Goal: Task Accomplishment & Management: Manage account settings

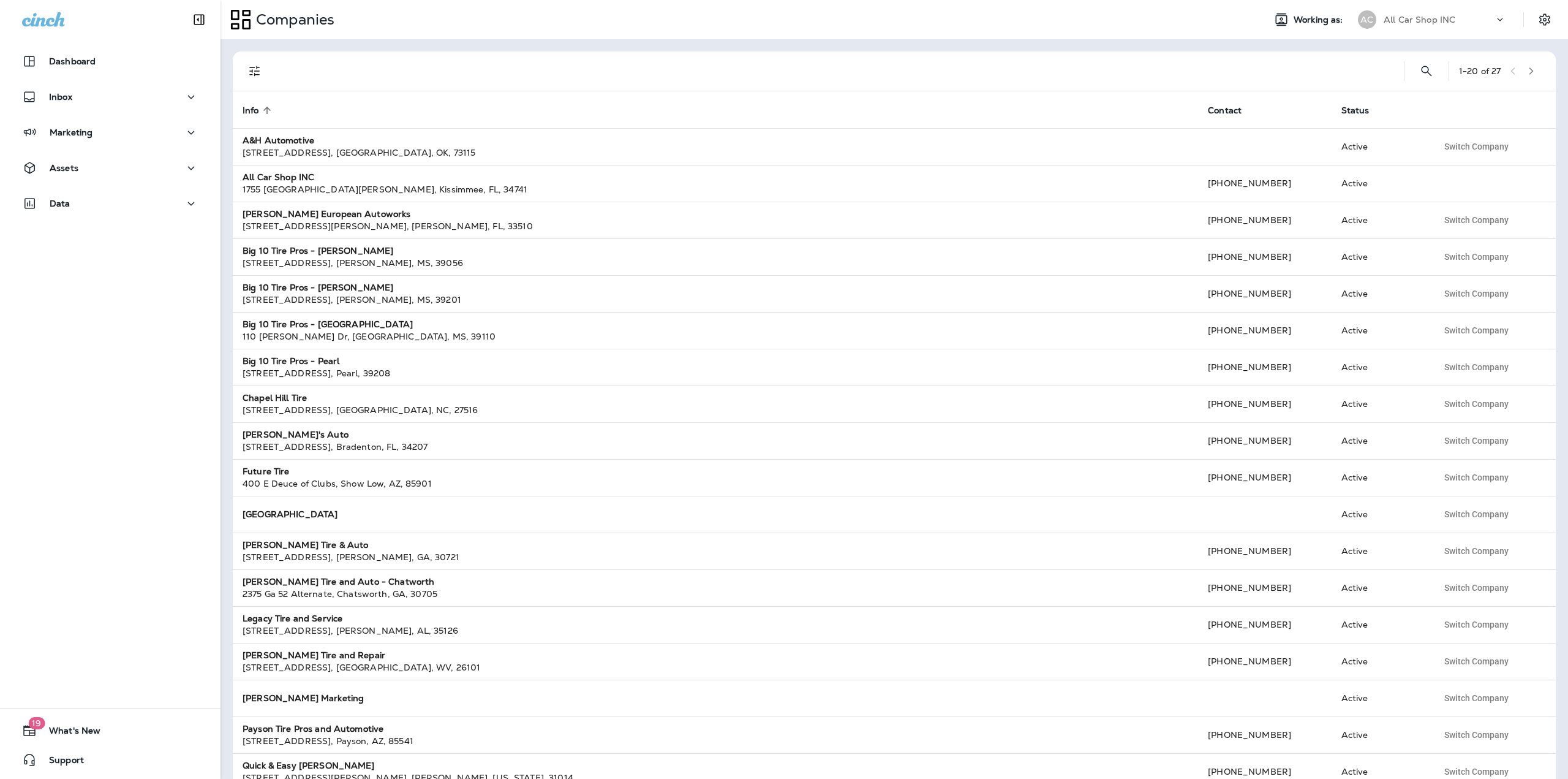
click at [1473, 16] on div "All Car Shop INC" at bounding box center [1439, 19] width 110 height 18
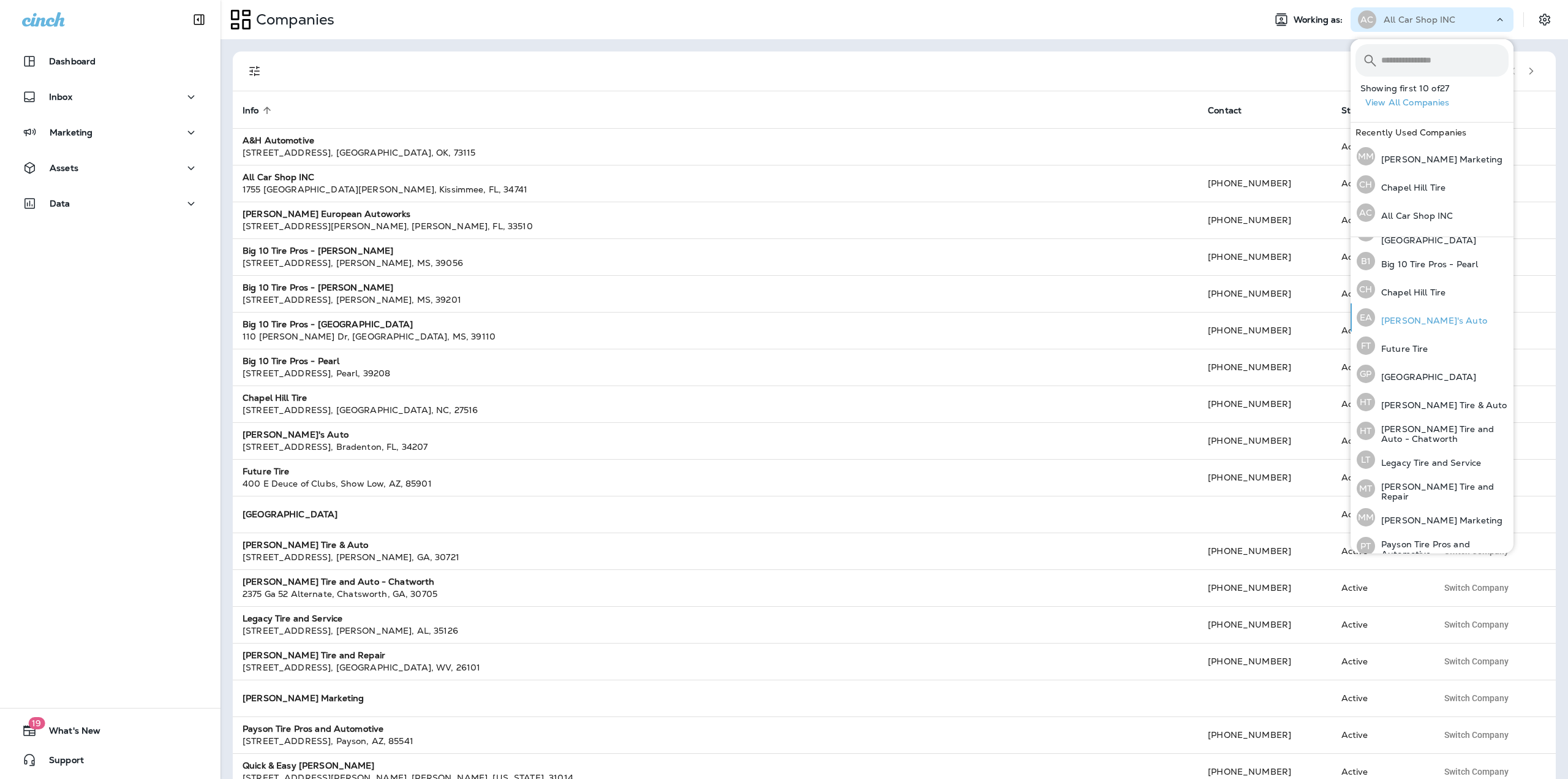
scroll to position [256, 0]
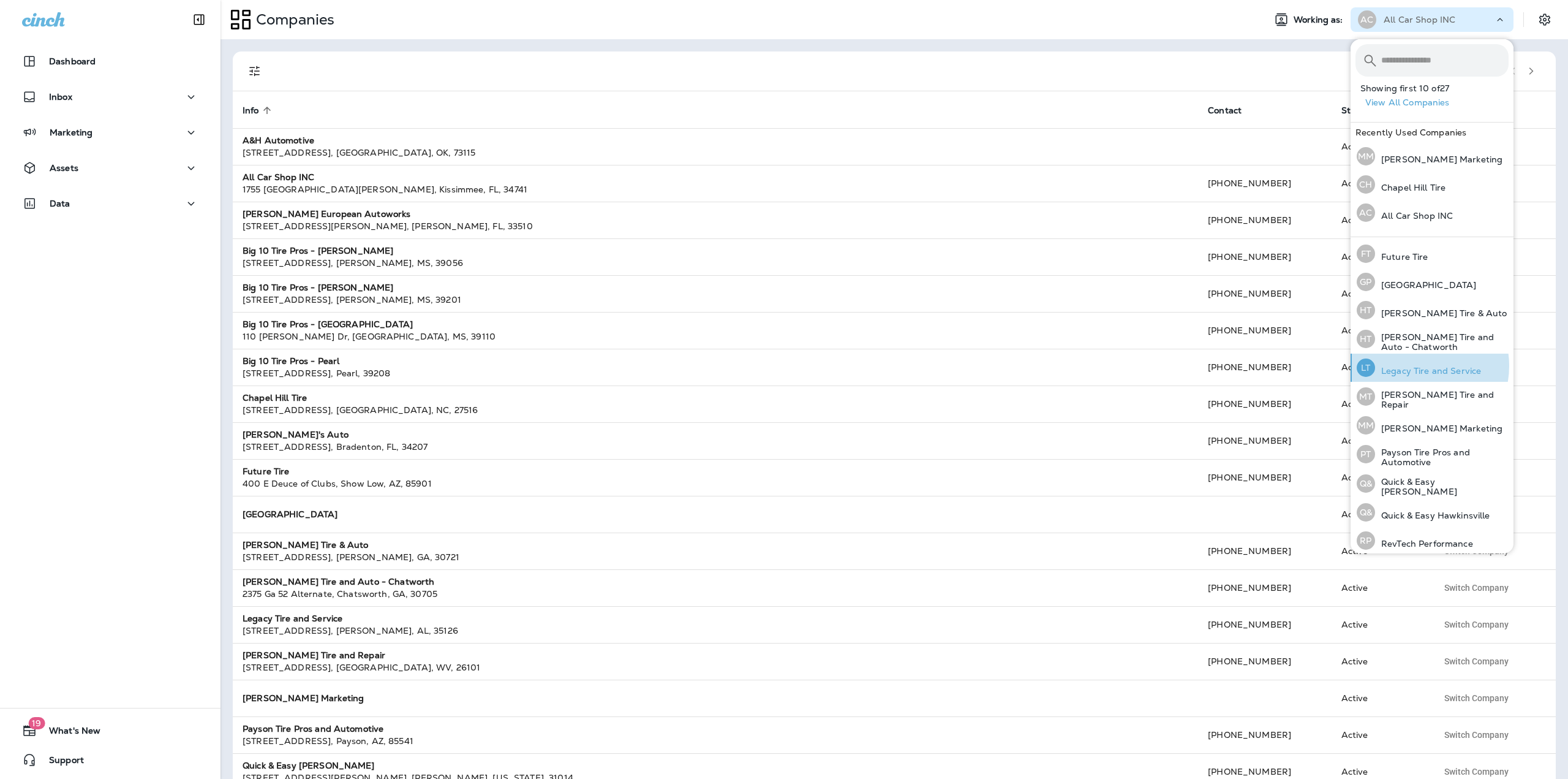
click at [1415, 366] on p "Legacy Tire and Service" at bounding box center [1428, 370] width 106 height 10
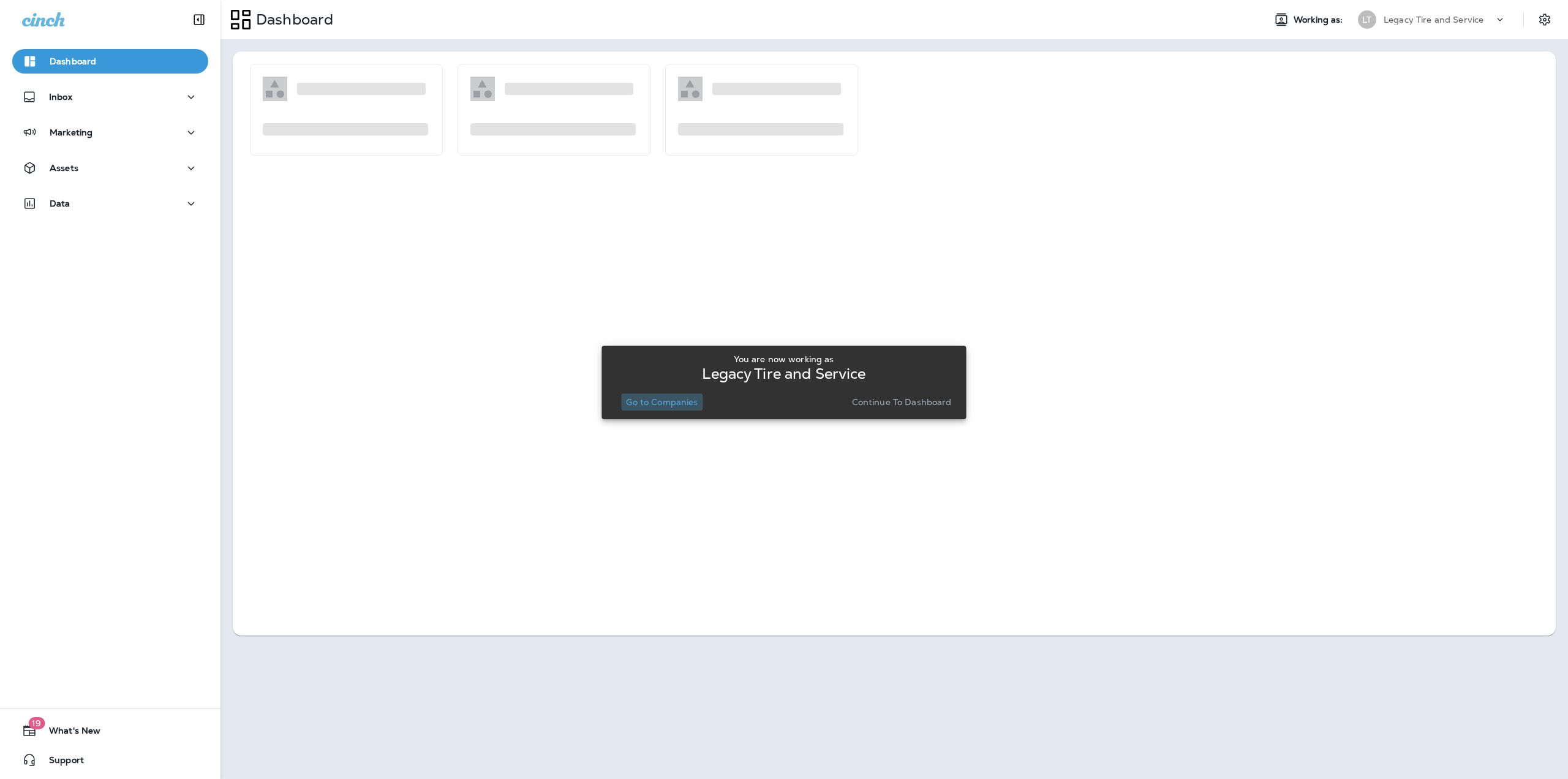
click at [665, 405] on p "Go to Companies" at bounding box center [662, 402] width 72 height 10
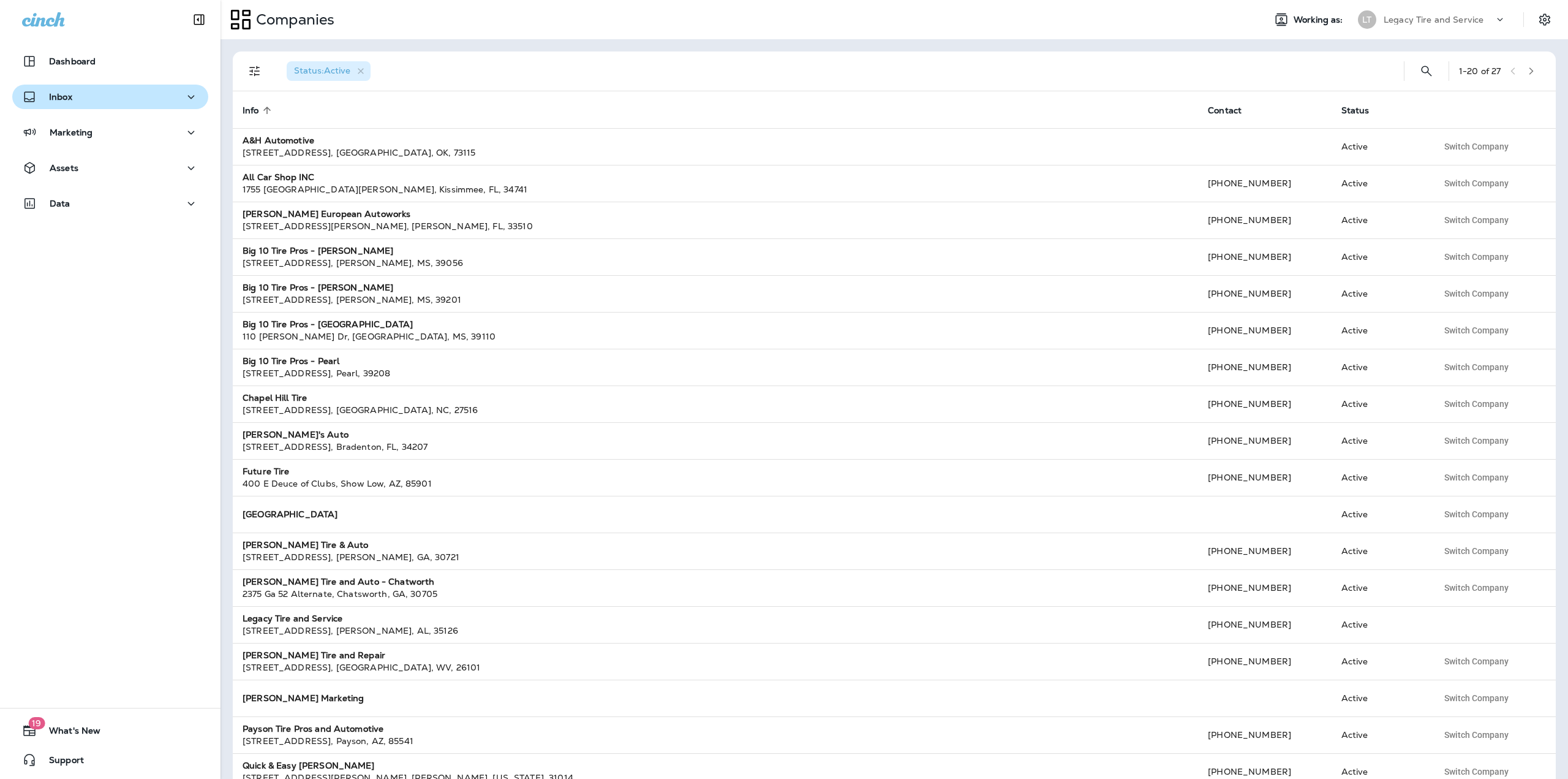
click at [95, 101] on div "Inbox" at bounding box center [110, 97] width 177 height 15
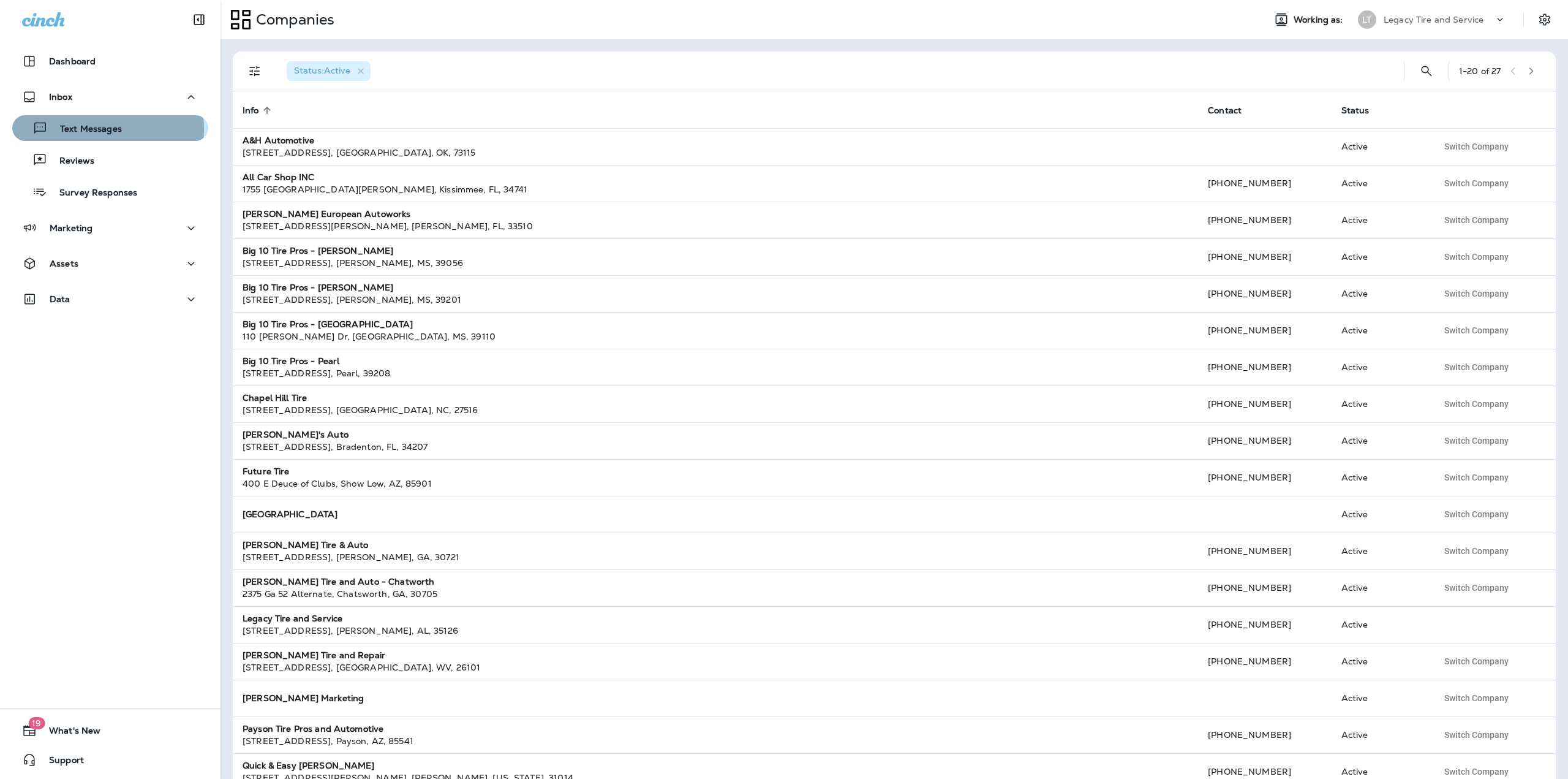
click at [83, 130] on p "Text Messages" at bounding box center [84, 130] width 74 height 12
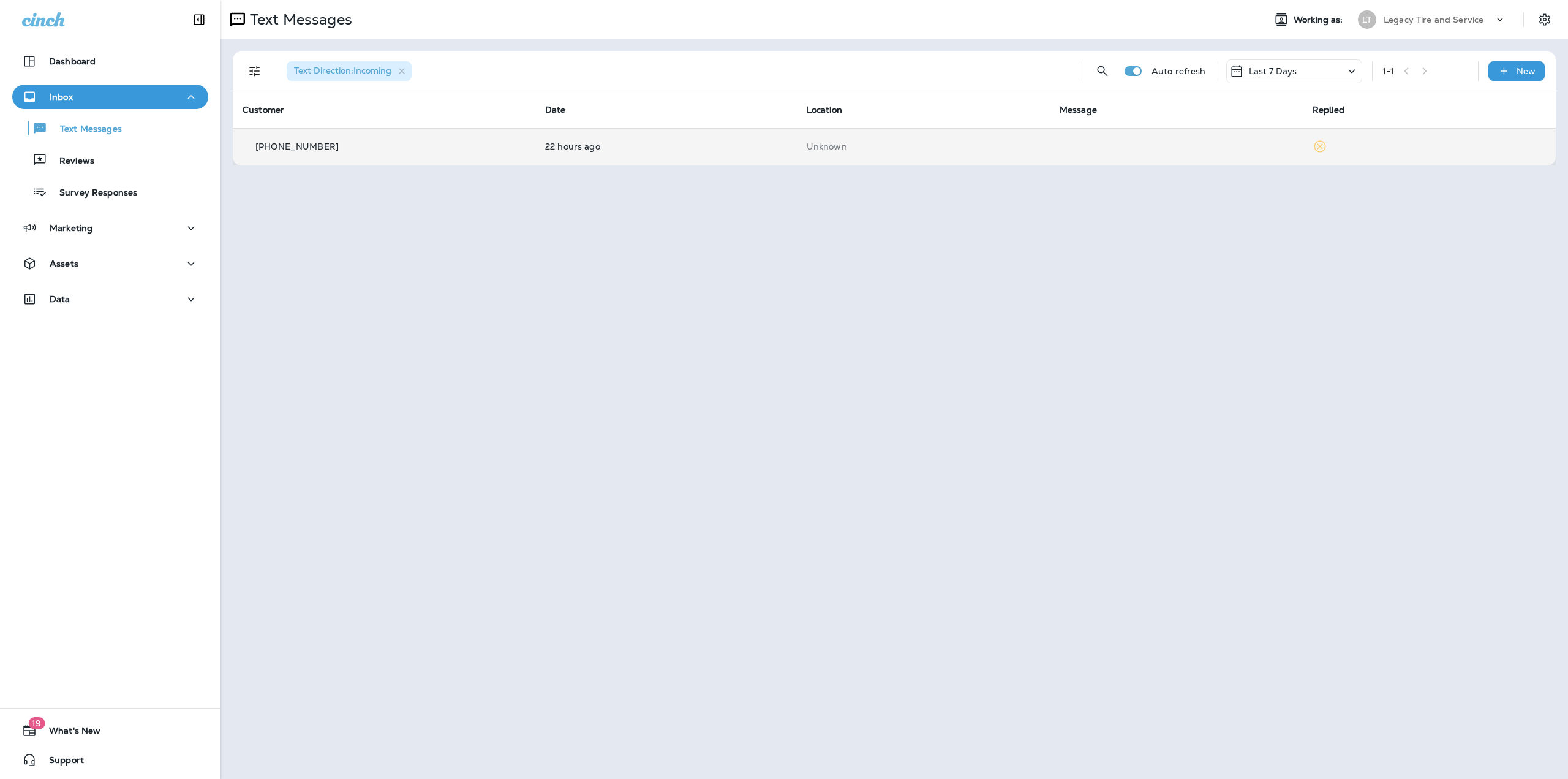
click at [337, 162] on td "+1 (256) 391-7580" at bounding box center [384, 147] width 303 height 37
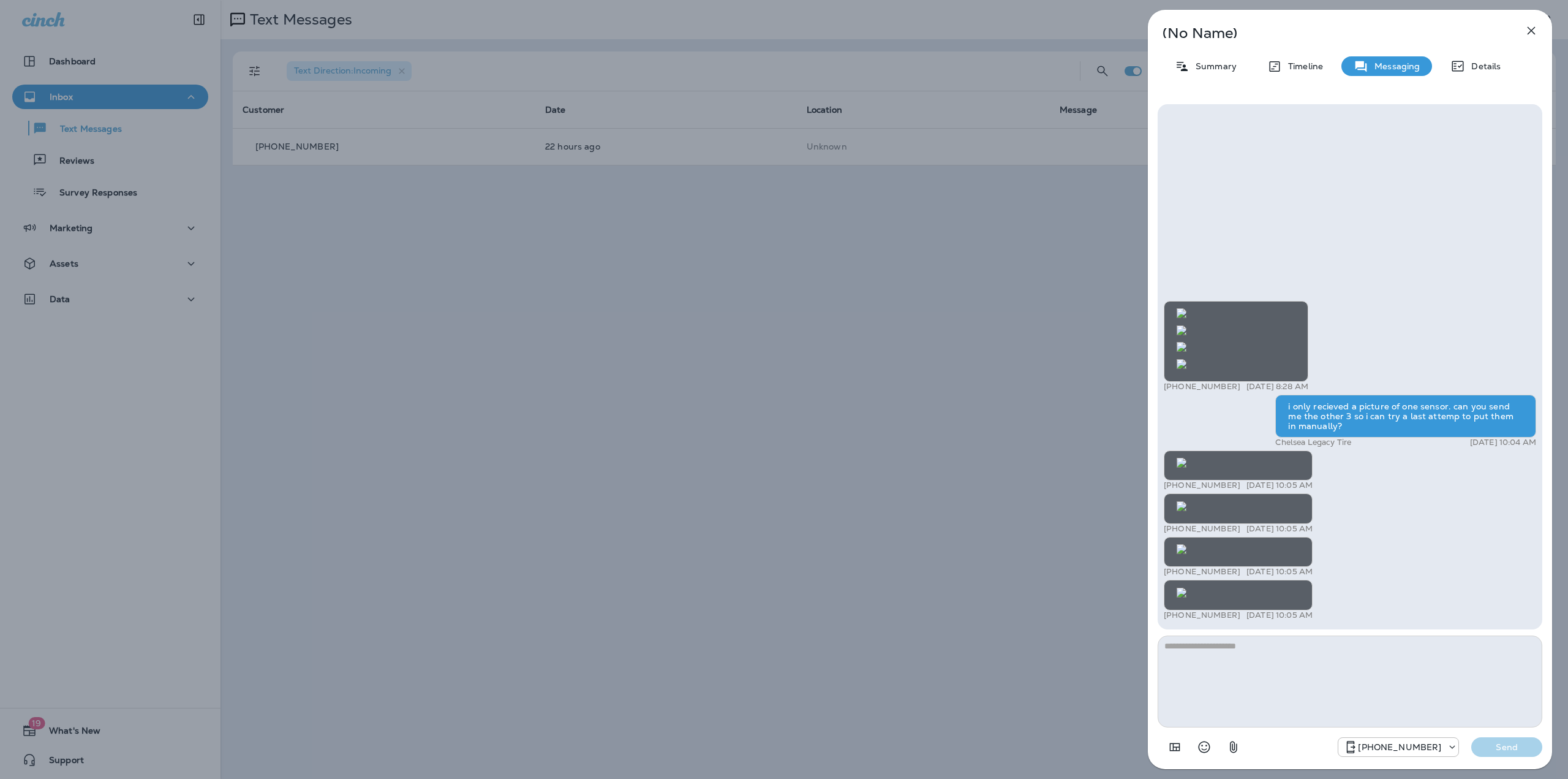
click at [1534, 35] on icon "button" at bounding box center [1531, 31] width 15 height 15
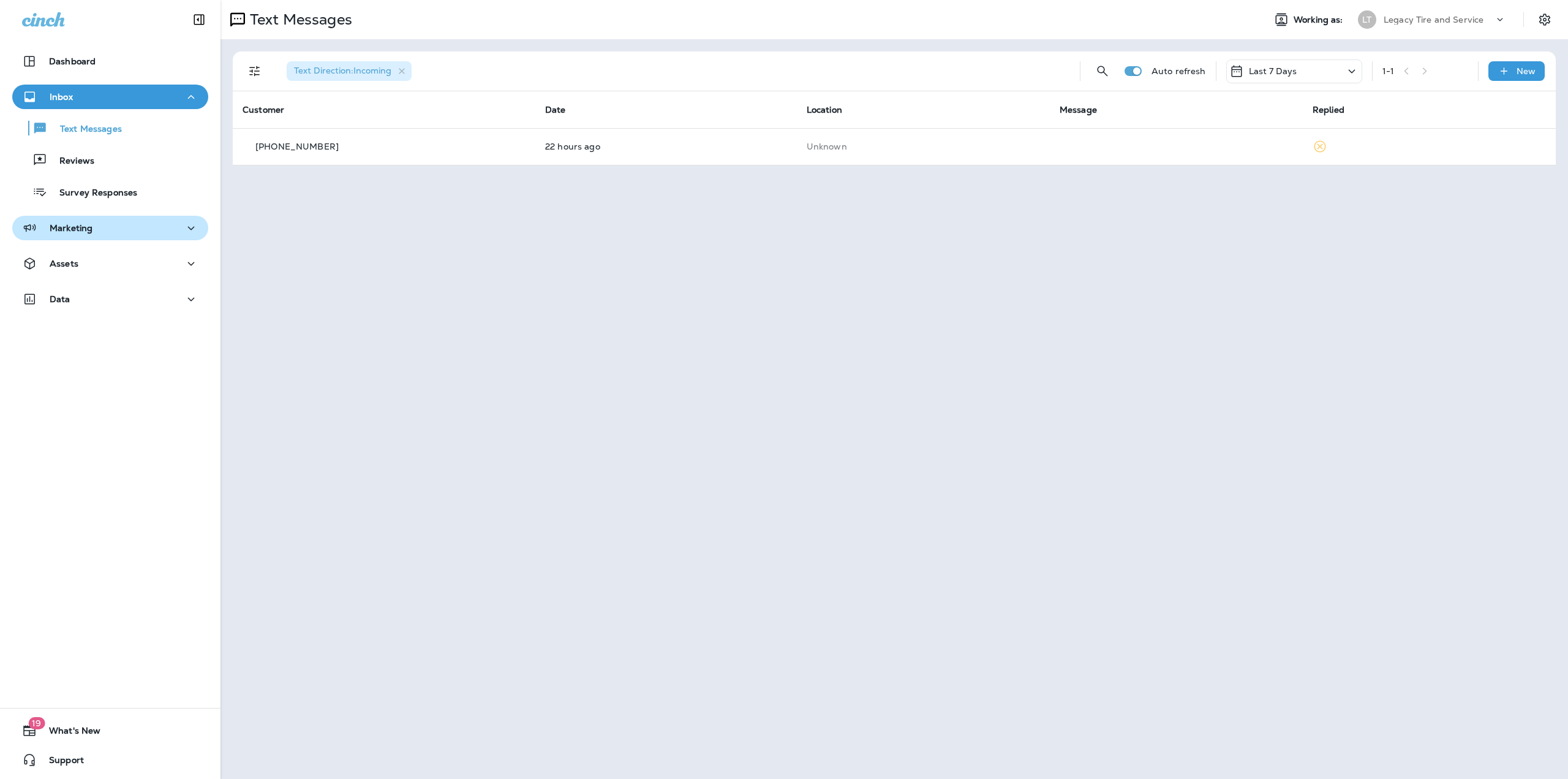
click at [86, 229] on p "Marketing" at bounding box center [71, 227] width 43 height 10
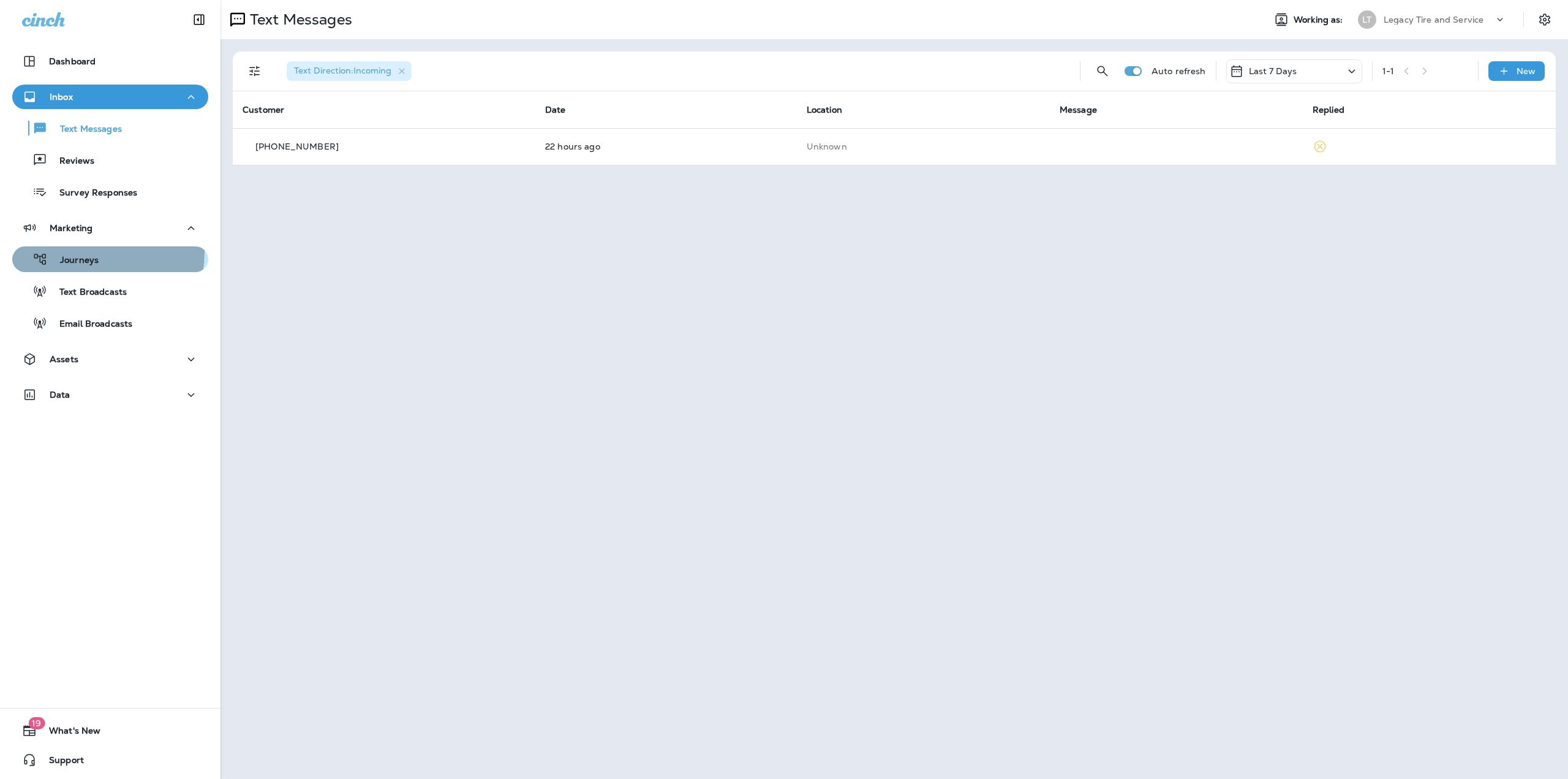
click at [84, 252] on div "Journeys" at bounding box center [57, 259] width 81 height 18
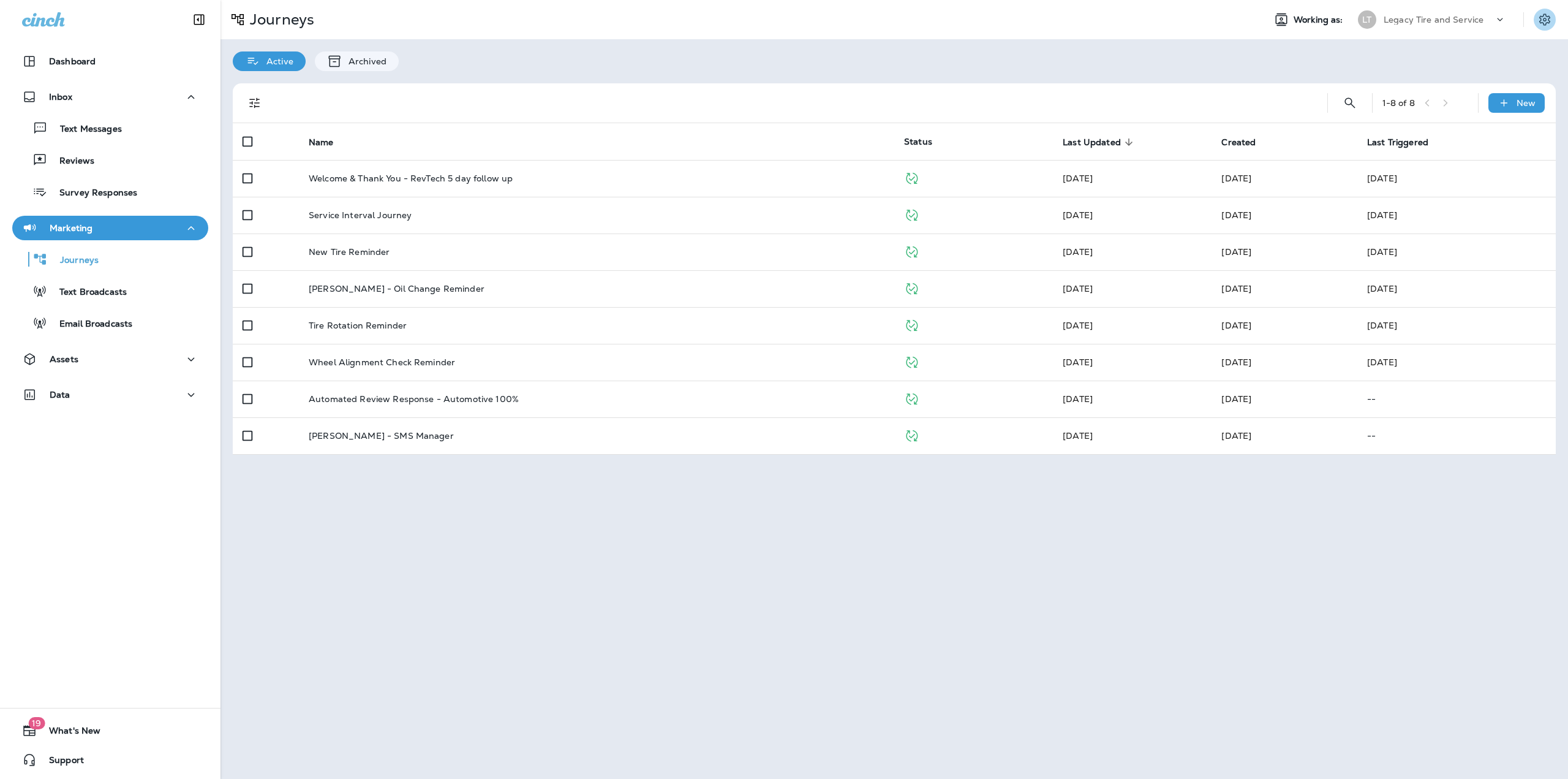
click at [1541, 17] on icon "Settings" at bounding box center [1545, 19] width 11 height 12
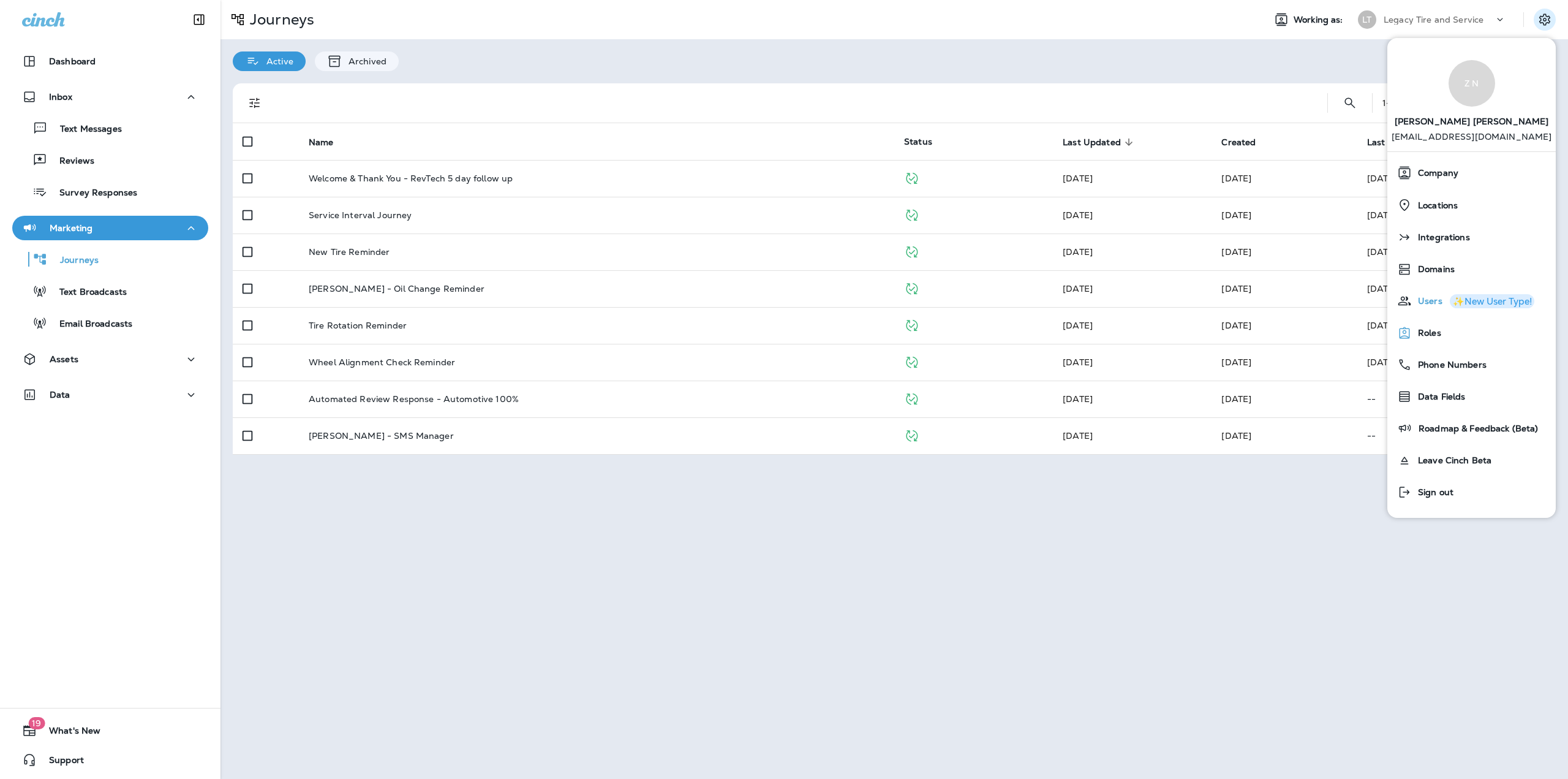
click at [1427, 306] on div "Users ✨New User Type!" at bounding box center [1471, 300] width 159 height 24
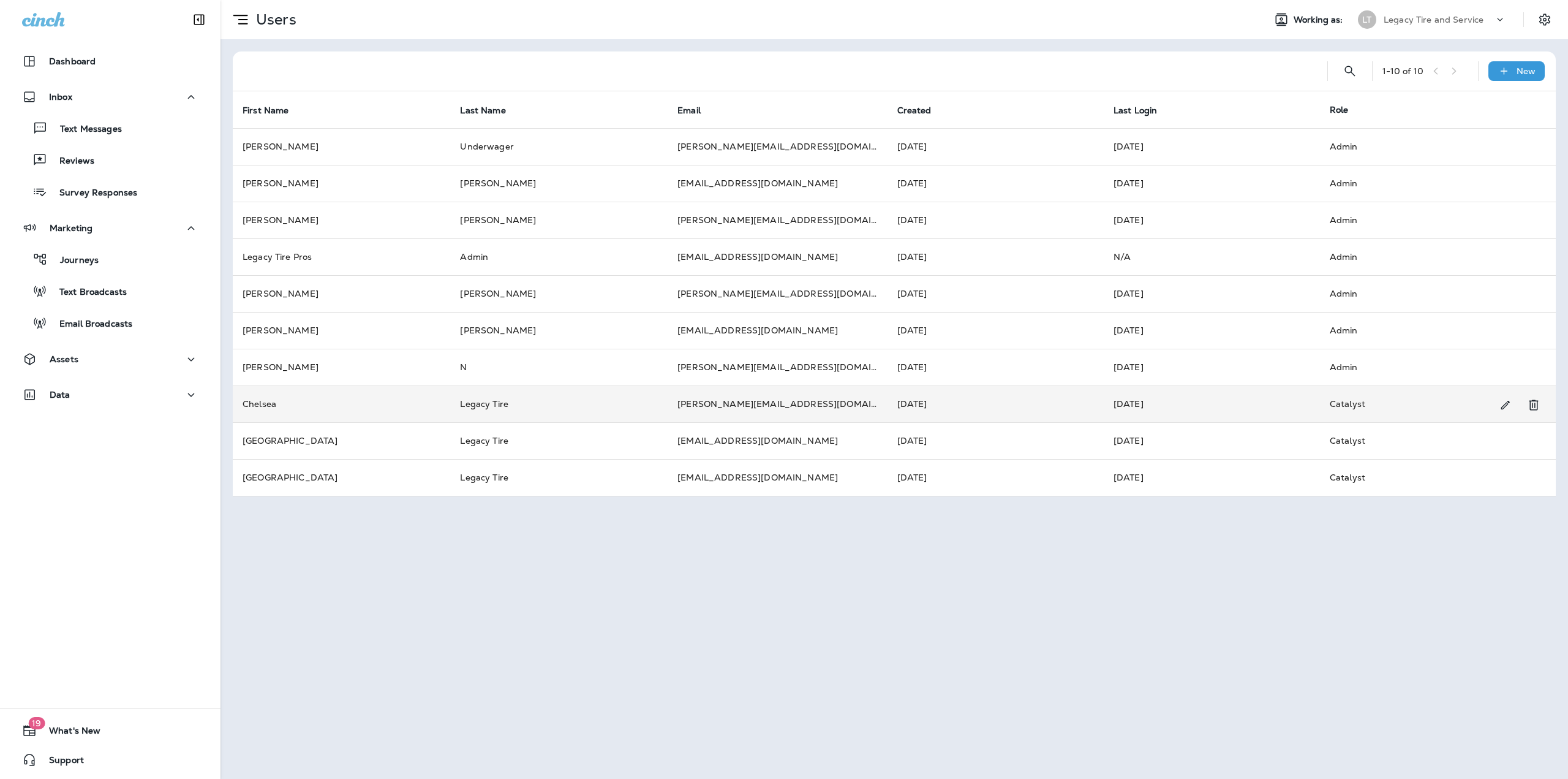
click at [848, 409] on td "chelsea@legacytireandservice.com" at bounding box center [777, 404] width 219 height 37
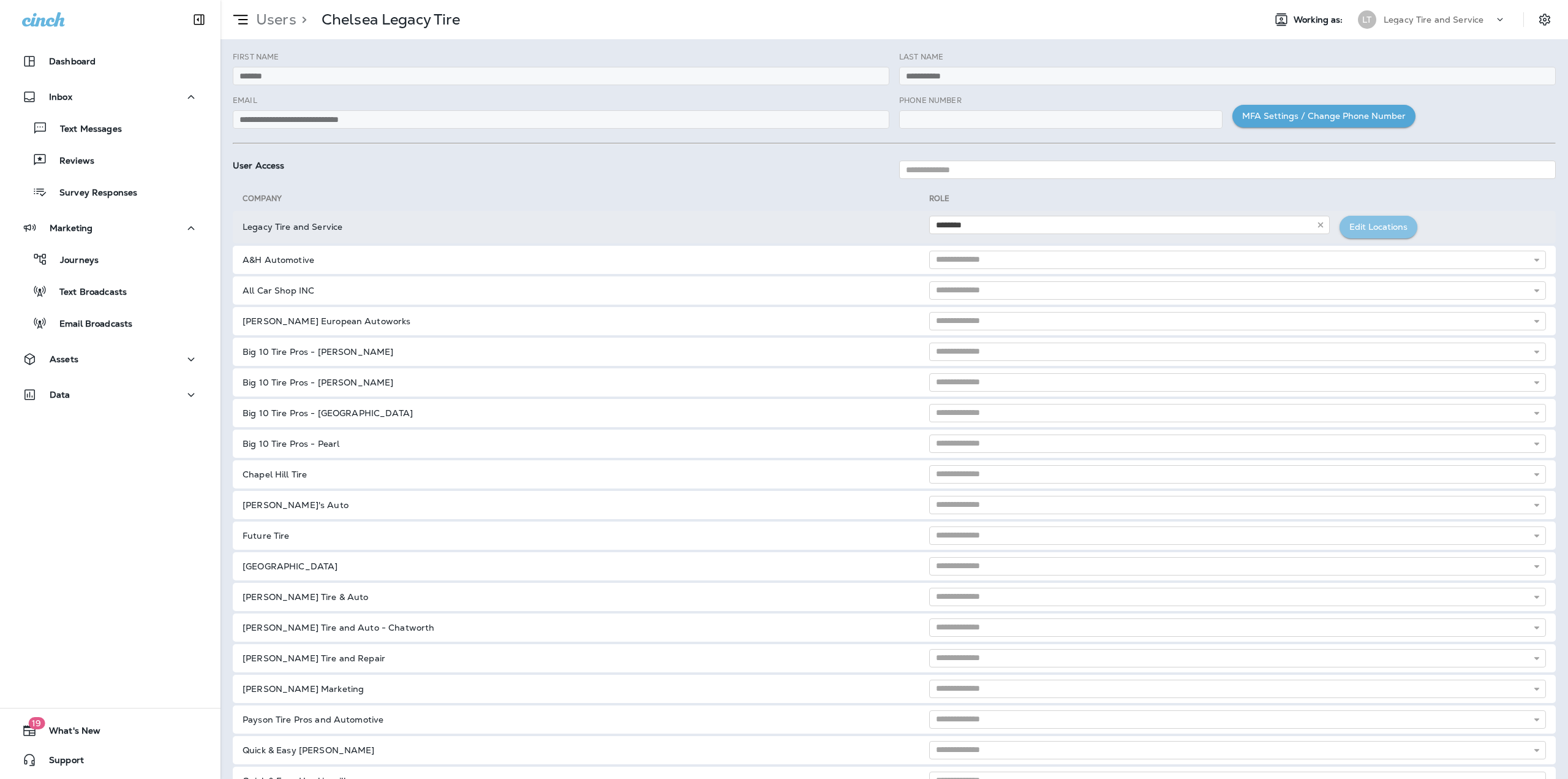
click at [1343, 237] on button "Edit Locations" at bounding box center [1378, 226] width 78 height 23
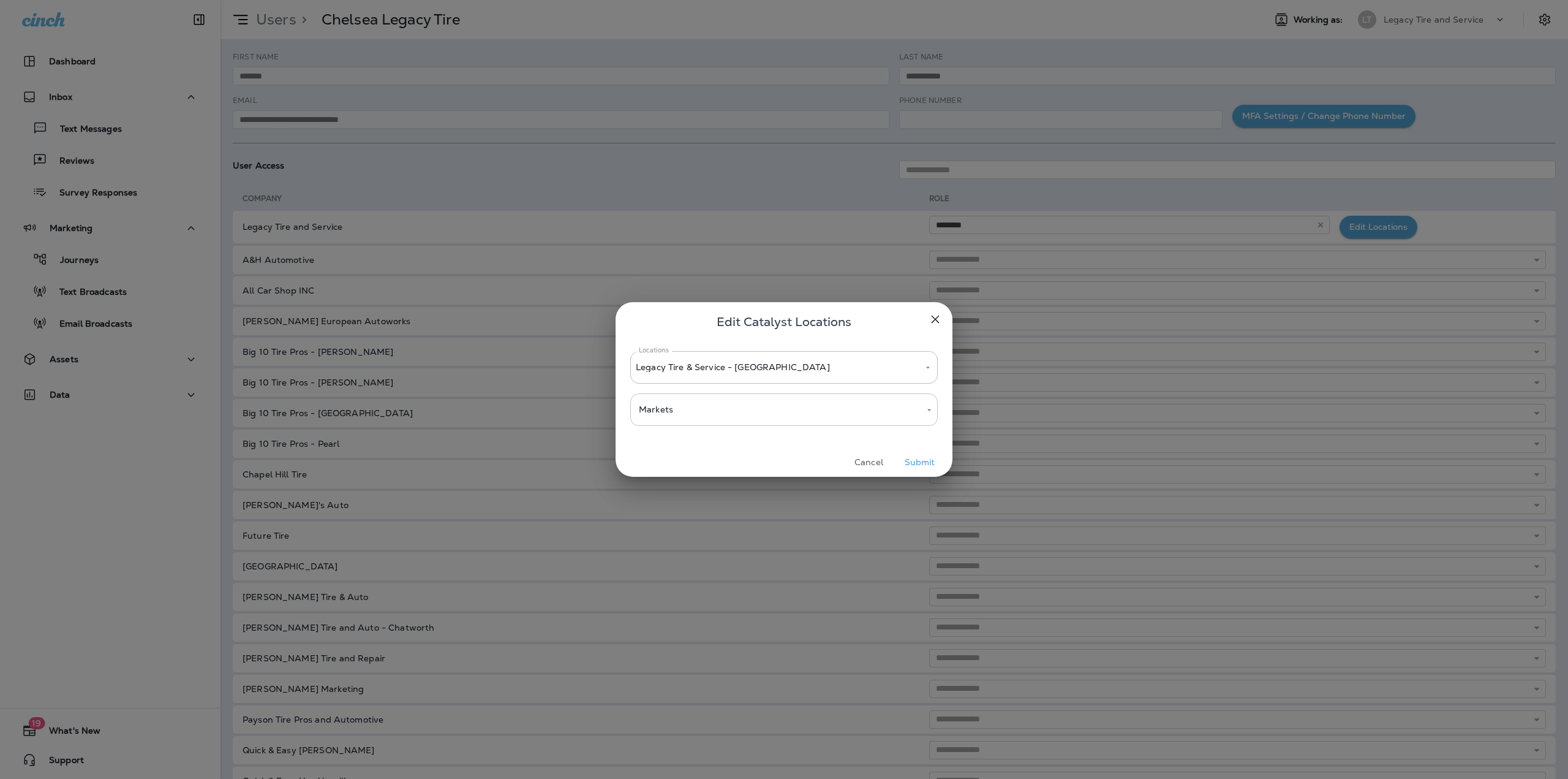
click at [924, 464] on button "Submit" at bounding box center [920, 462] width 46 height 19
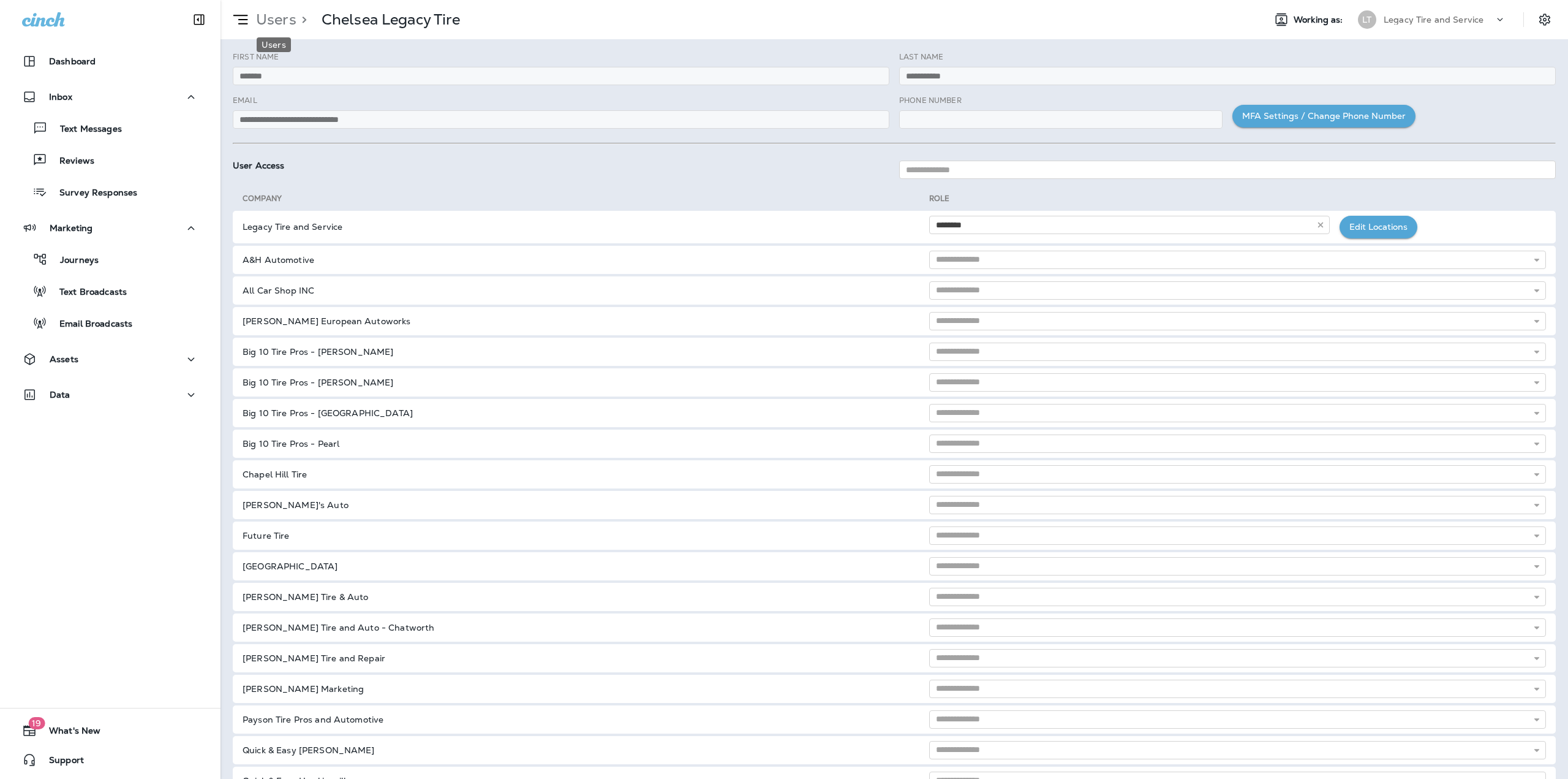
click at [261, 19] on p "Users" at bounding box center [274, 19] width 45 height 18
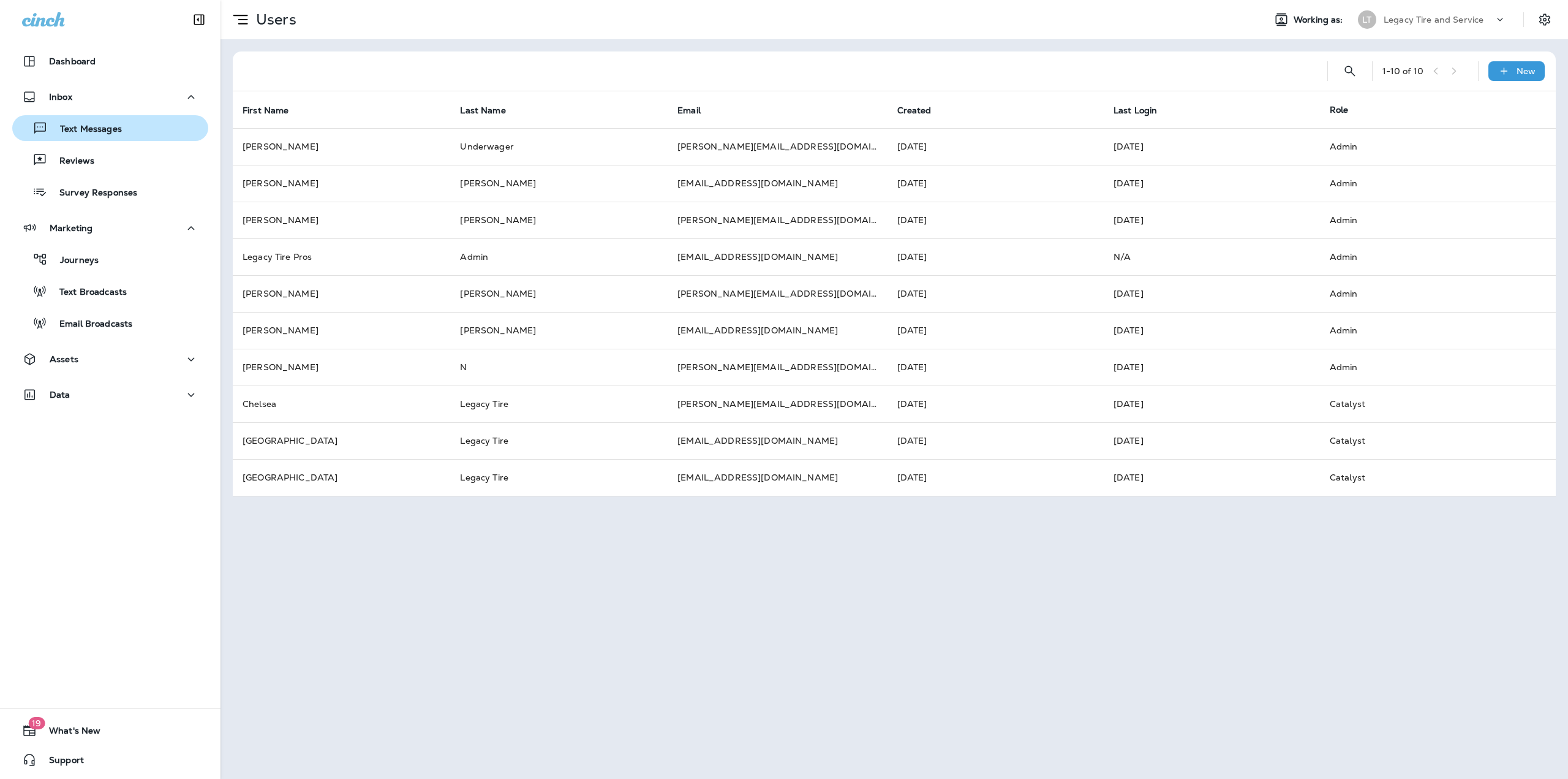
click at [119, 135] on p "Text Messages" at bounding box center [84, 130] width 74 height 12
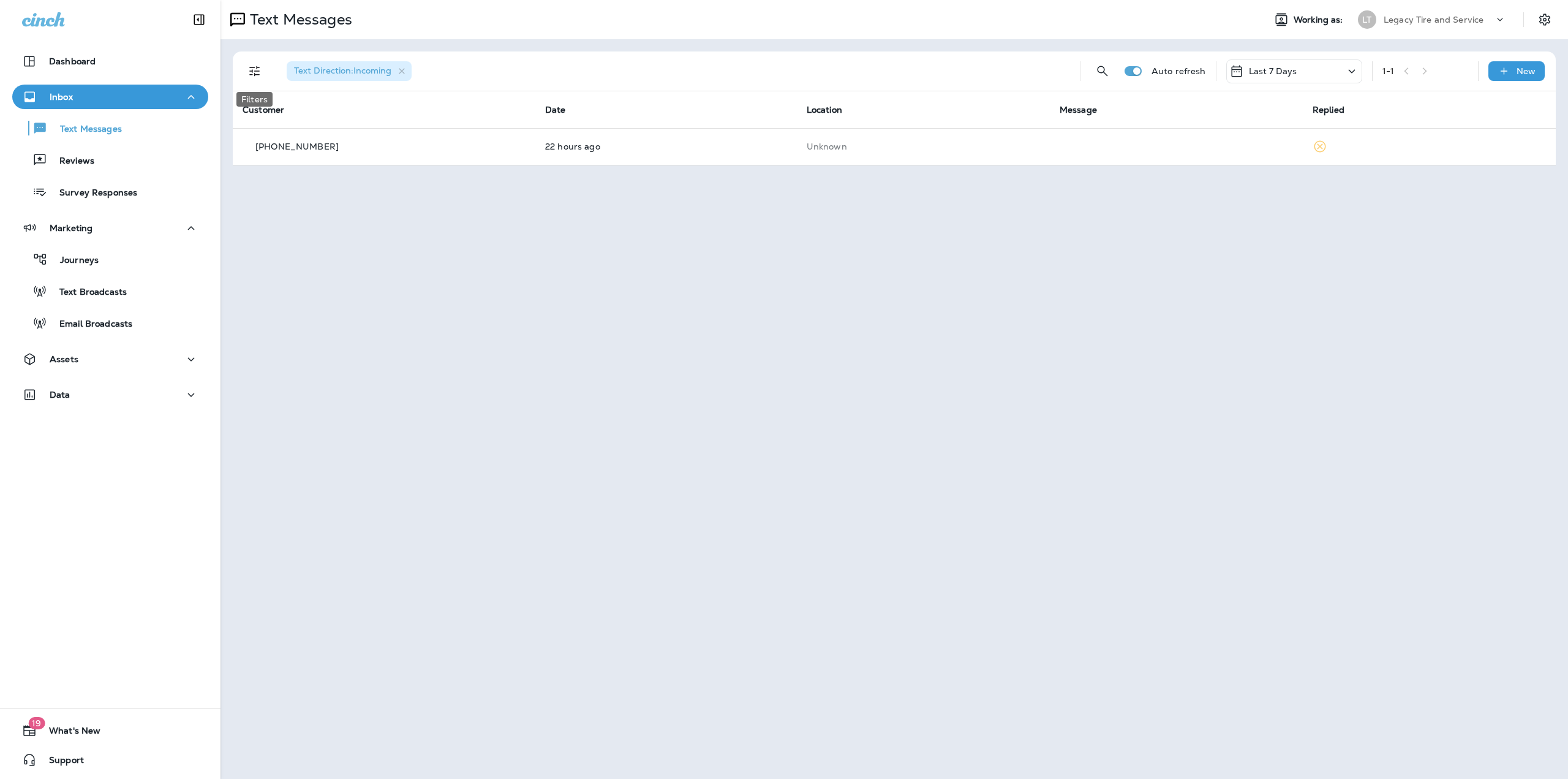
click at [256, 69] on icon "Filters" at bounding box center [255, 71] width 15 height 15
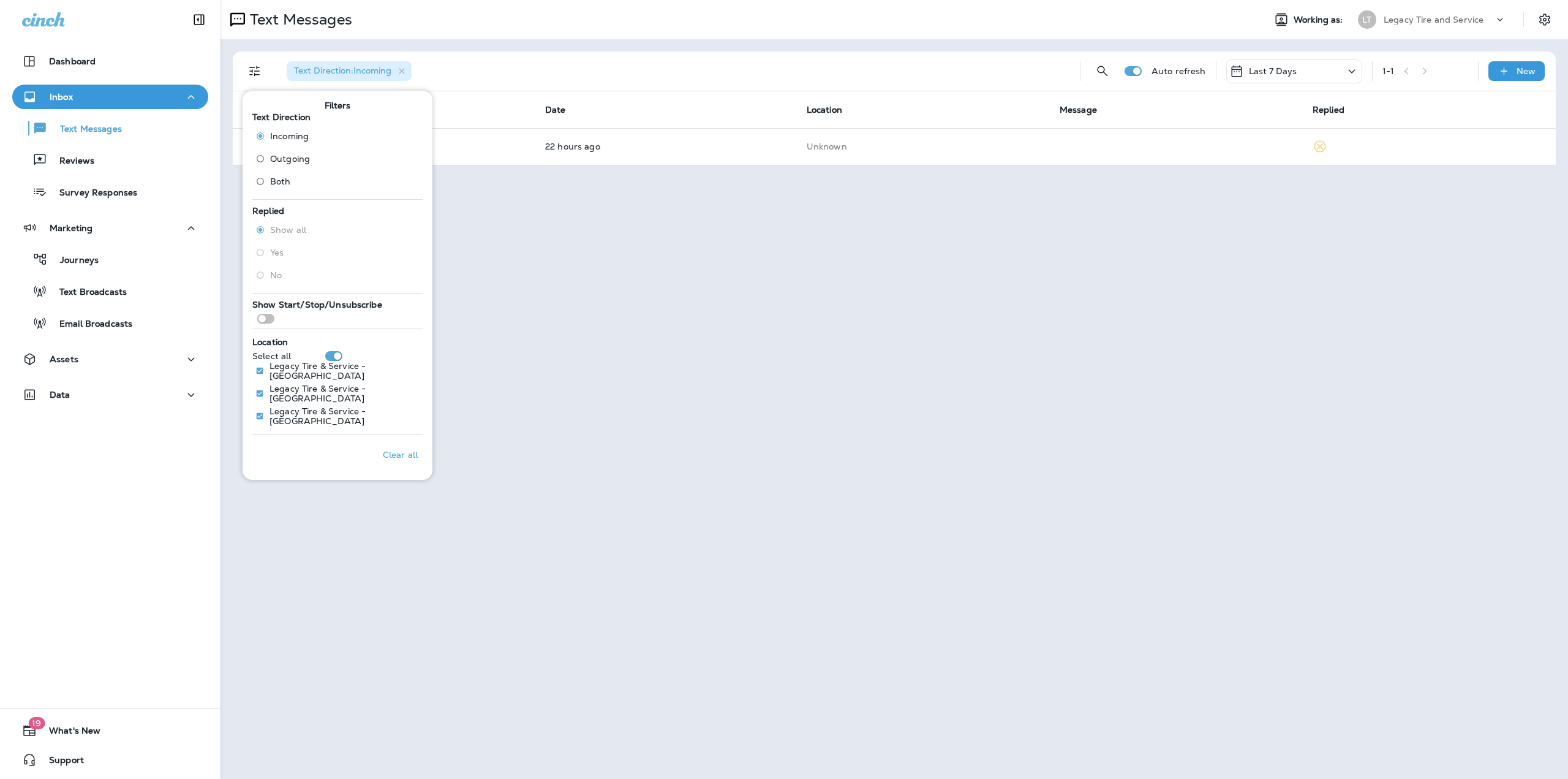
click at [646, 55] on div "Text Direction : Incoming" at bounding box center [673, 71] width 794 height 40
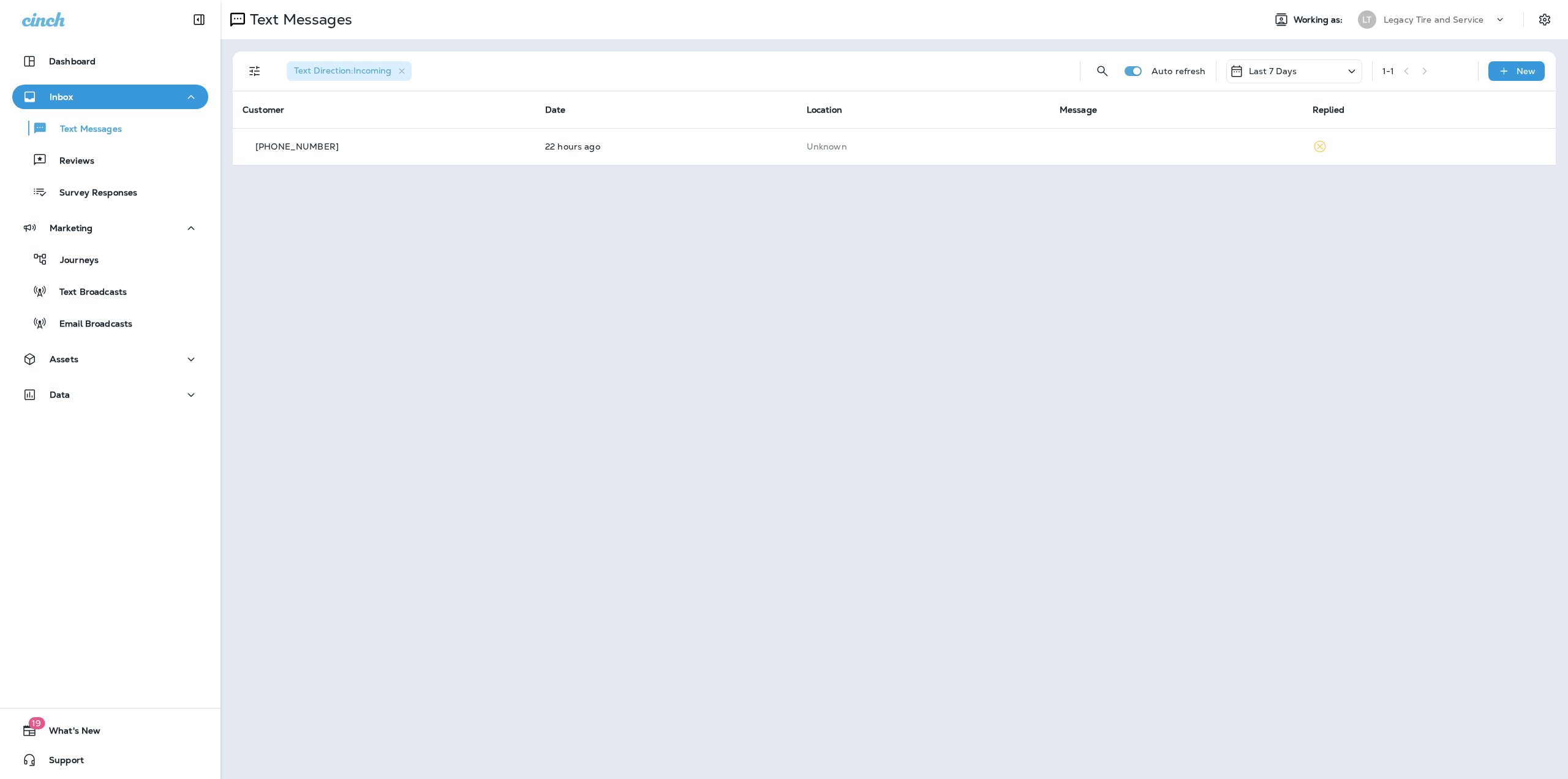
click at [1415, 16] on p "Legacy Tire and Service" at bounding box center [1434, 19] width 100 height 10
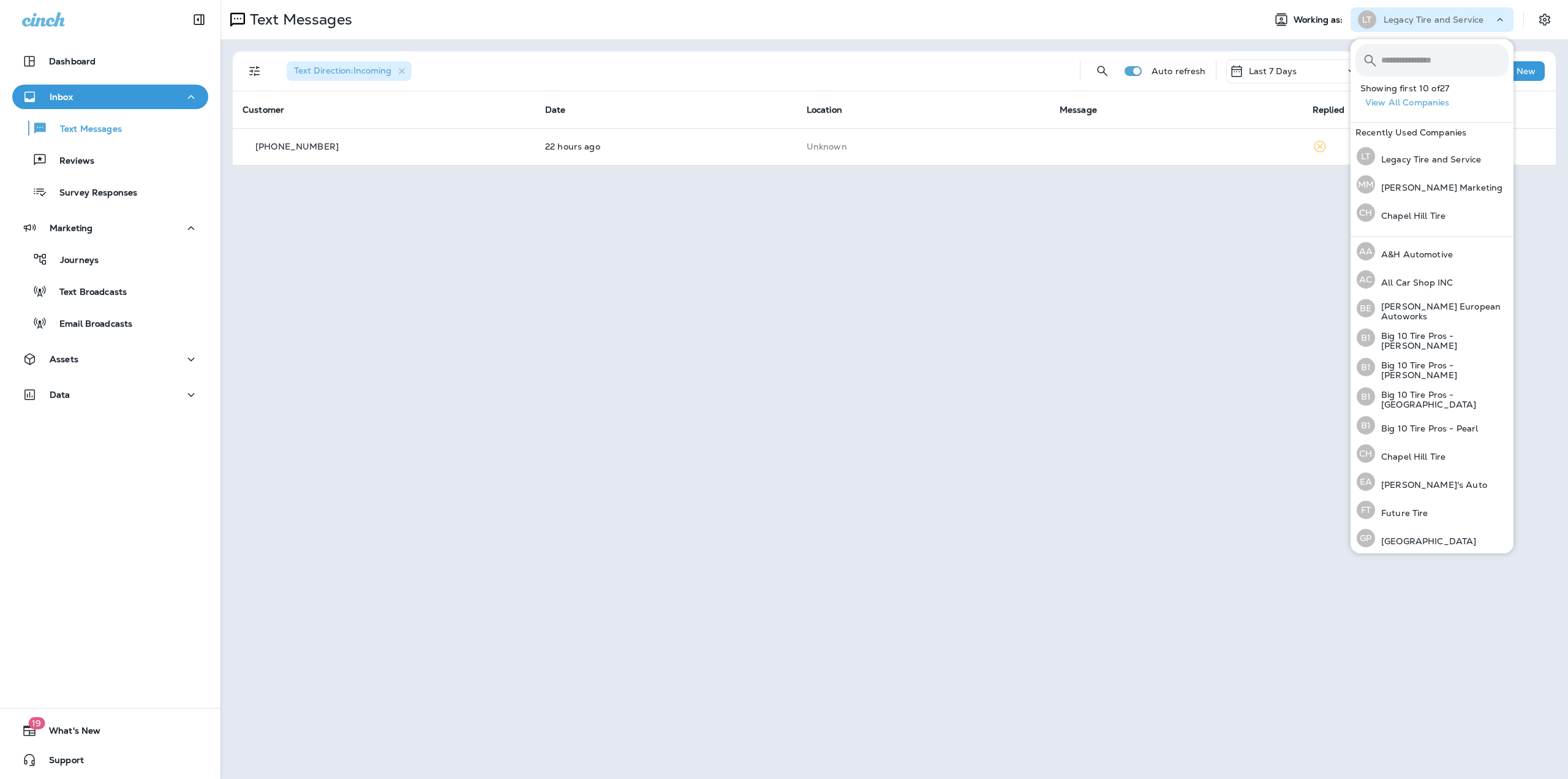
click at [1312, 188] on div "Text Messages Working as: LT Legacy Tire and Service Text Direction : Incoming …" at bounding box center [894, 389] width 1347 height 779
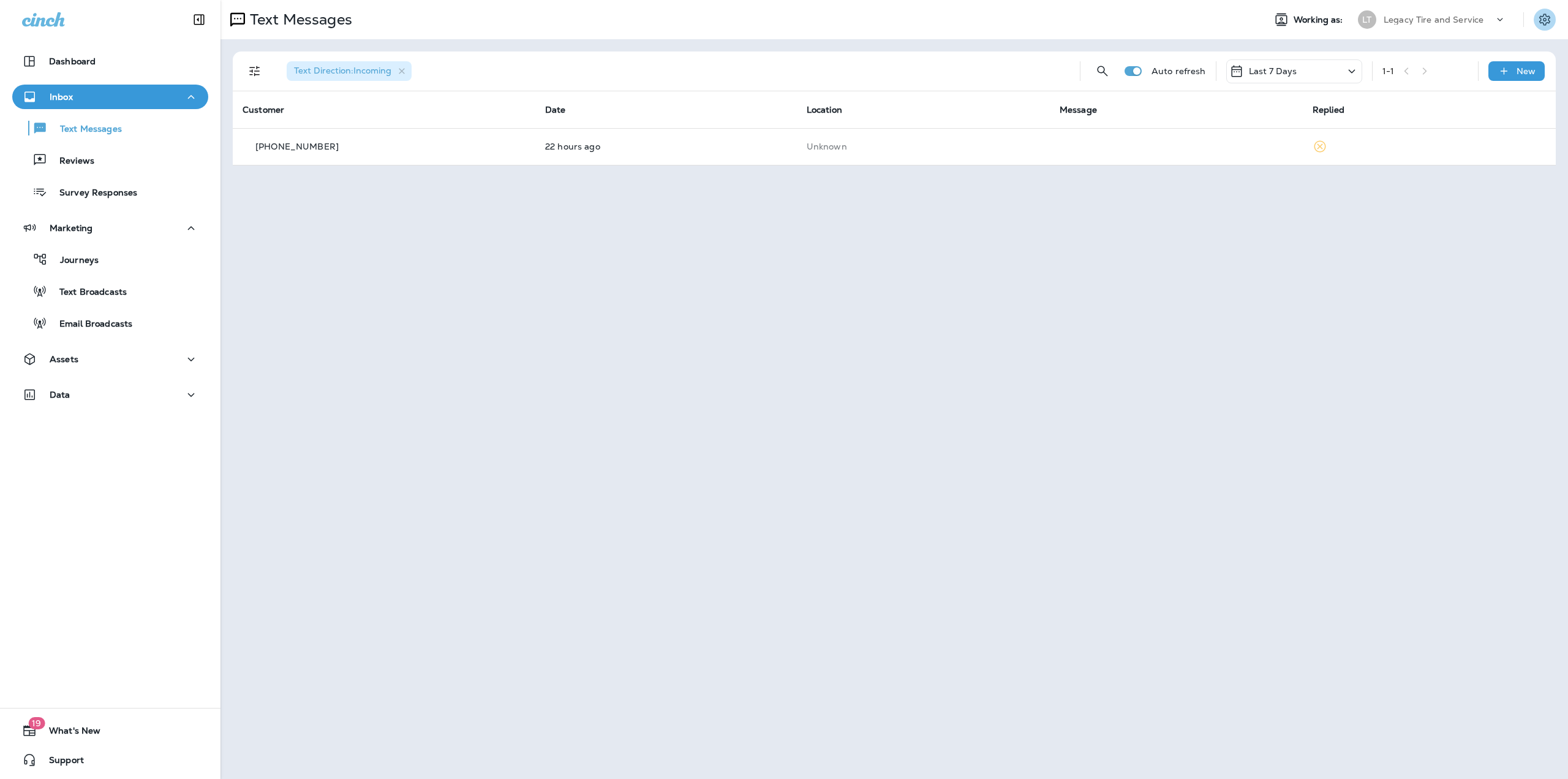
click at [1549, 18] on icon "Settings" at bounding box center [1545, 20] width 15 height 15
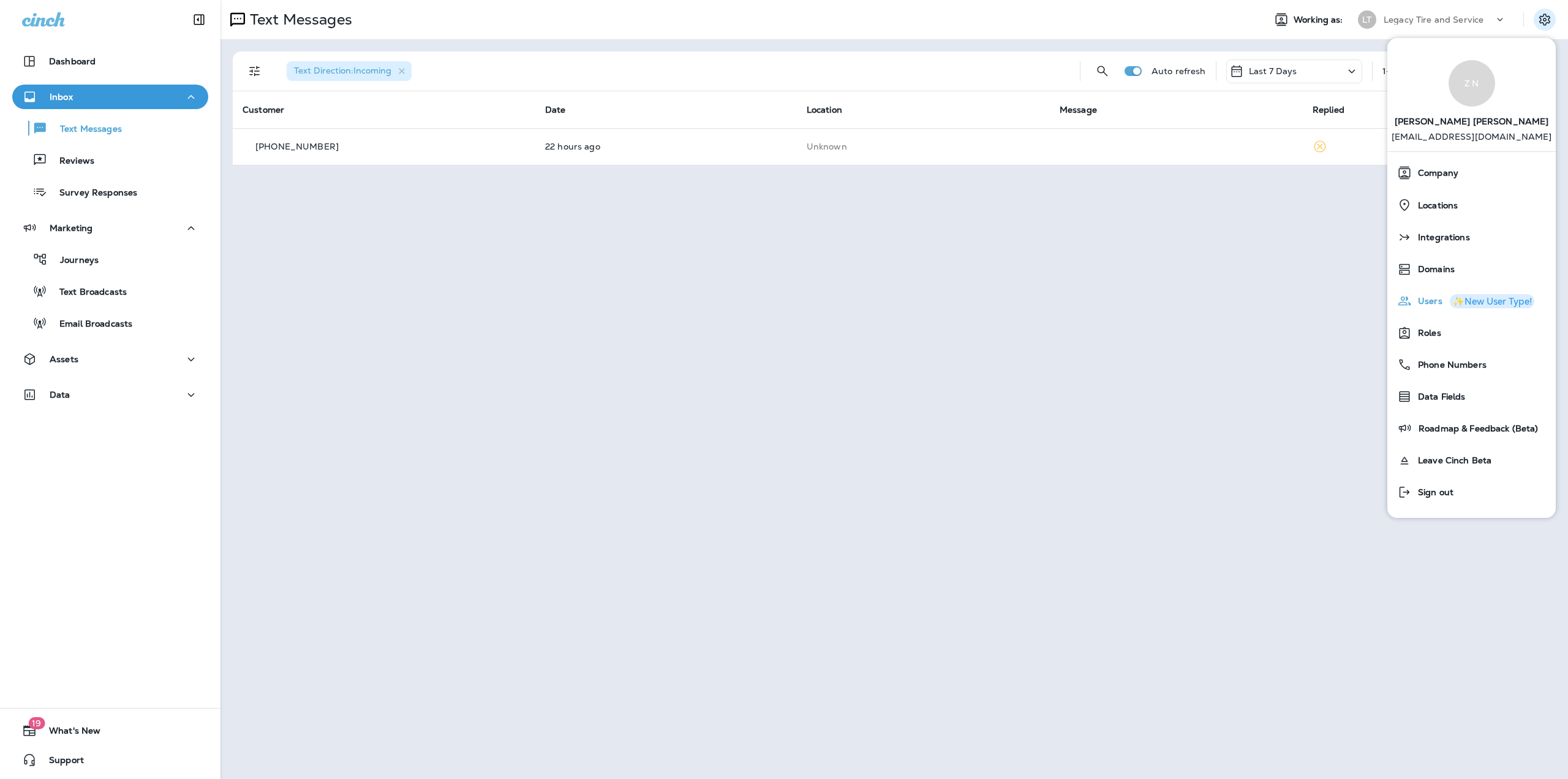
click at [1407, 300] on icon "button" at bounding box center [1405, 300] width 12 height 10
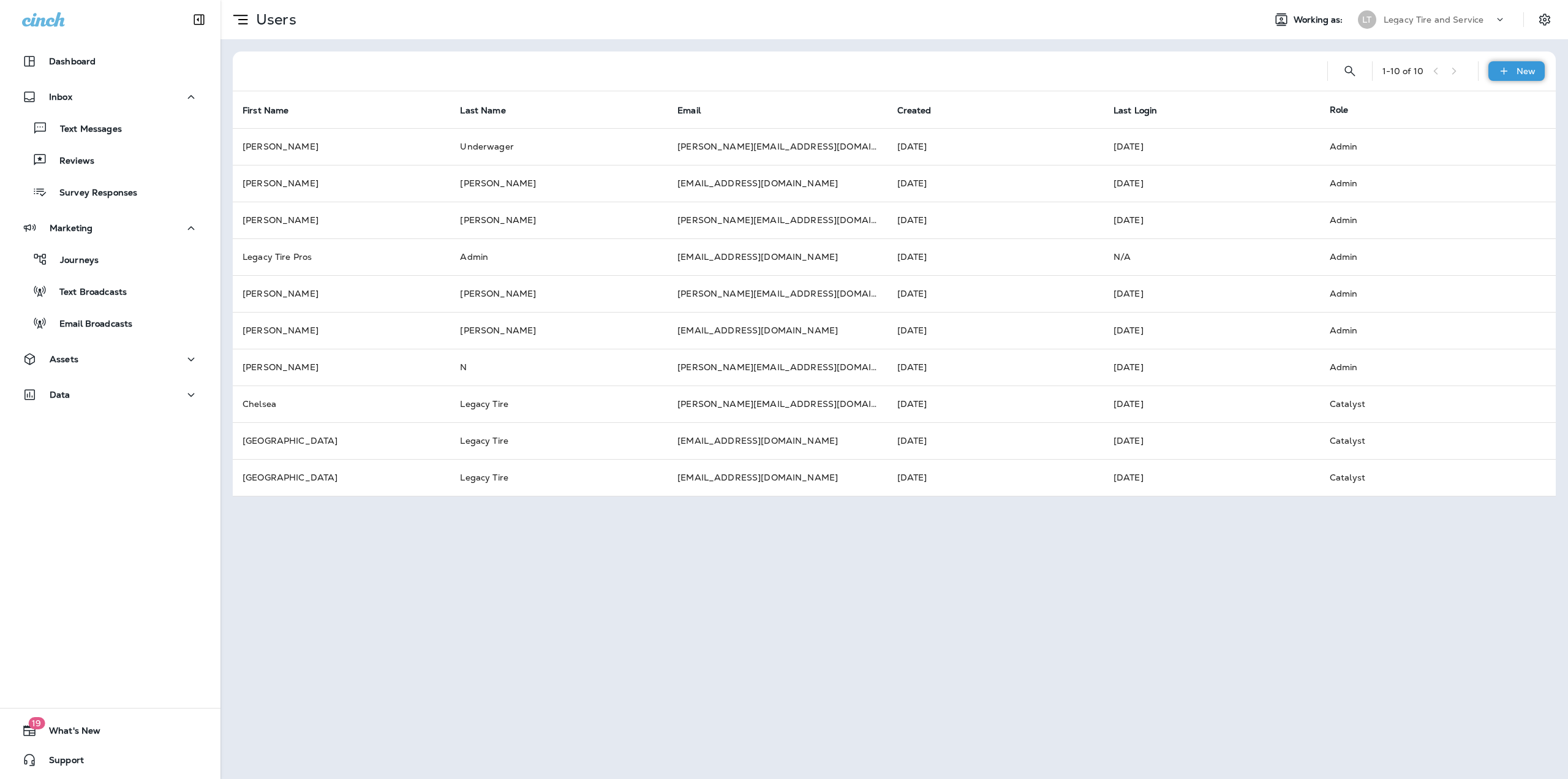
click at [1499, 68] on icon at bounding box center [1504, 71] width 13 height 12
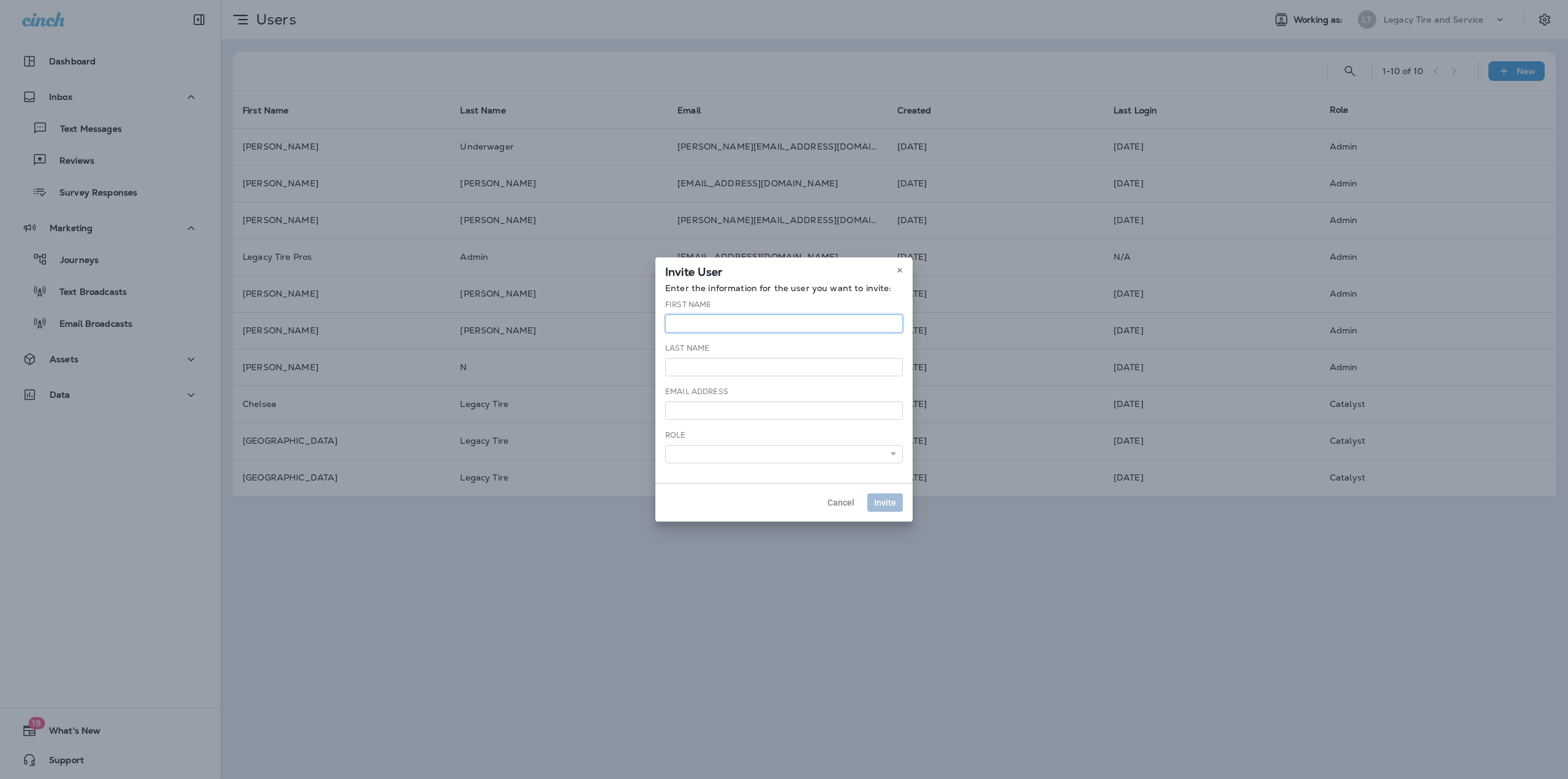
click at [681, 322] on input "text" at bounding box center [784, 323] width 237 height 18
type input "****"
type input "*"
type input "******"
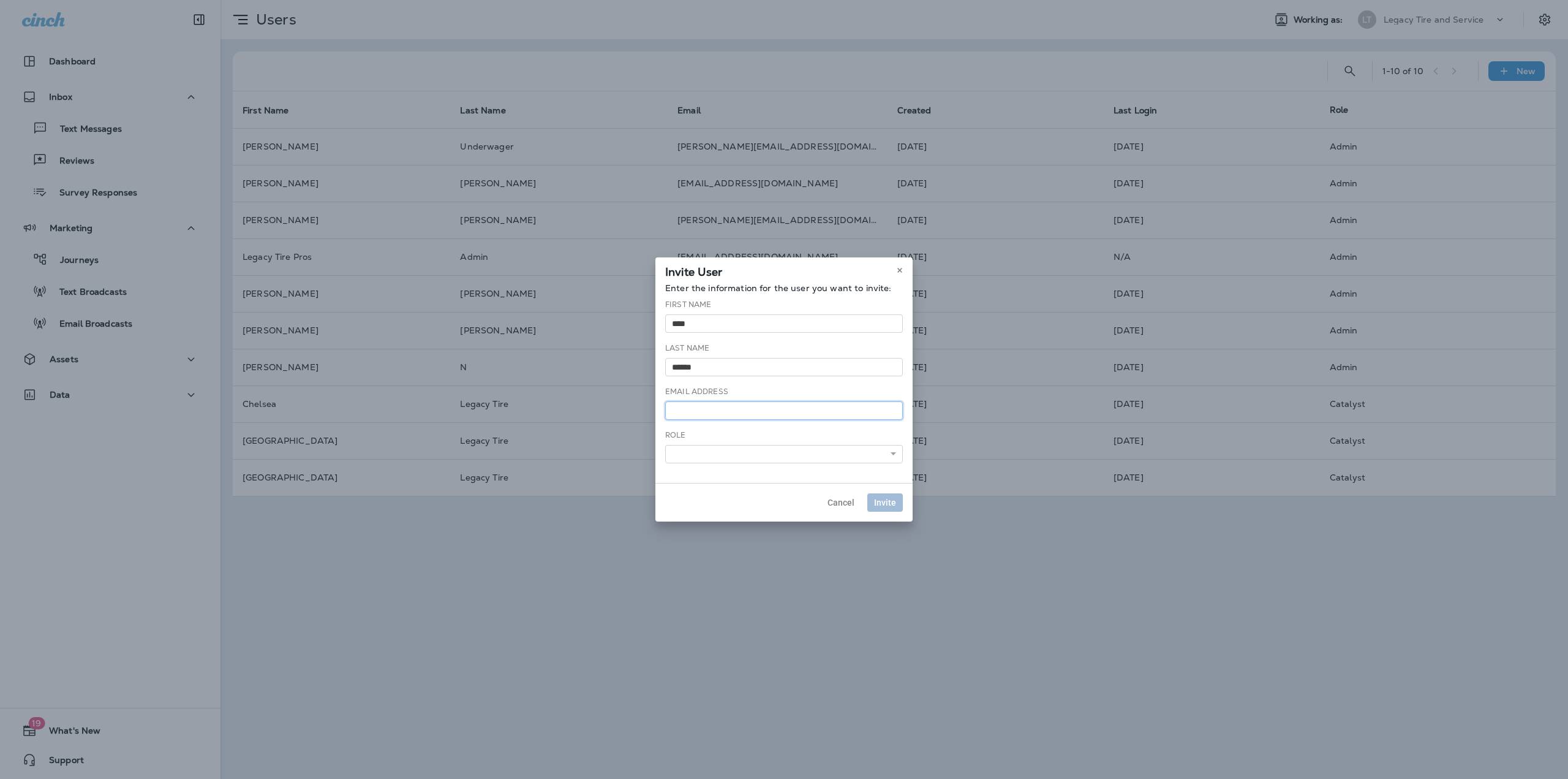
click at [688, 413] on input "email" at bounding box center [784, 410] width 237 height 18
drag, startPoint x: 704, startPoint y: 413, endPoint x: 689, endPoint y: 413, distance: 15.0
click at [689, 413] on input "**********" at bounding box center [784, 410] width 237 height 18
click at [670, 413] on input "**********" at bounding box center [784, 410] width 237 height 18
paste input "***"
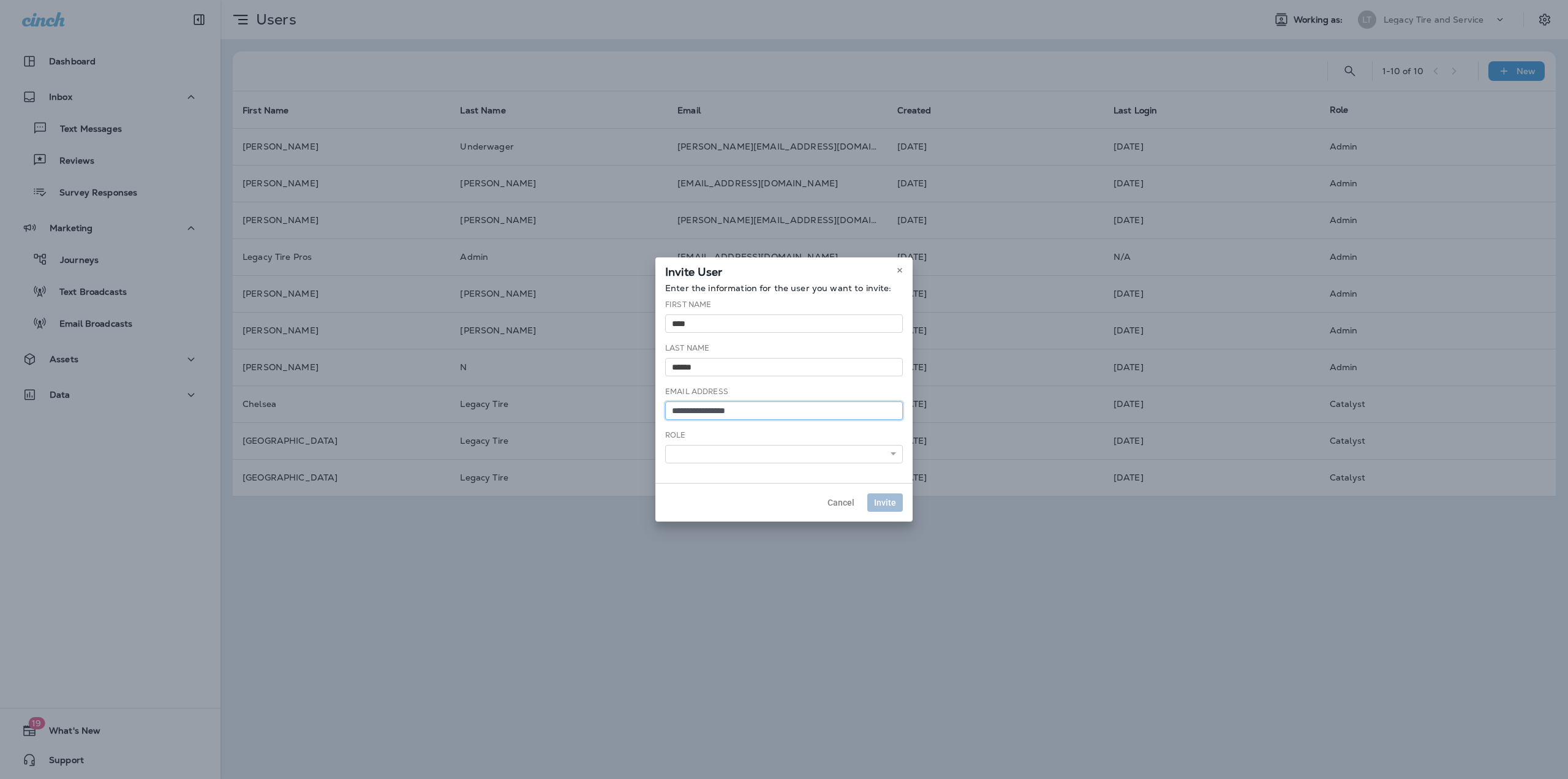
type input "**********"
click at [750, 454] on select "******** *****" at bounding box center [784, 454] width 237 height 18
select select "*****"
click at [665, 445] on select "******** *****" at bounding box center [784, 454] width 237 height 18
click at [881, 504] on span "Invite" at bounding box center [885, 503] width 22 height 9
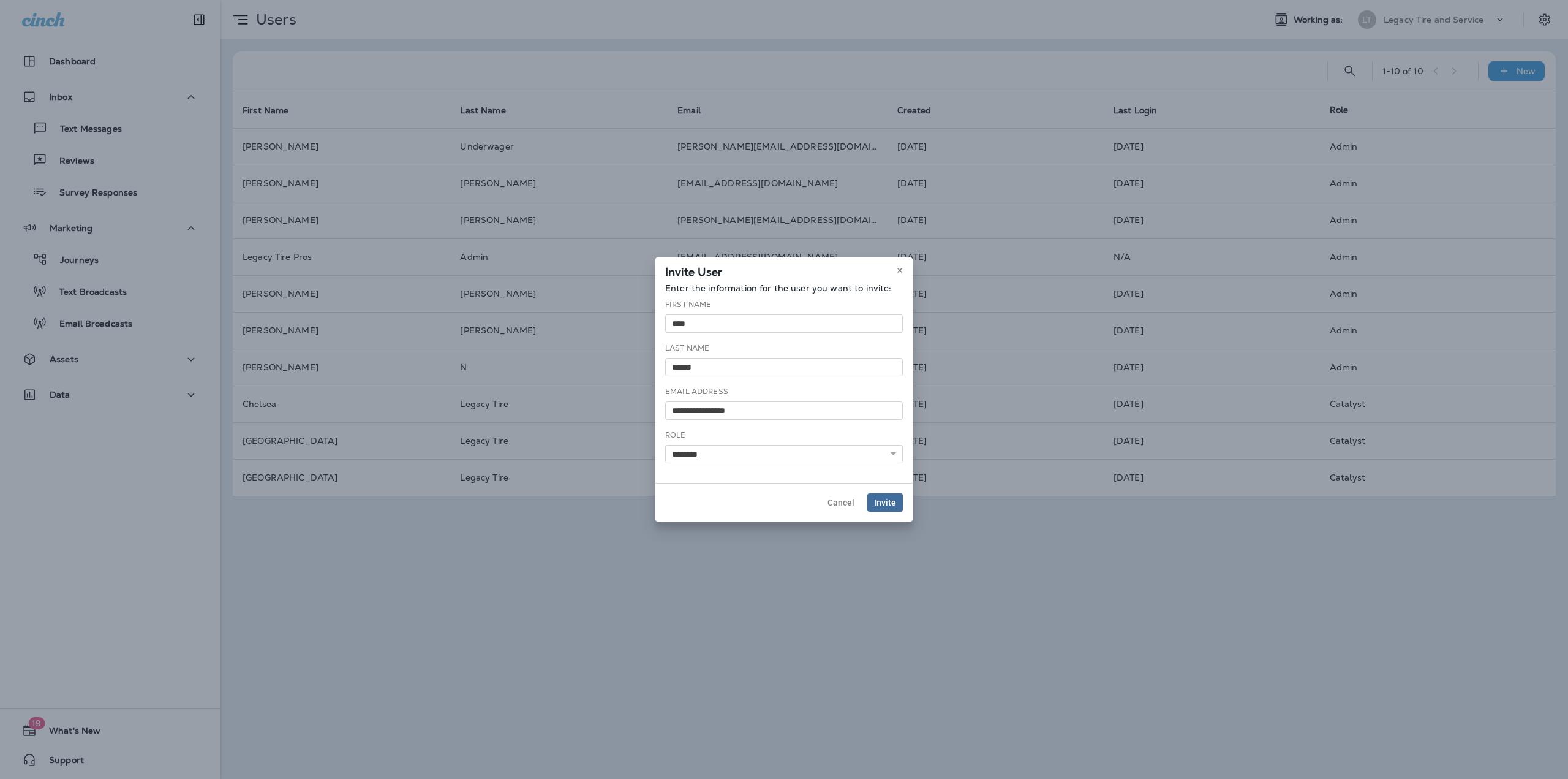
select select
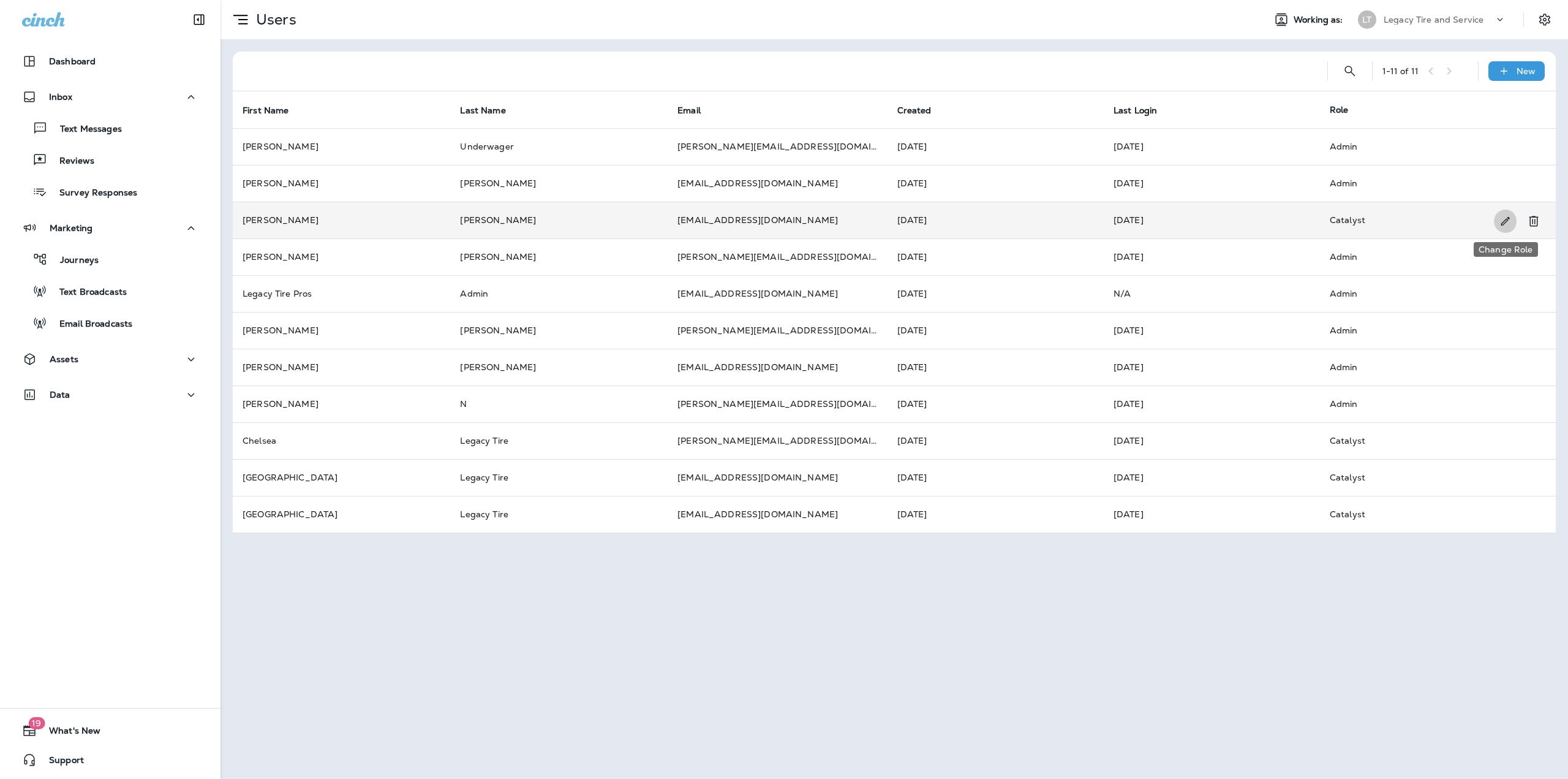
click at [1512, 222] on button "Change Role" at bounding box center [1505, 221] width 23 height 24
select select "*****"
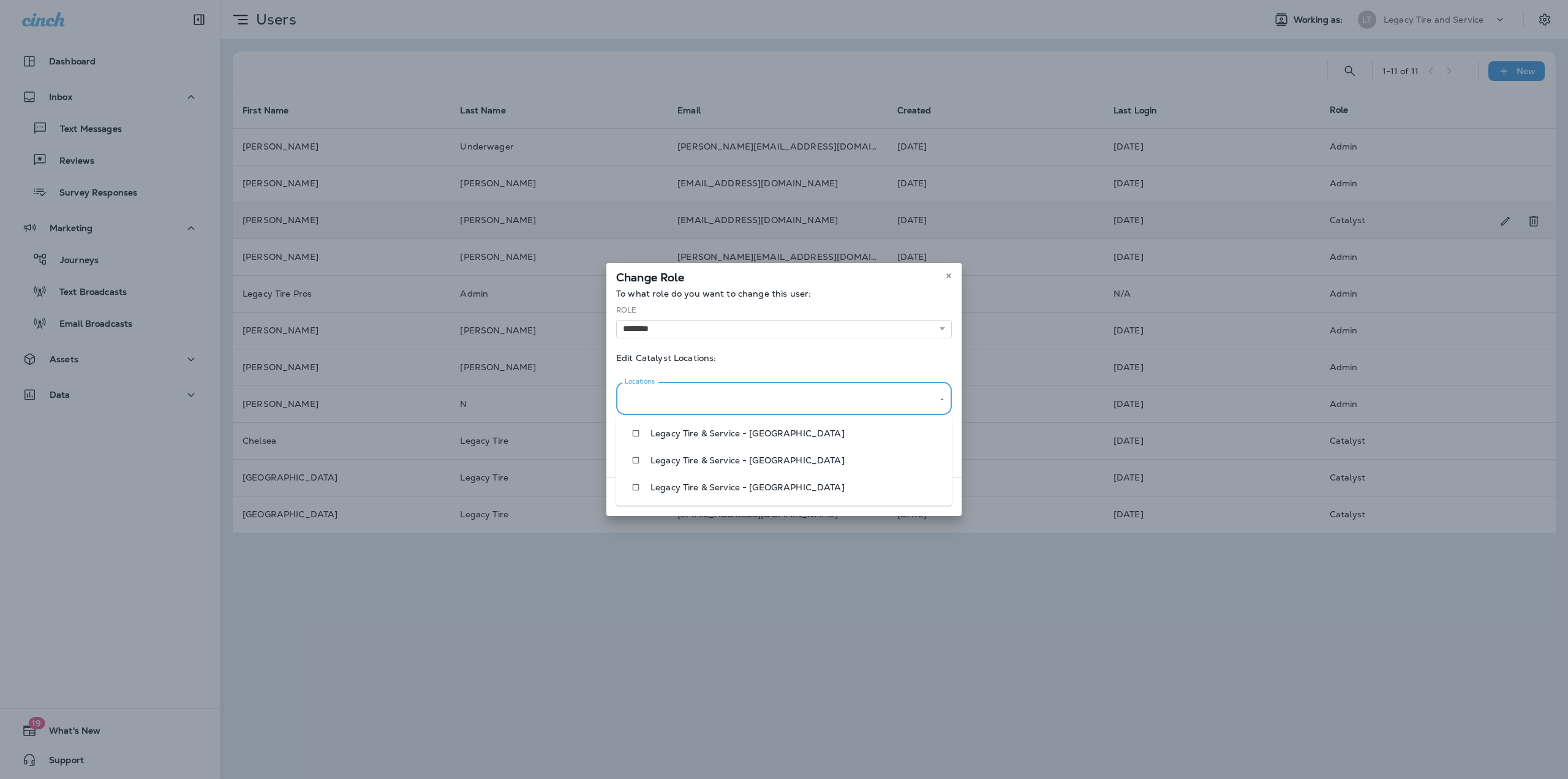
click at [865, 396] on input "Locations" at bounding box center [775, 398] width 306 height 21
click at [745, 440] on li "Legacy Tire & Service - Chalkville" at bounding box center [784, 433] width 336 height 27
click at [909, 366] on div "Edit Catalyst Locations: Locations Legacy Tire & Service - Chalkville Locations…" at bounding box center [784, 407] width 336 height 119
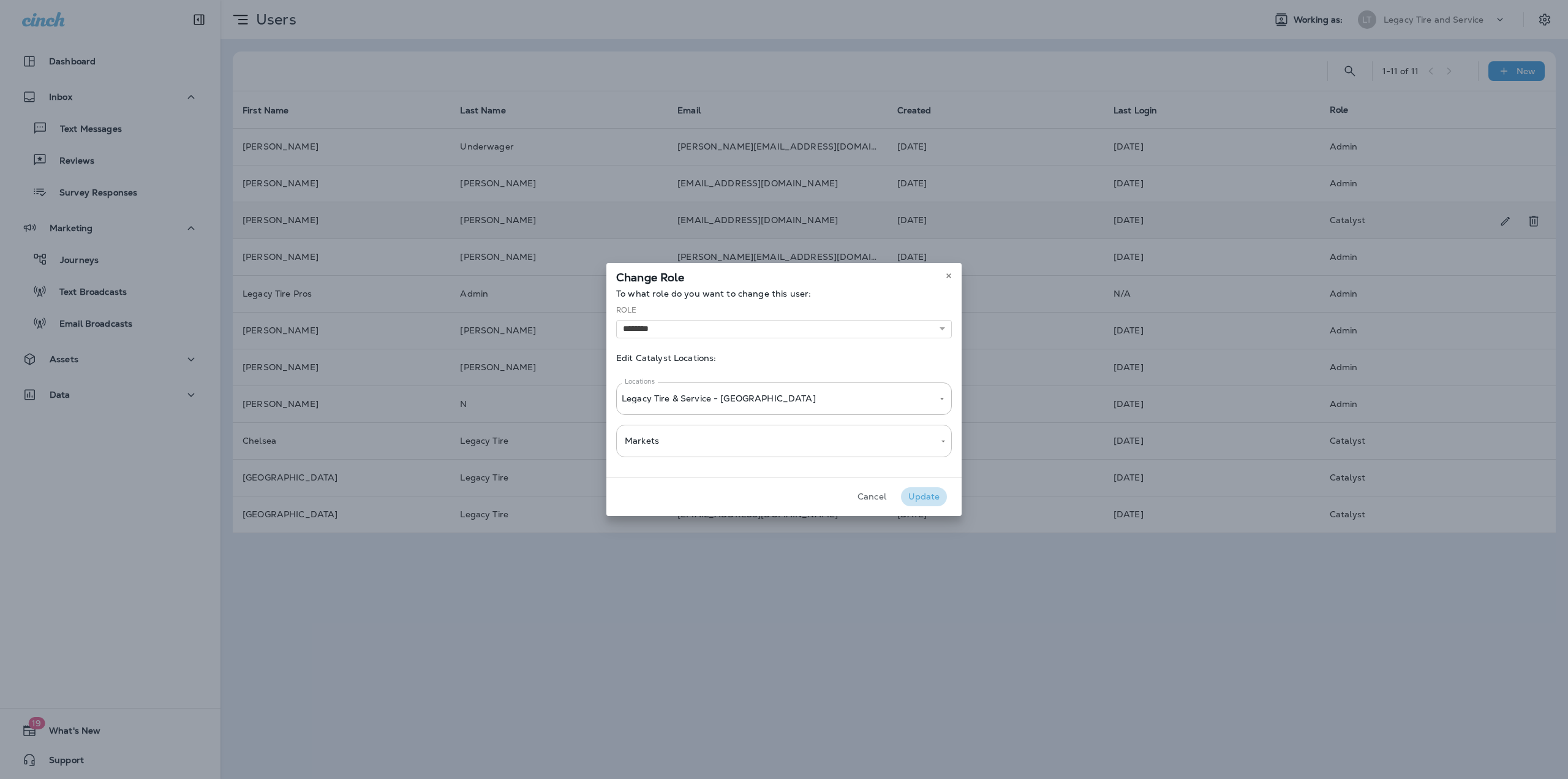
click at [928, 495] on button "Update" at bounding box center [924, 497] width 46 height 19
select select
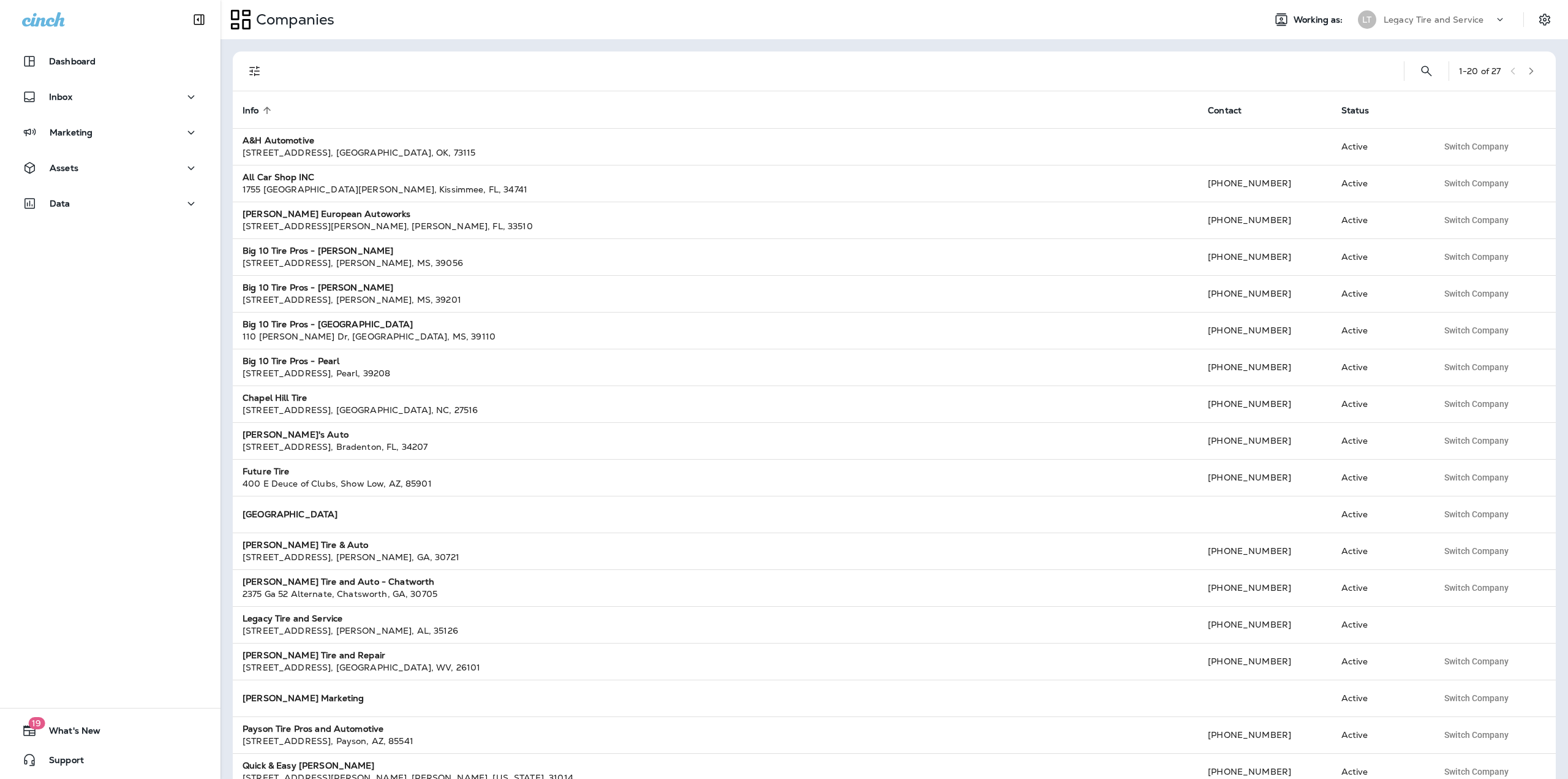
click at [1527, 69] on icon "button" at bounding box center [1531, 71] width 9 height 9
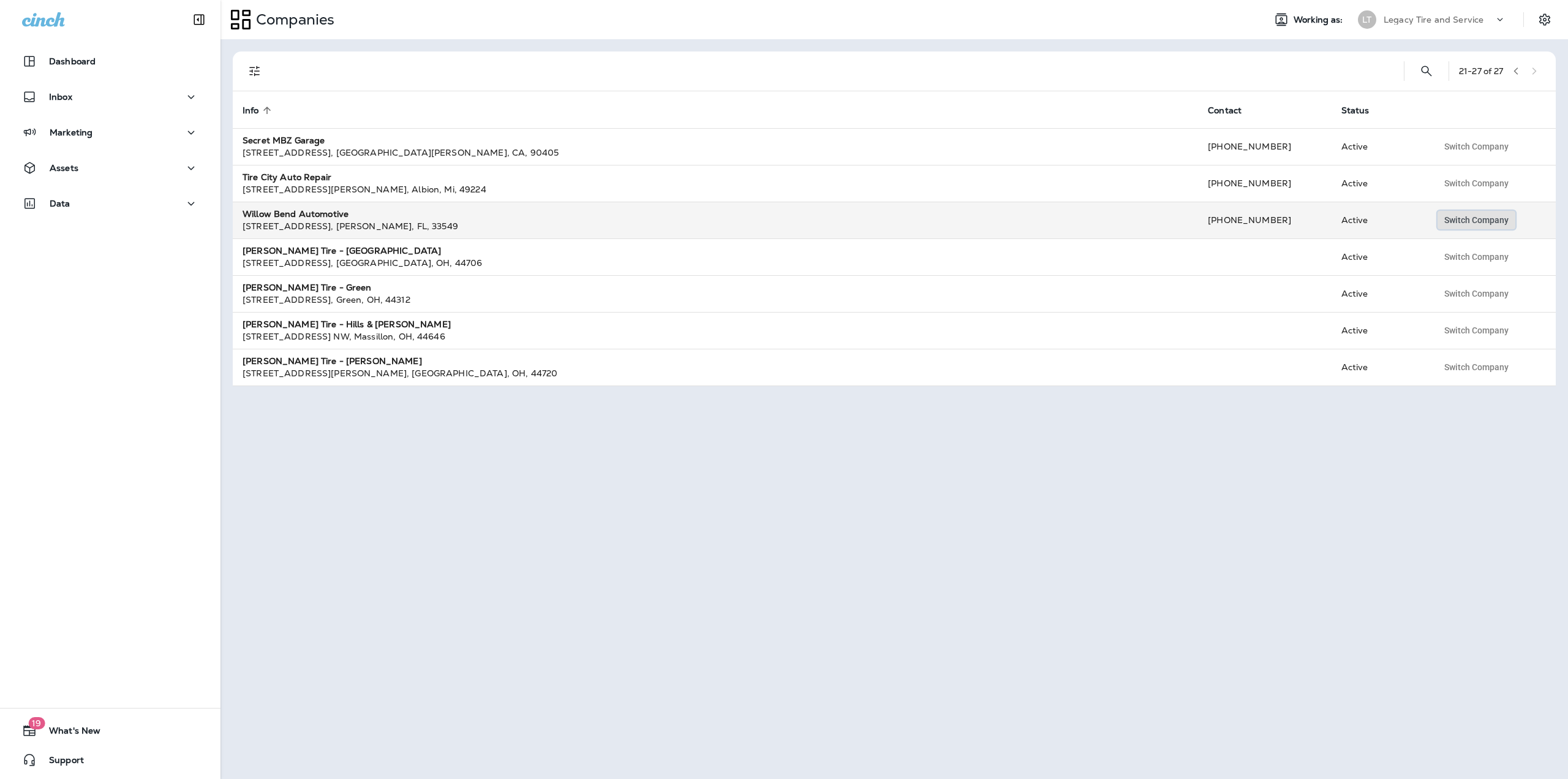
click at [1458, 218] on span "Switch Company" at bounding box center [1476, 220] width 64 height 9
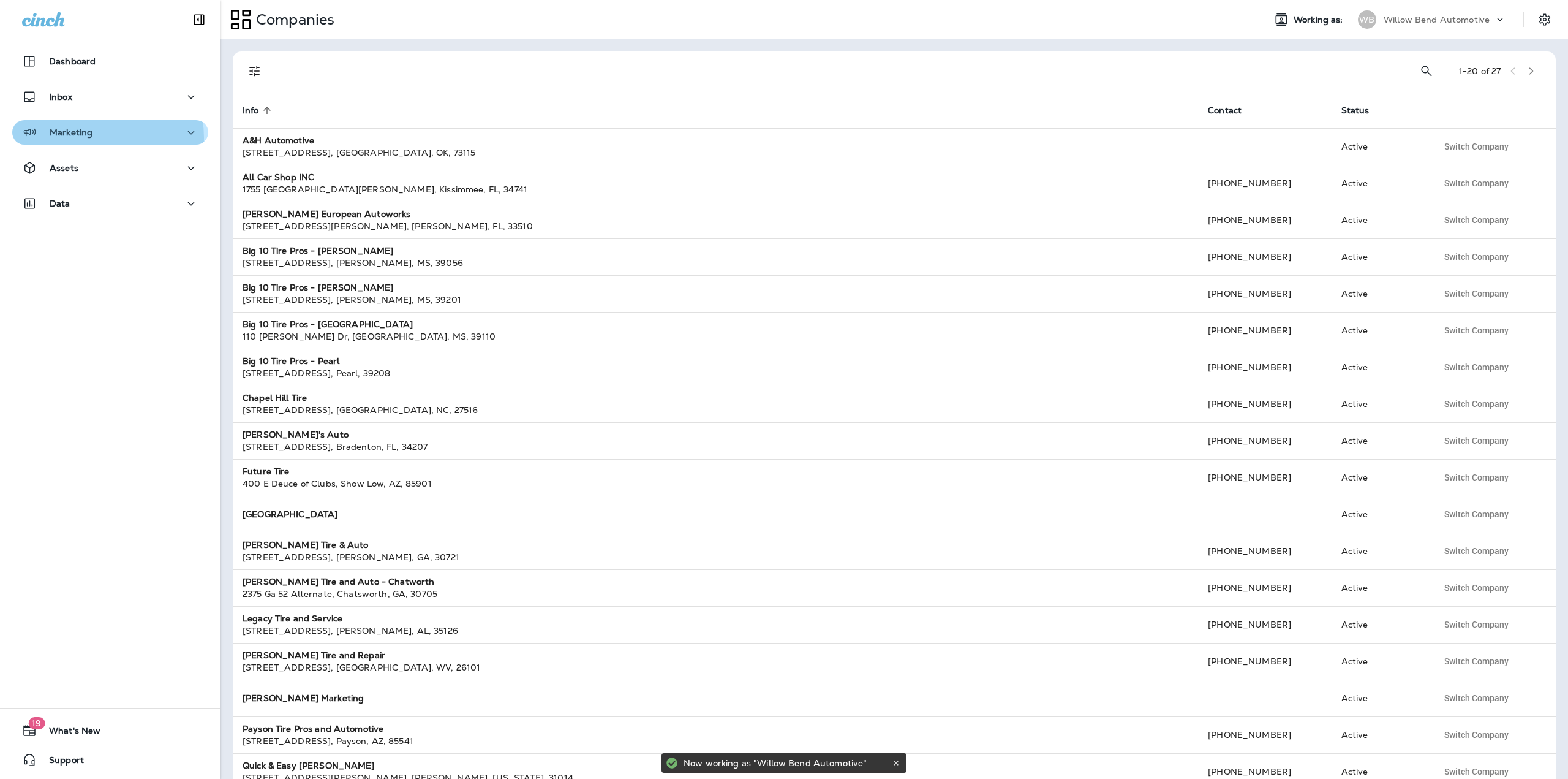
click at [92, 138] on div "Marketing" at bounding box center [110, 133] width 177 height 15
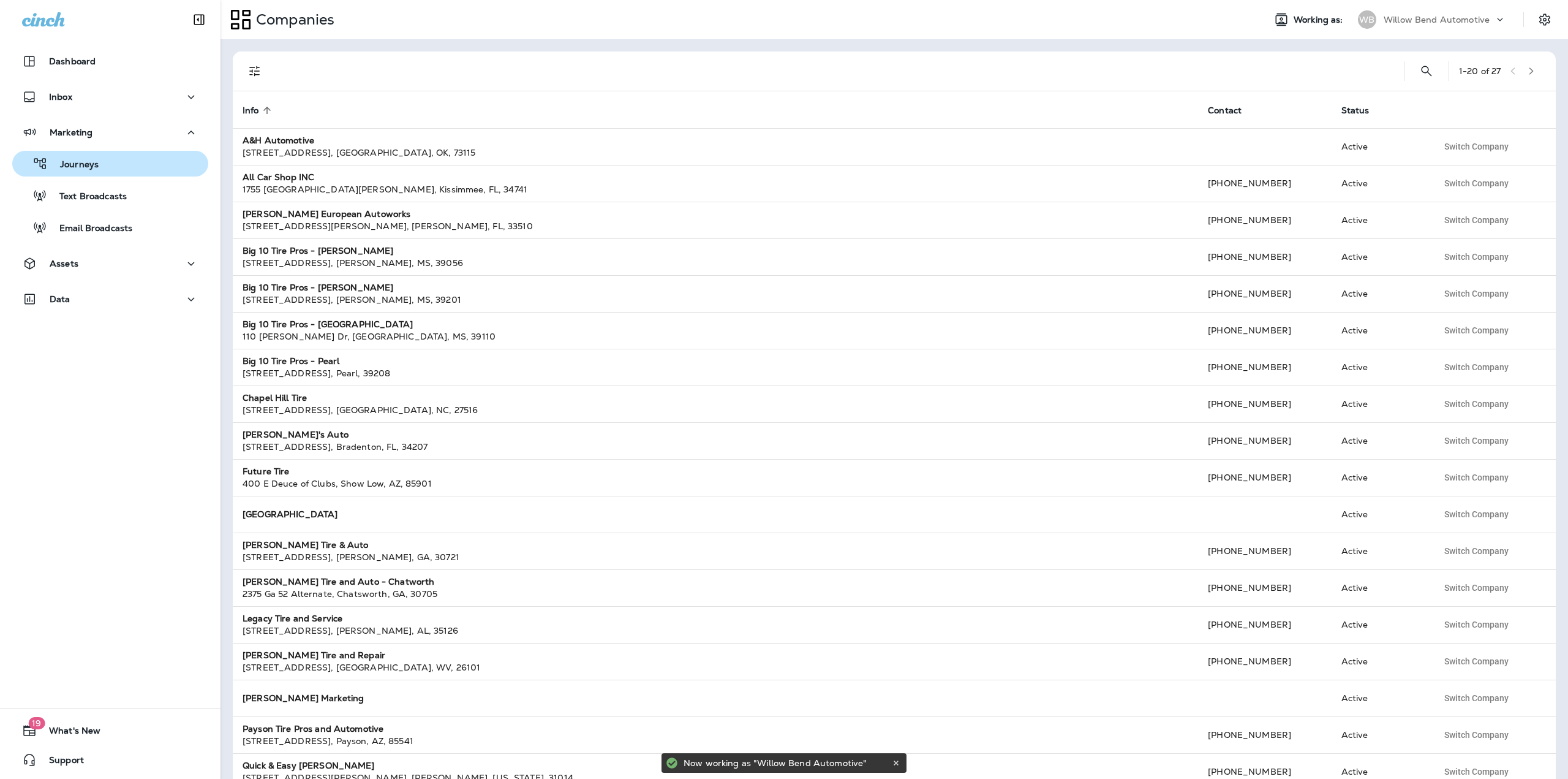
click at [86, 164] on p "Journeys" at bounding box center [73, 165] width 51 height 12
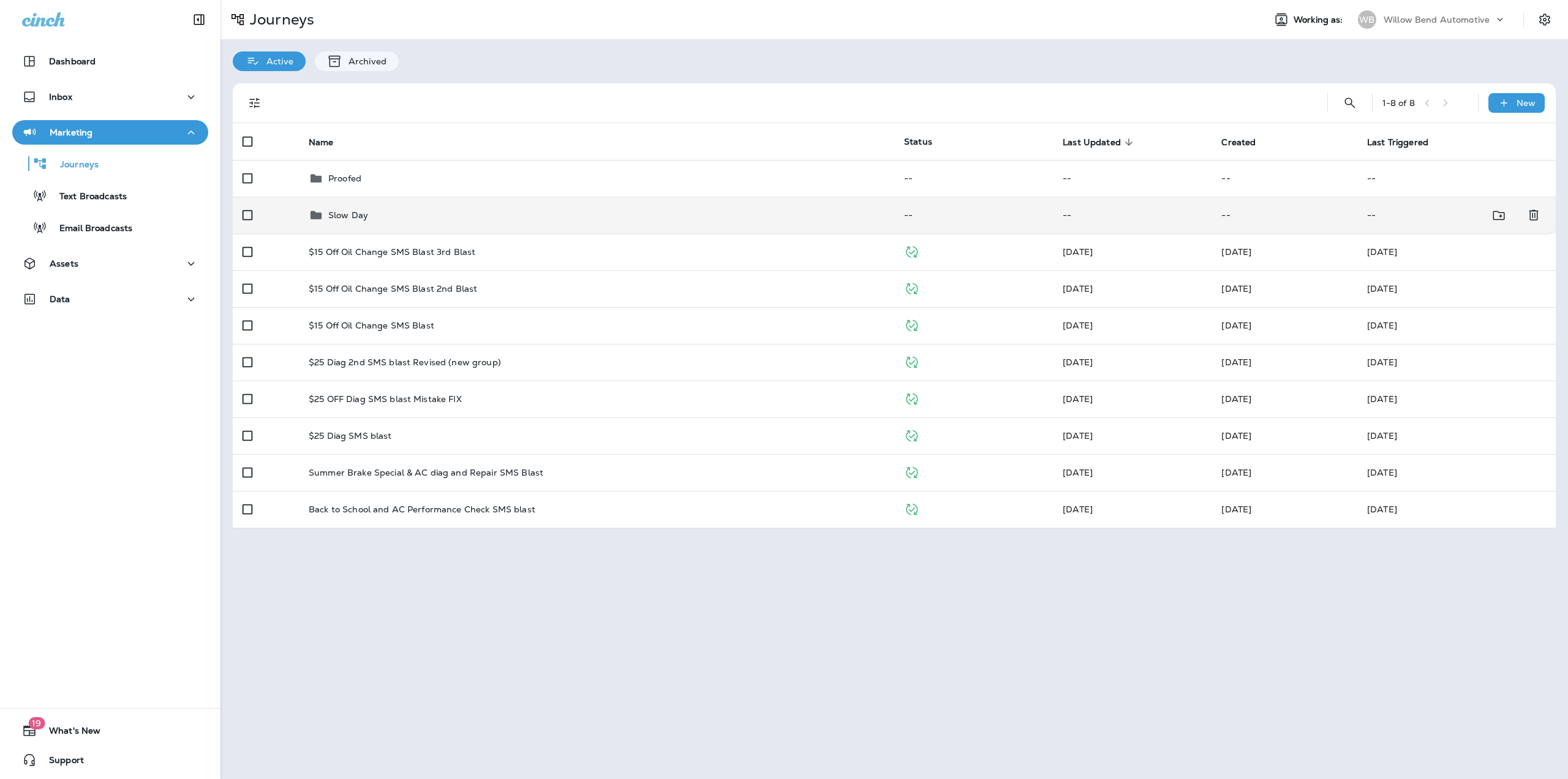
click at [374, 207] on td "Slow Day" at bounding box center [596, 215] width 596 height 37
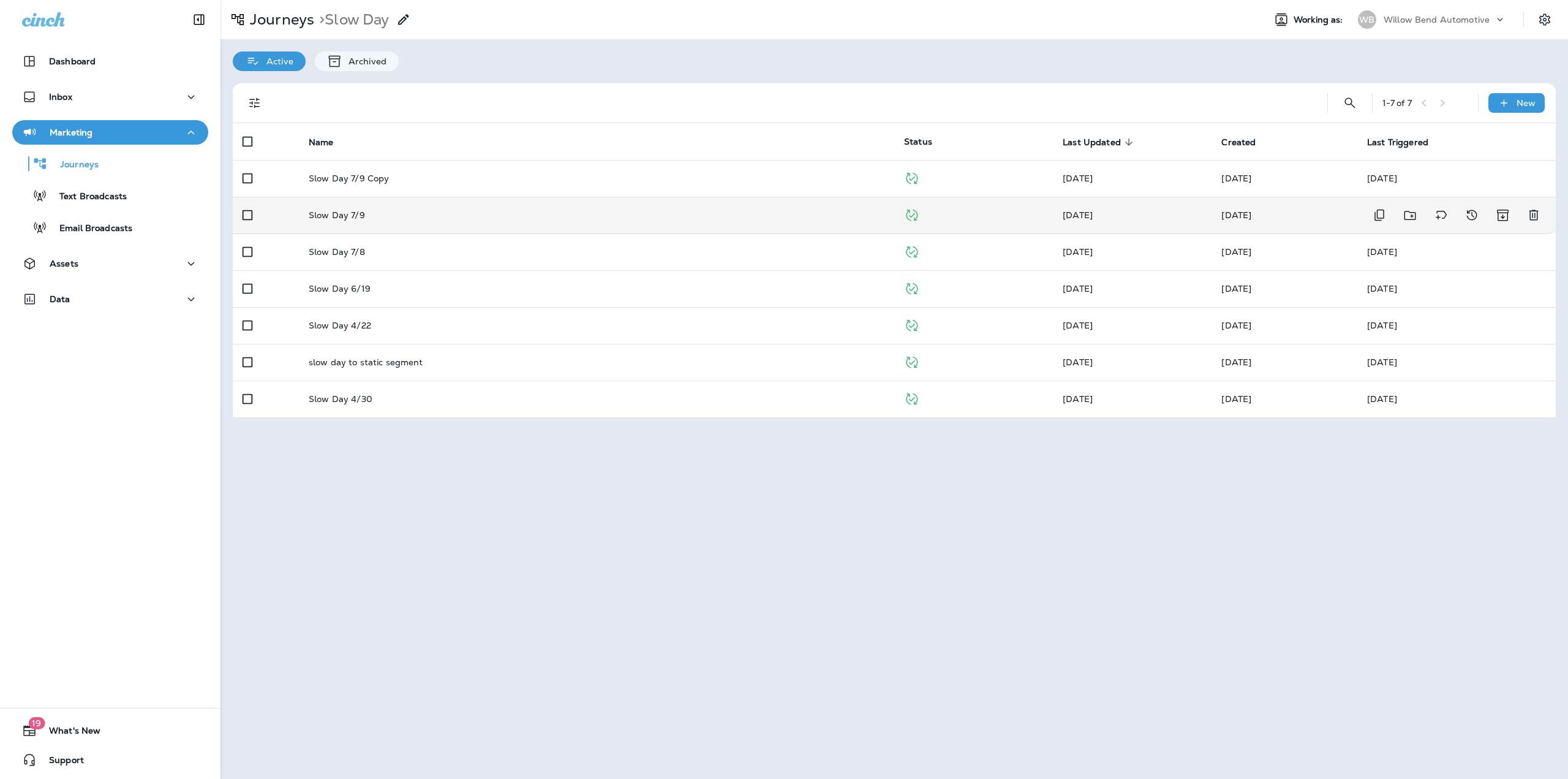
click at [372, 218] on div "Slow Day 7/9" at bounding box center [596, 215] width 576 height 10
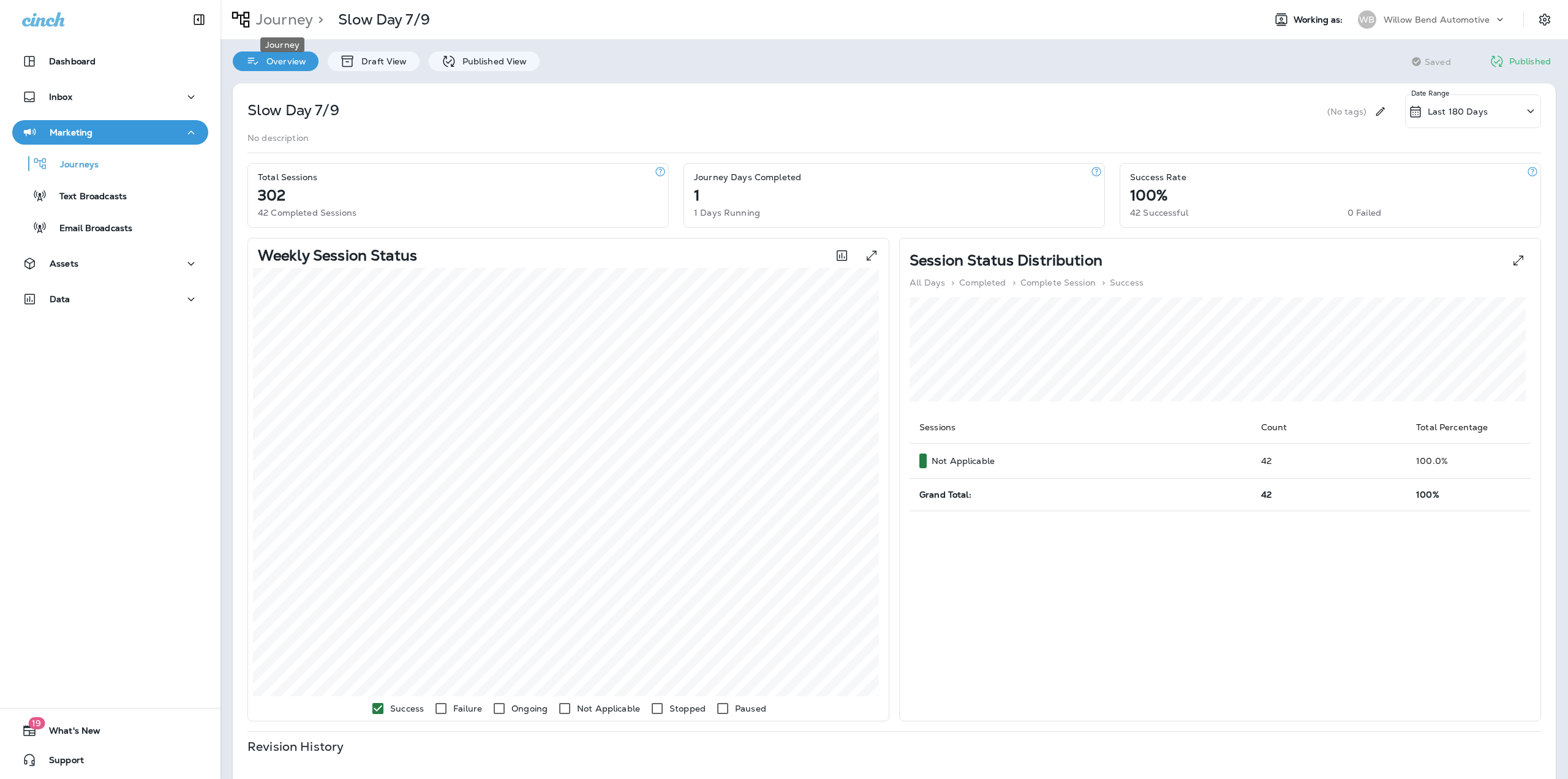
click at [300, 21] on p "Journey" at bounding box center [282, 19] width 62 height 18
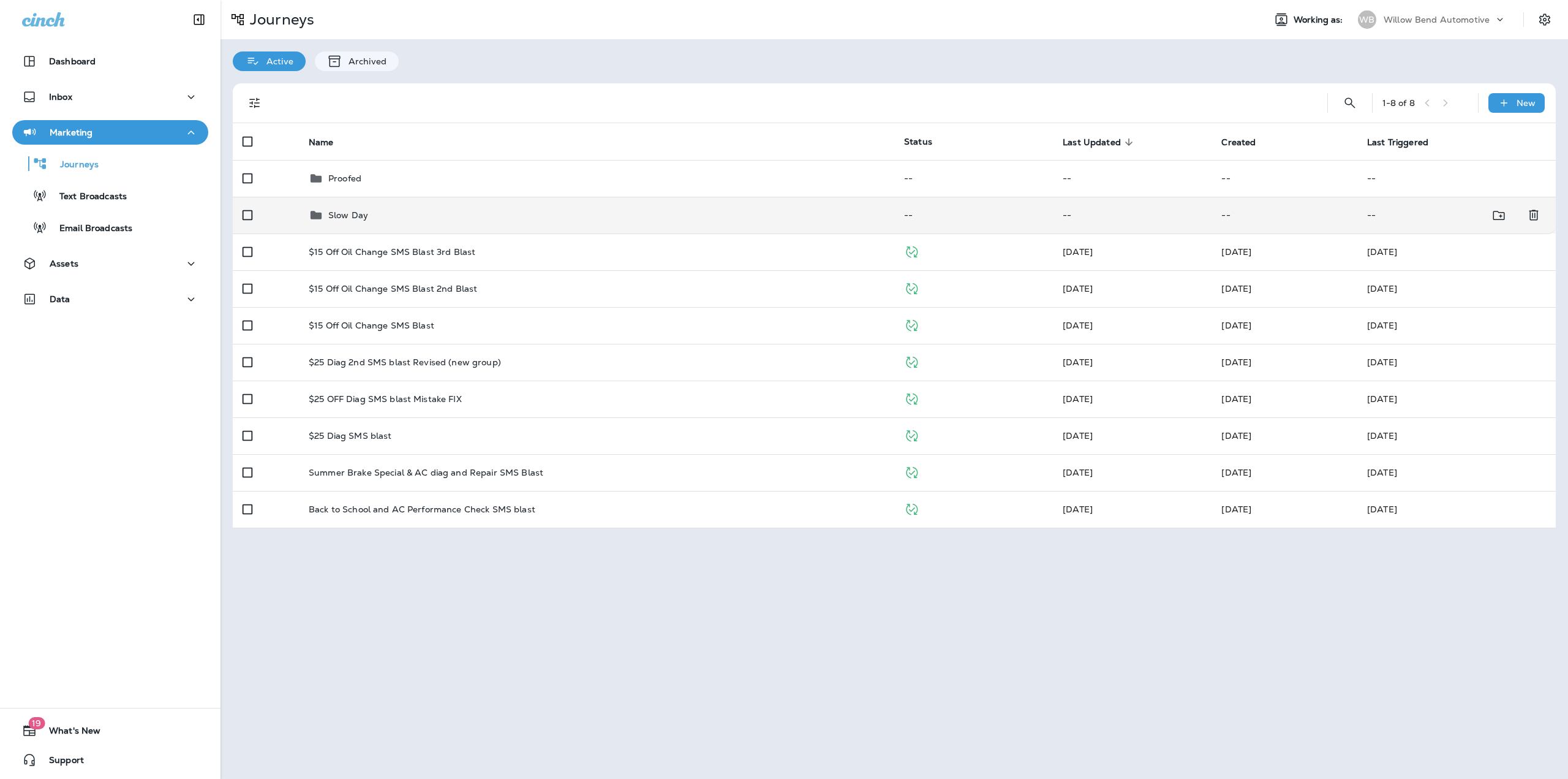
click at [379, 208] on div "Slow Day" at bounding box center [596, 215] width 576 height 15
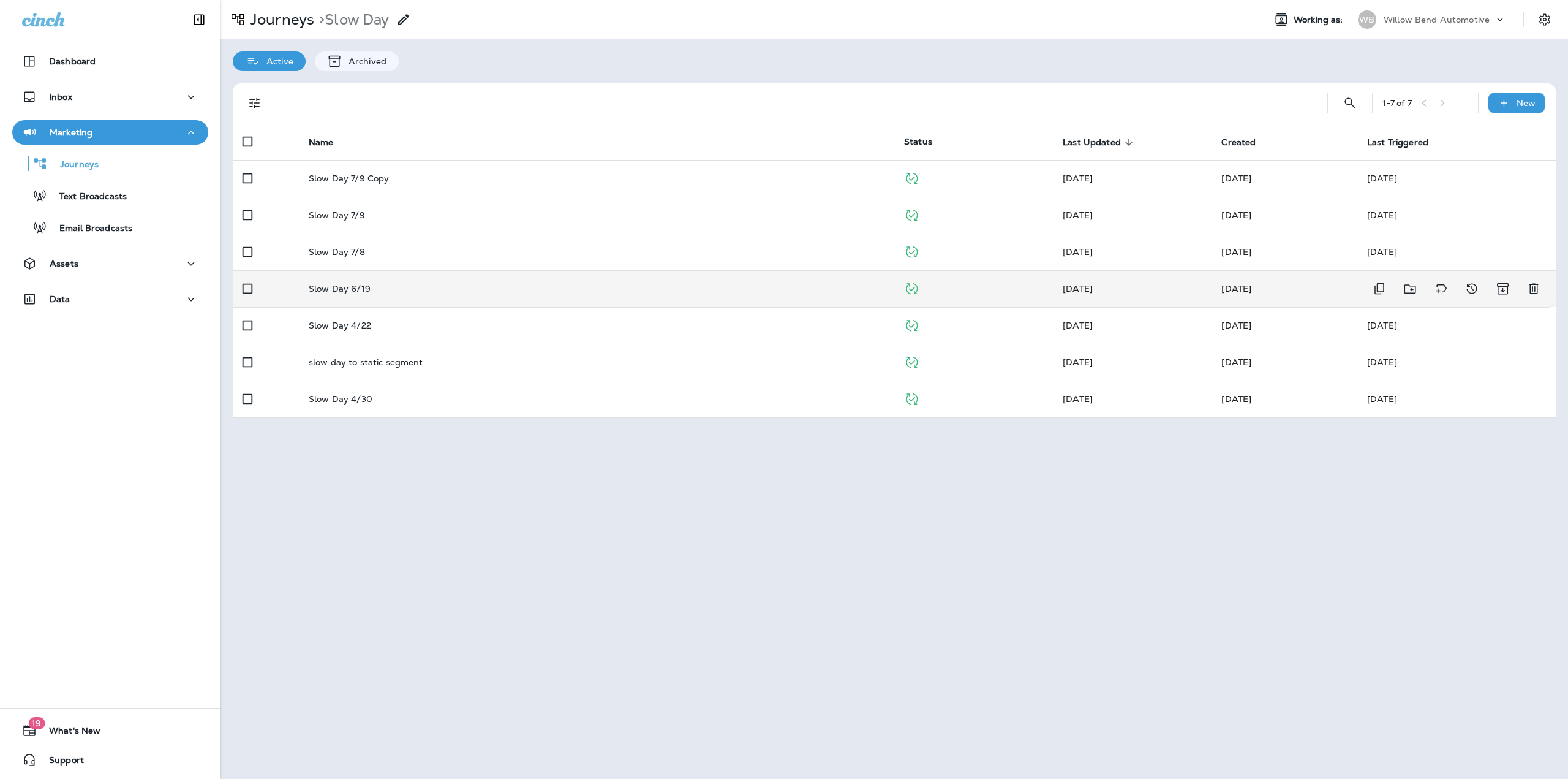
click at [382, 297] on td "Slow Day 6/19" at bounding box center [596, 289] width 596 height 37
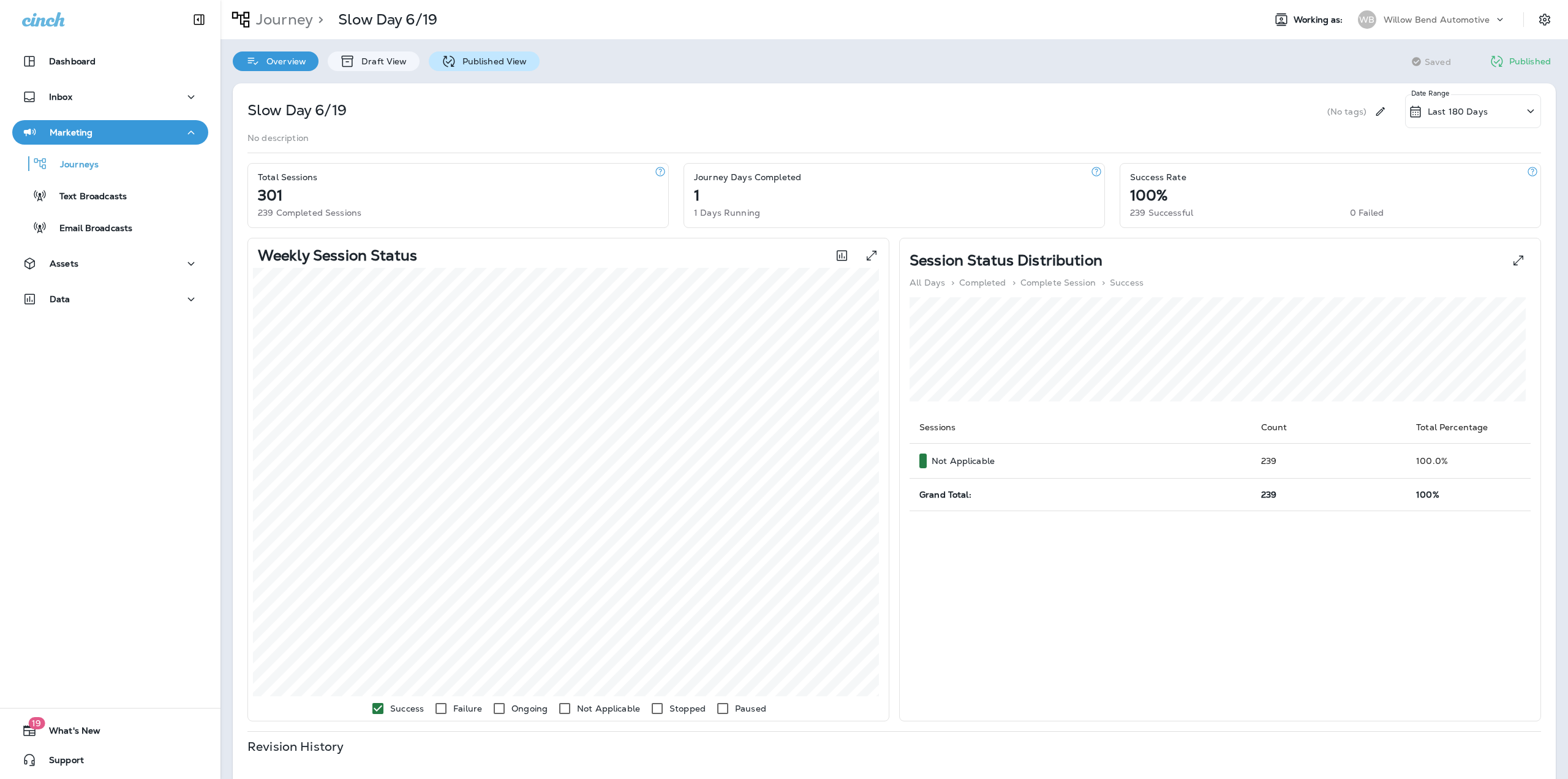
click at [439, 53] on div "Published View" at bounding box center [484, 61] width 111 height 20
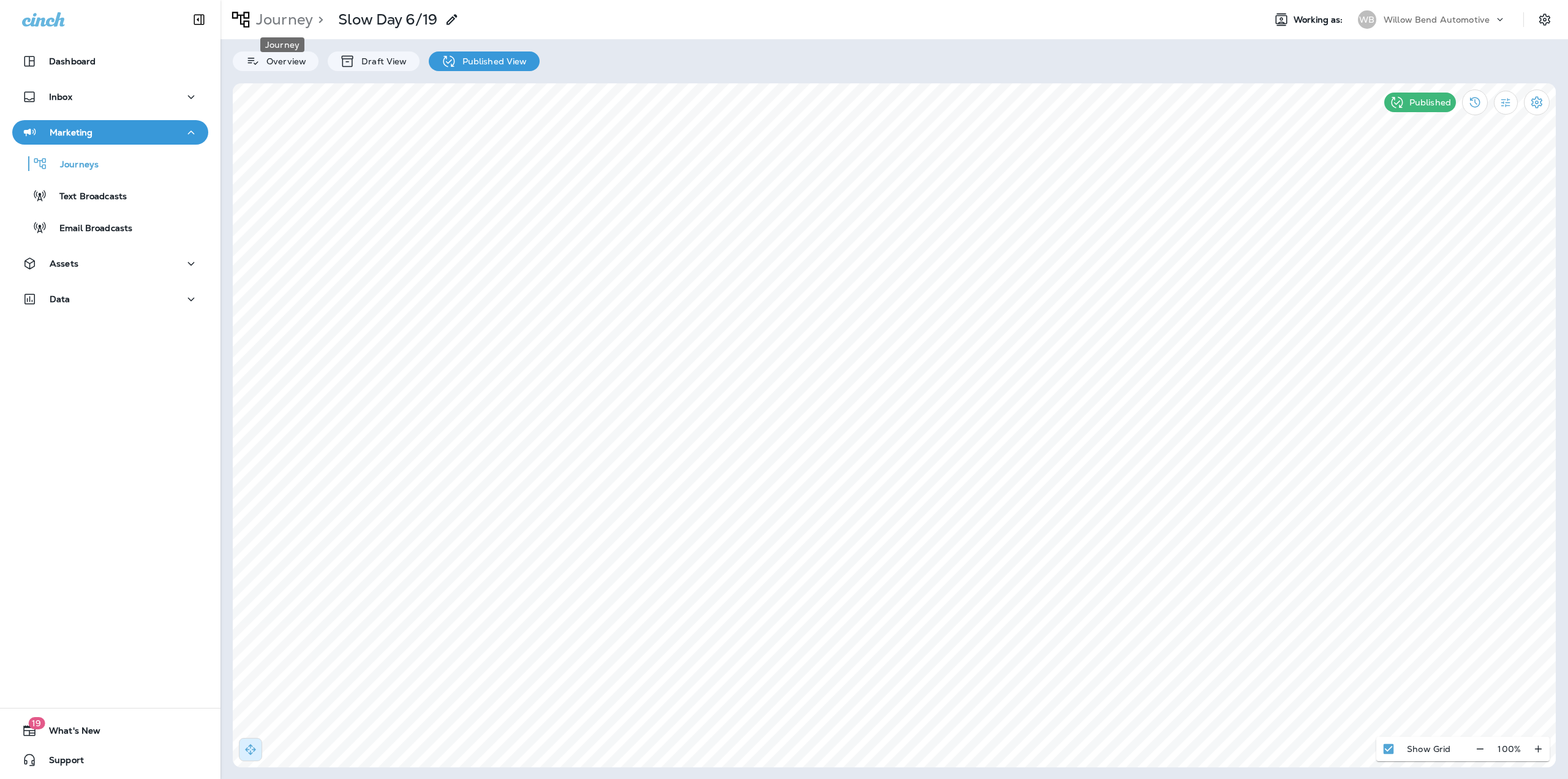
click at [301, 24] on p "Journey" at bounding box center [282, 19] width 62 height 18
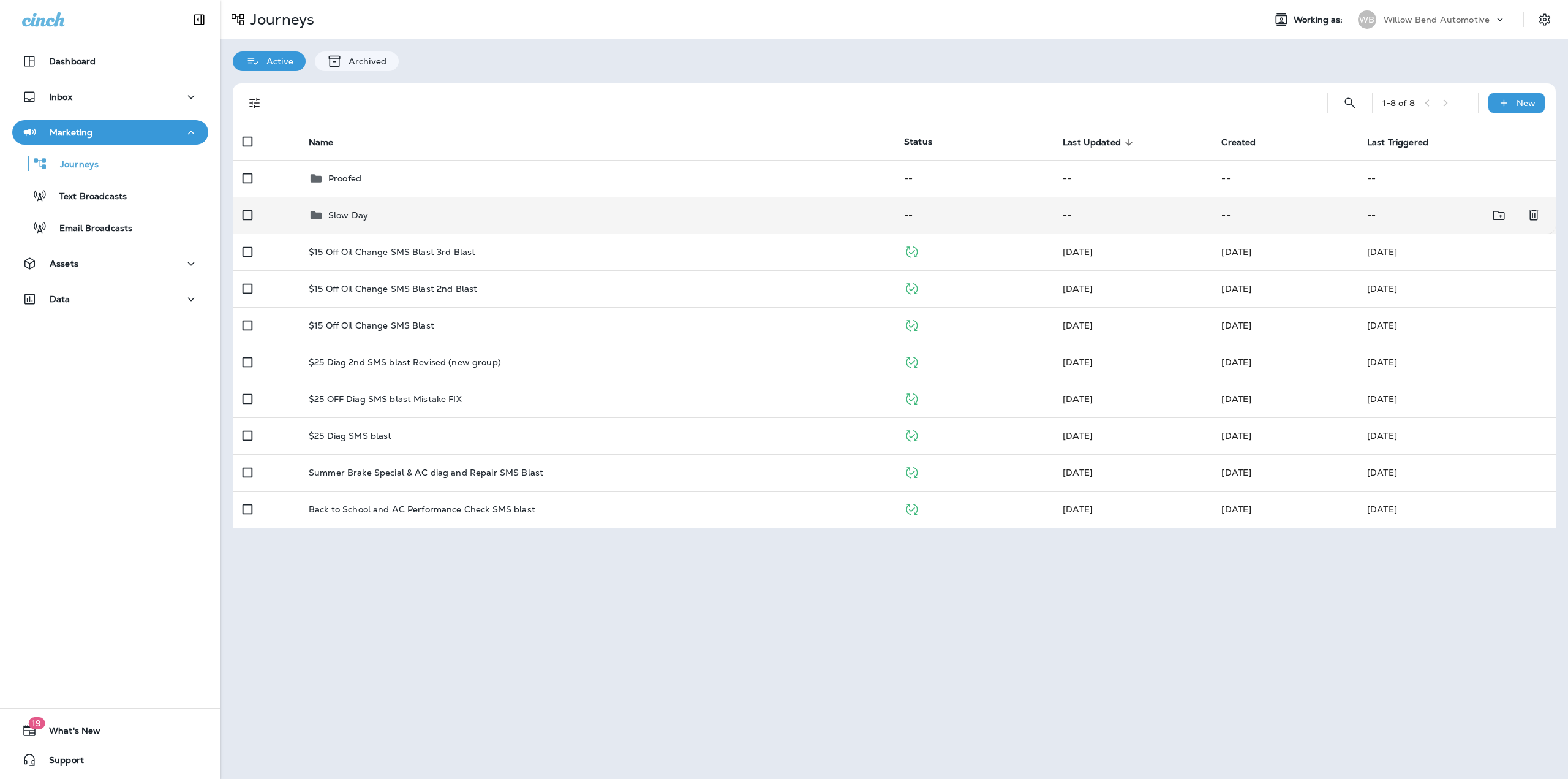
click at [316, 205] on td "Slow Day" at bounding box center [596, 215] width 596 height 37
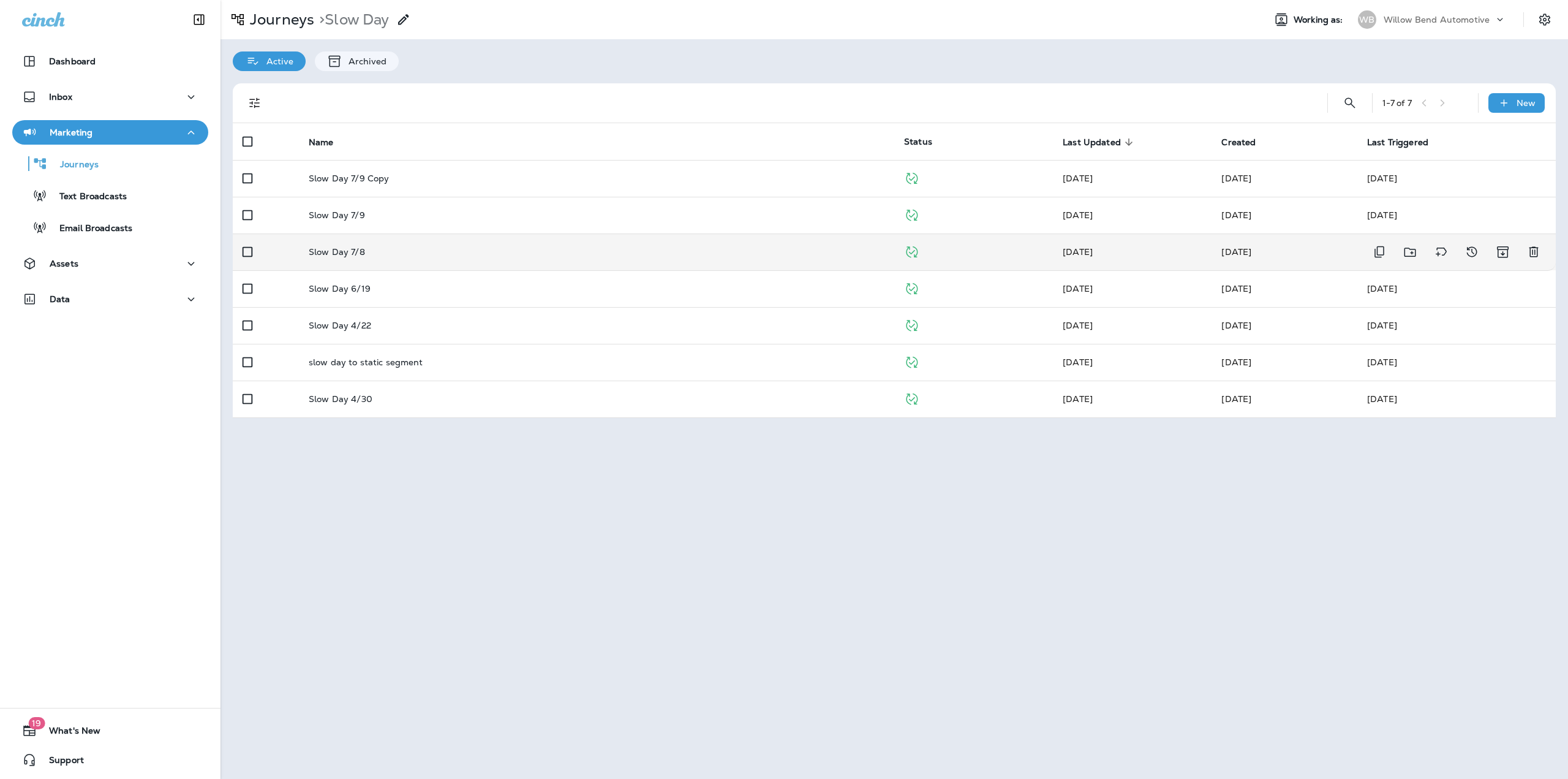
click at [352, 255] on p "Slow Day 7/8" at bounding box center [336, 251] width 56 height 10
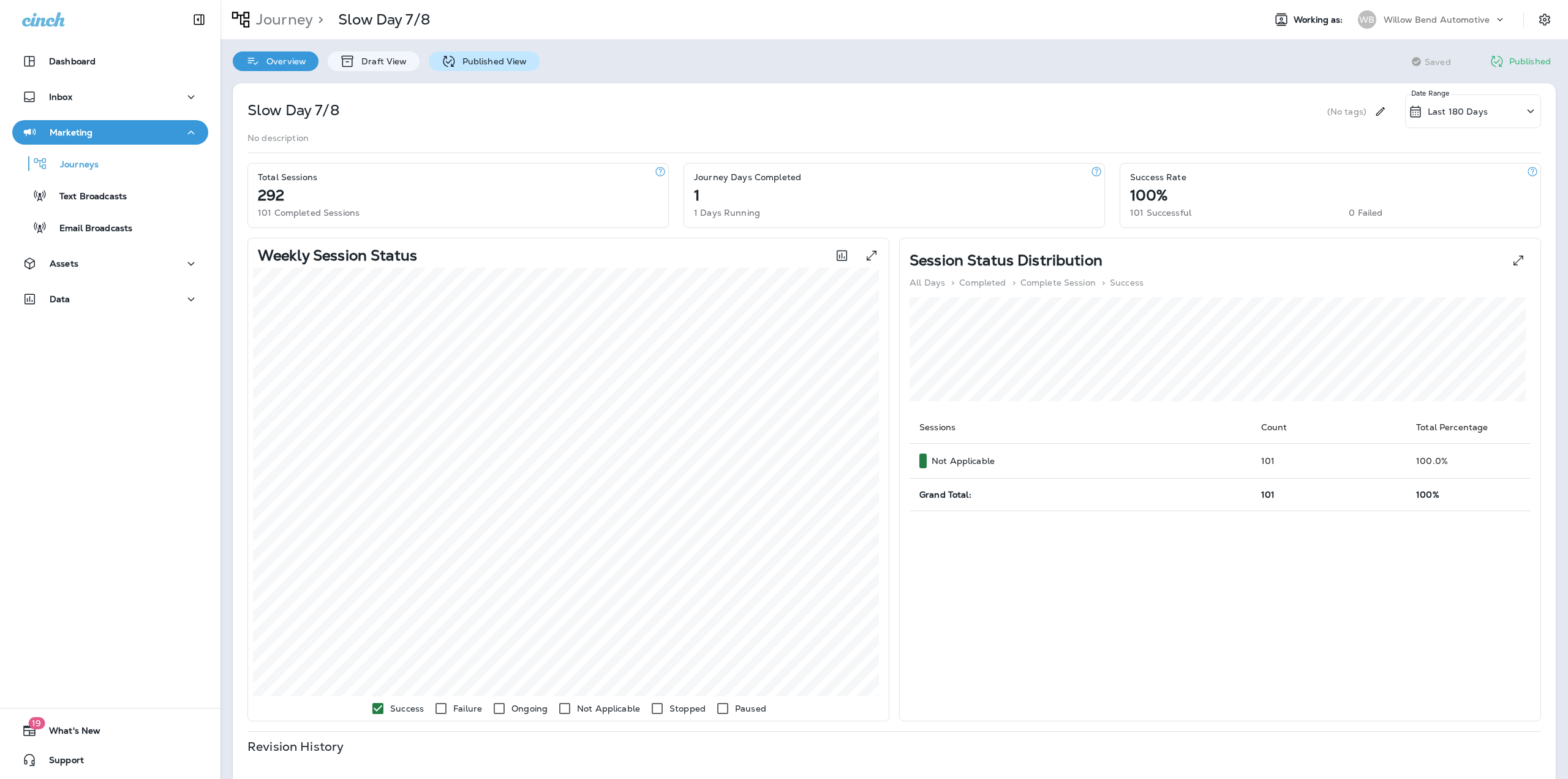
click at [508, 66] on div "Published View" at bounding box center [484, 61] width 111 height 20
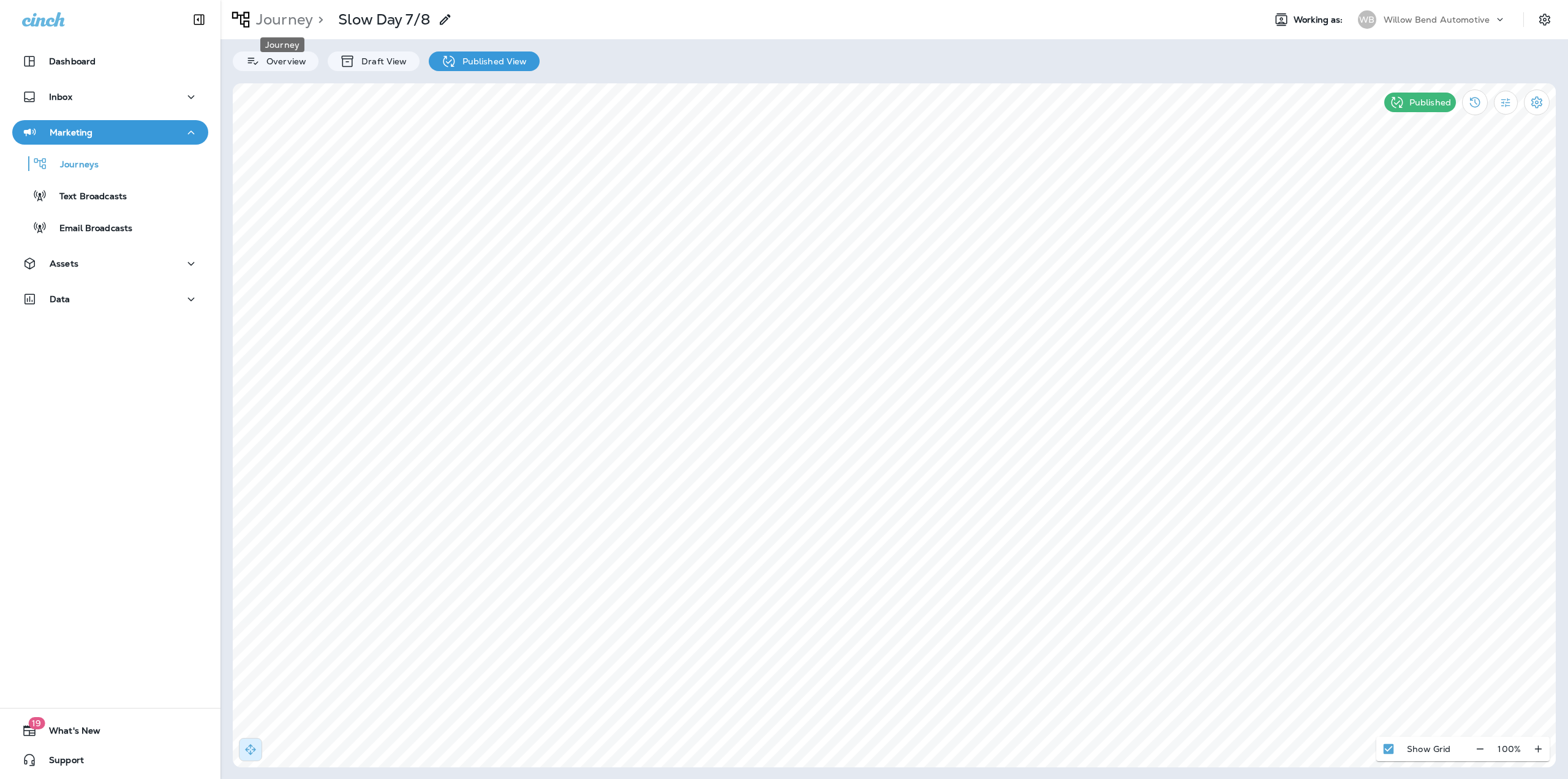
click at [295, 14] on p "Journey" at bounding box center [282, 19] width 62 height 18
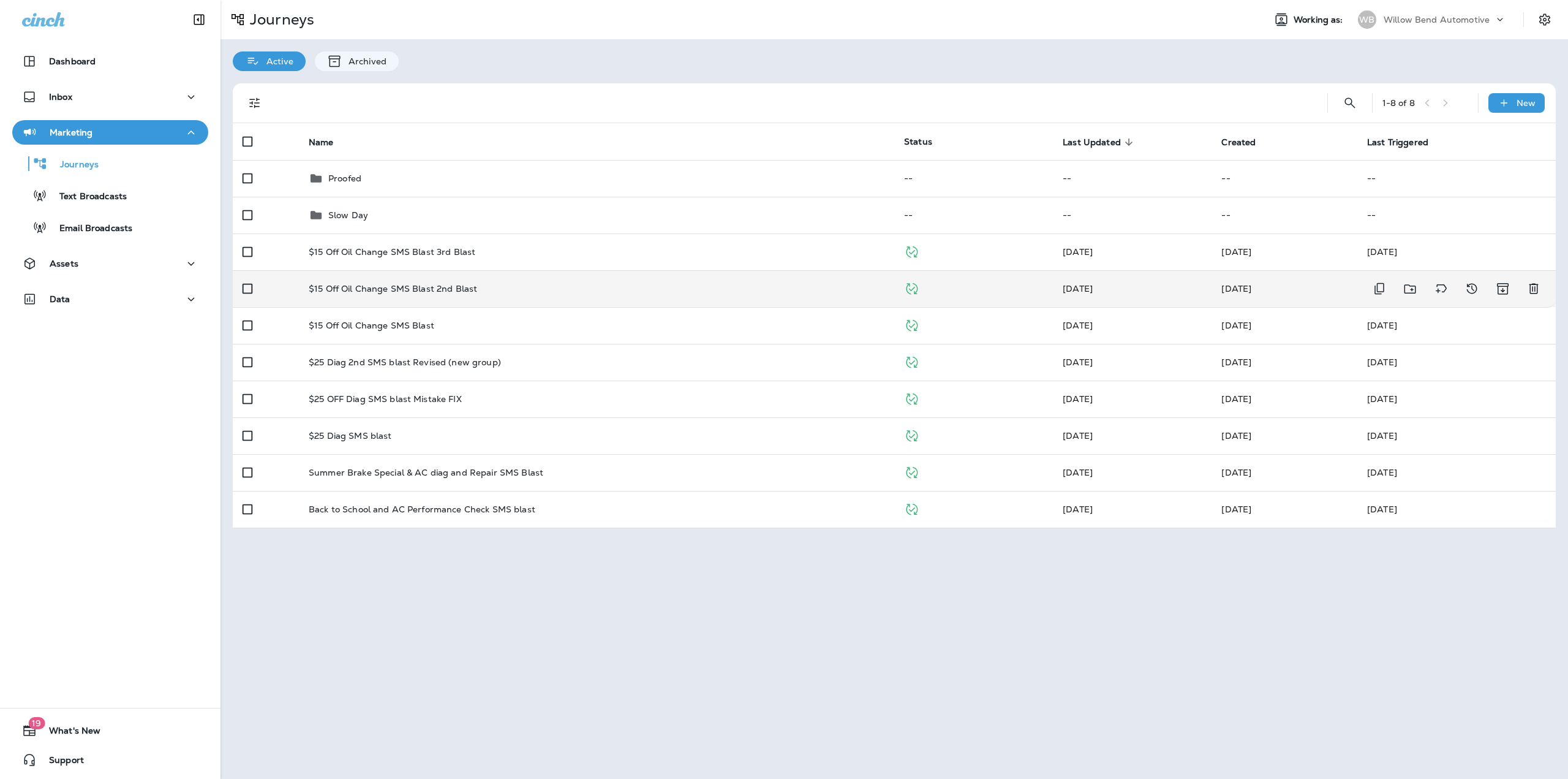
click at [445, 286] on p "$15 Off Oil Change SMS Blast 2nd Blast" at bounding box center [393, 288] width 169 height 10
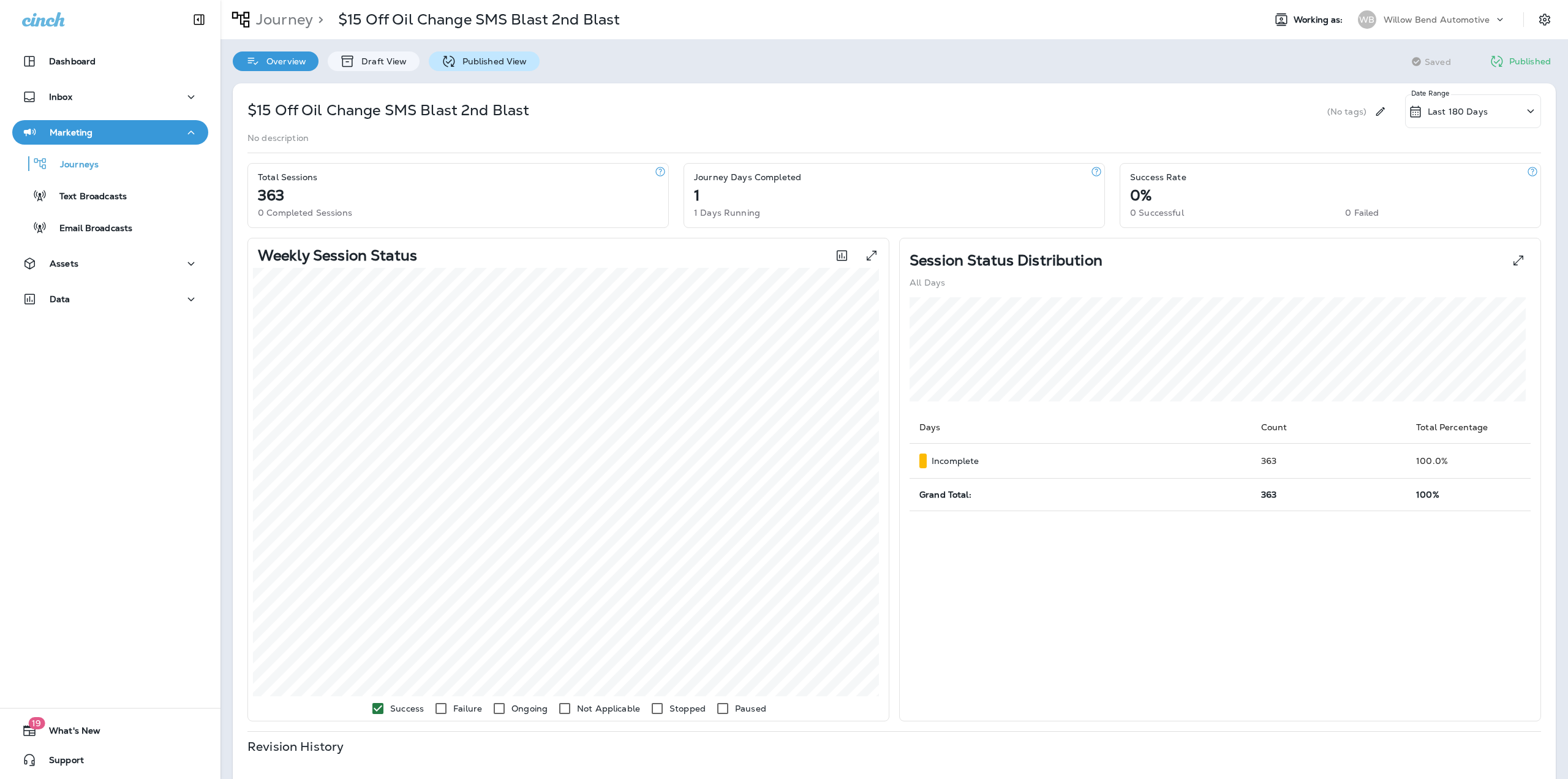
click at [469, 62] on p "Published View" at bounding box center [492, 61] width 71 height 10
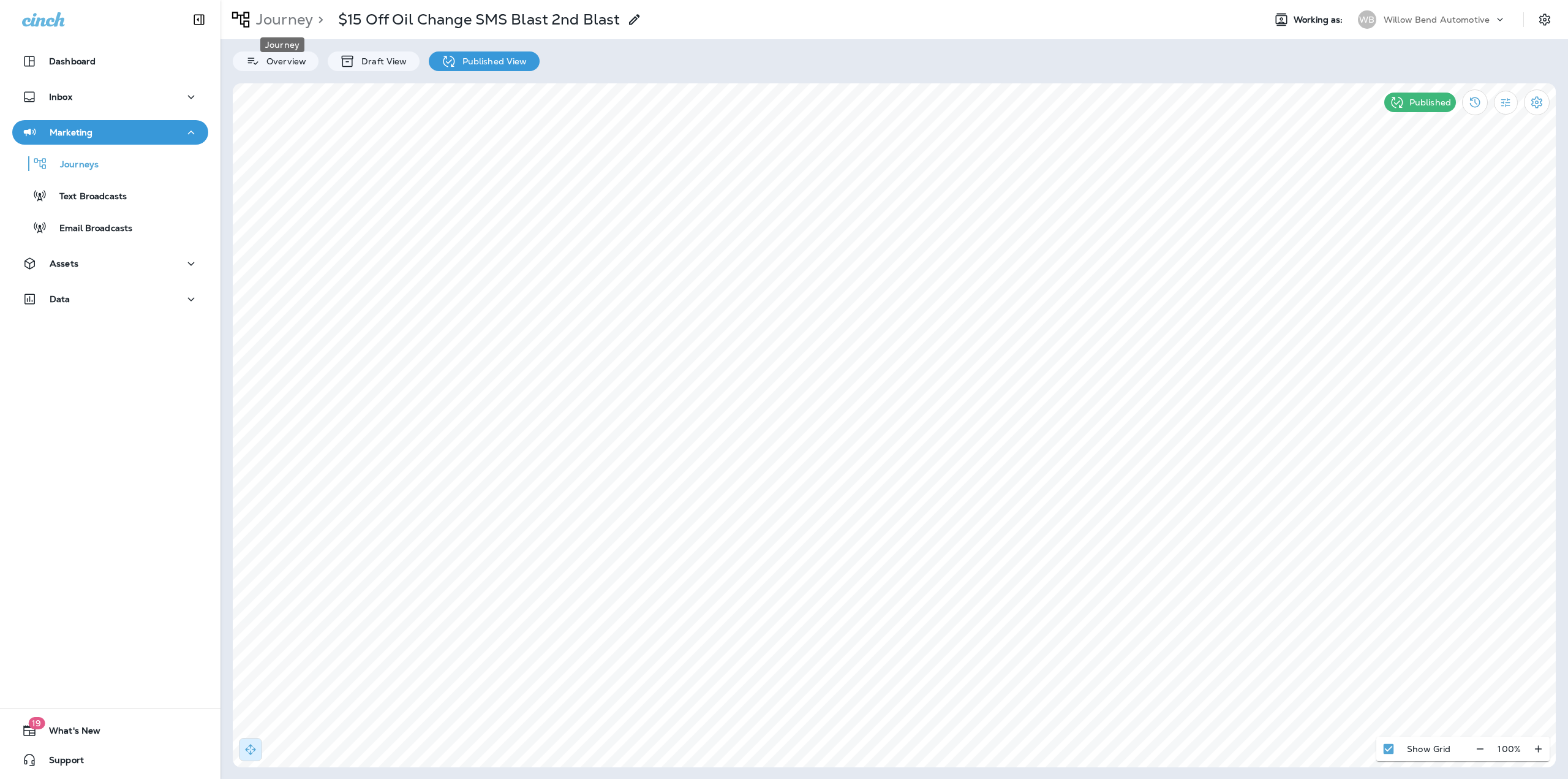
click at [307, 23] on p "Journey" at bounding box center [282, 19] width 62 height 18
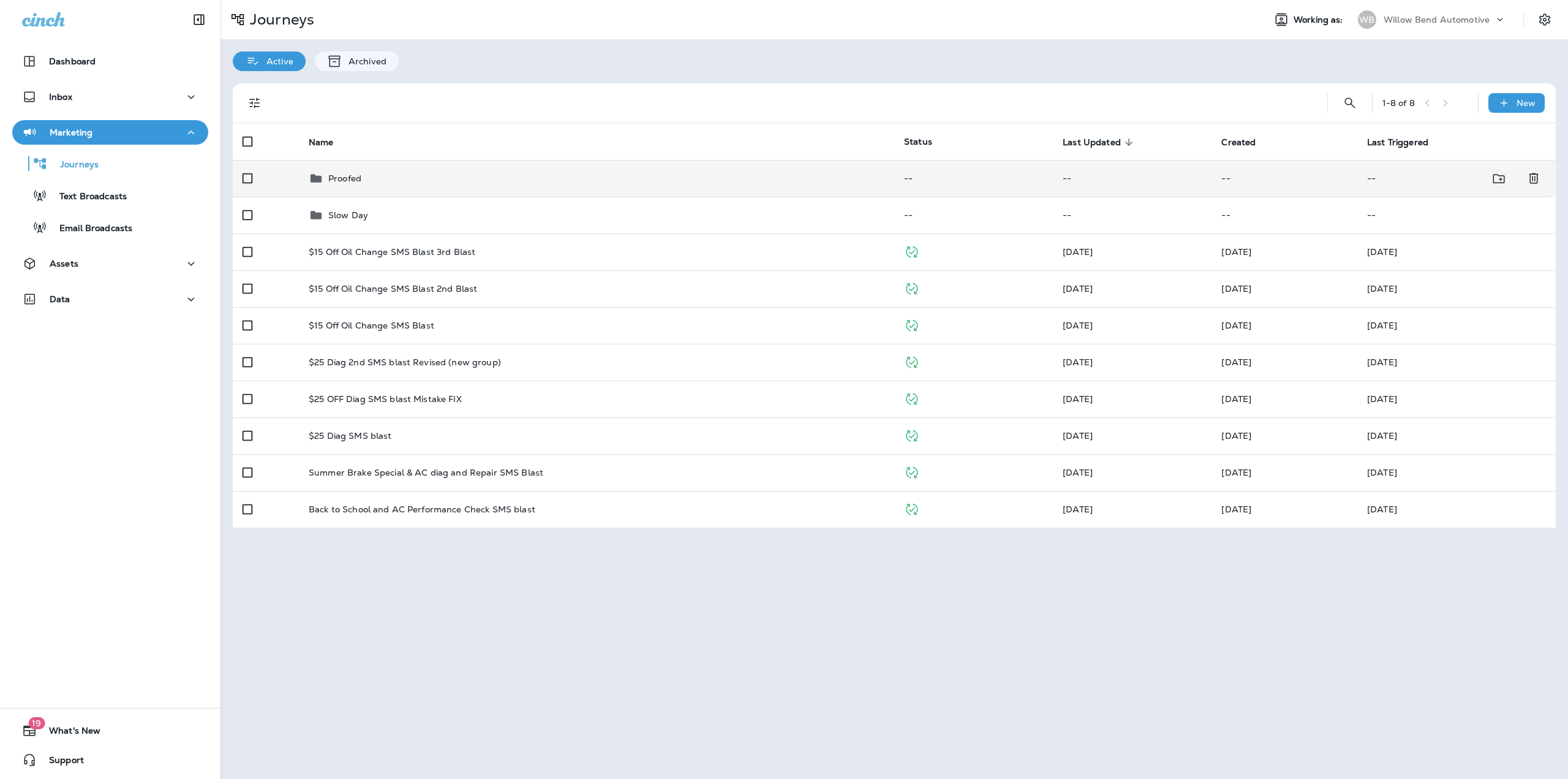
click at [405, 176] on div "Proofed" at bounding box center [596, 178] width 576 height 15
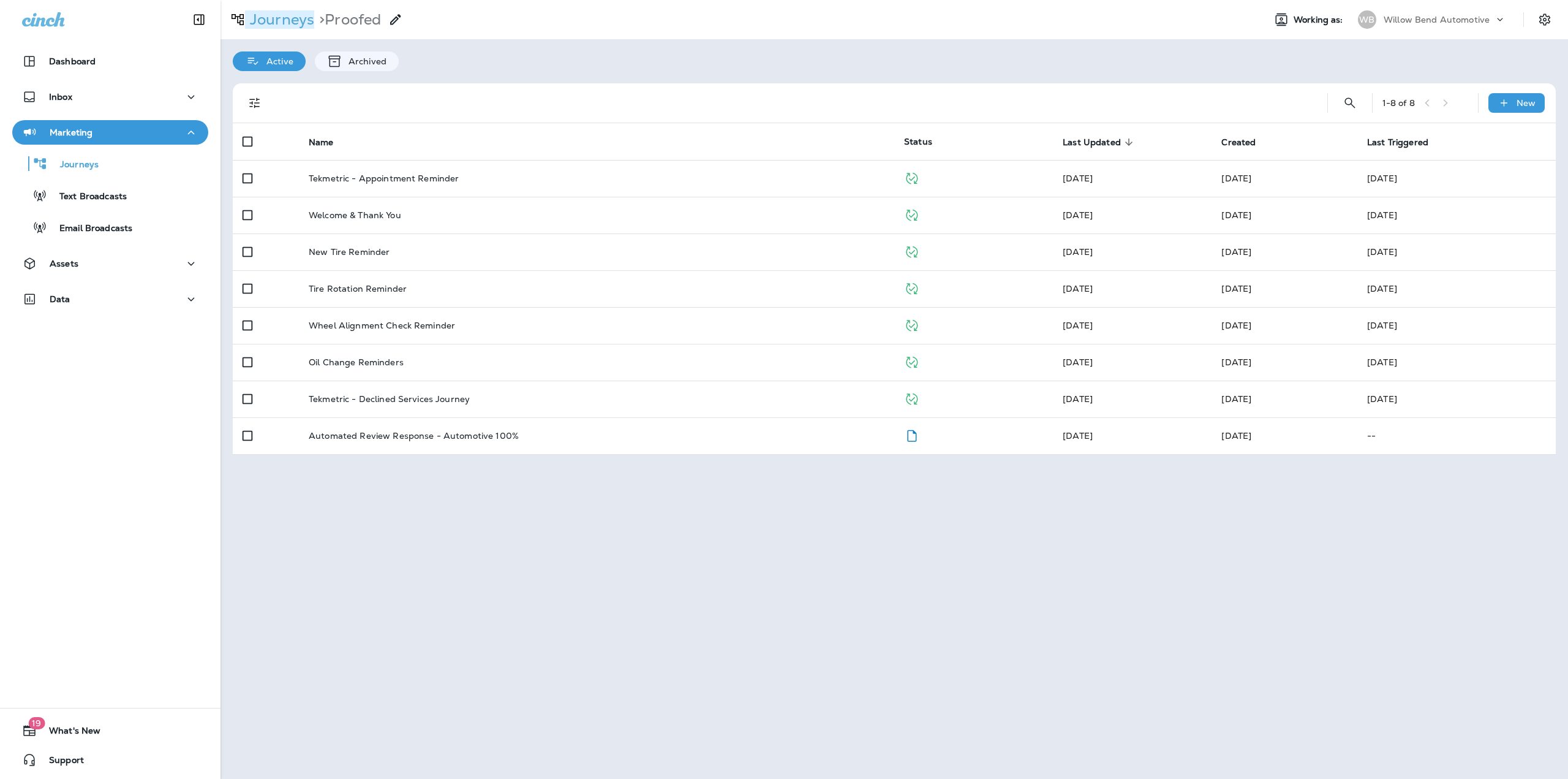
click at [278, 17] on p "Journeys" at bounding box center [279, 19] width 69 height 18
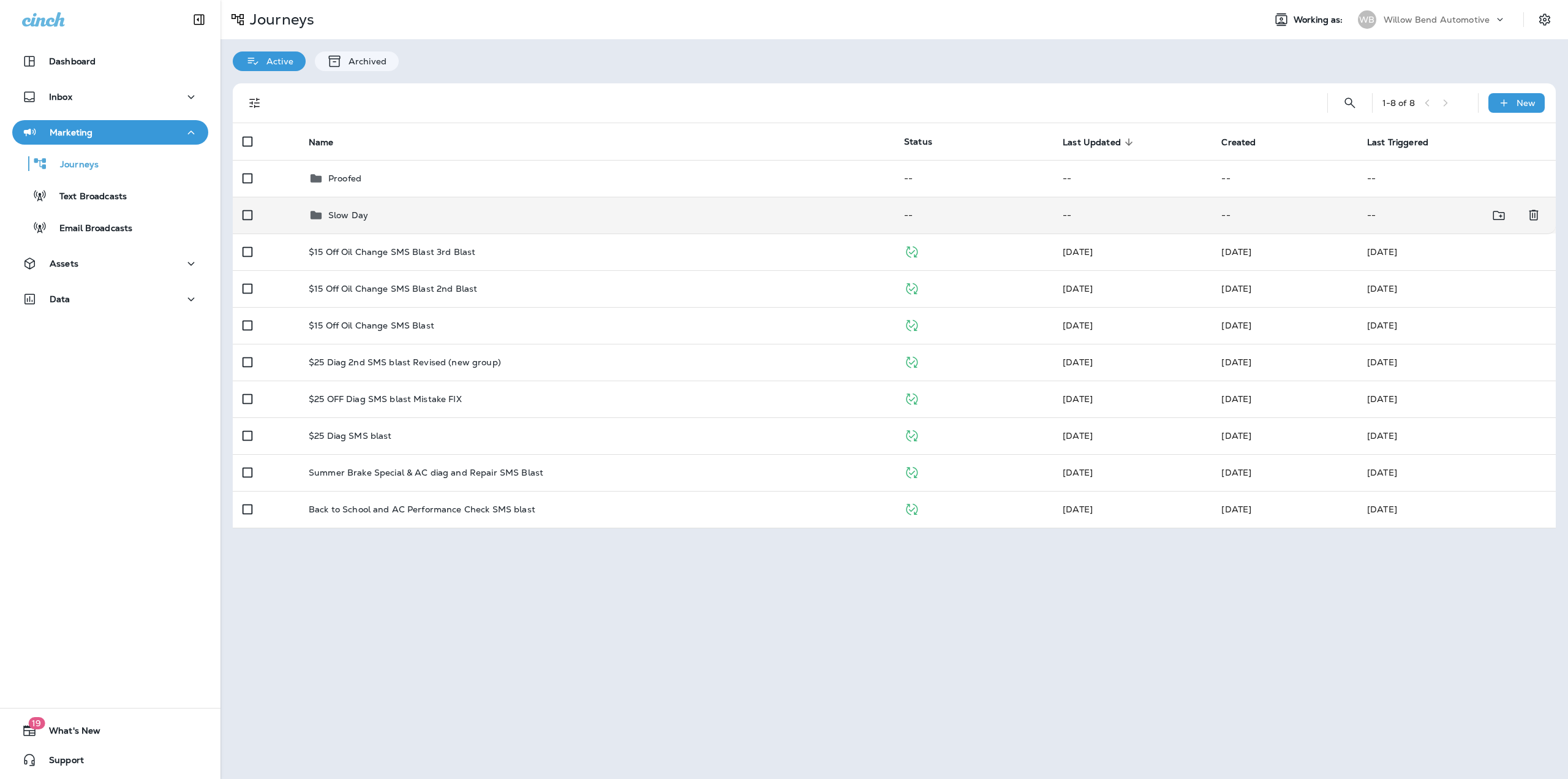
click at [380, 215] on div "Slow Day" at bounding box center [596, 215] width 576 height 15
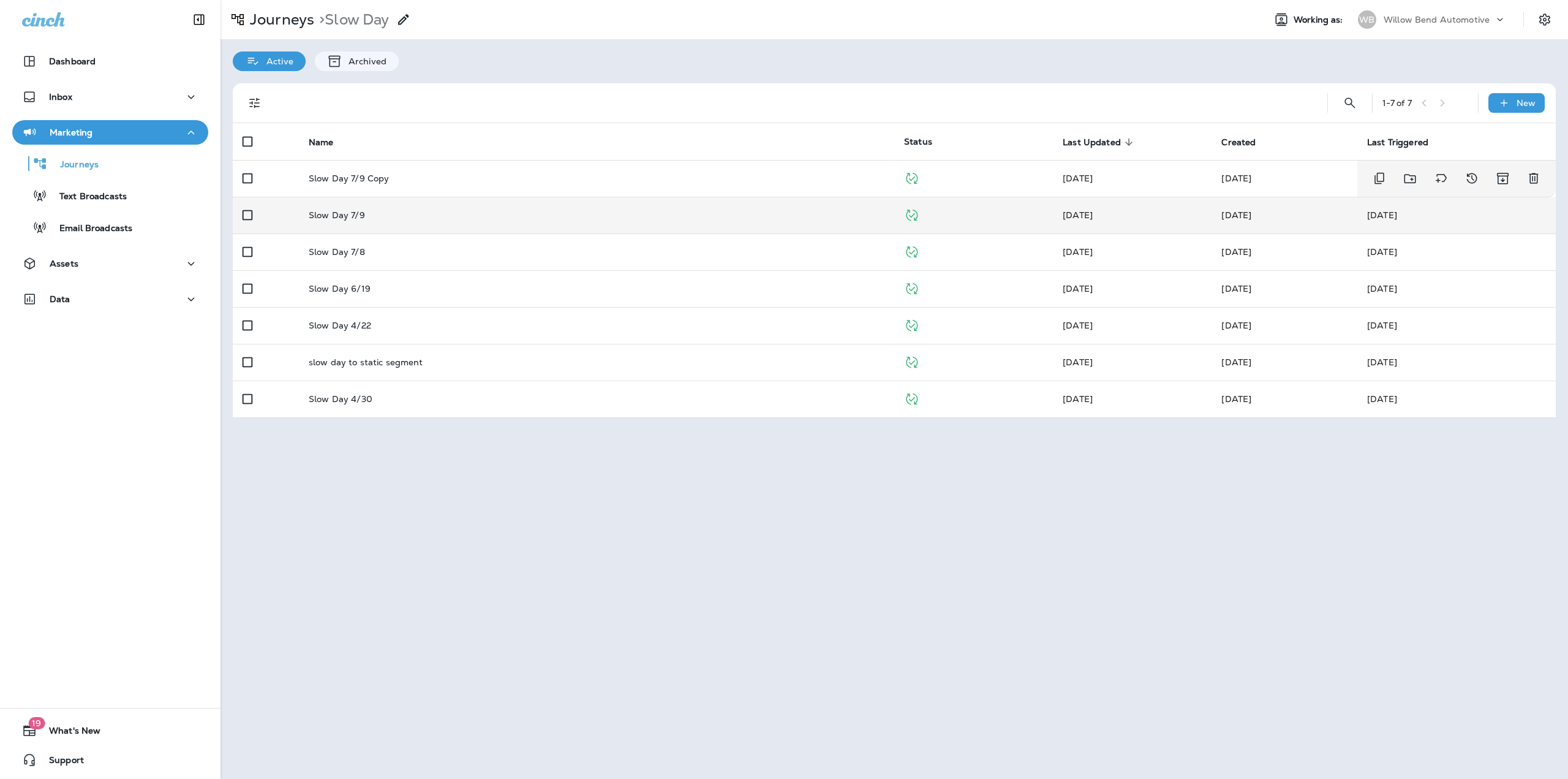
click at [373, 208] on td "Slow Day 7/9" at bounding box center [596, 215] width 596 height 37
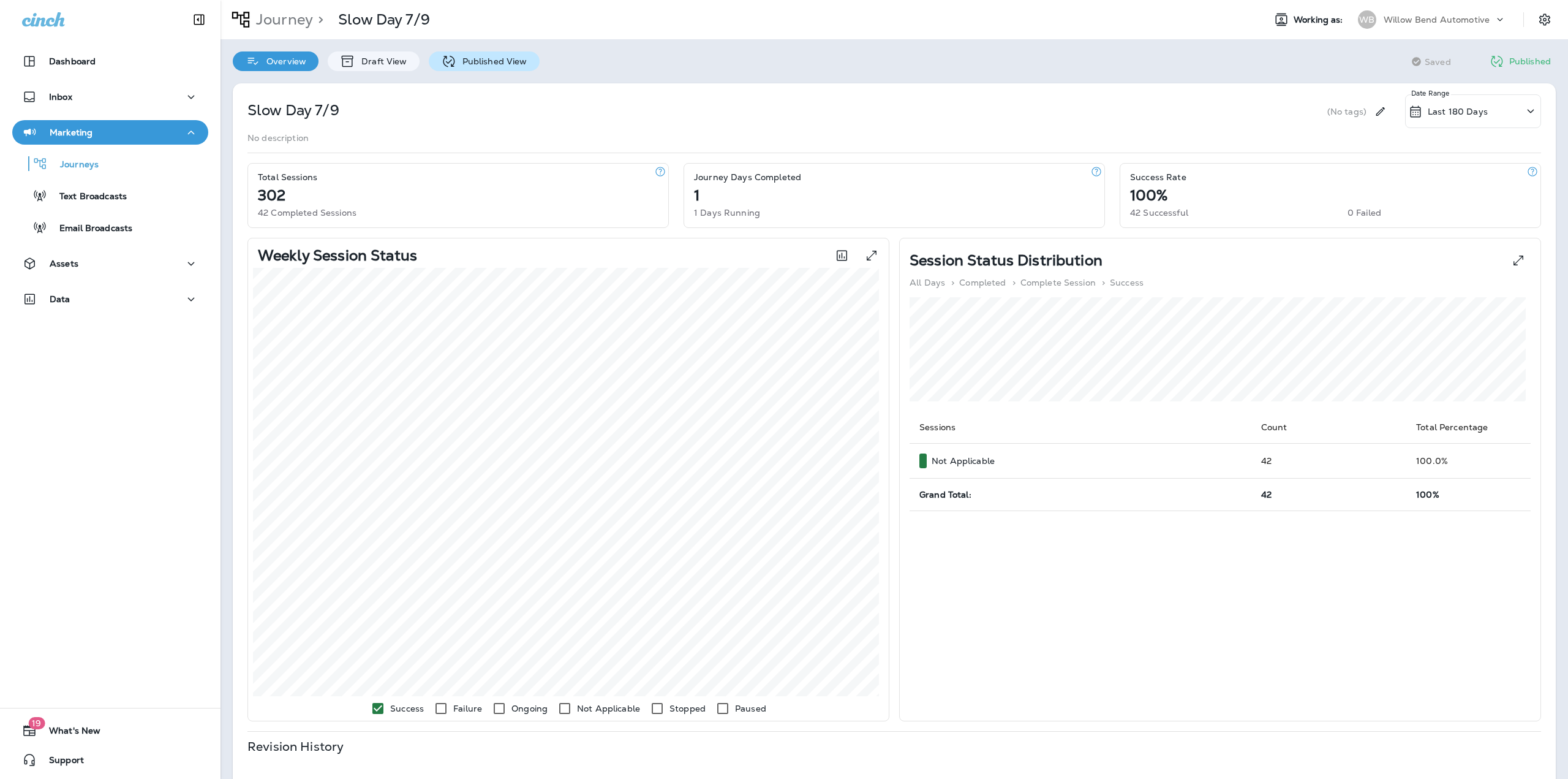
click at [469, 62] on p "Published View" at bounding box center [492, 61] width 71 height 10
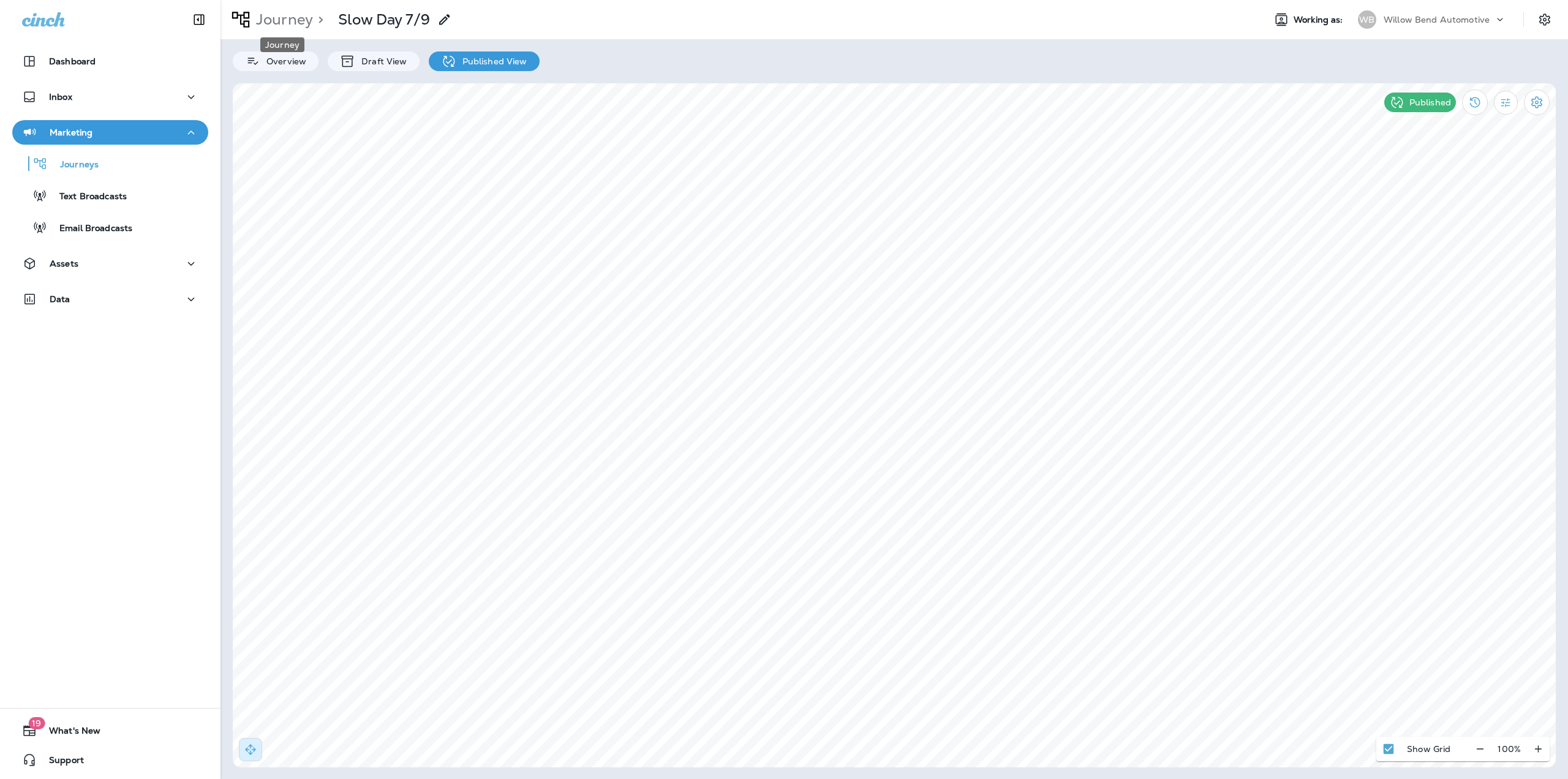
click at [272, 21] on p "Journey" at bounding box center [282, 19] width 62 height 18
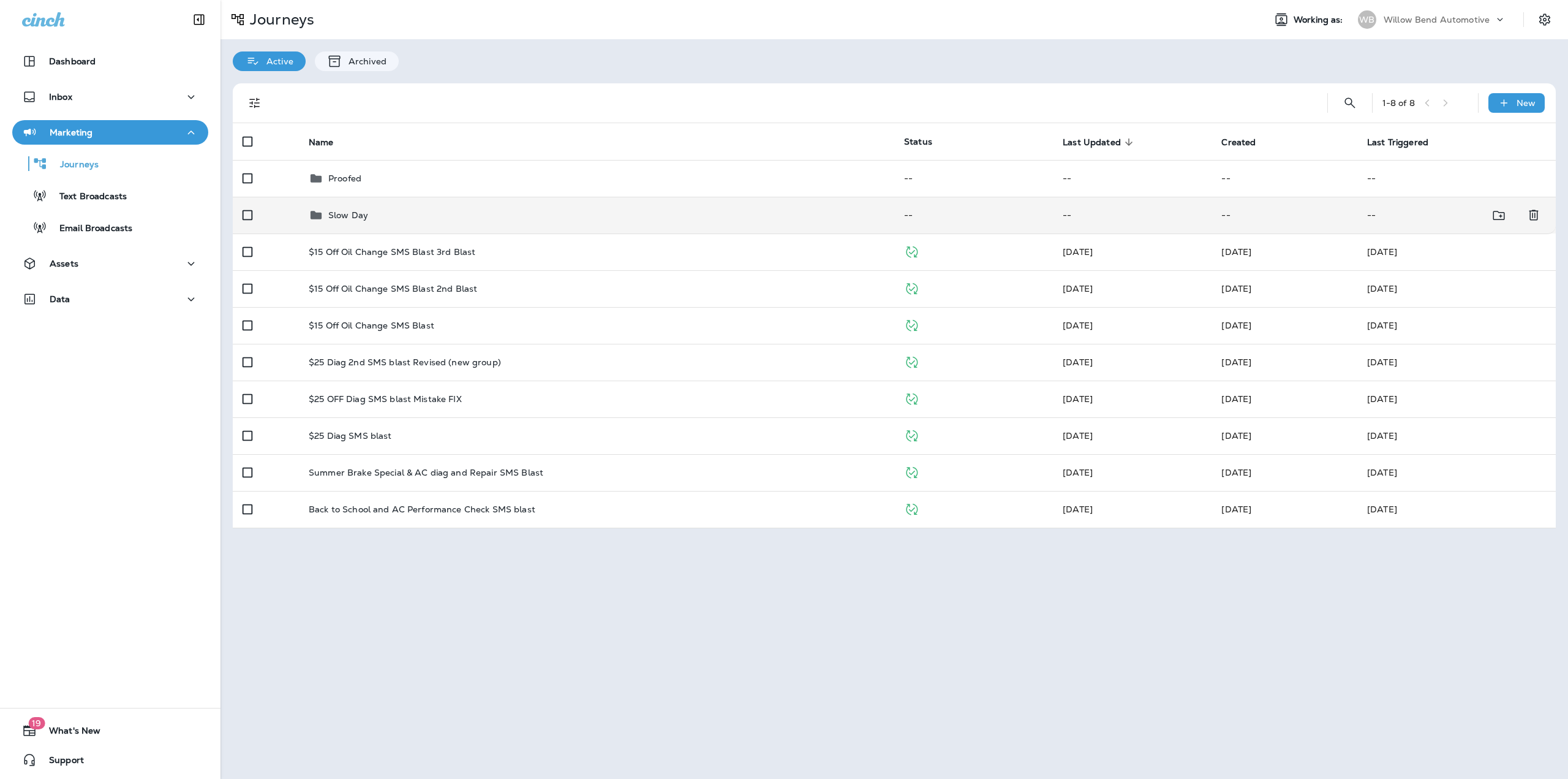
click at [375, 221] on div "Slow Day" at bounding box center [596, 215] width 576 height 15
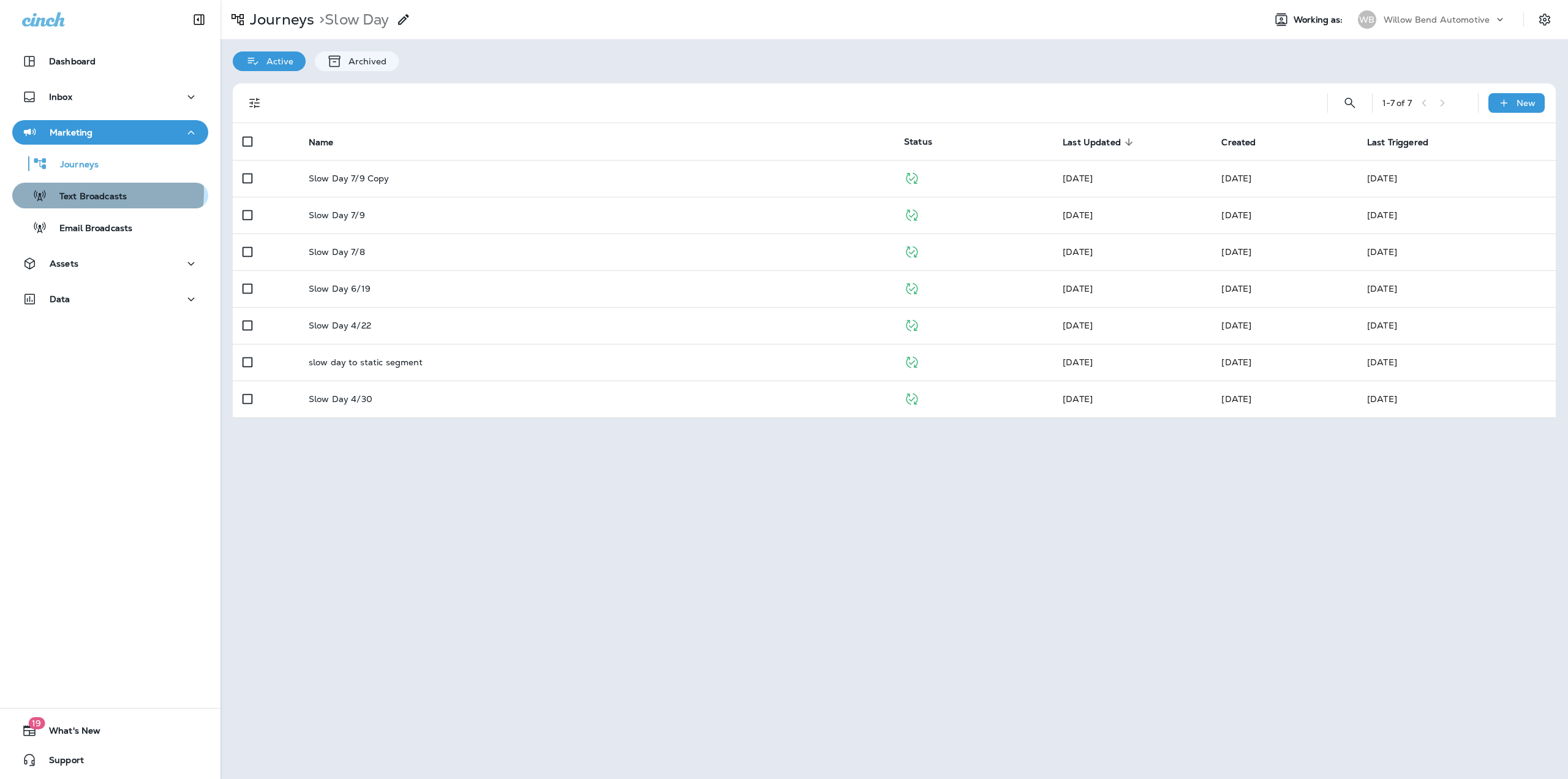
click at [107, 193] on p "Text Broadcasts" at bounding box center [86, 197] width 80 height 12
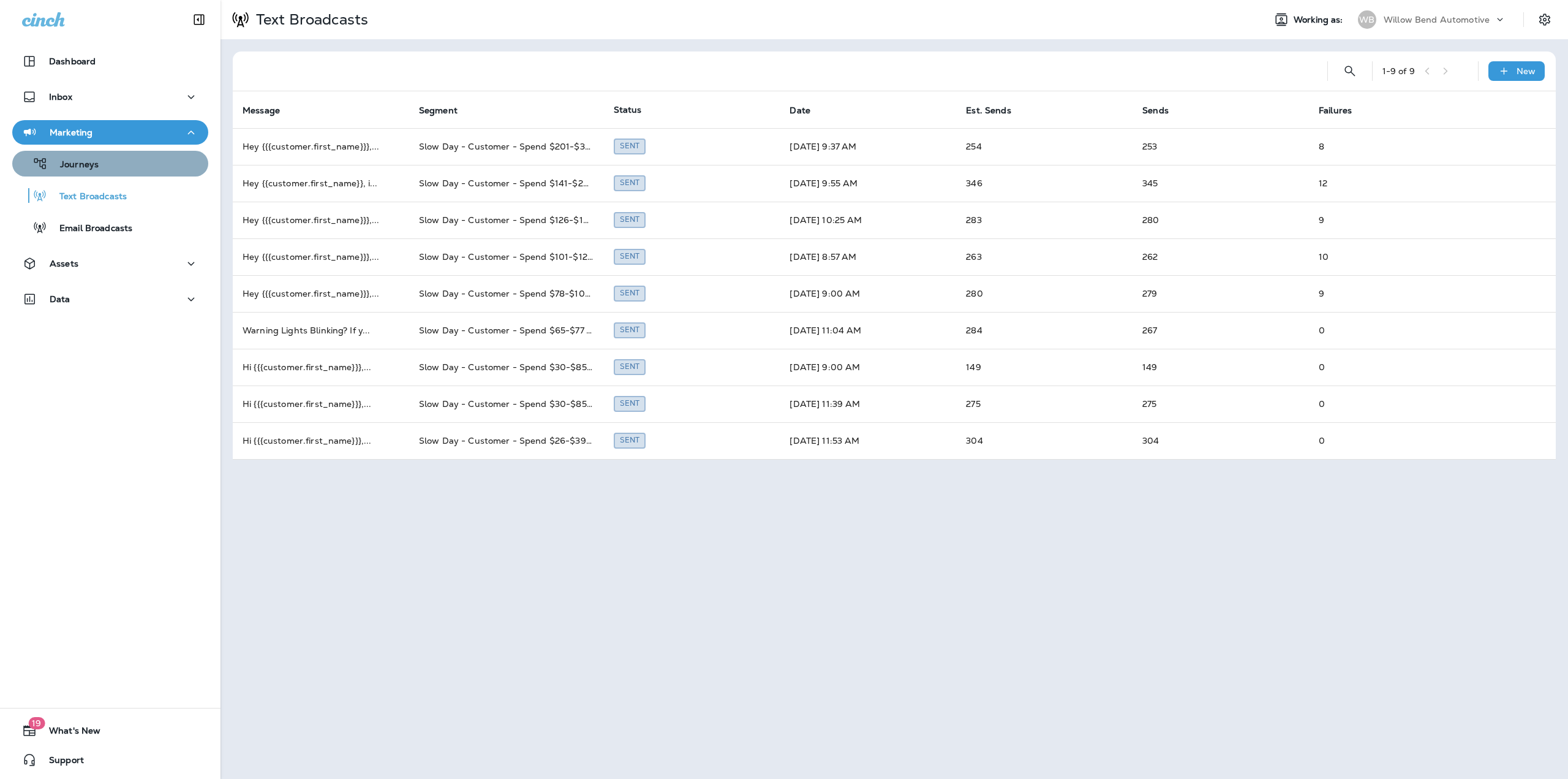
click at [130, 169] on div "Journeys" at bounding box center [110, 163] width 186 height 18
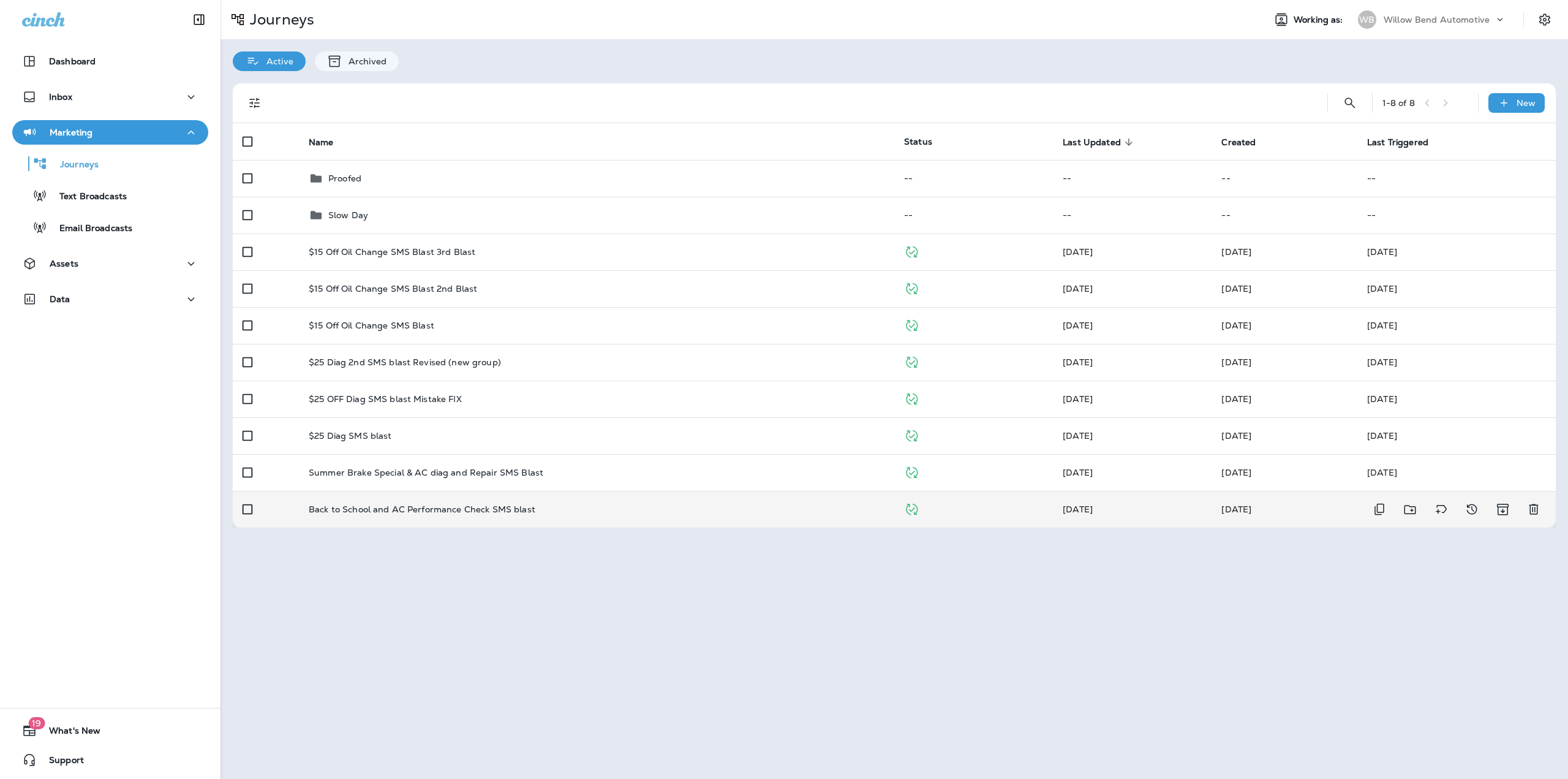
click at [448, 521] on td "Back to School and AC Performance Check SMS blast" at bounding box center [596, 509] width 596 height 37
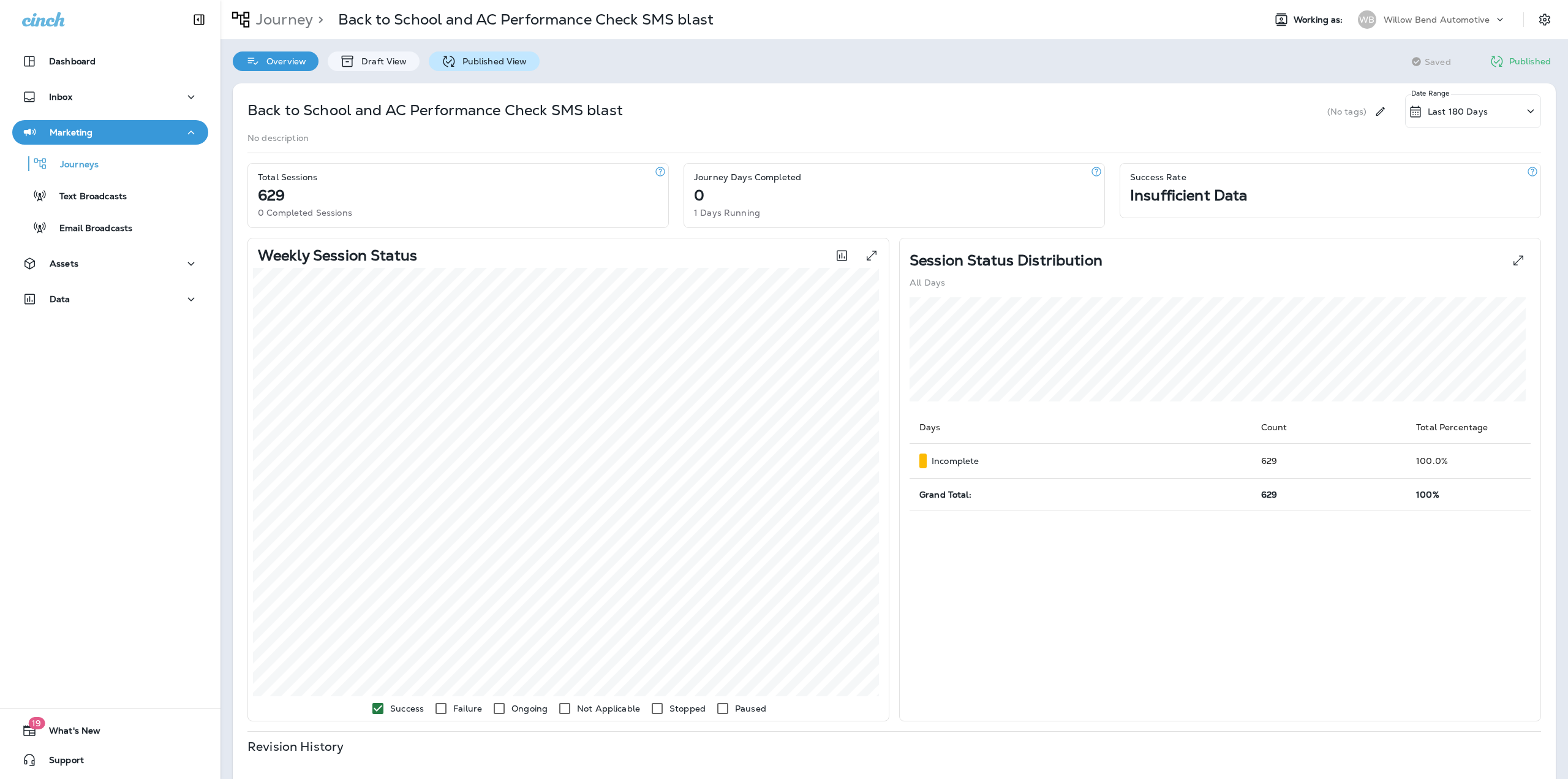
click at [473, 53] on div "Published View" at bounding box center [484, 61] width 111 height 20
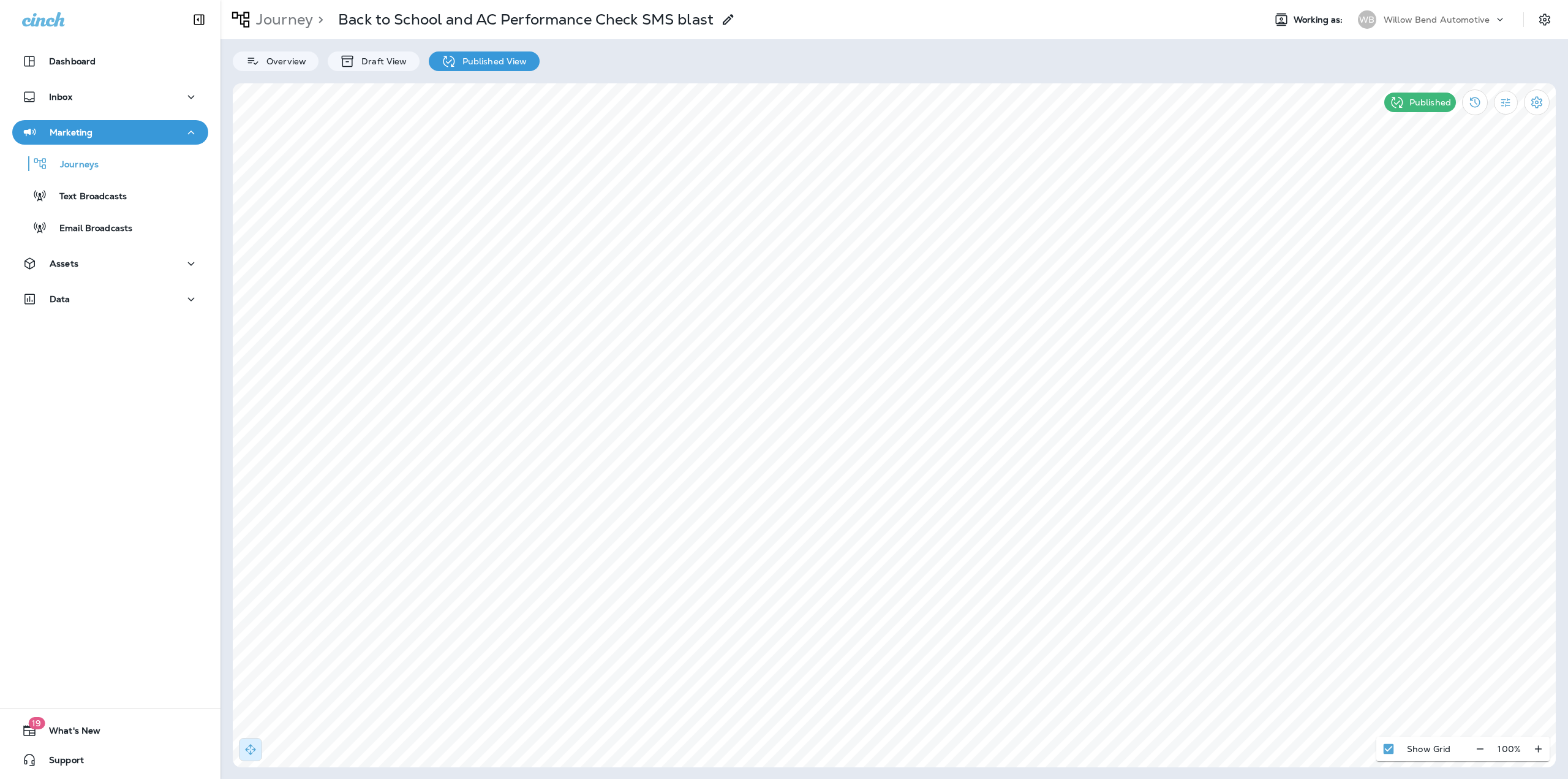
click at [279, 19] on p "Journey" at bounding box center [282, 19] width 62 height 18
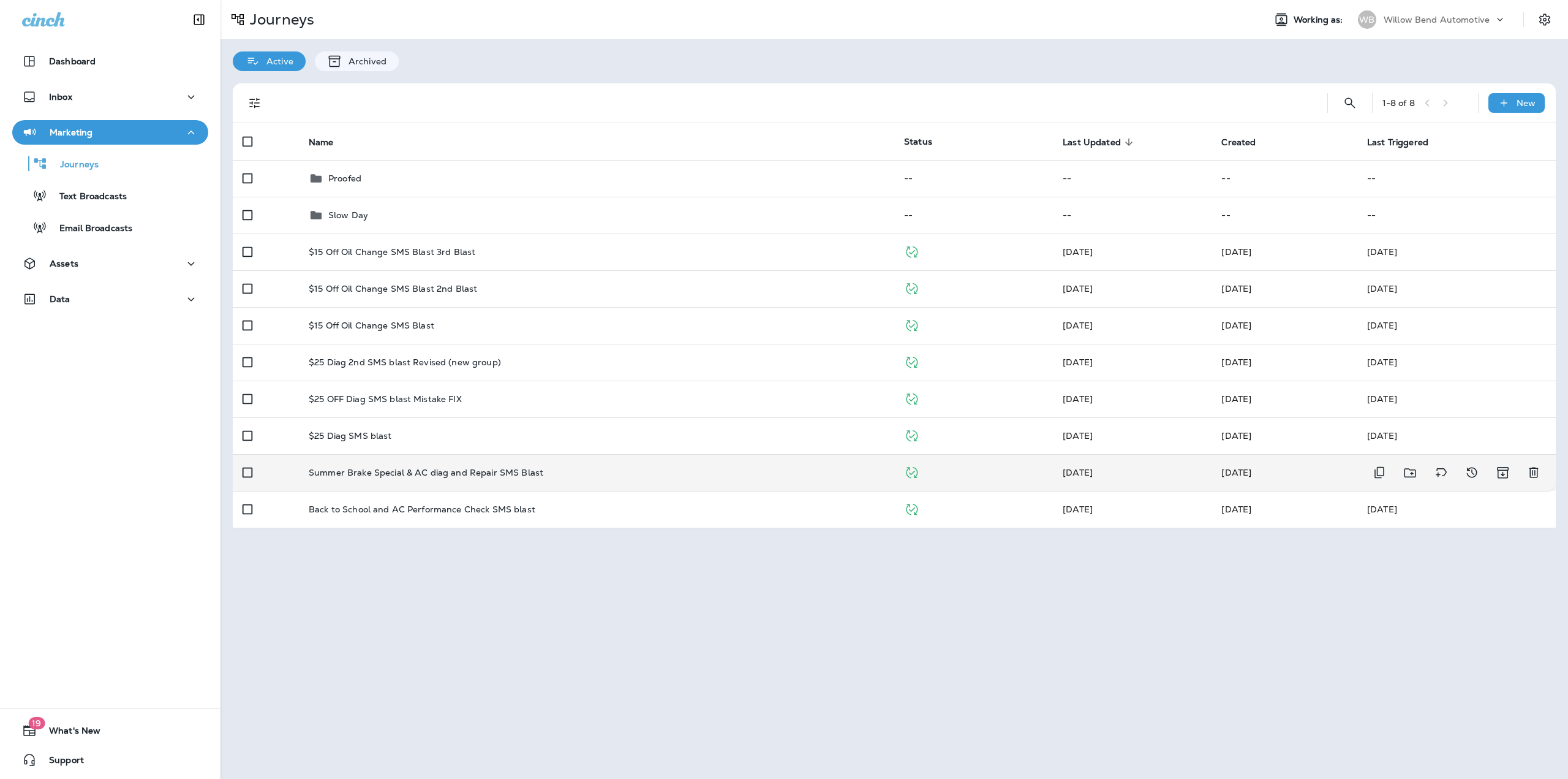
click at [371, 470] on p "Summer Brake Special & AC diag and Repair SMS Blast" at bounding box center [426, 472] width 234 height 10
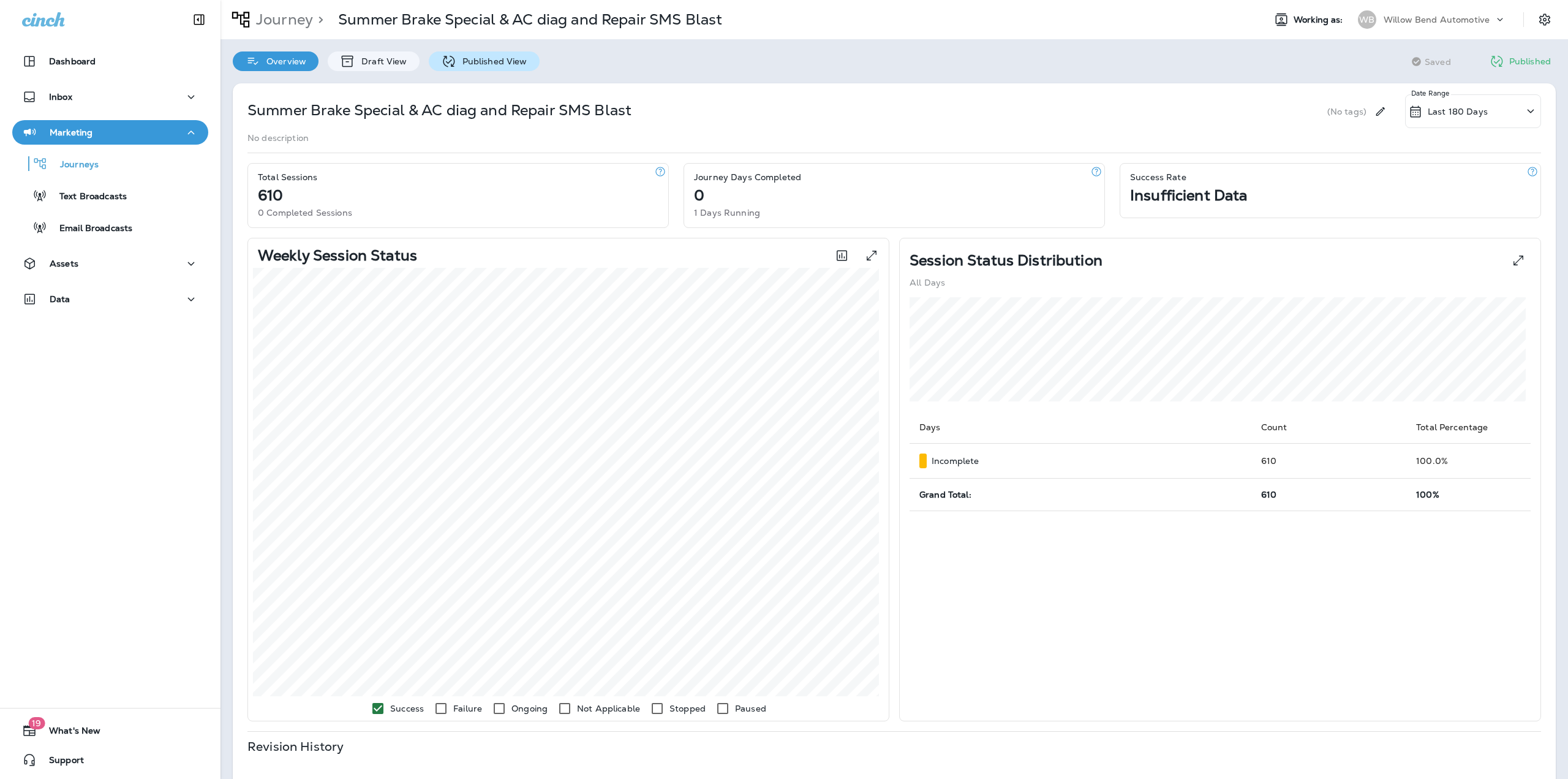
click at [456, 62] on p "Published View" at bounding box center [492, 61] width 71 height 10
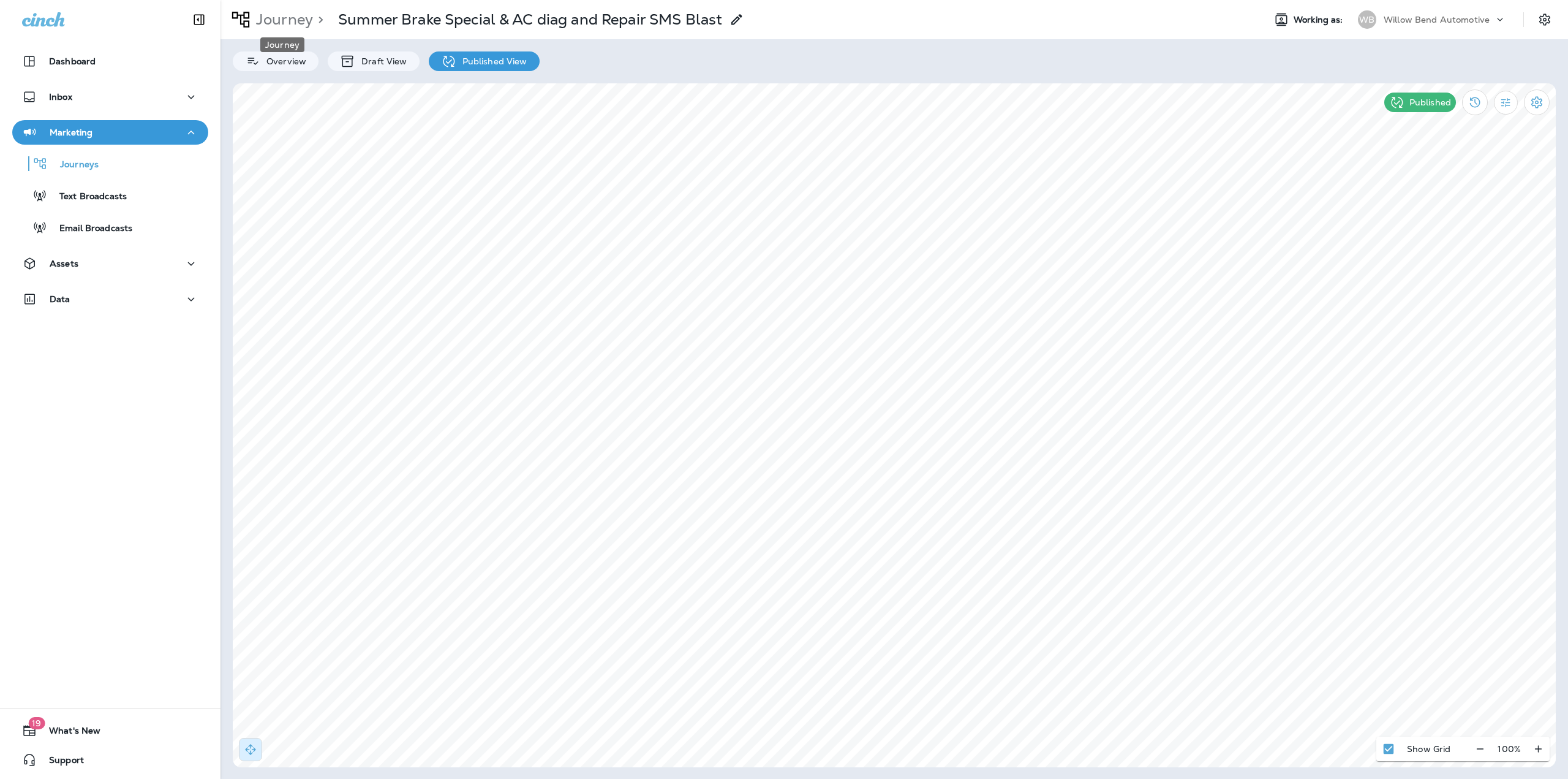
click at [278, 17] on p "Journey" at bounding box center [282, 19] width 62 height 18
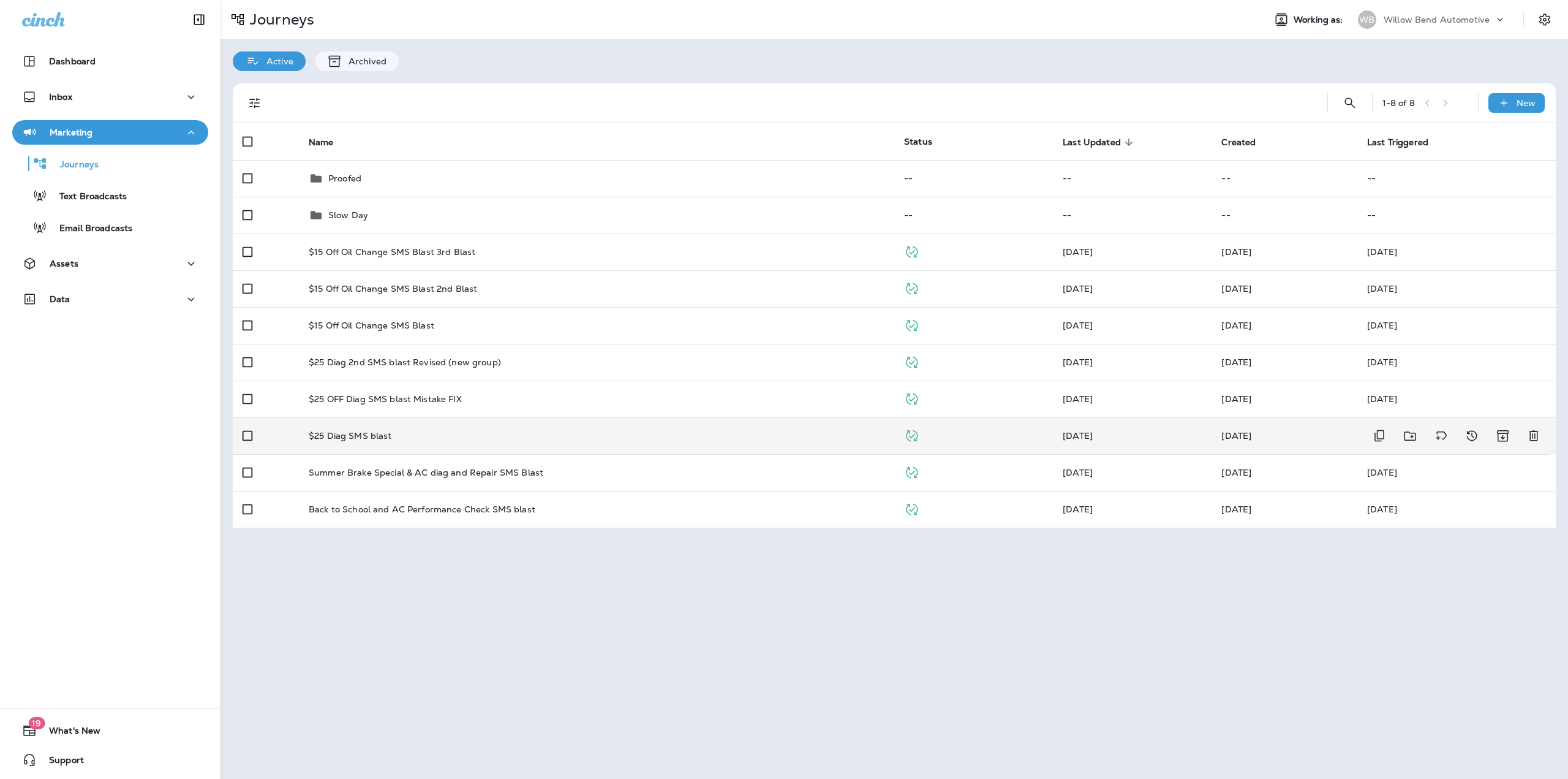
click at [420, 432] on div "$25 Diag SMS blast" at bounding box center [596, 435] width 576 height 10
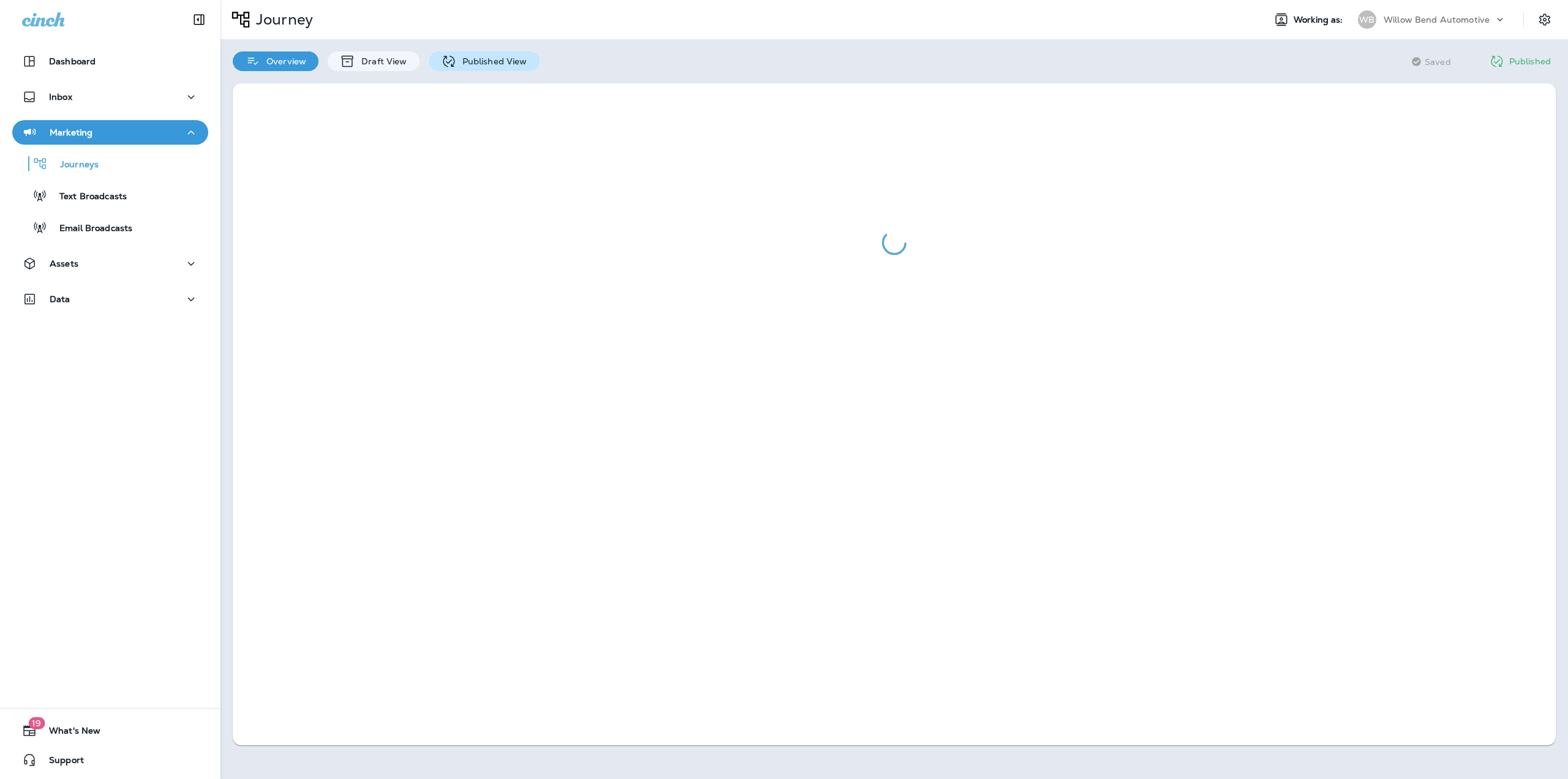
click at [467, 69] on div "Published View" at bounding box center [484, 61] width 111 height 20
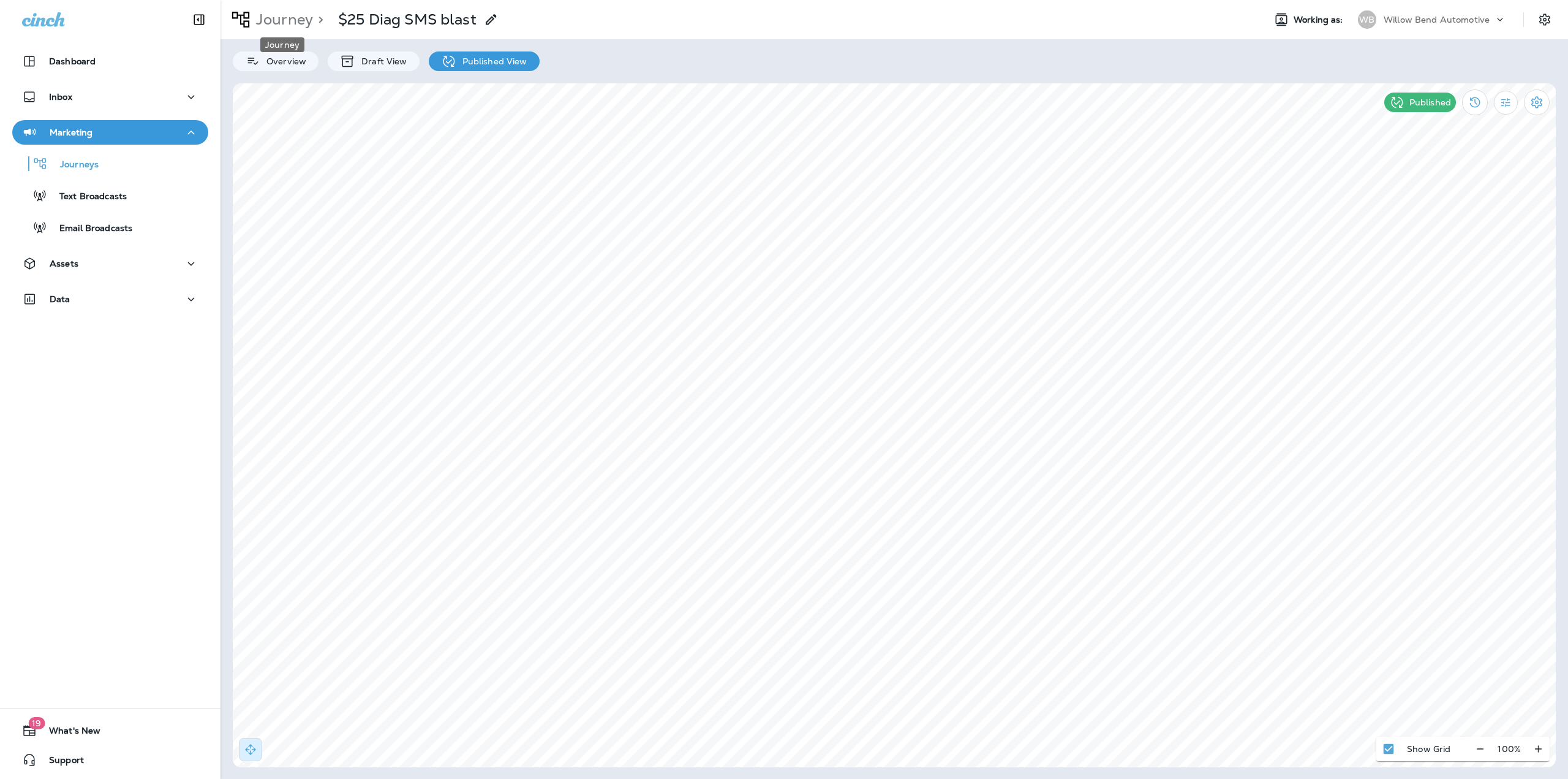
click at [286, 15] on p "Journey" at bounding box center [282, 19] width 62 height 18
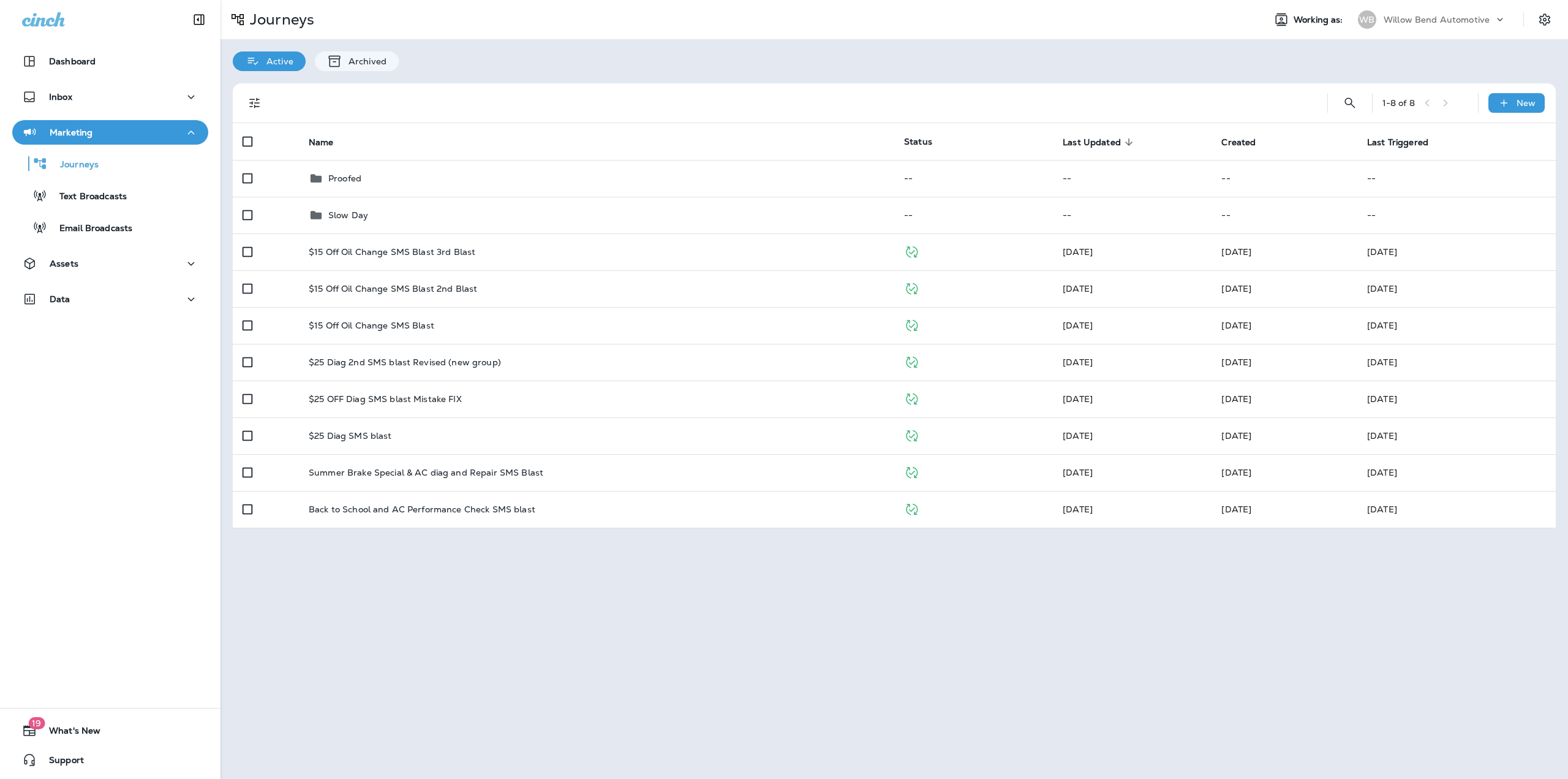
click at [1477, 19] on p "Willow Bend Automotive" at bounding box center [1437, 19] width 106 height 10
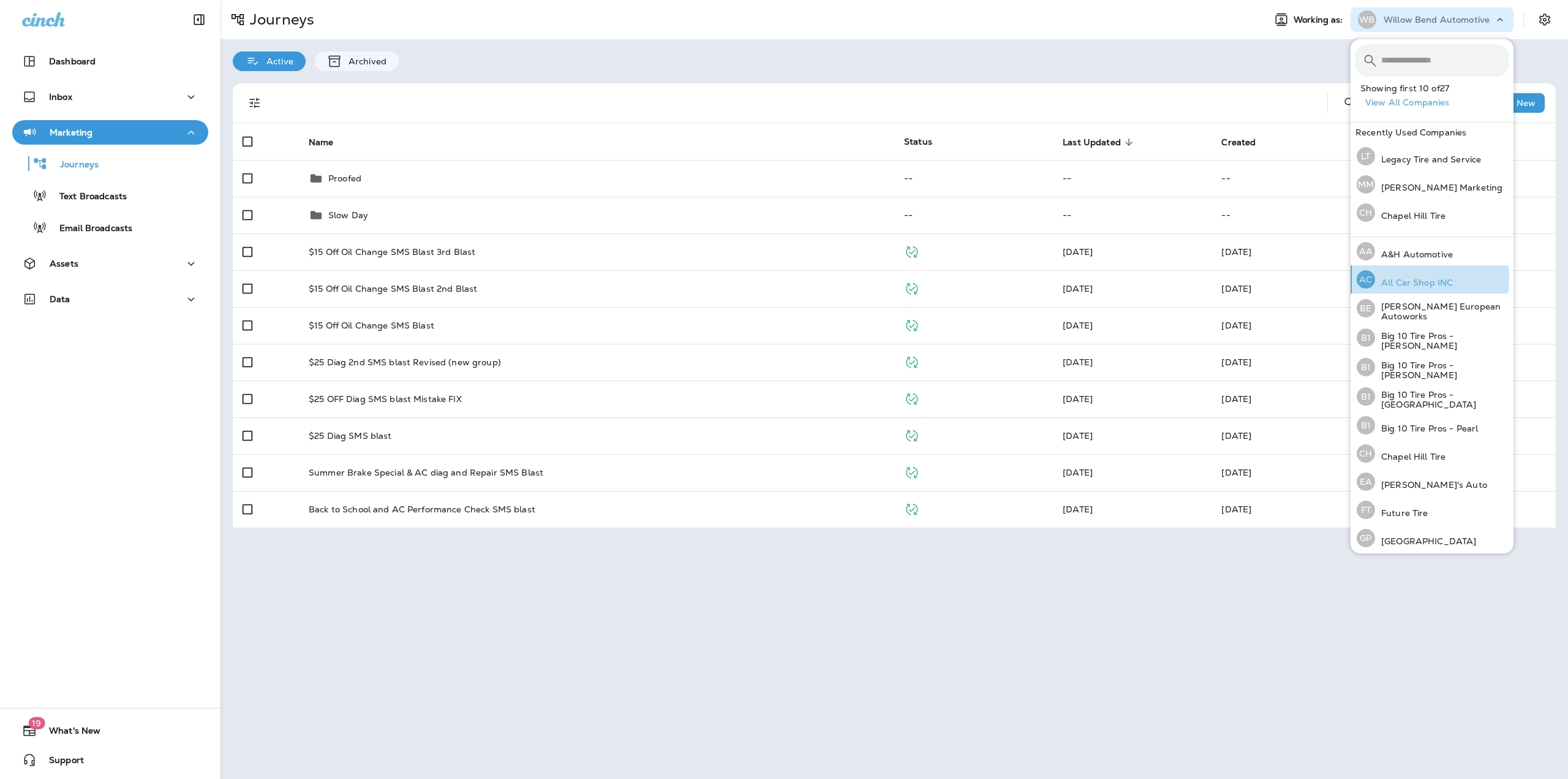
click at [1410, 278] on p "All Car Shop INC" at bounding box center [1414, 282] width 78 height 10
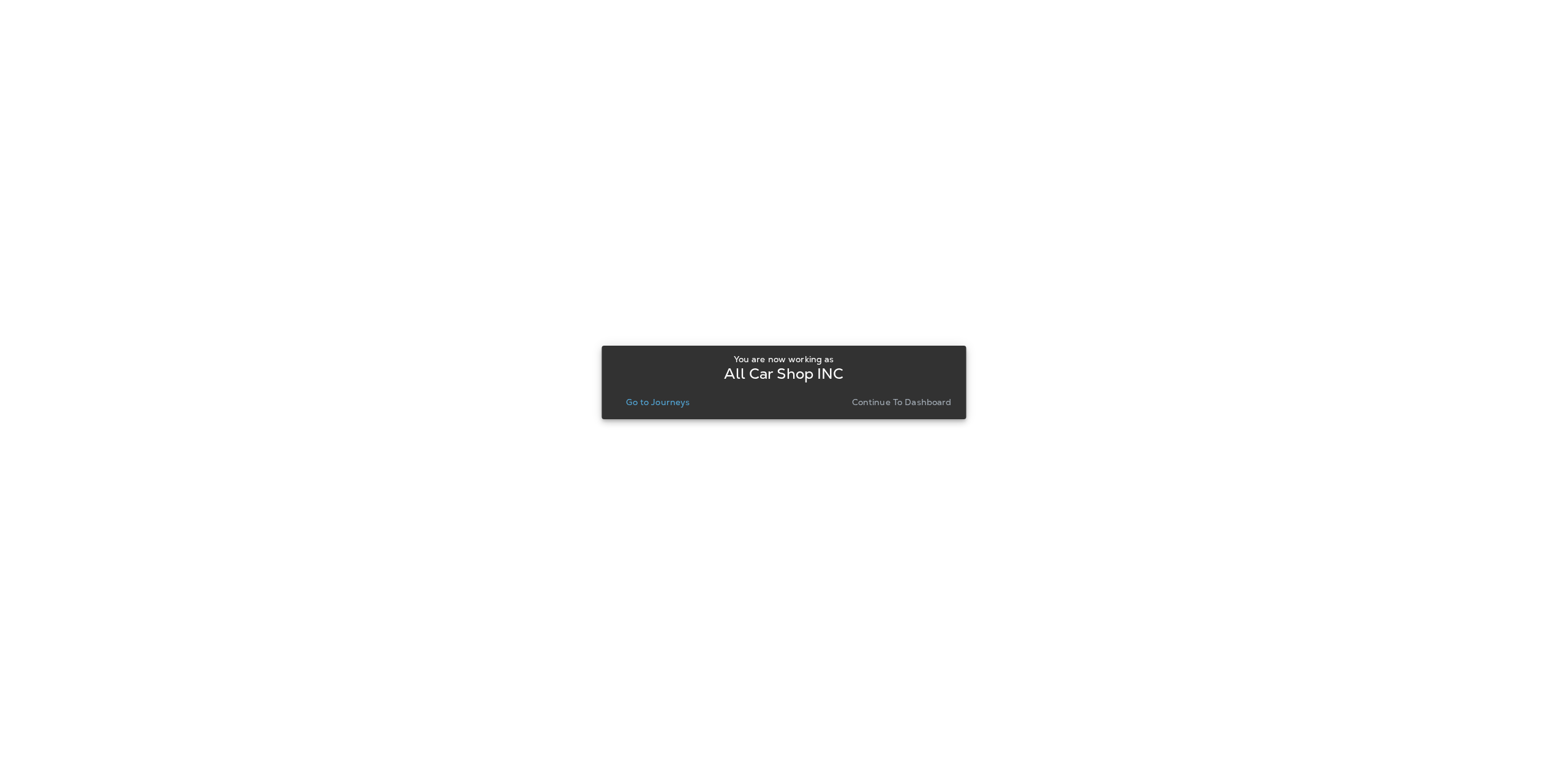
click at [669, 392] on div "You are now working as All Car Shop INC Go to Journeys Continue to Dashboard" at bounding box center [783, 382] width 345 height 56
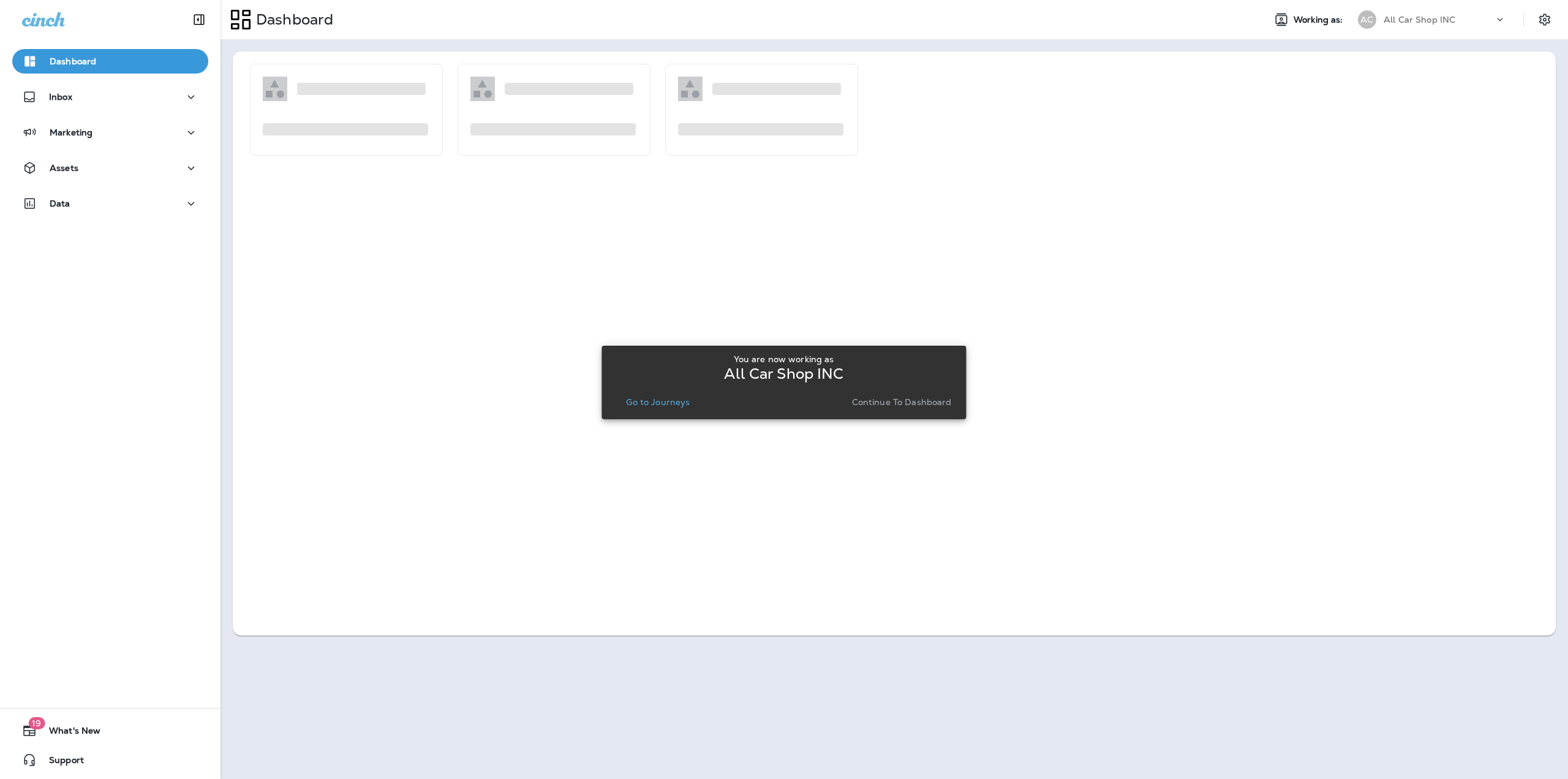
click at [667, 397] on p "Go to Journeys" at bounding box center [657, 402] width 64 height 10
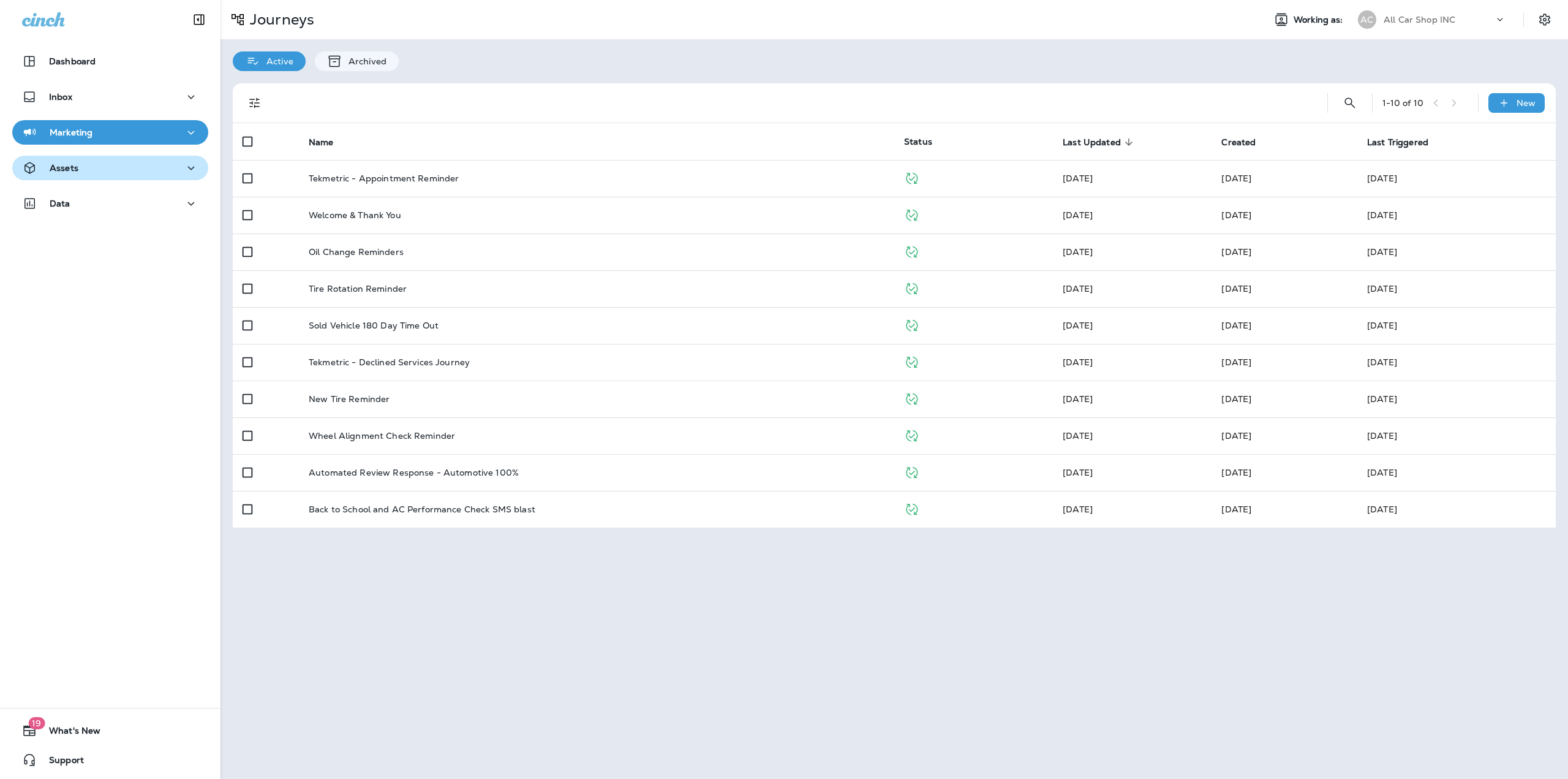
click at [77, 168] on p "Assets" at bounding box center [64, 167] width 29 height 10
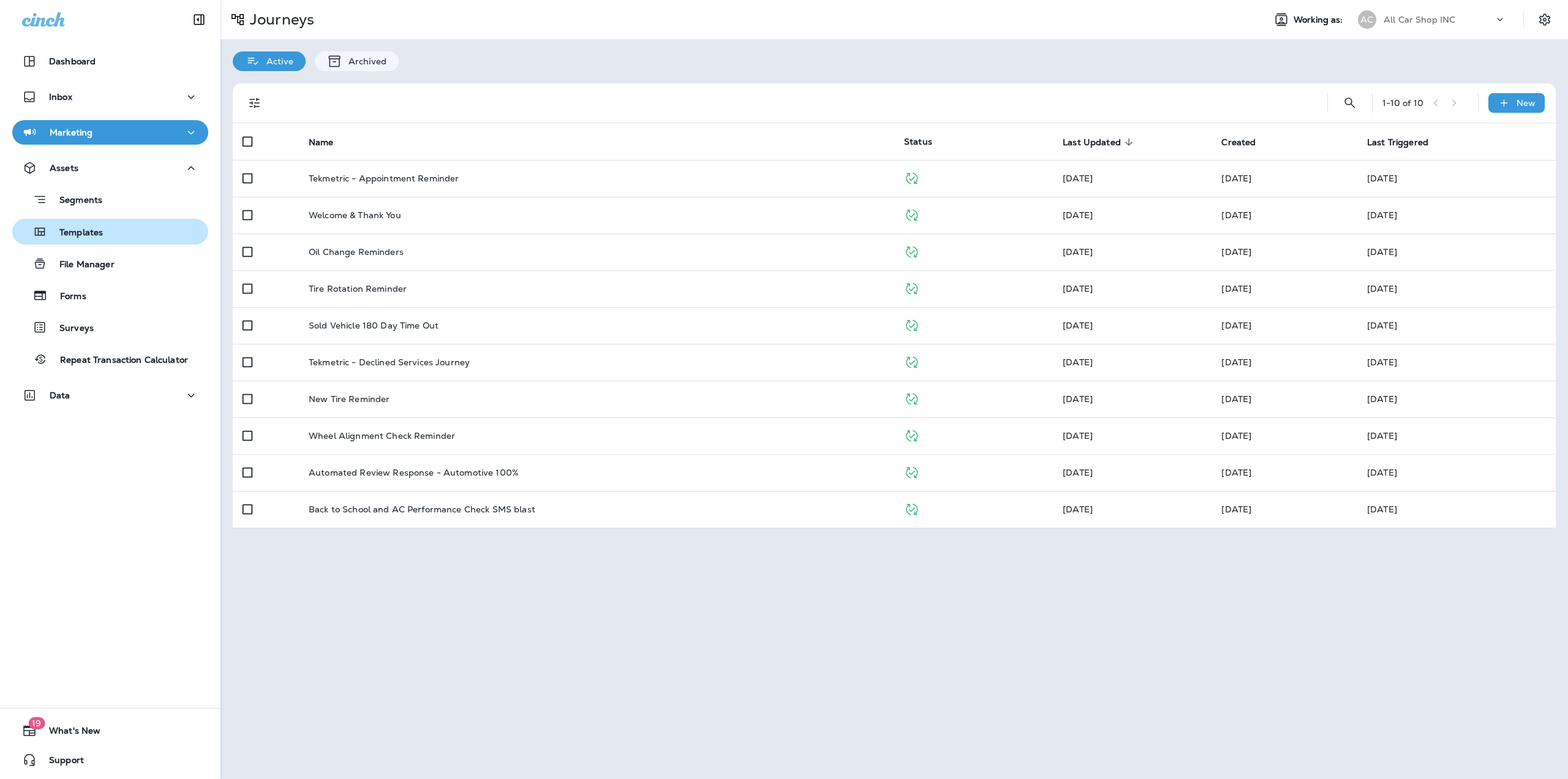
click at [76, 226] on div "Templates" at bounding box center [59, 231] width 86 height 18
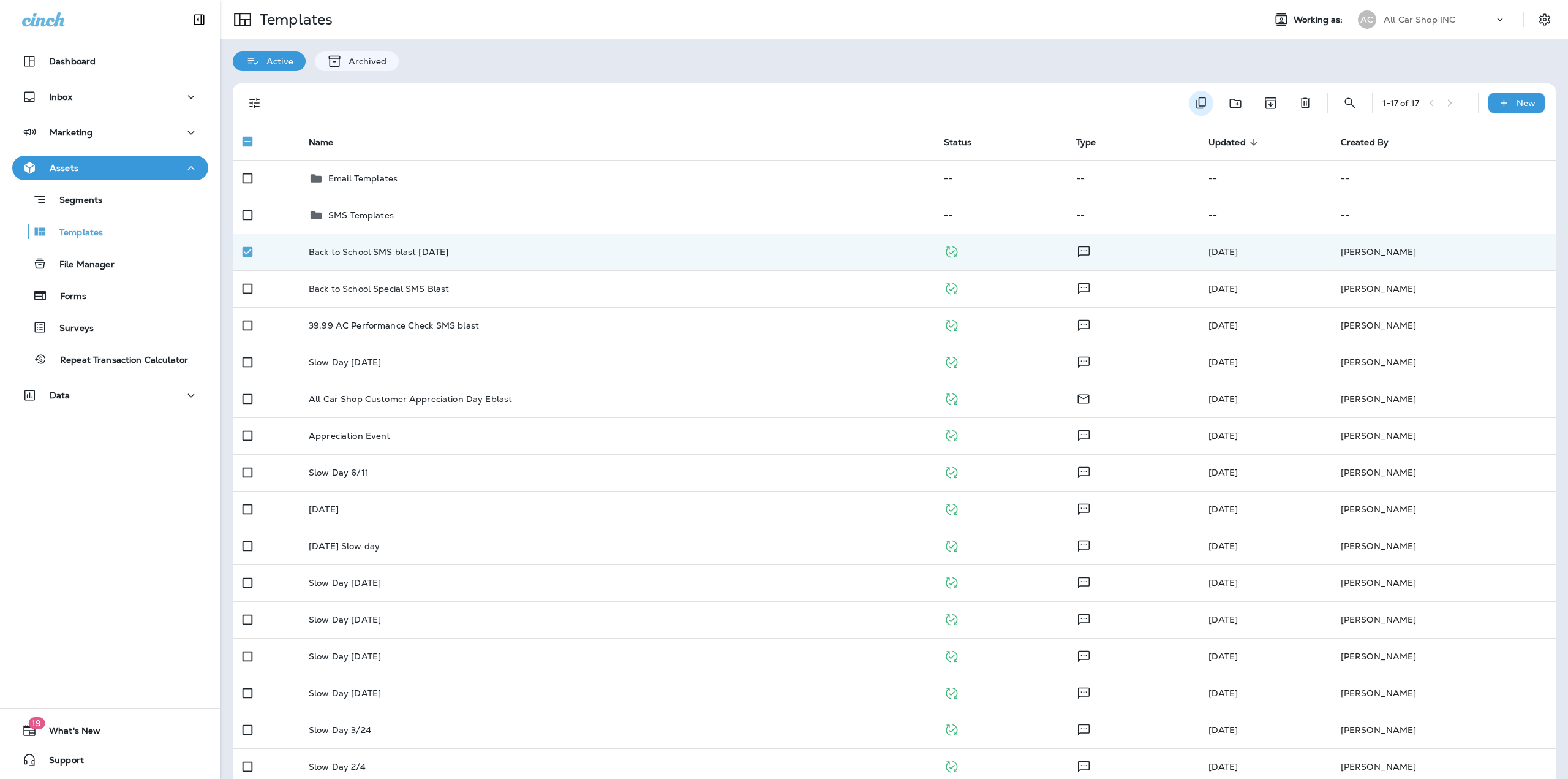
click at [1194, 106] on icon "Duplicate" at bounding box center [1202, 103] width 15 height 15
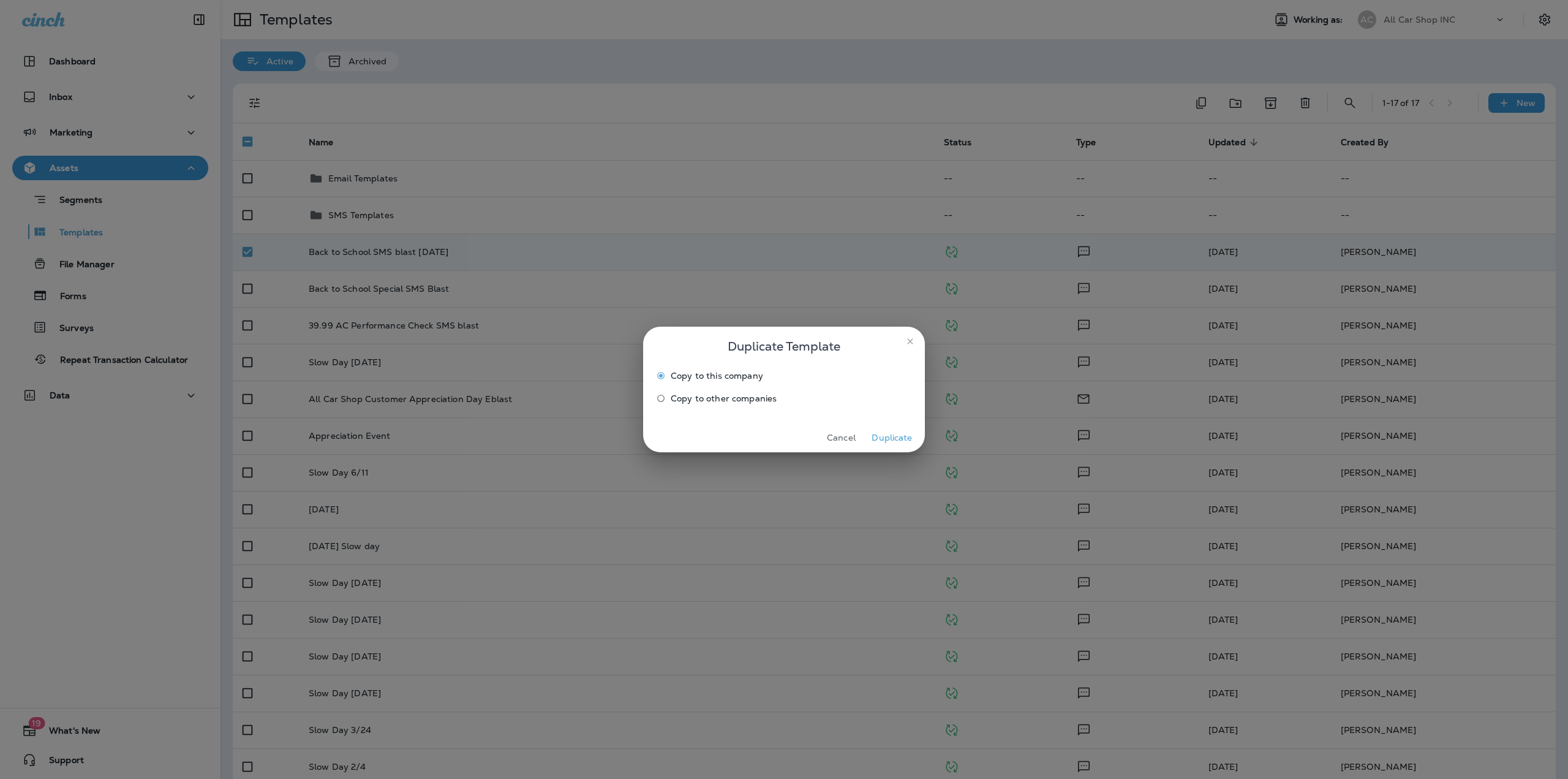
click at [720, 391] on label "Copy to other companies" at bounding box center [776, 398] width 249 height 20
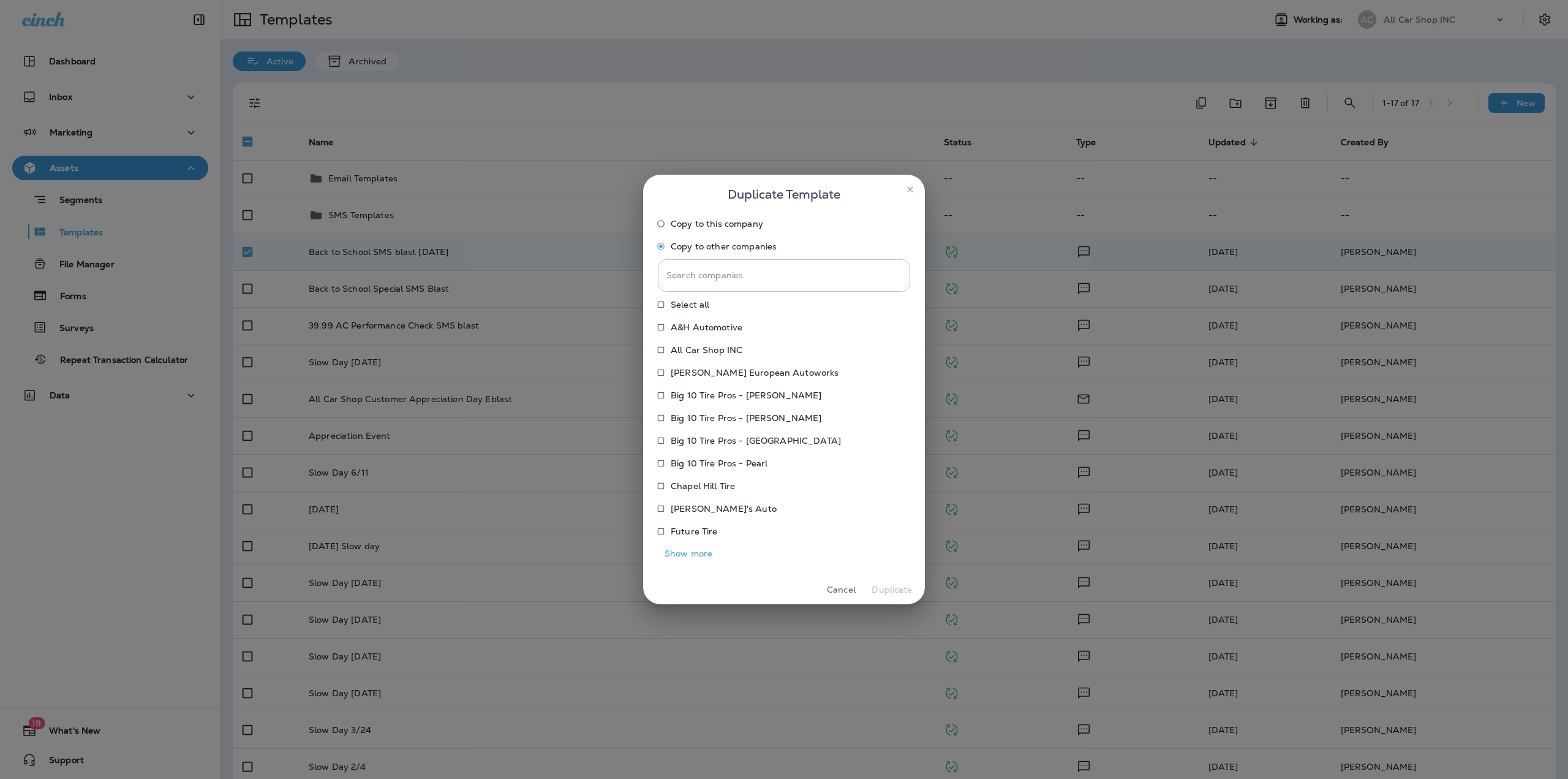
click at [692, 550] on button "Show more" at bounding box center [689, 553] width 62 height 19
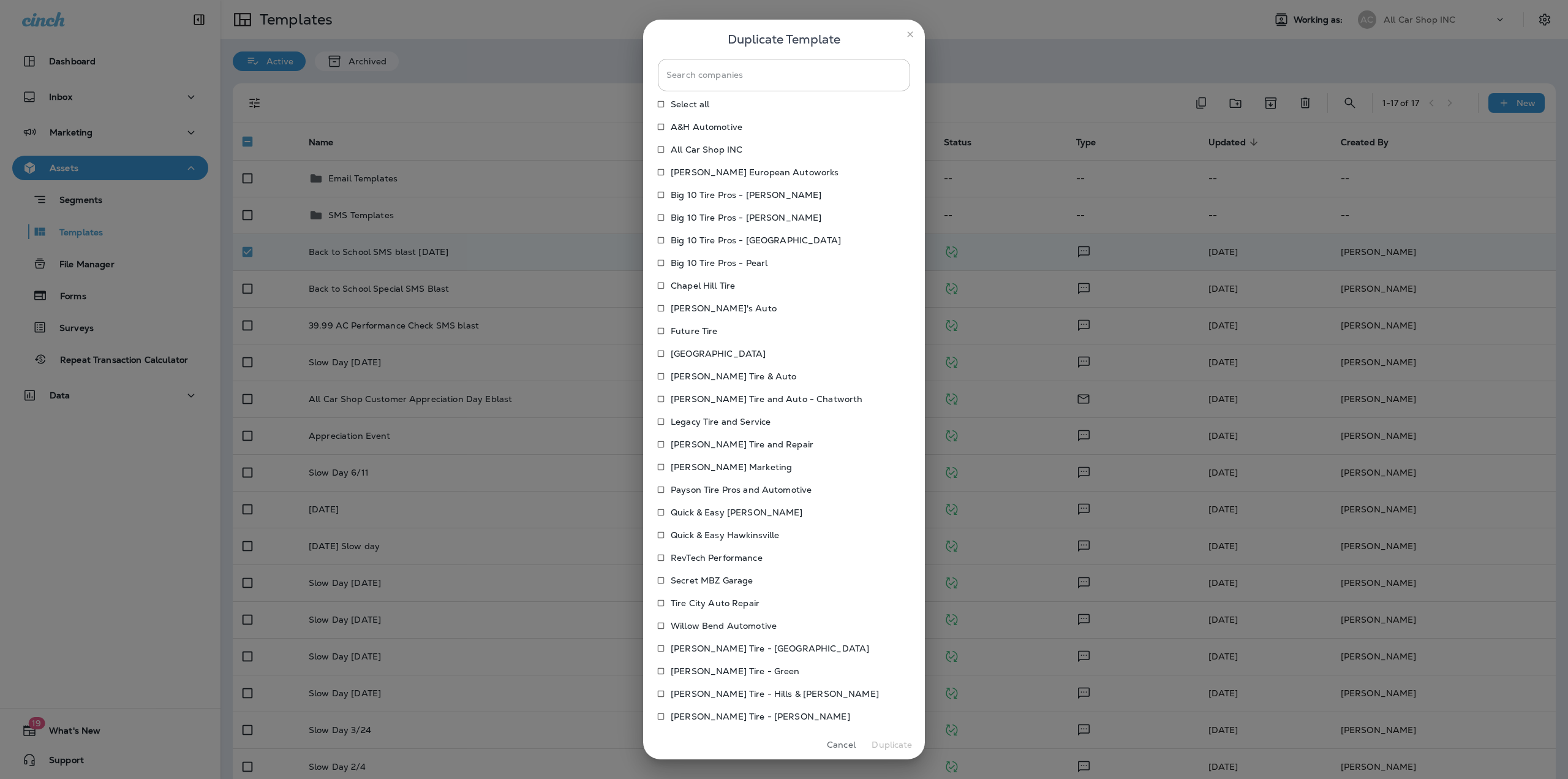
scroll to position [56, 0]
click at [700, 616] on p "Willow Bend Automotive" at bounding box center [724, 614] width 106 height 10
click at [885, 747] on button "Duplicate" at bounding box center [892, 745] width 46 height 19
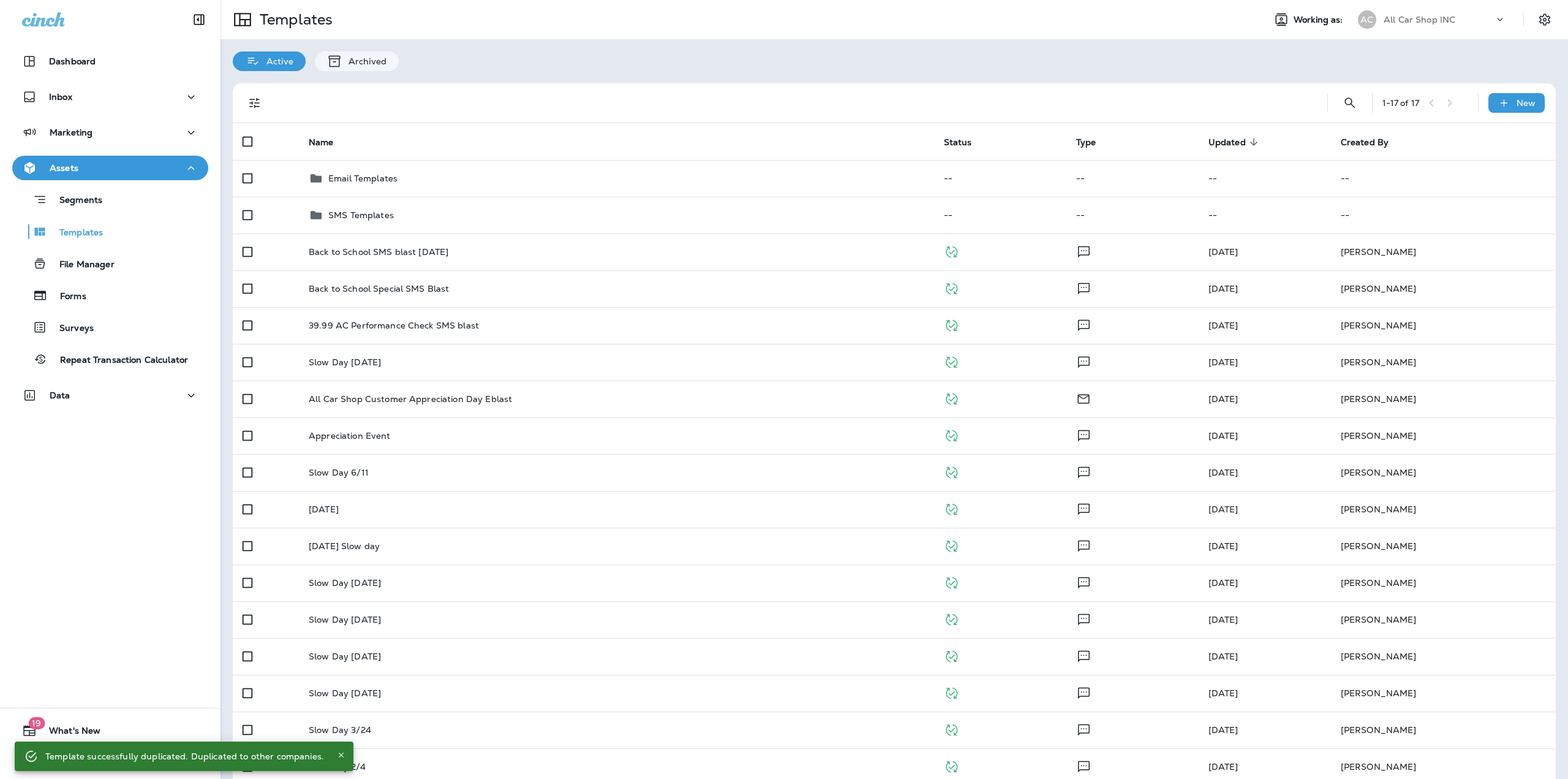
click at [1446, 17] on div "All Car Shop INC" at bounding box center [1439, 19] width 110 height 18
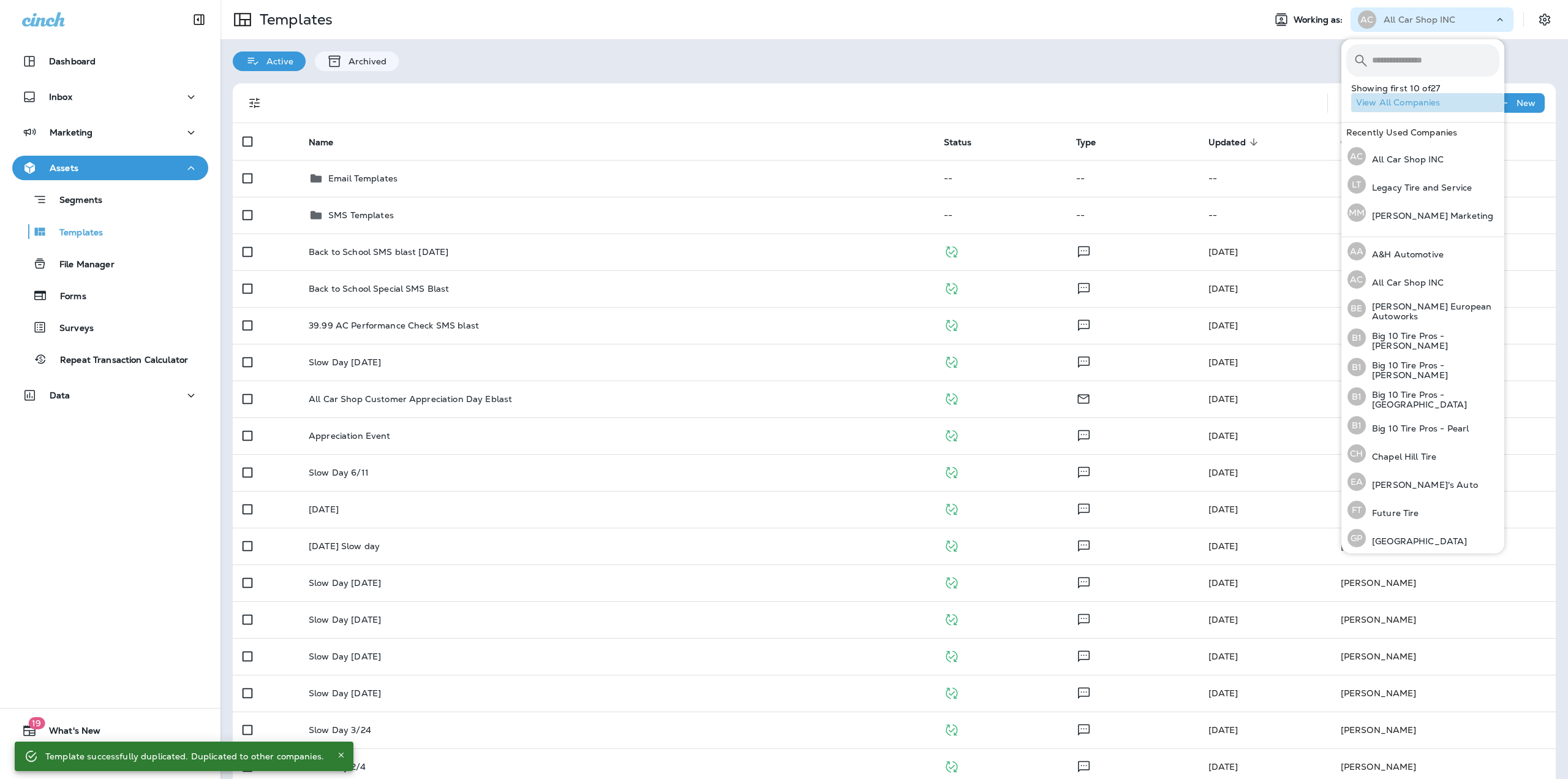
click at [1437, 99] on button "View All Companies" at bounding box center [1427, 103] width 153 height 19
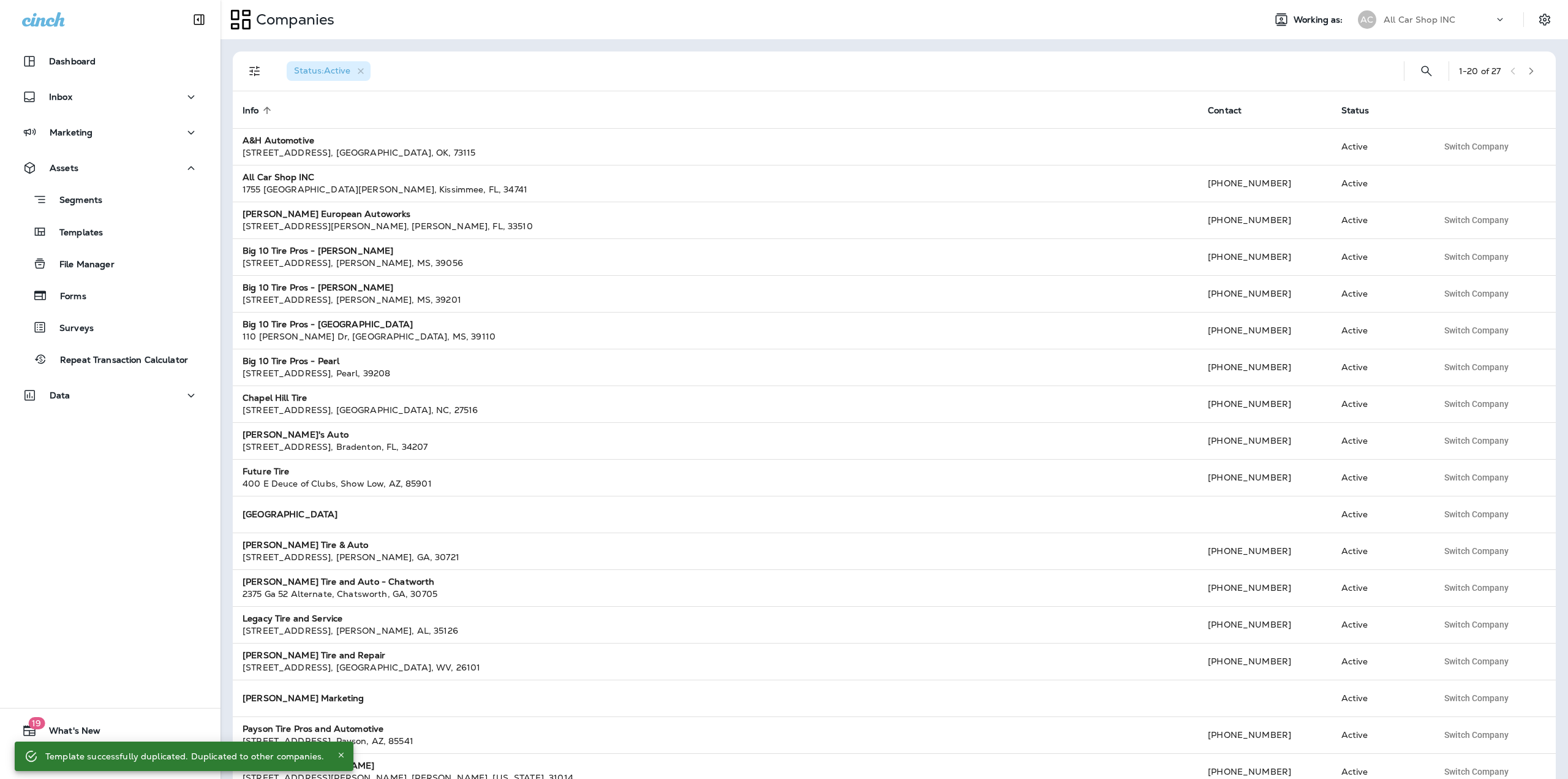
click at [1527, 70] on icon "button" at bounding box center [1531, 71] width 9 height 9
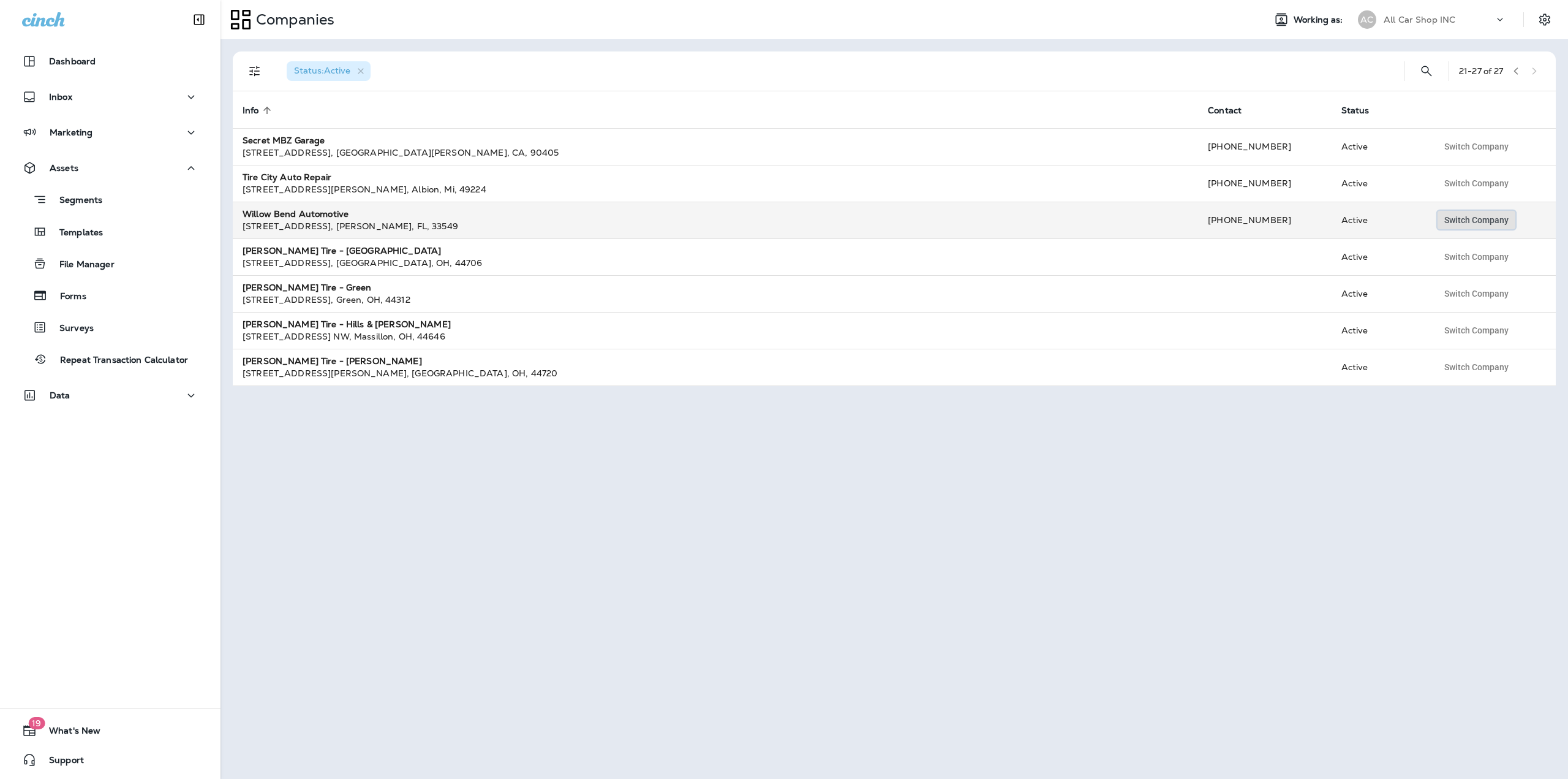
click at [1448, 220] on span "Switch Company" at bounding box center [1476, 220] width 64 height 9
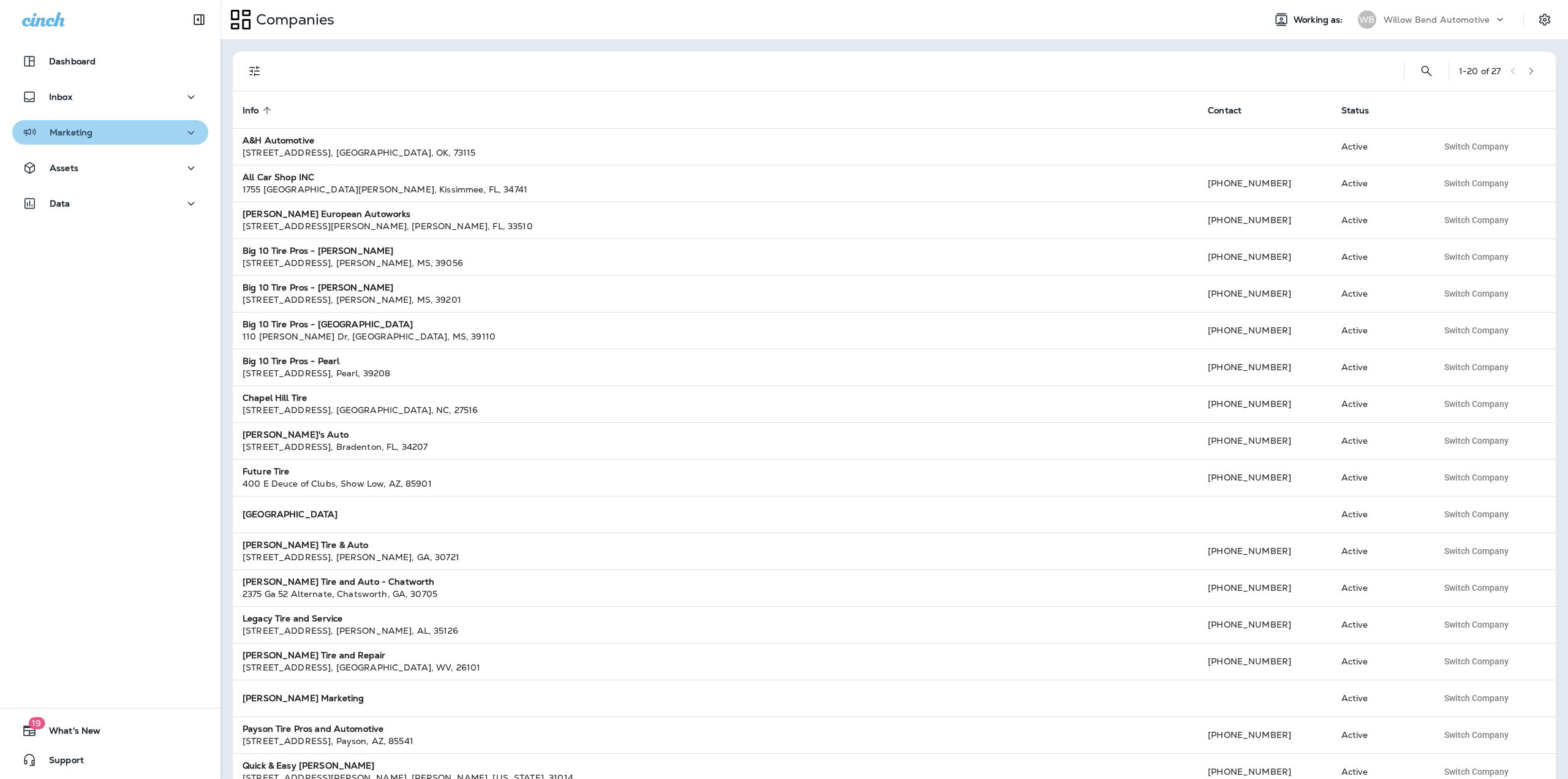
click at [122, 131] on div "Marketing" at bounding box center [110, 133] width 177 height 15
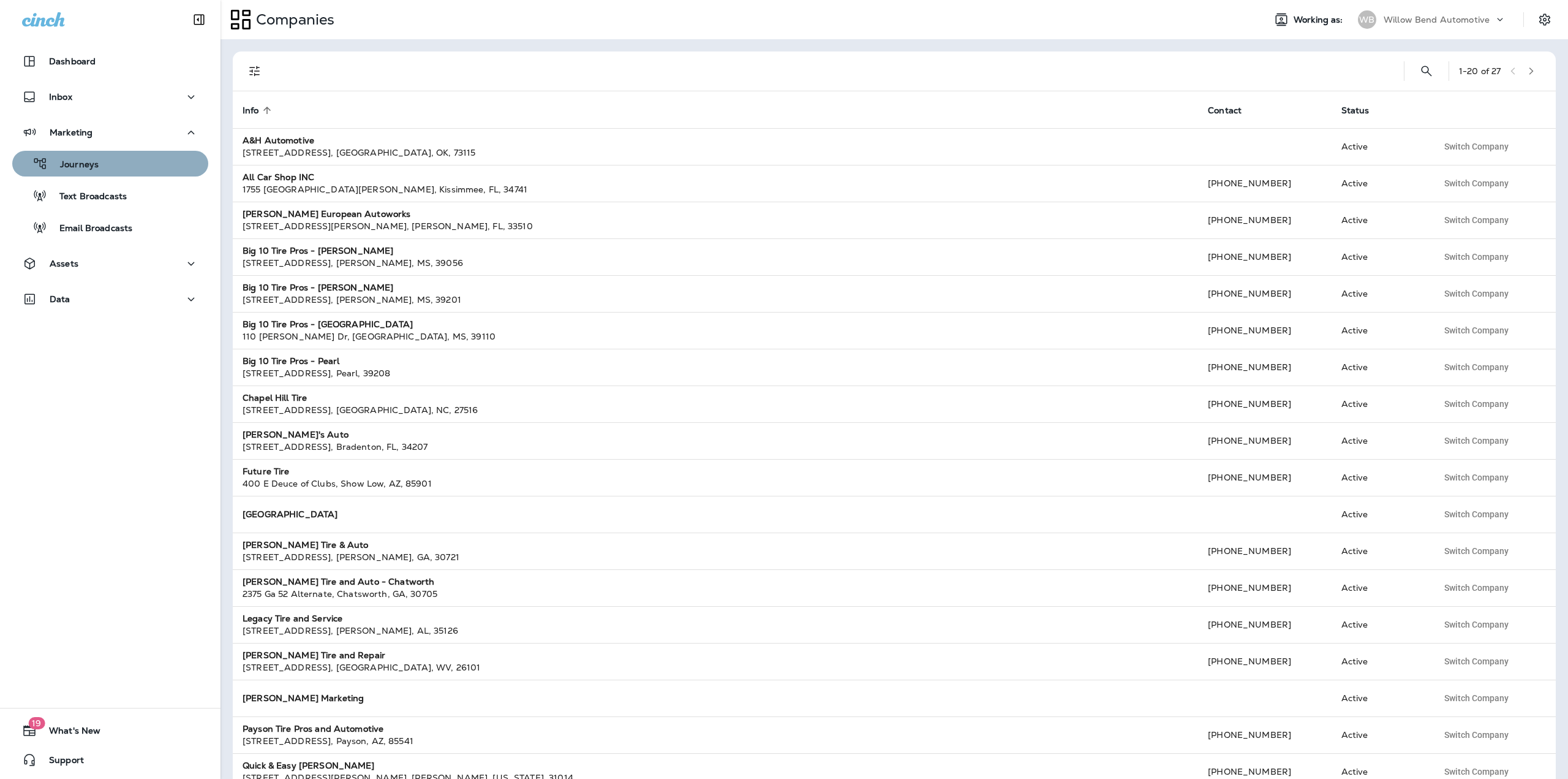
click at [119, 161] on div "Journeys" at bounding box center [110, 163] width 186 height 18
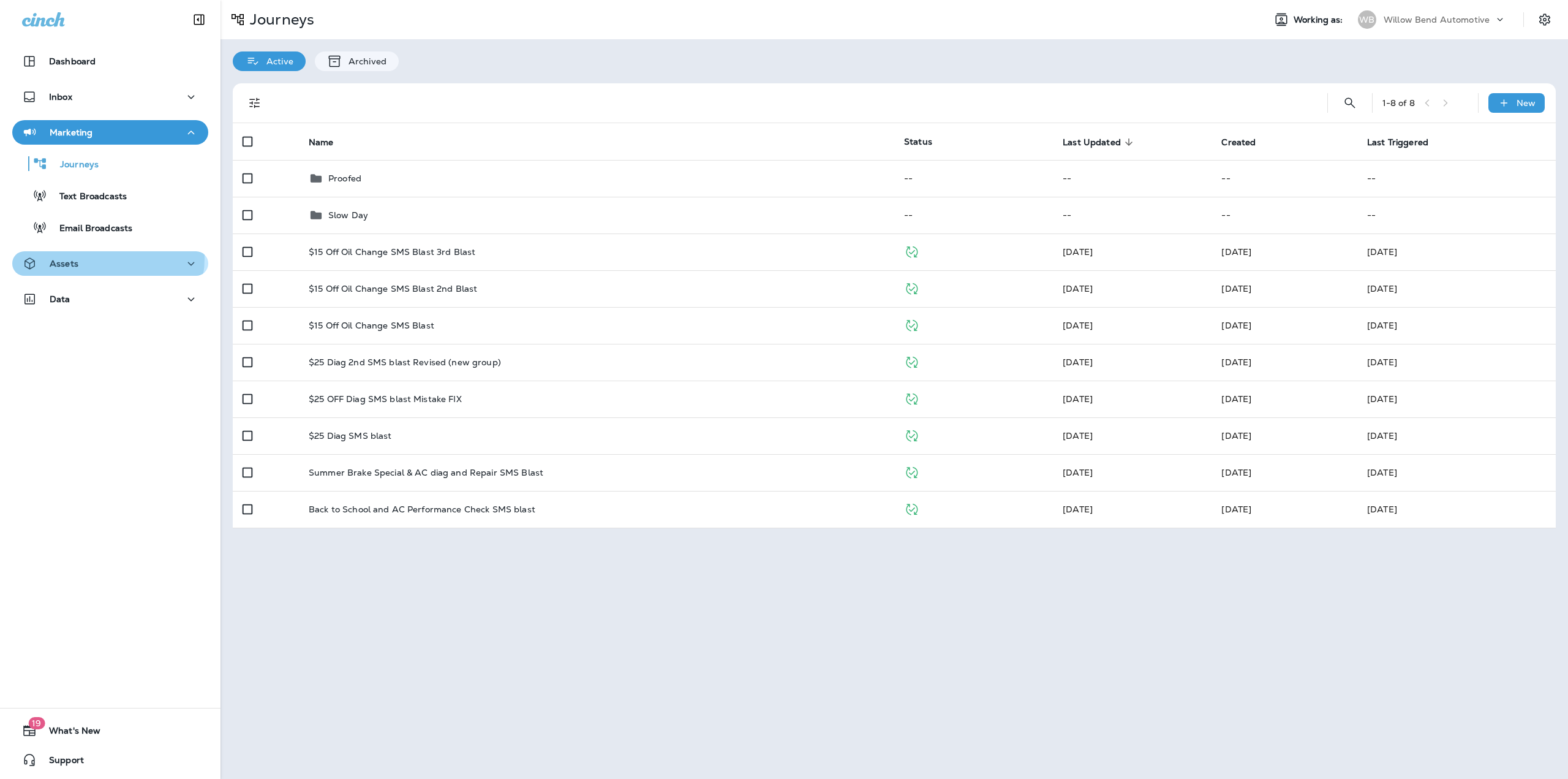
drag, startPoint x: 103, startPoint y: 259, endPoint x: 103, endPoint y: 267, distance: 8.0
click at [103, 262] on div "Assets" at bounding box center [110, 263] width 177 height 15
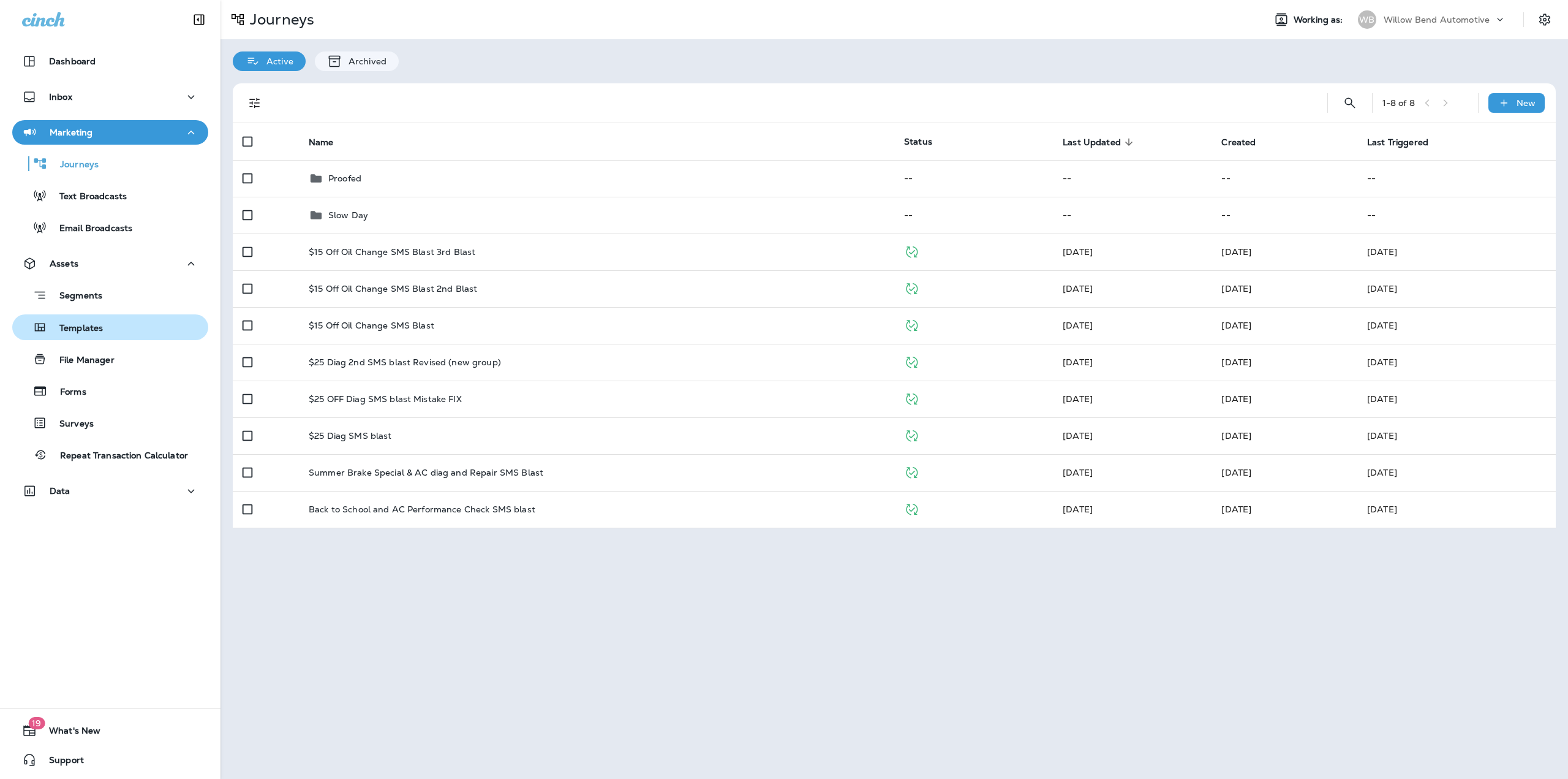
click at [95, 322] on div "Templates" at bounding box center [59, 327] width 86 height 18
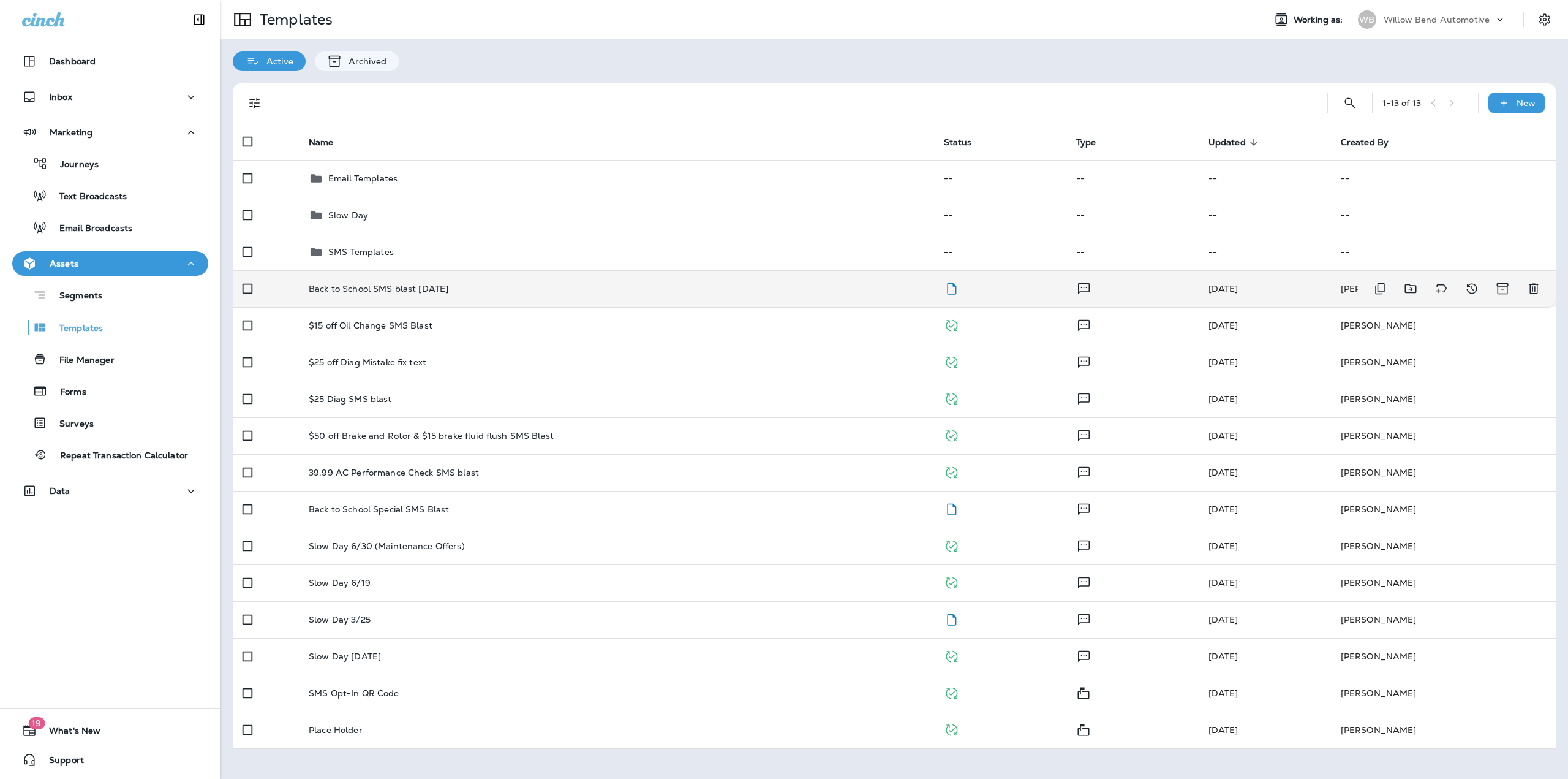
click at [388, 291] on p "Back to School SMS blast 8/19/2025" at bounding box center [378, 288] width 140 height 10
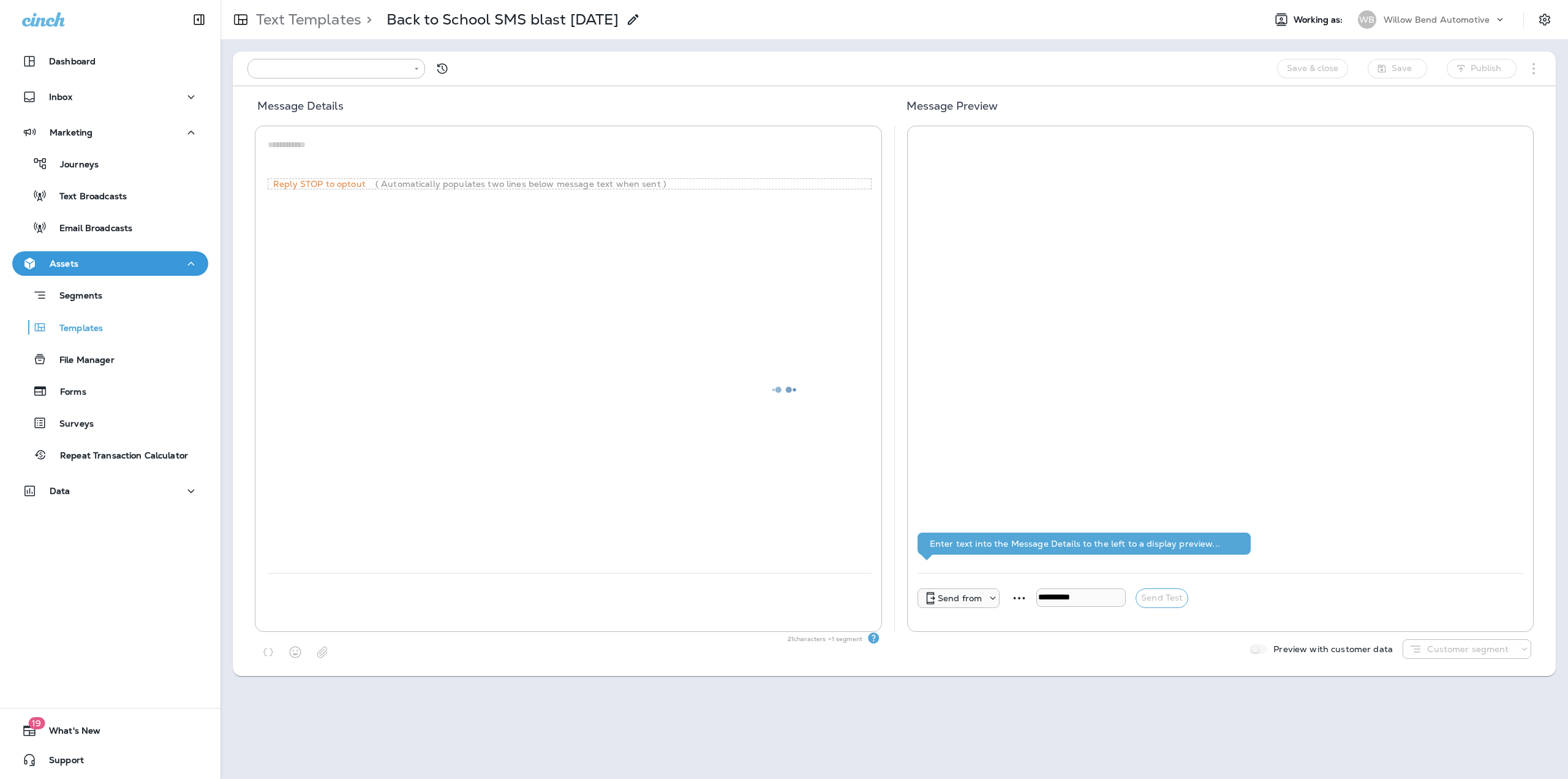
type input "**********"
type textarea "**********"
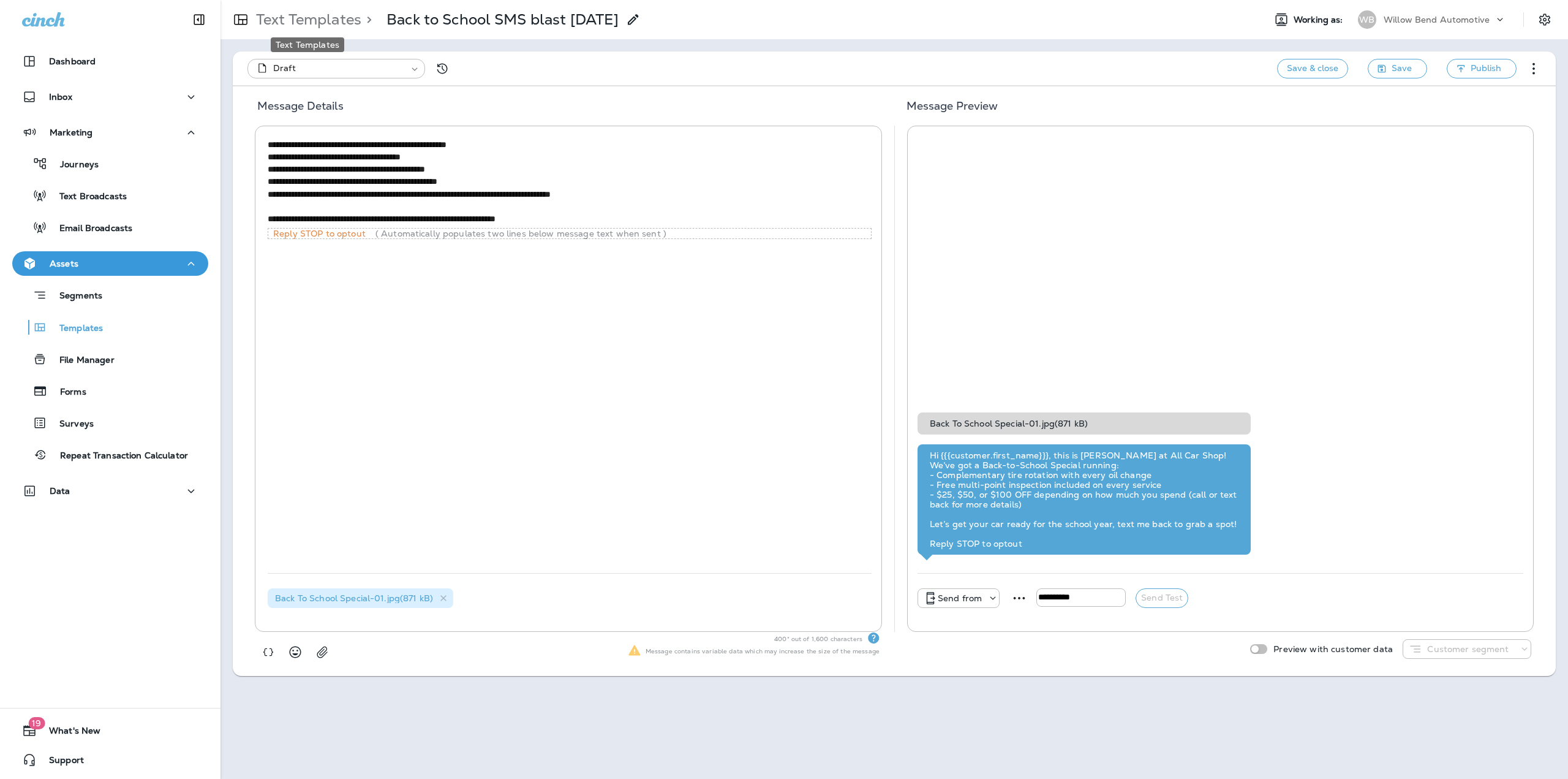
click at [303, 23] on p "Text Templates" at bounding box center [306, 19] width 110 height 18
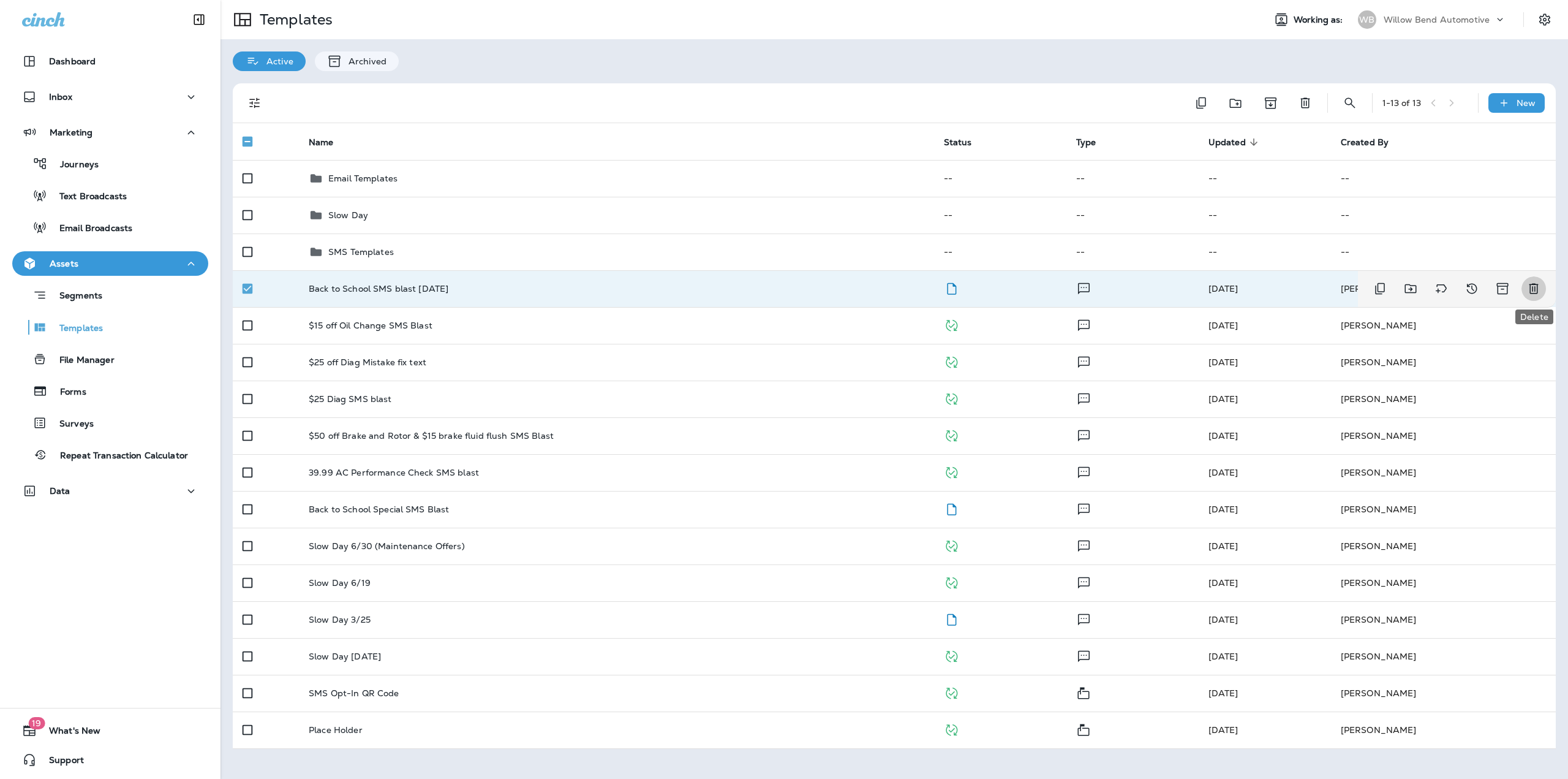
click at [1533, 292] on icon "Delete" at bounding box center [1534, 289] width 15 height 15
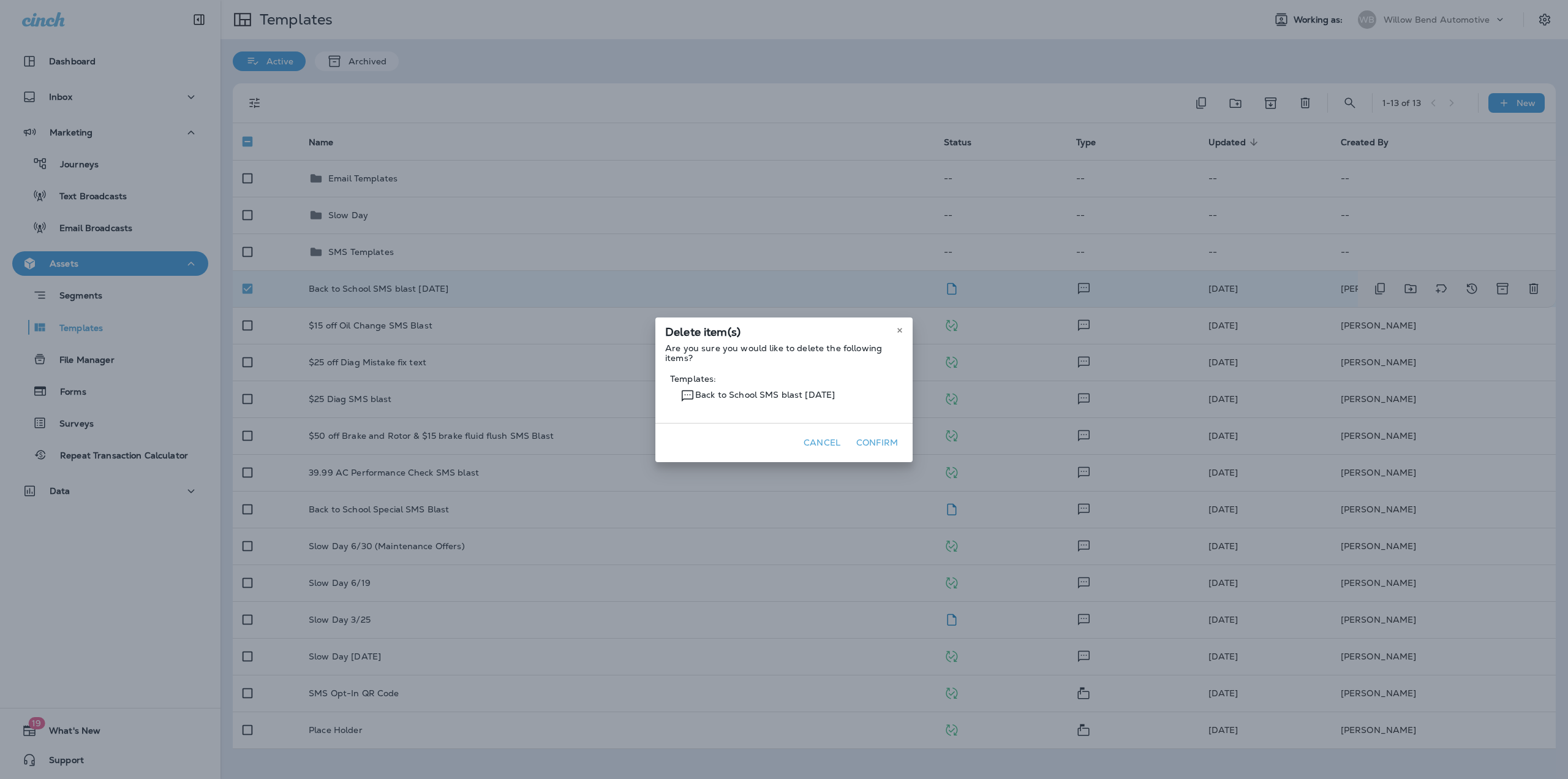
click at [862, 446] on button "Confirm" at bounding box center [877, 443] width 51 height 19
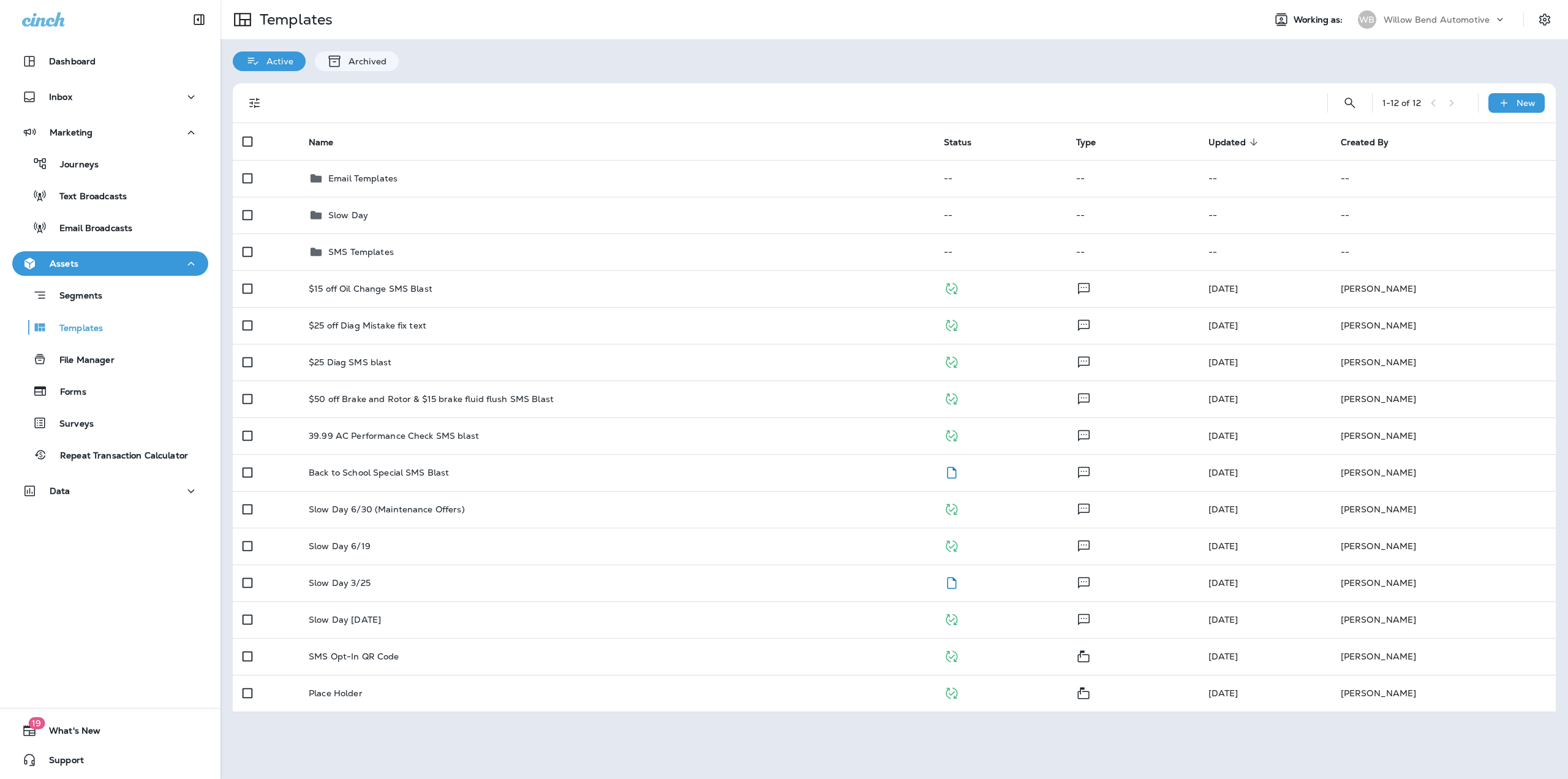
click at [1410, 23] on p "Willow Bend Automotive" at bounding box center [1437, 19] width 106 height 10
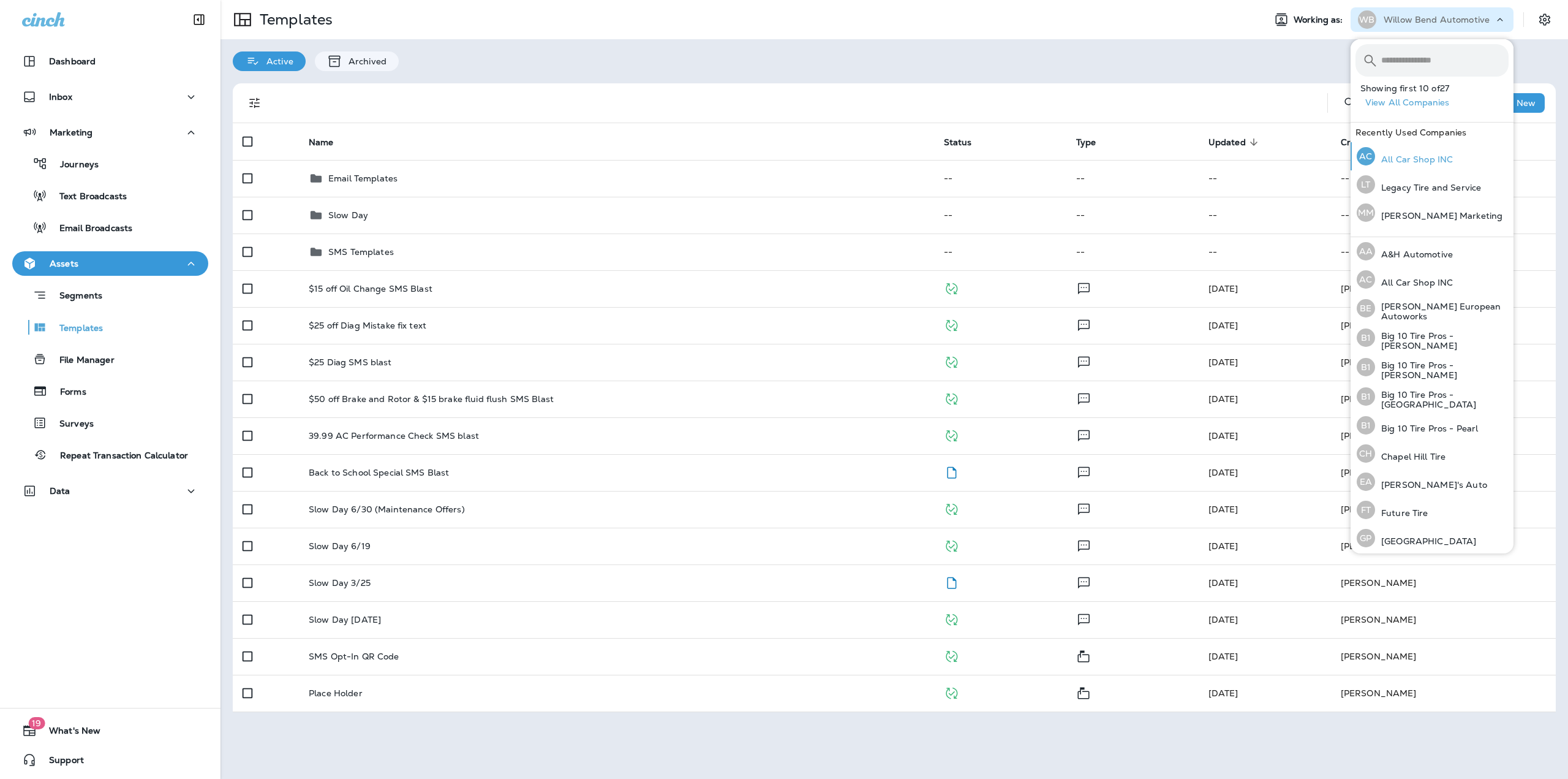
click at [1403, 160] on p "All Car Shop INC" at bounding box center [1414, 159] width 78 height 10
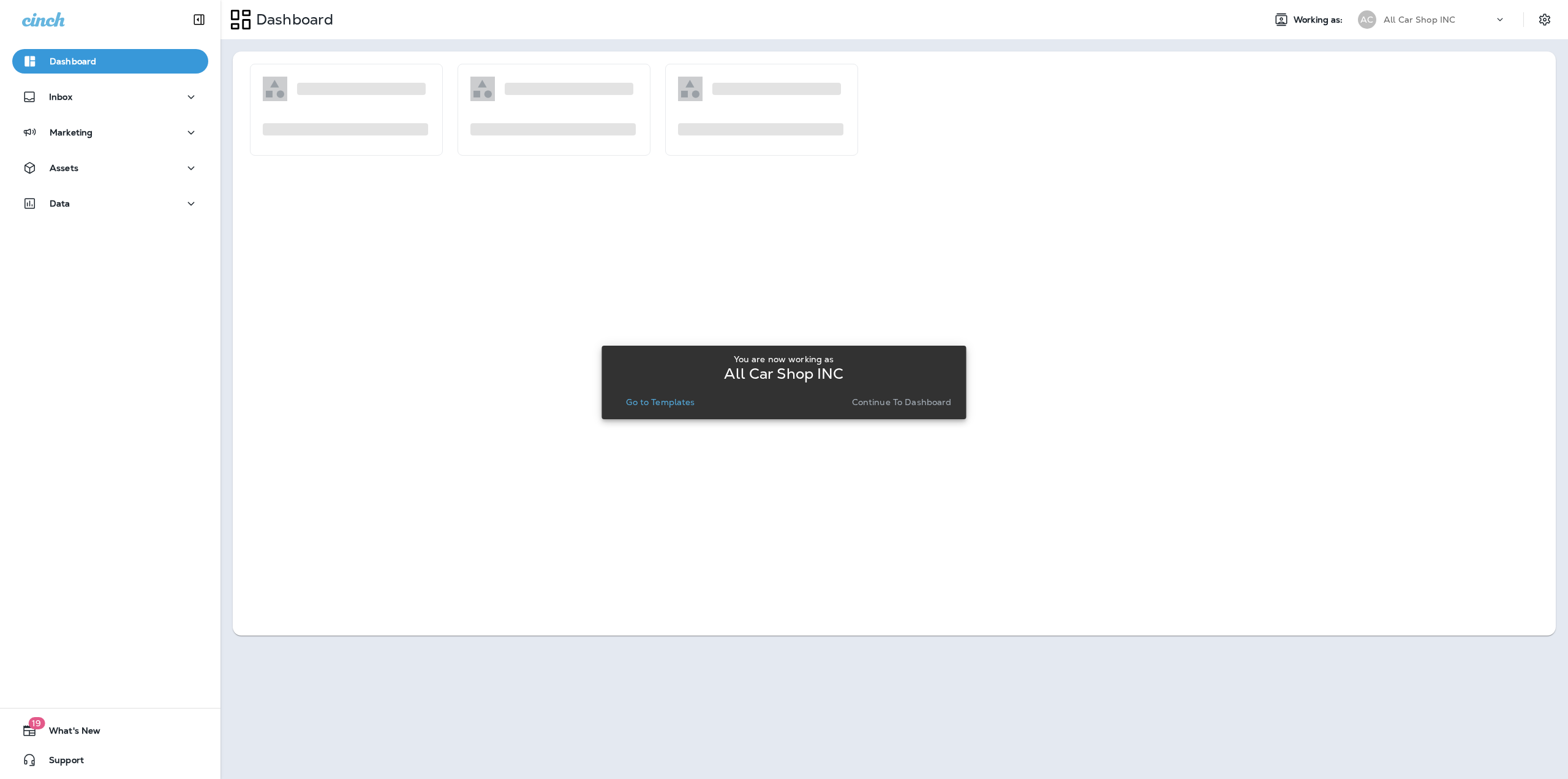
click at [667, 398] on p "Go to Templates" at bounding box center [660, 402] width 69 height 10
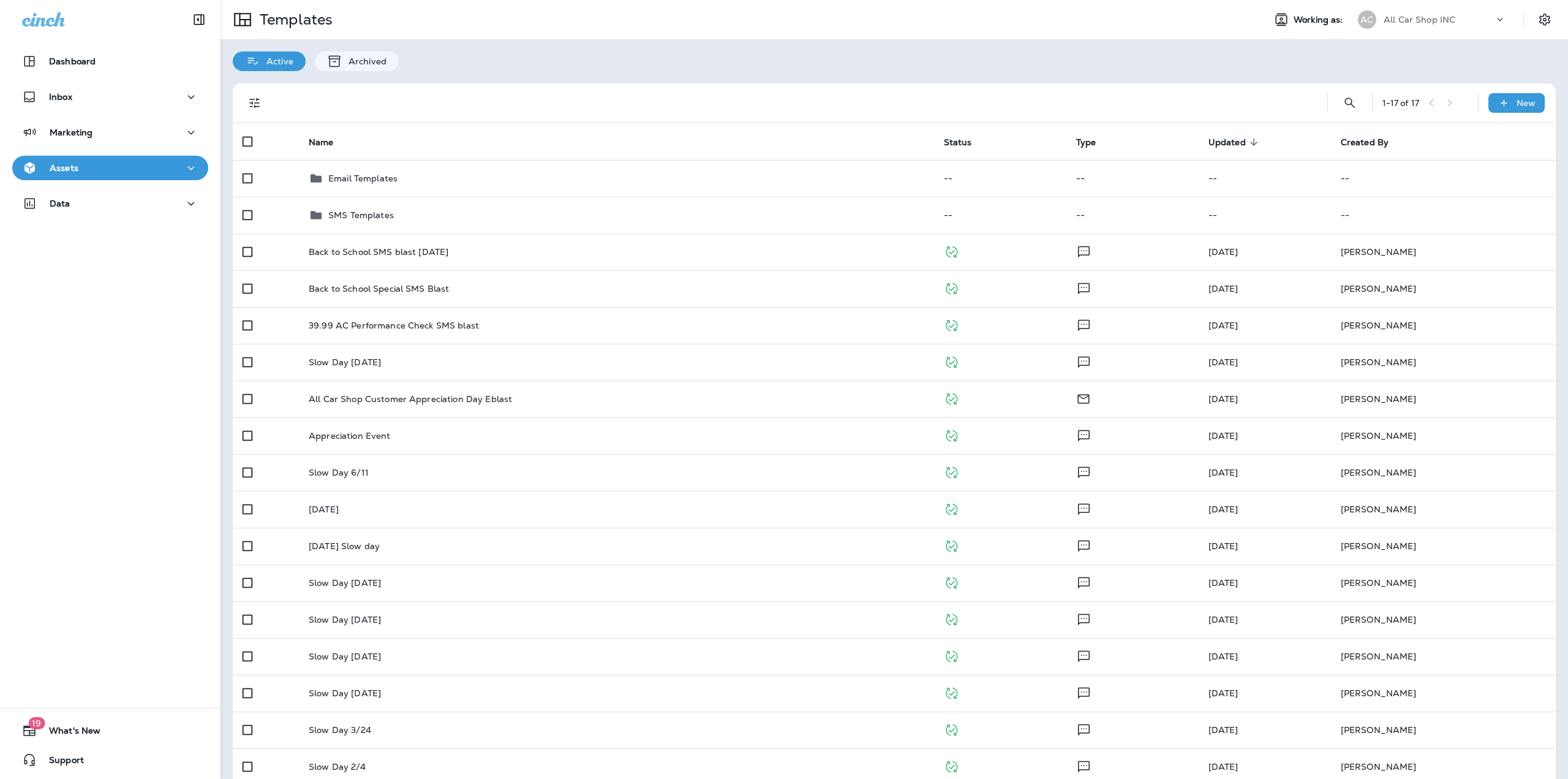
click at [1482, 15] on div "All Car Shop INC" at bounding box center [1439, 19] width 110 height 18
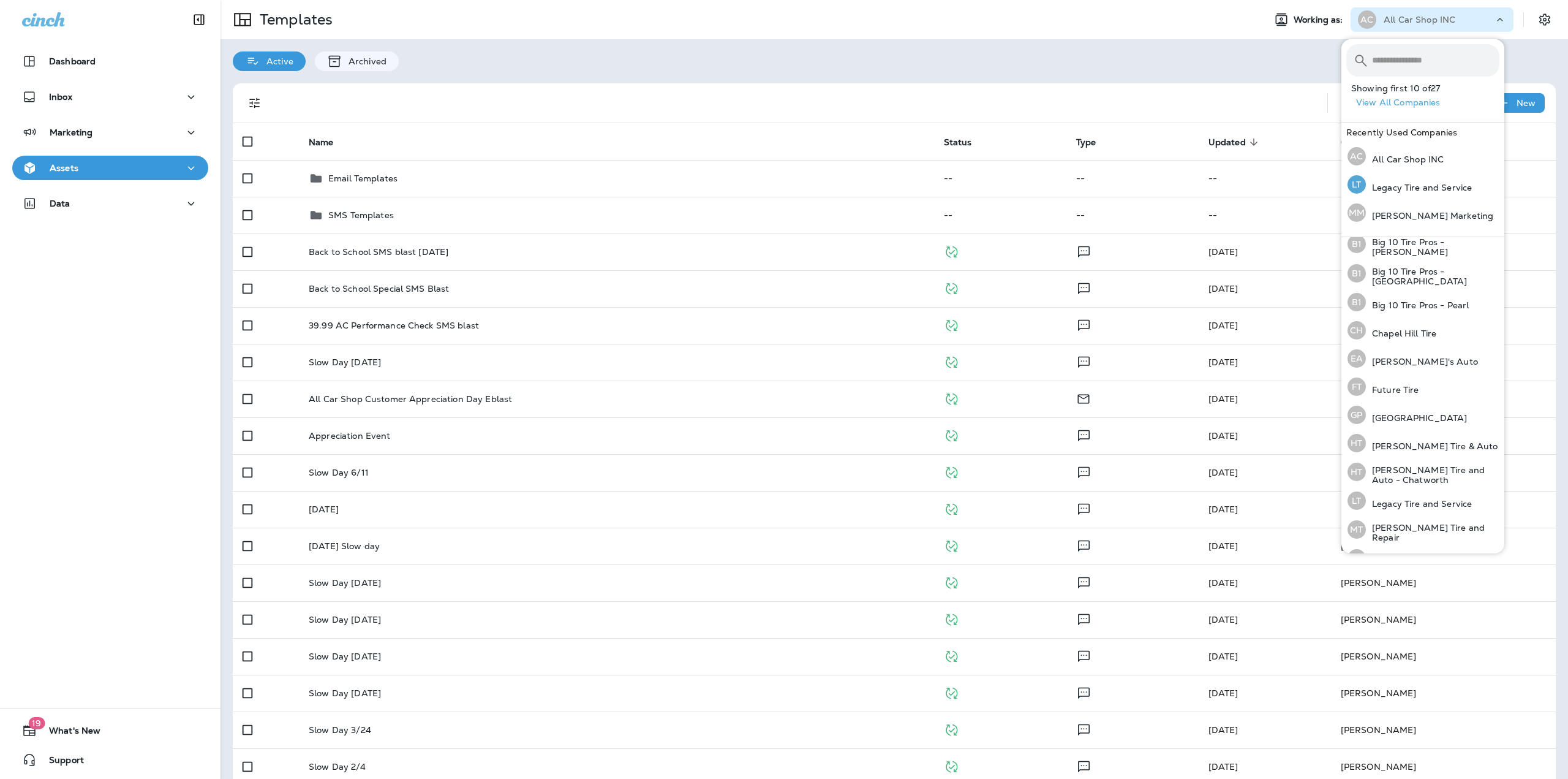
scroll to position [11, 0]
click at [1403, 96] on button "View All Companies" at bounding box center [1427, 103] width 153 height 19
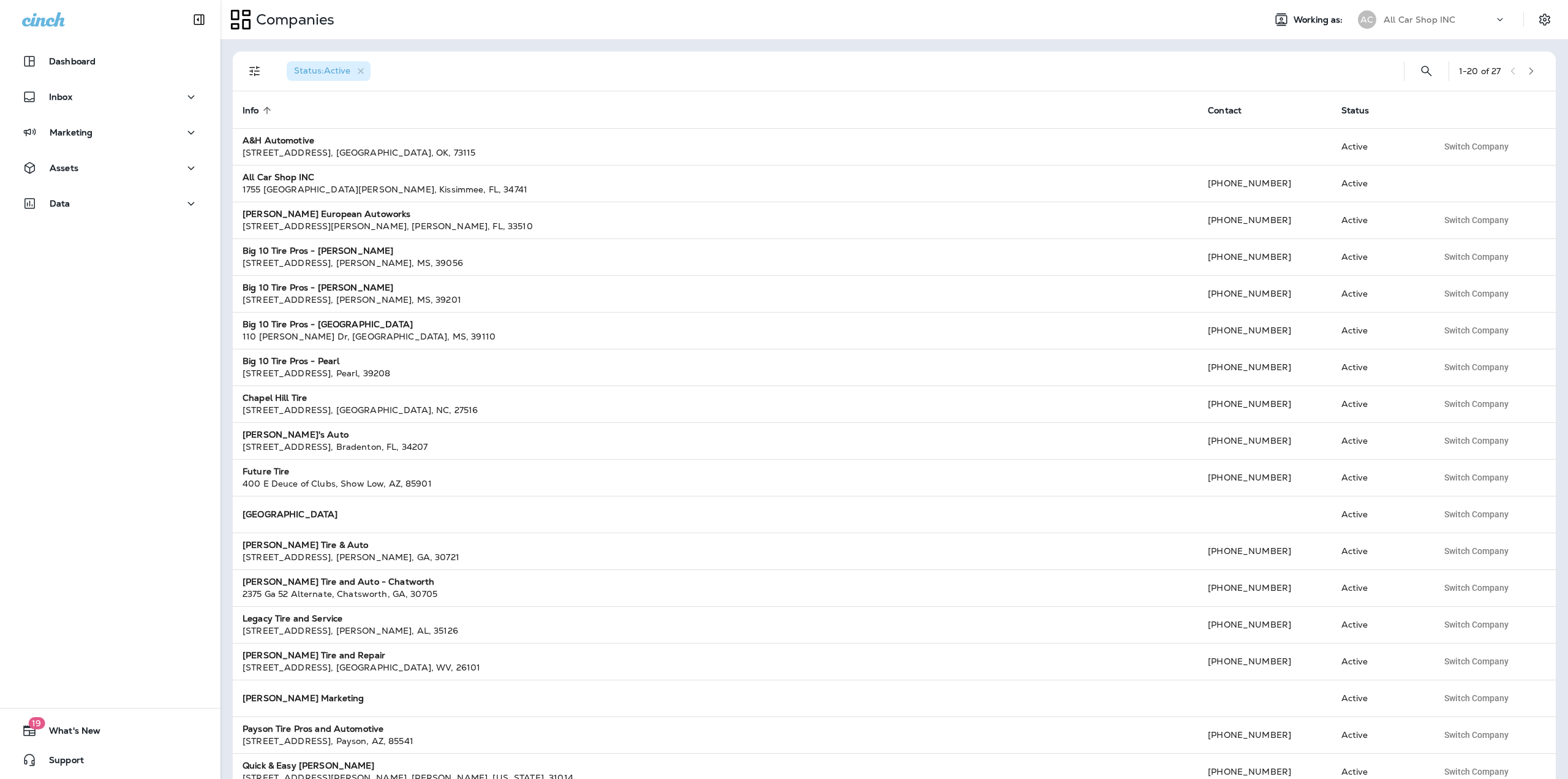
click at [1531, 72] on button "button" at bounding box center [1531, 70] width 18 height 18
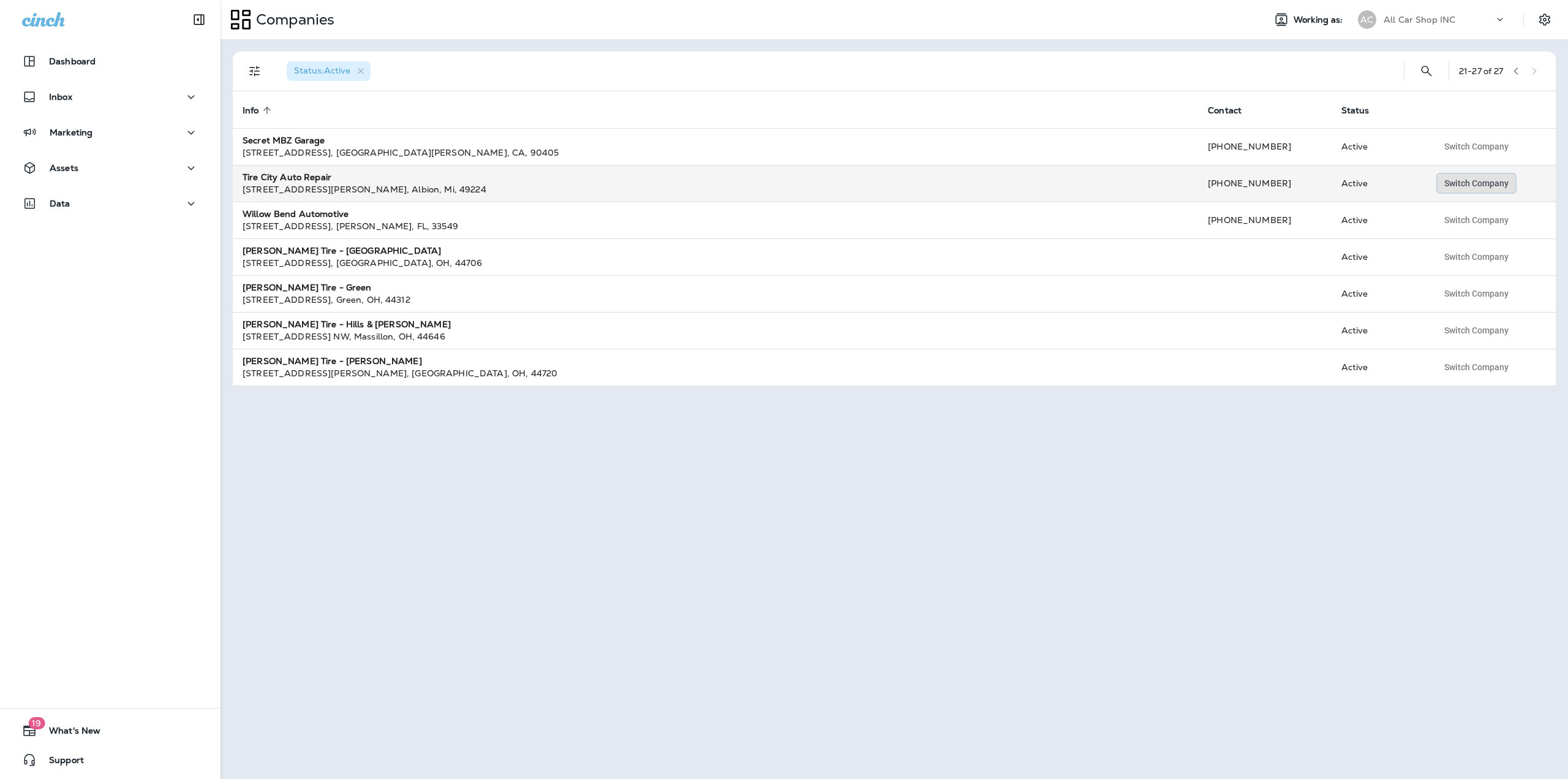
click at [1457, 180] on span "Switch Company" at bounding box center [1476, 183] width 64 height 9
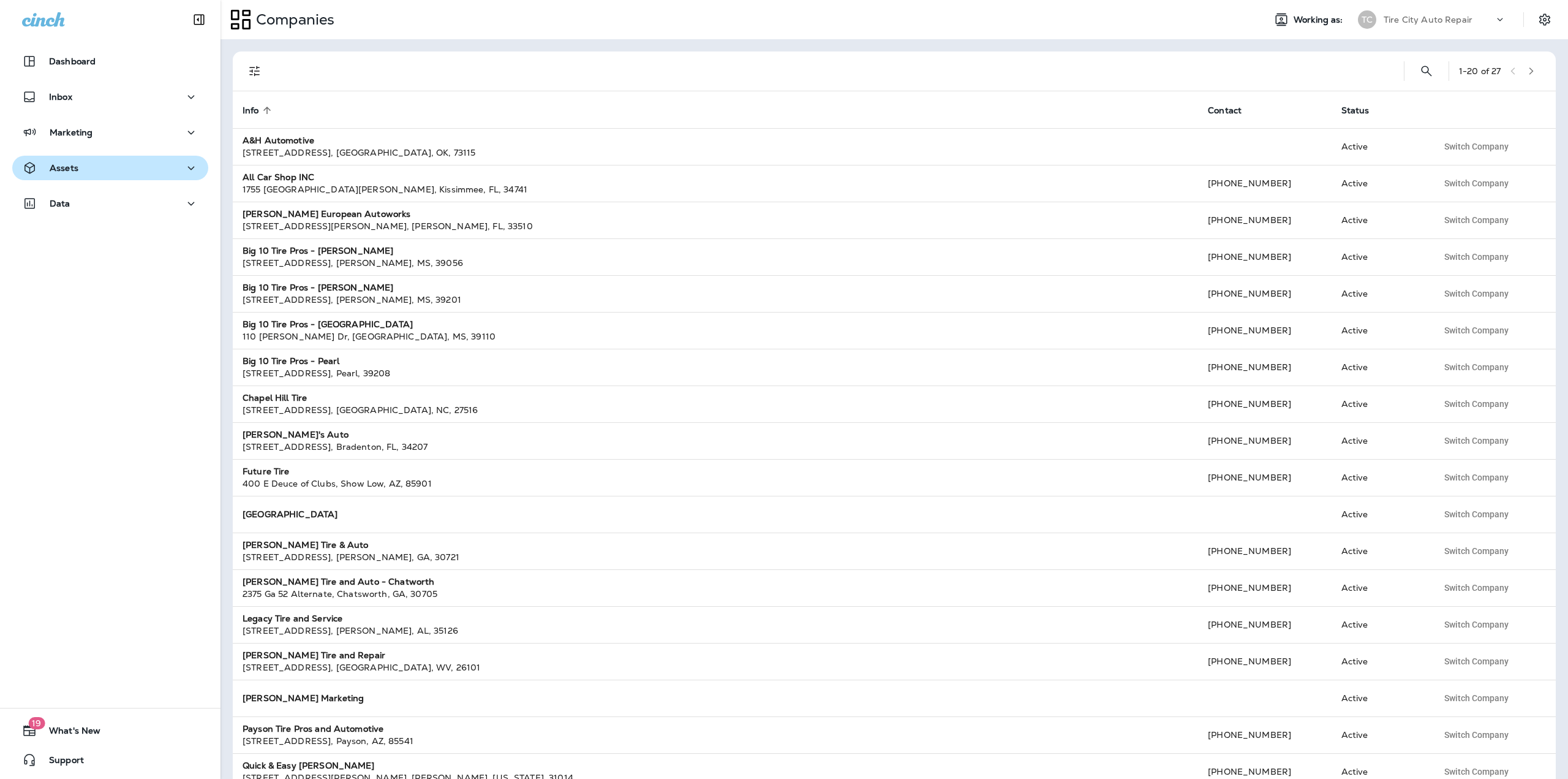
click at [105, 169] on div "Assets" at bounding box center [110, 168] width 177 height 15
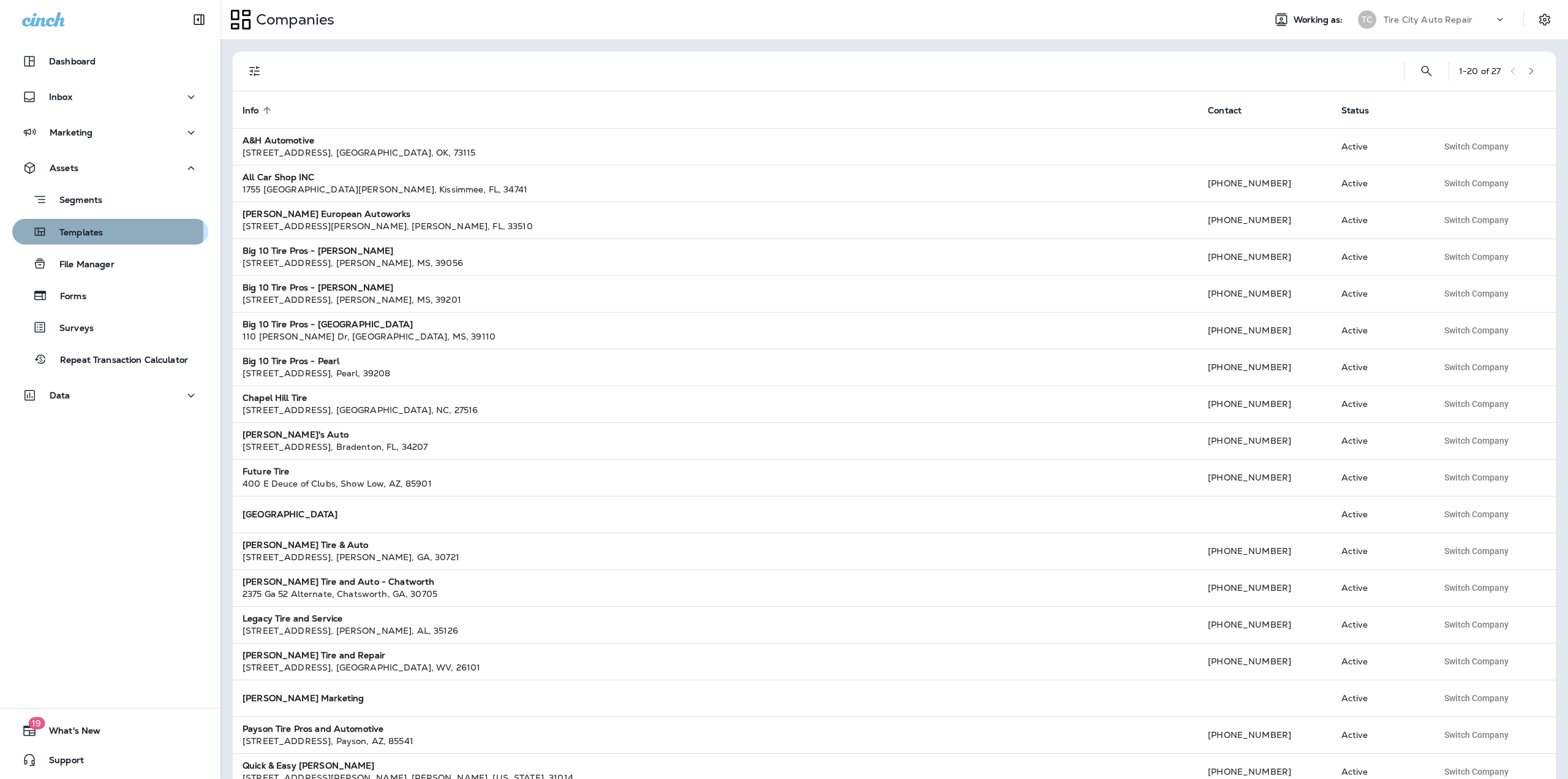
click at [88, 232] on p "Templates" at bounding box center [75, 233] width 56 height 12
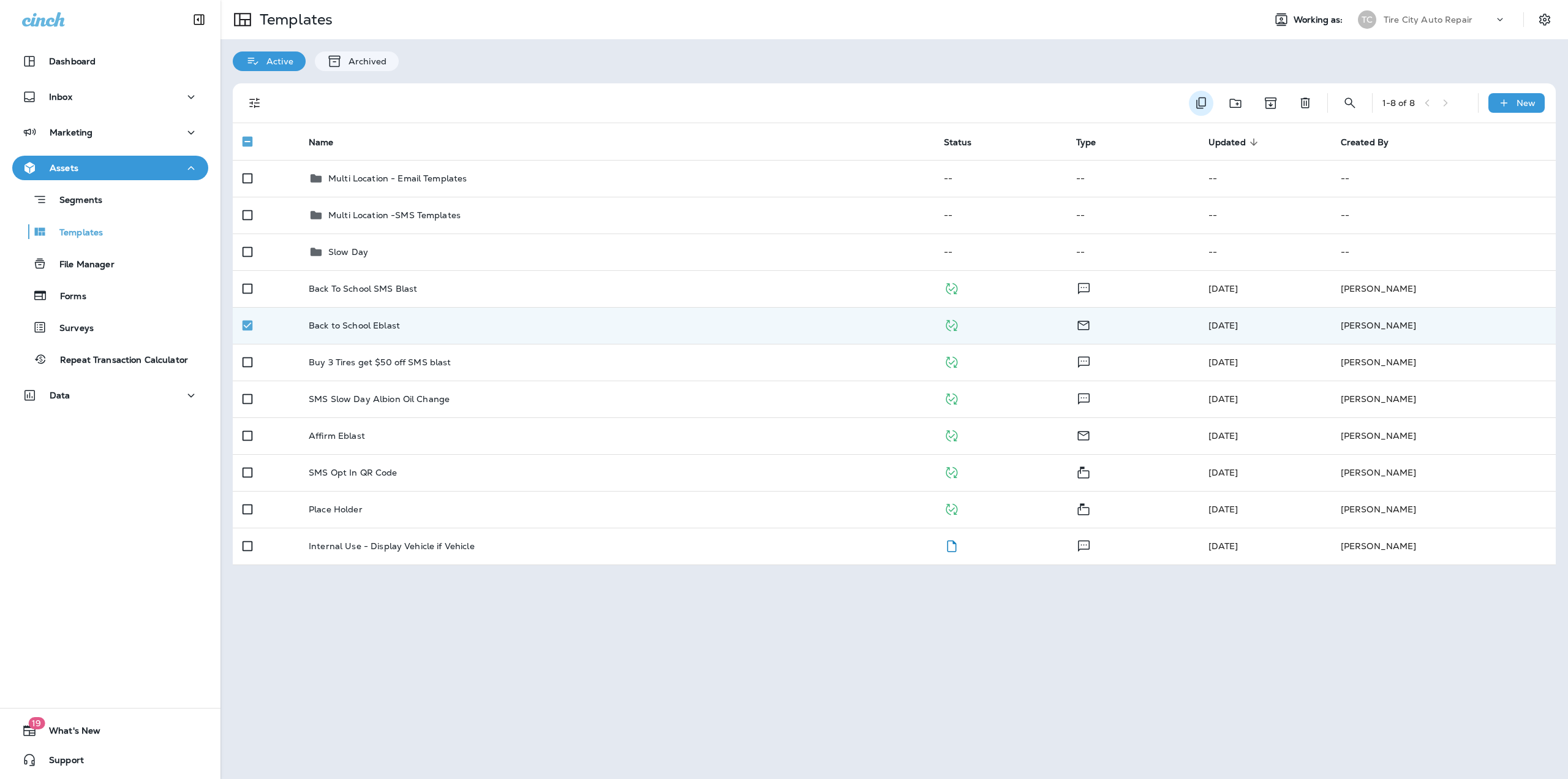
click at [1205, 103] on icon "Duplicate" at bounding box center [1202, 103] width 15 height 15
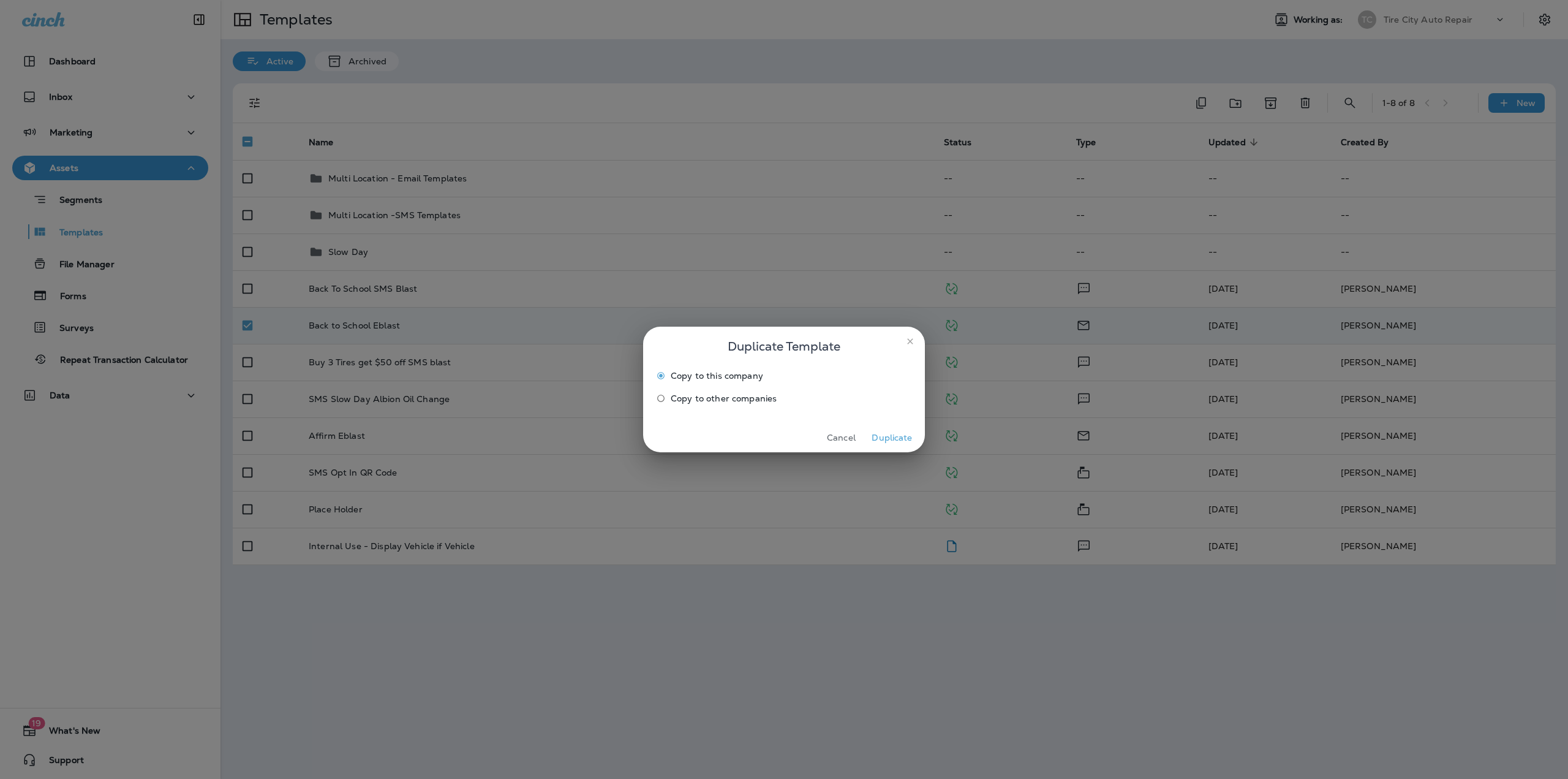
click at [689, 396] on span "Copy to other companies" at bounding box center [724, 398] width 106 height 10
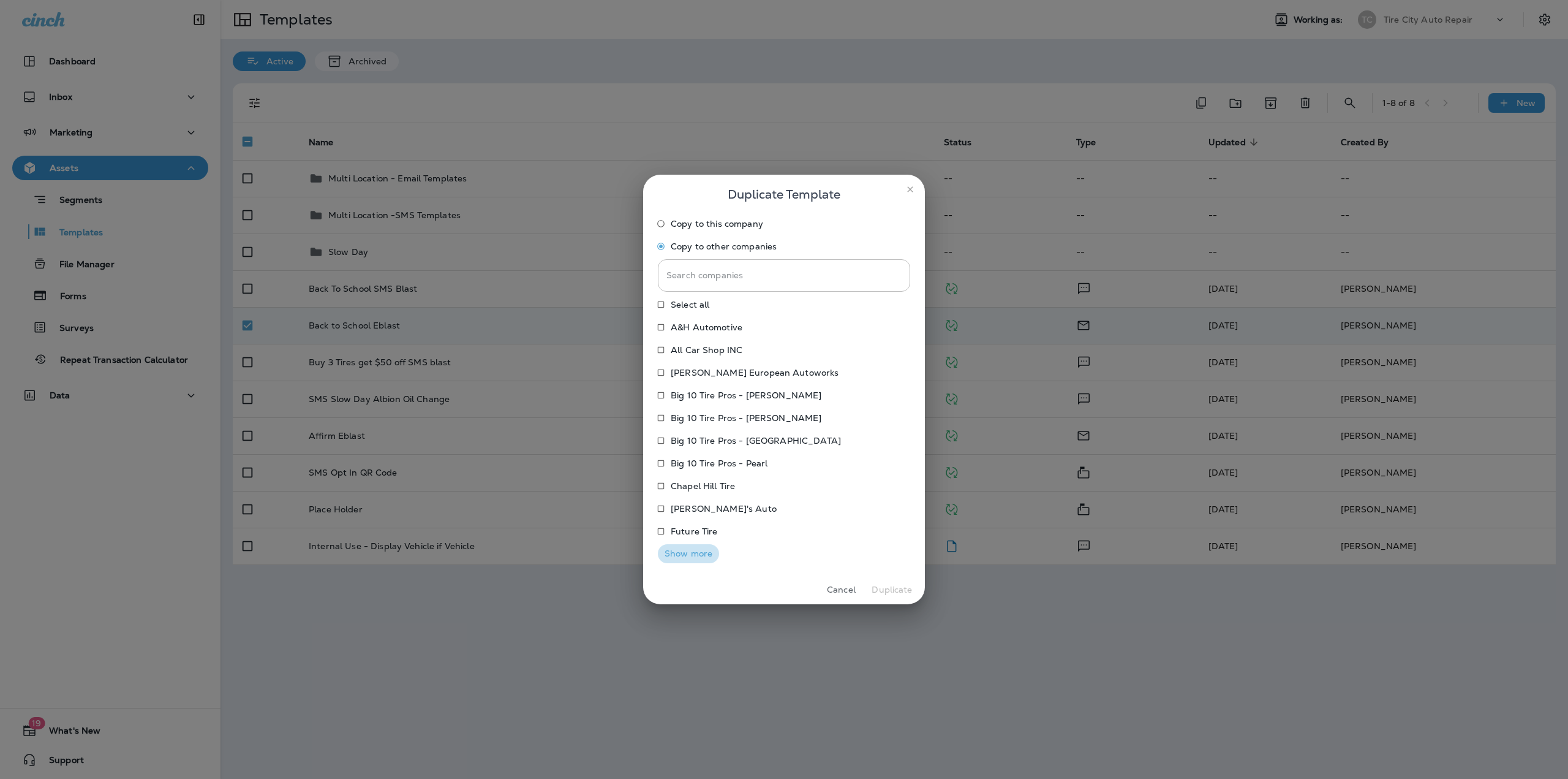
click at [681, 551] on button "Show more" at bounding box center [689, 553] width 62 height 19
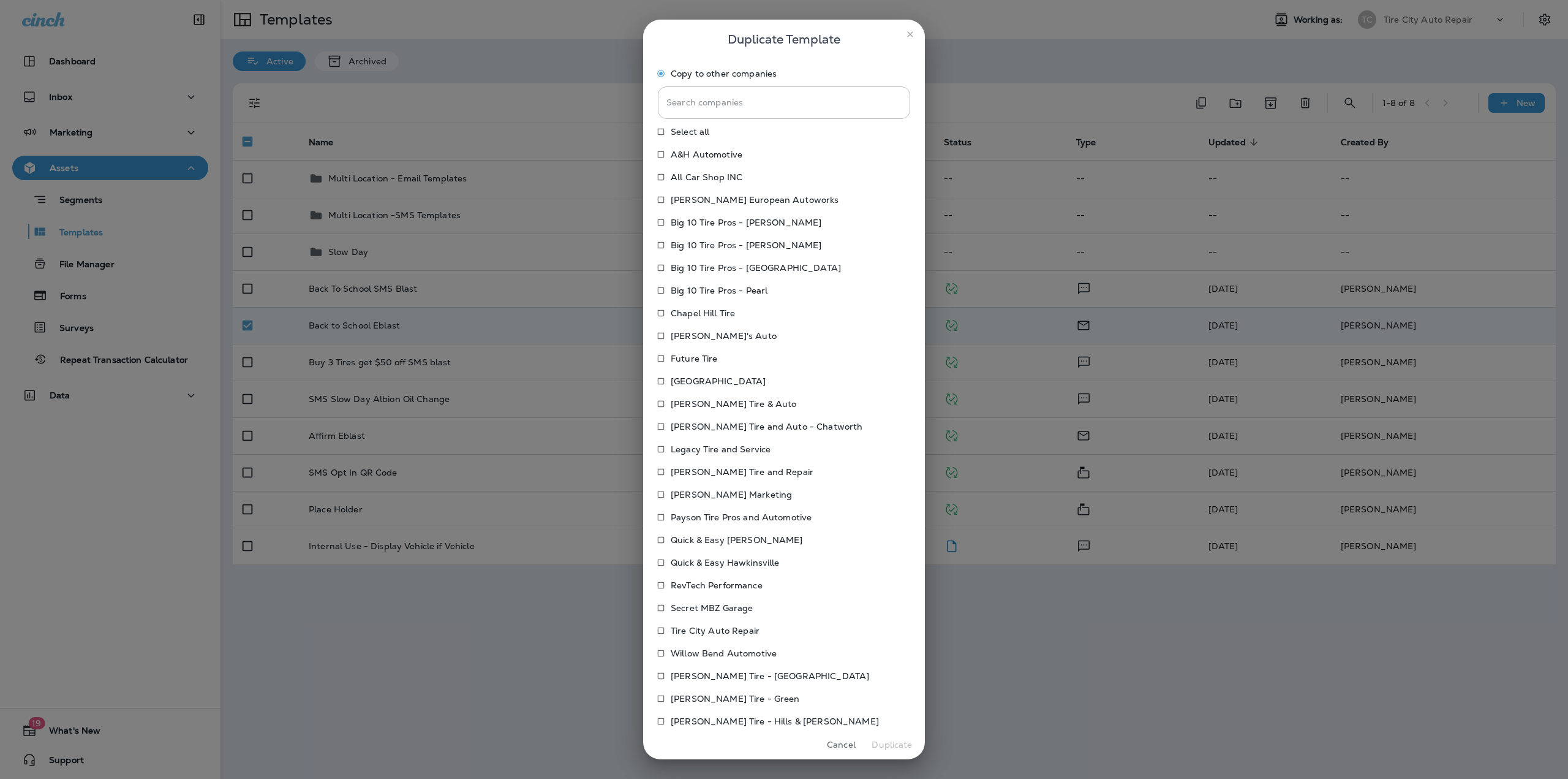
scroll to position [56, 0]
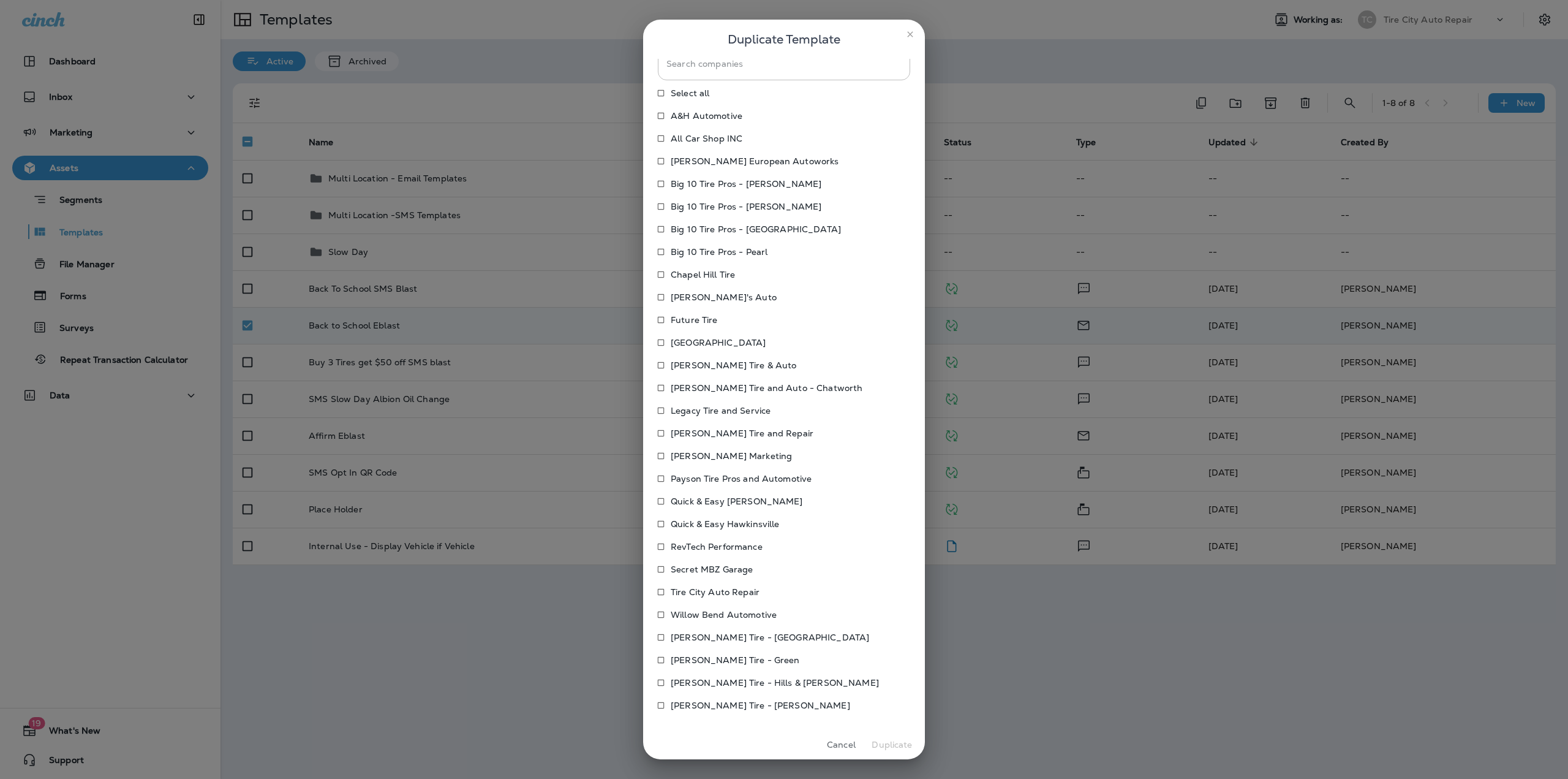
click at [722, 611] on p "Willow Bend Automotive" at bounding box center [724, 614] width 106 height 10
click at [888, 742] on button "Duplicate" at bounding box center [892, 745] width 46 height 19
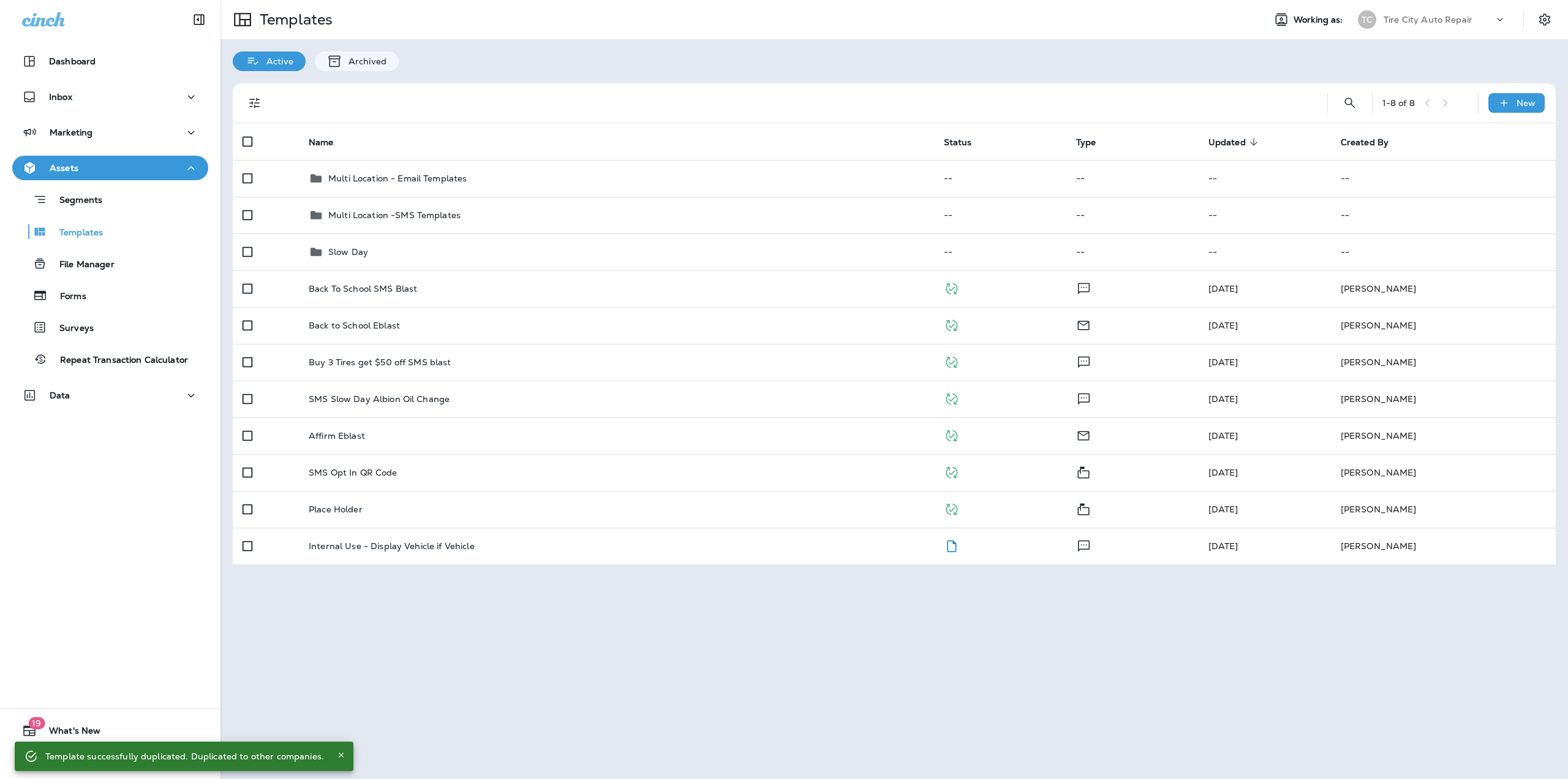
click at [1467, 12] on div "Tire City Auto Repair" at bounding box center [1439, 19] width 110 height 18
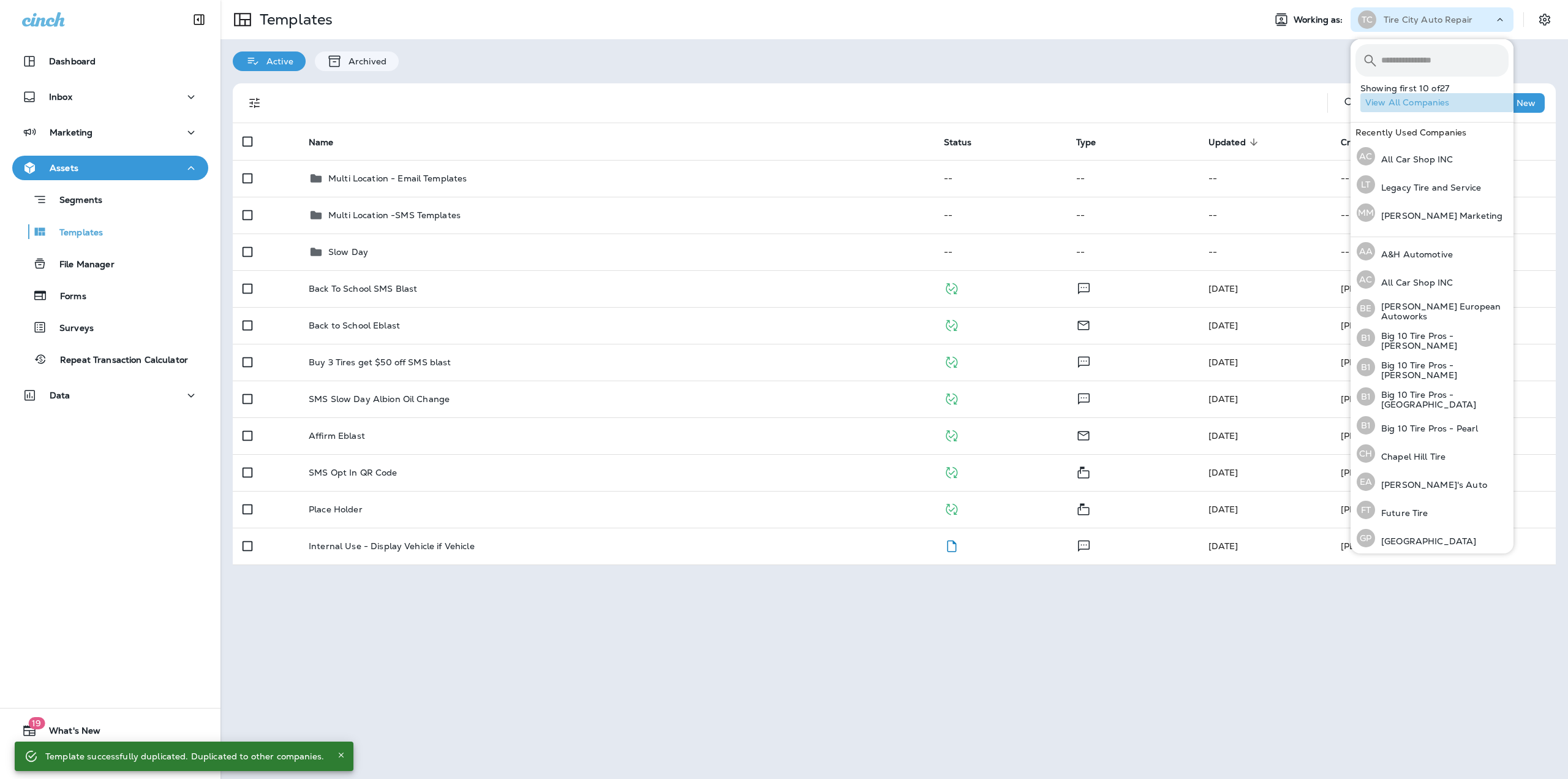
click at [1437, 99] on button "View All Companies" at bounding box center [1437, 103] width 153 height 19
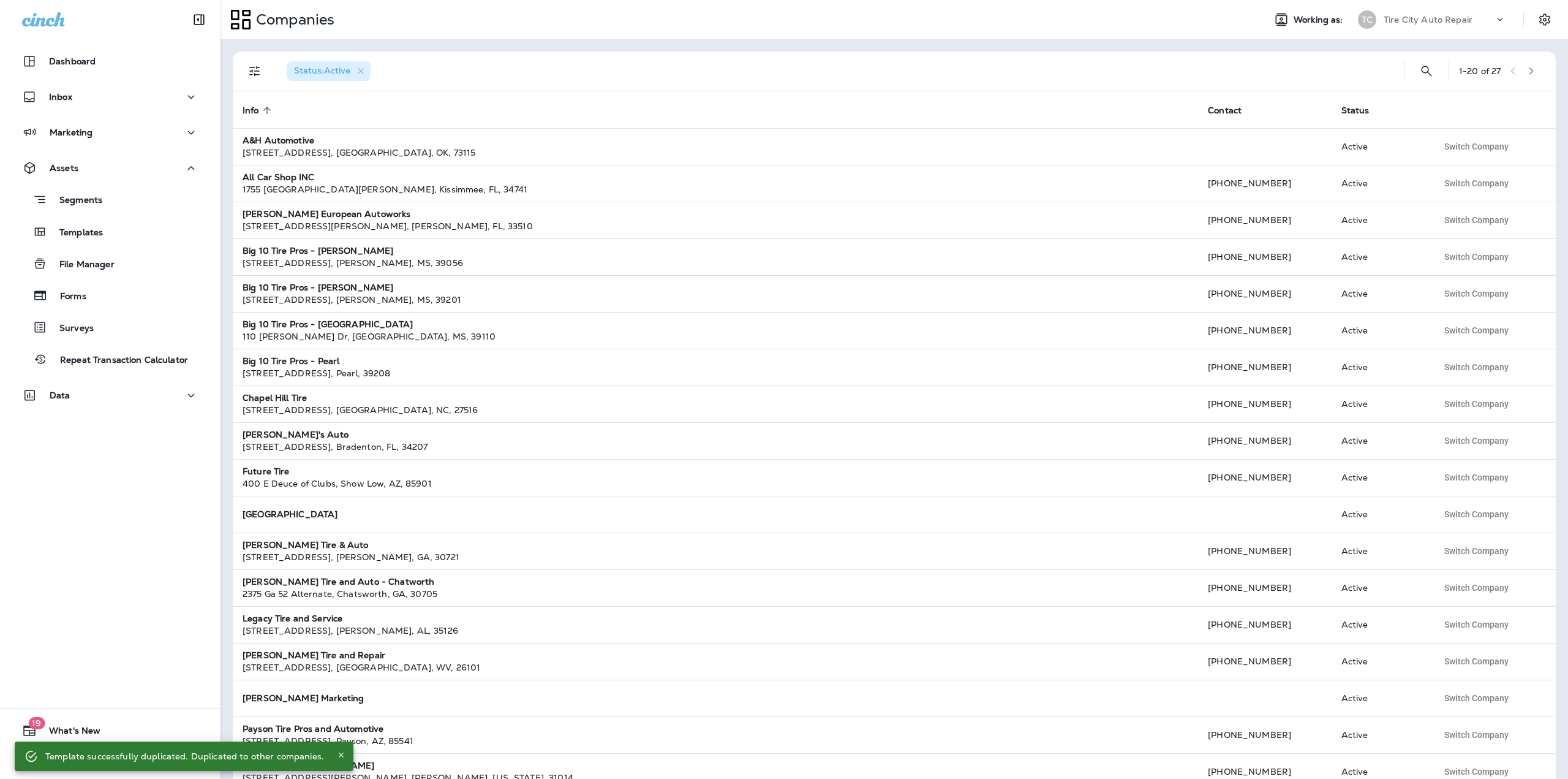
click at [1527, 69] on icon "button" at bounding box center [1531, 71] width 9 height 9
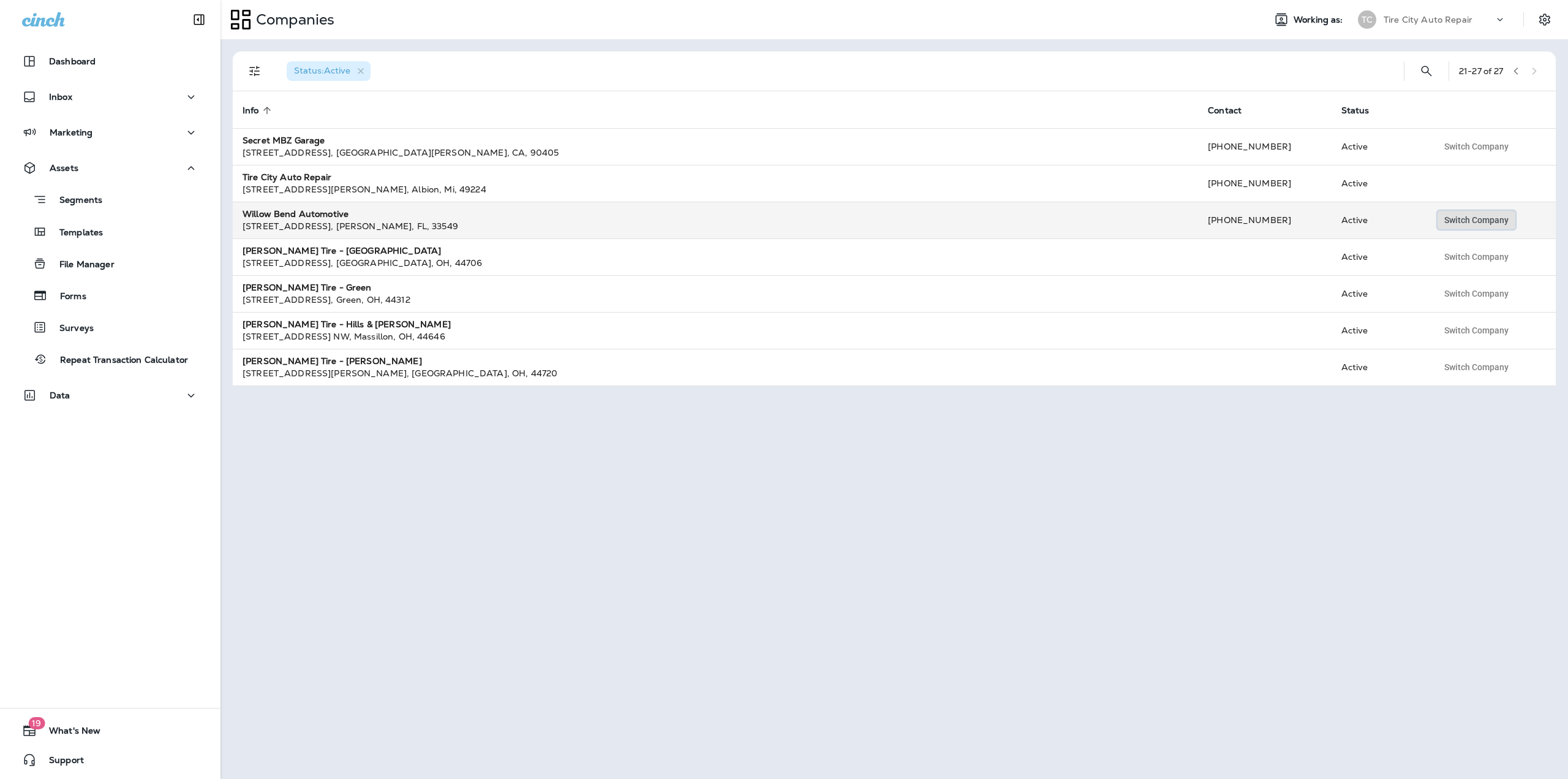
click at [1445, 219] on span "Switch Company" at bounding box center [1476, 220] width 64 height 9
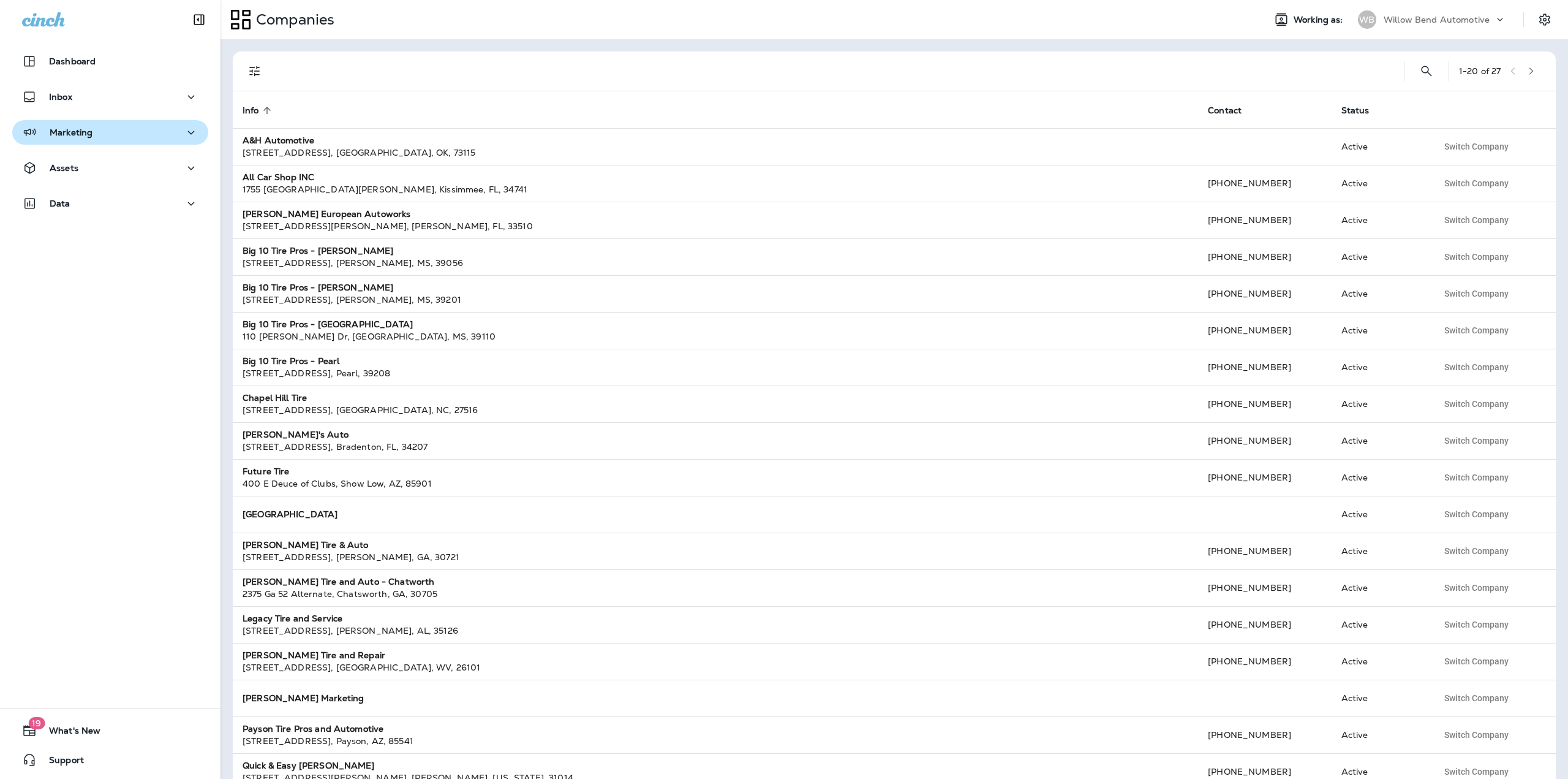
drag, startPoint x: 95, startPoint y: 135, endPoint x: 95, endPoint y: 144, distance: 9.0
click at [95, 135] on div "Marketing" at bounding box center [110, 133] width 177 height 15
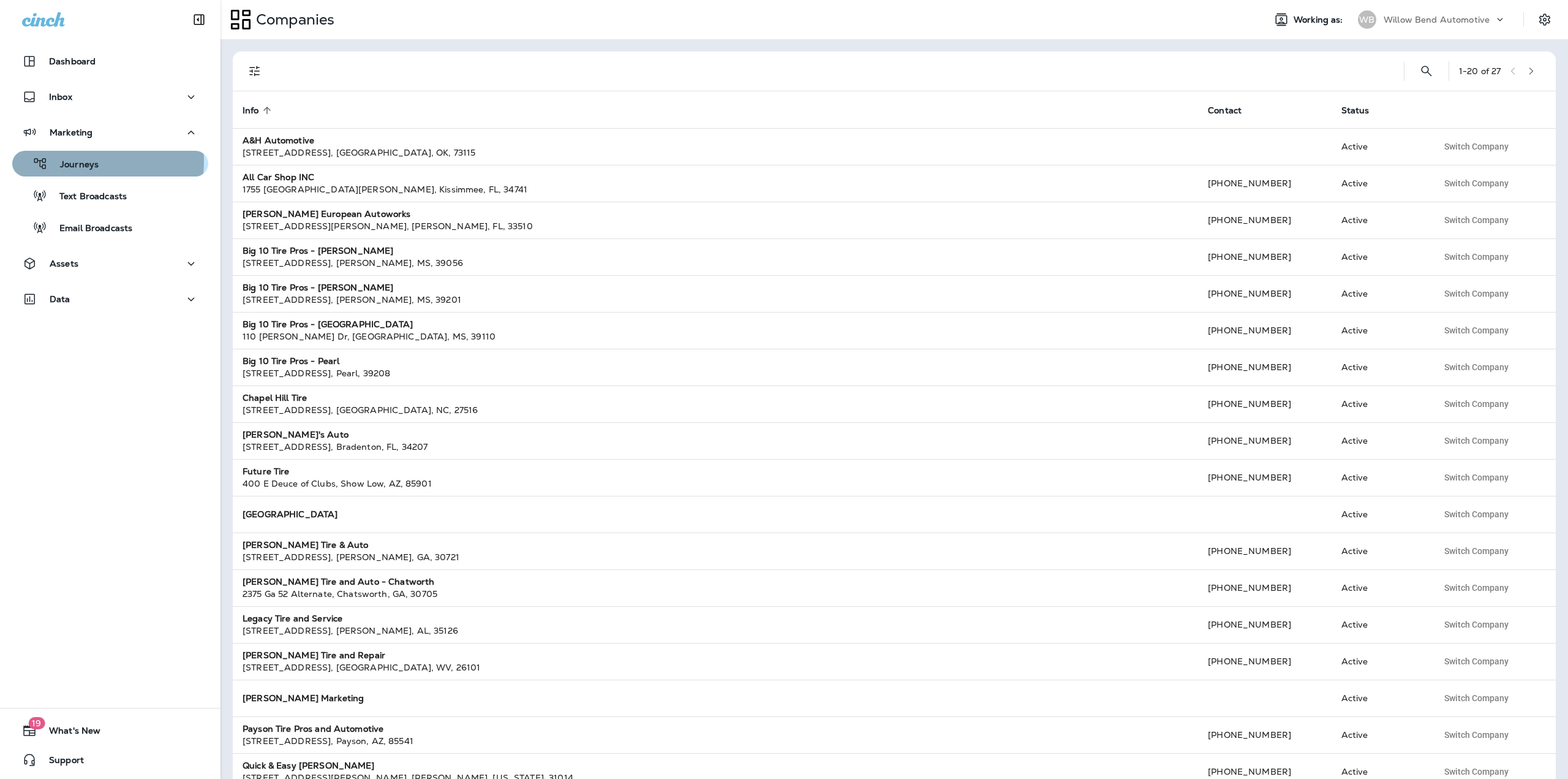
click at [89, 162] on p "Journeys" at bounding box center [73, 165] width 51 height 12
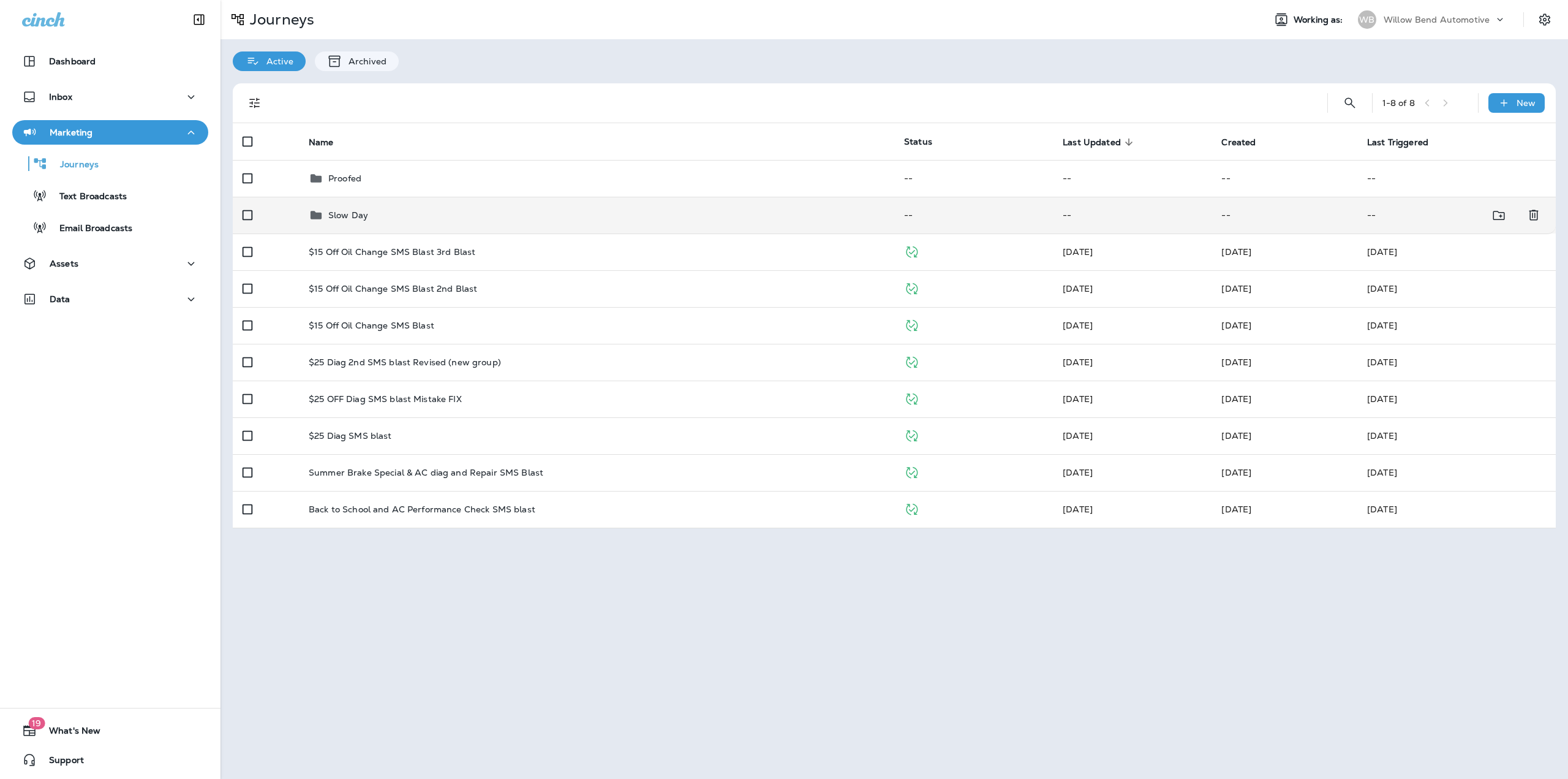
click at [449, 223] on td "Slow Day" at bounding box center [596, 215] width 596 height 37
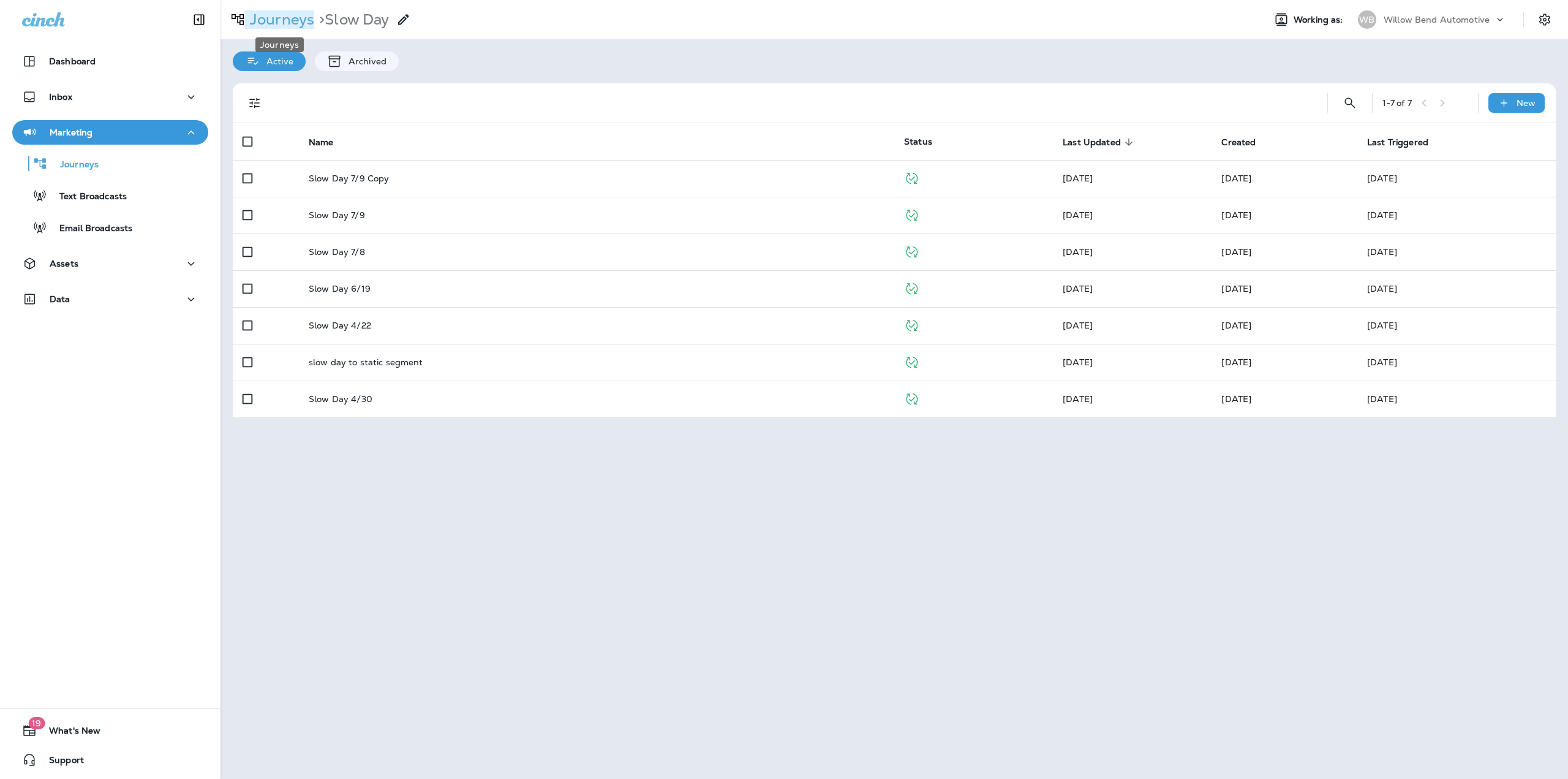
click at [280, 22] on p "Journeys" at bounding box center [279, 19] width 69 height 18
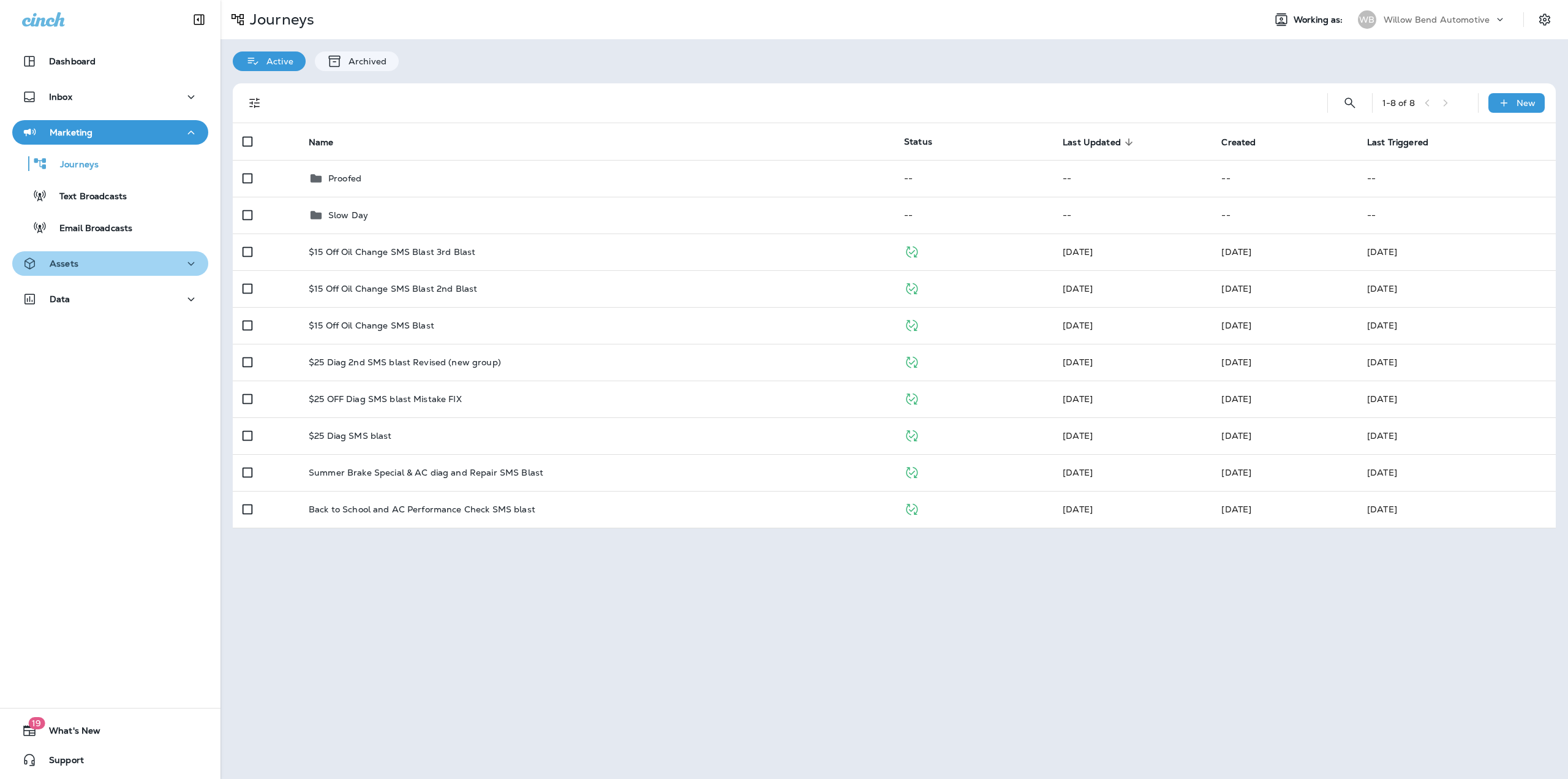
click at [117, 266] on div "Assets" at bounding box center [110, 263] width 177 height 15
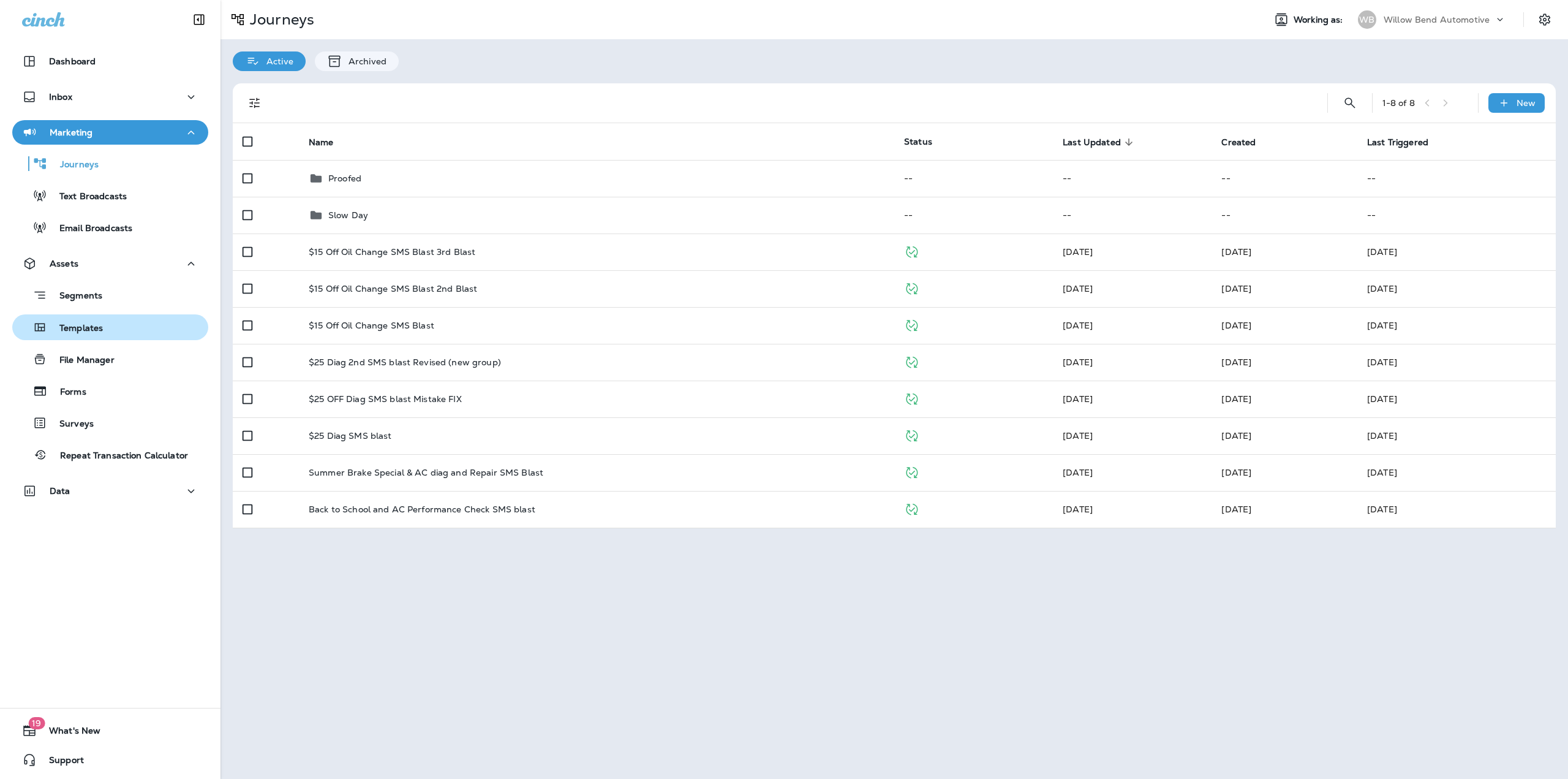
click at [108, 325] on div "Templates" at bounding box center [110, 327] width 186 height 18
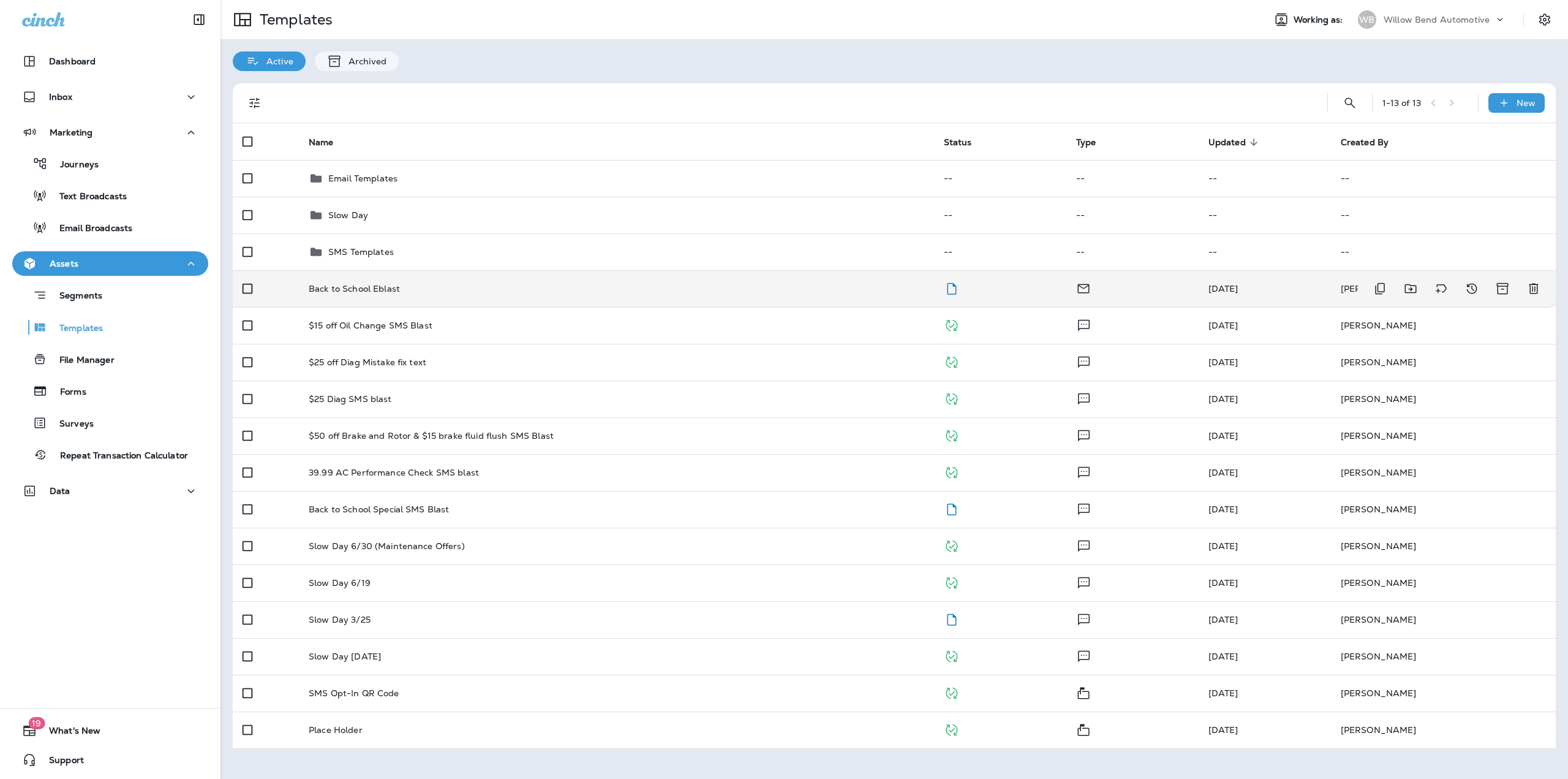
click at [511, 286] on div "Back to School Eblast" at bounding box center [616, 288] width 615 height 10
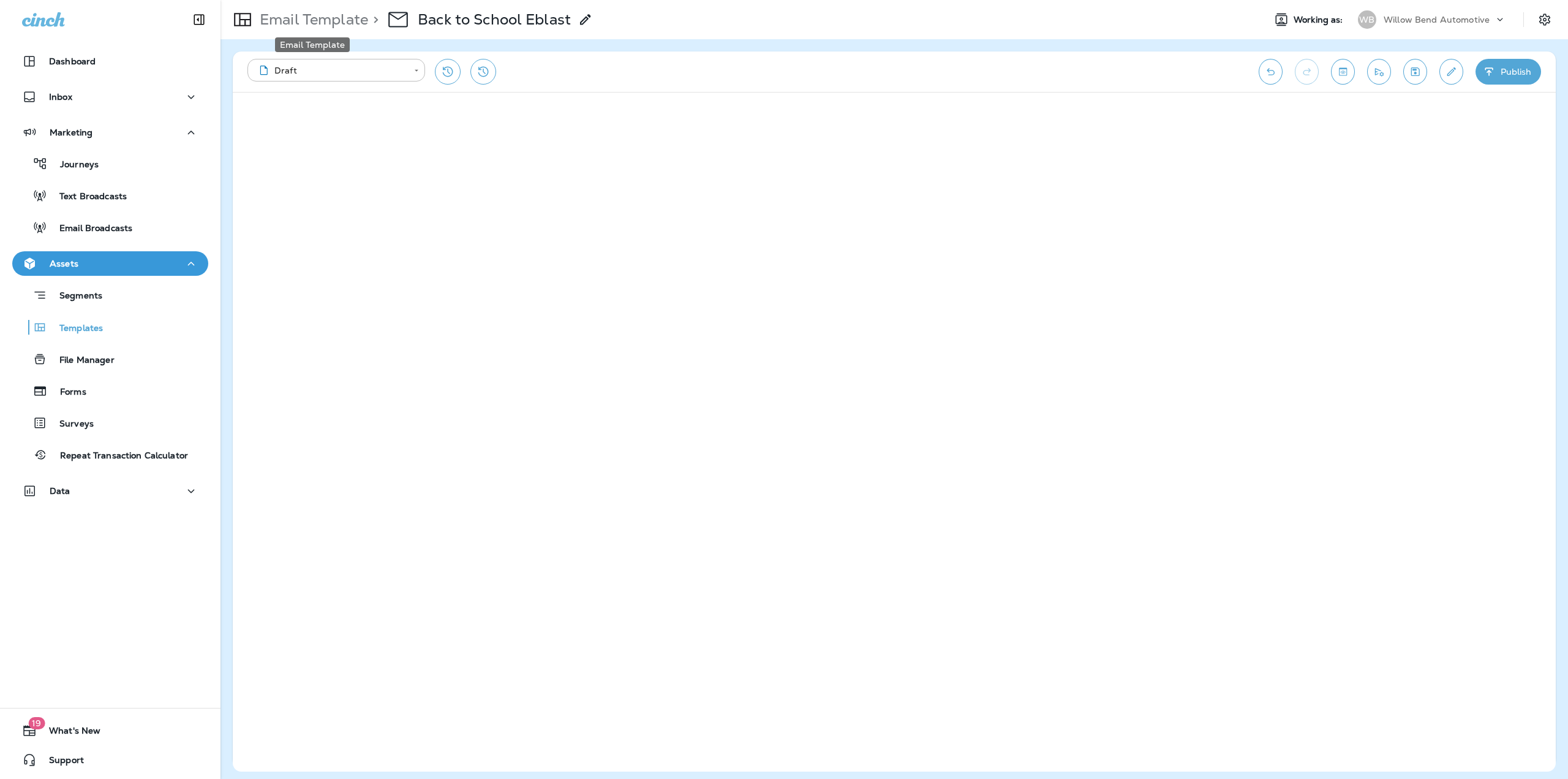
click at [355, 16] on p "Email Template" at bounding box center [311, 19] width 114 height 18
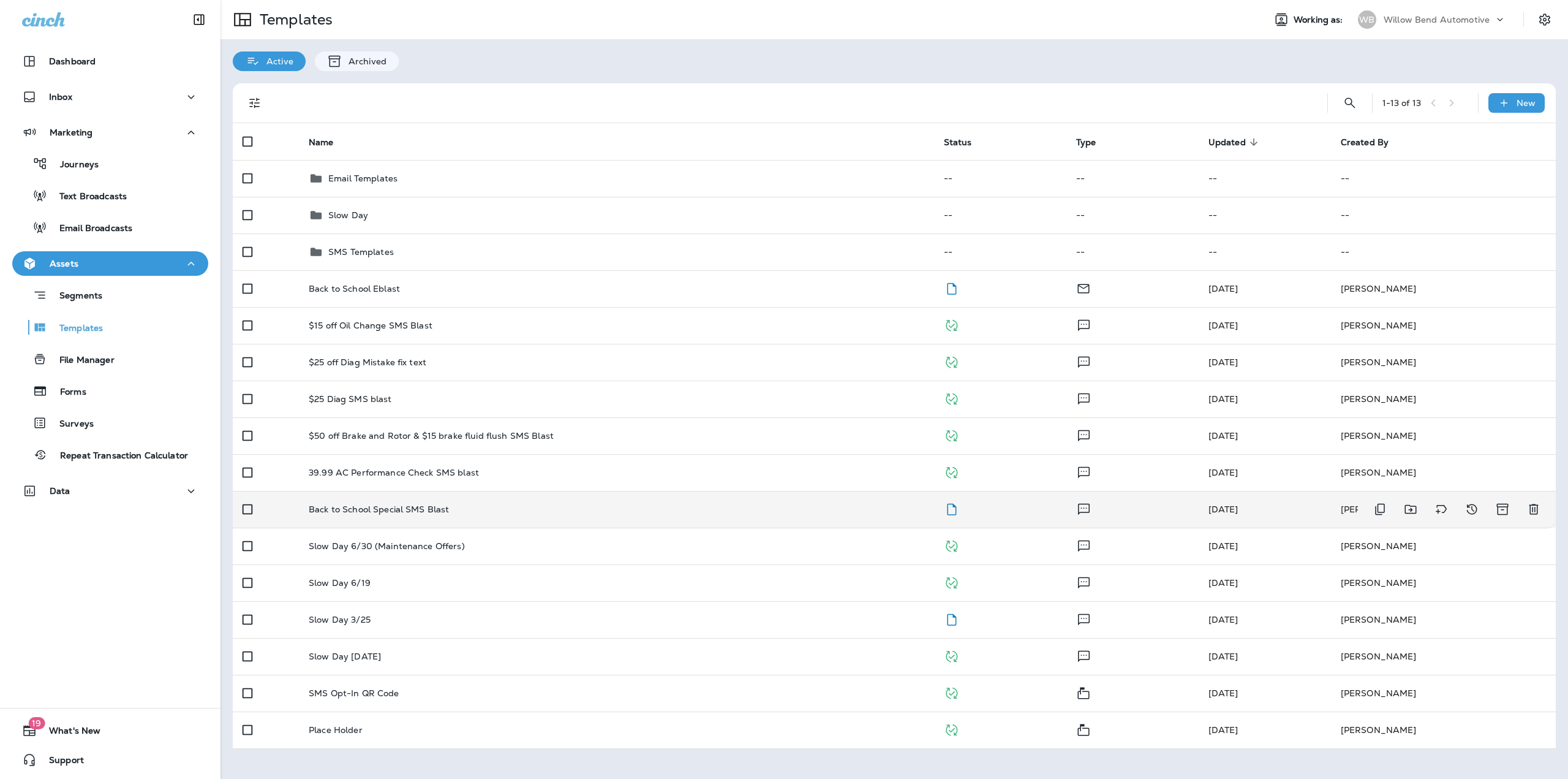
click at [359, 495] on td "Back to School Special SMS Blast" at bounding box center [616, 509] width 635 height 37
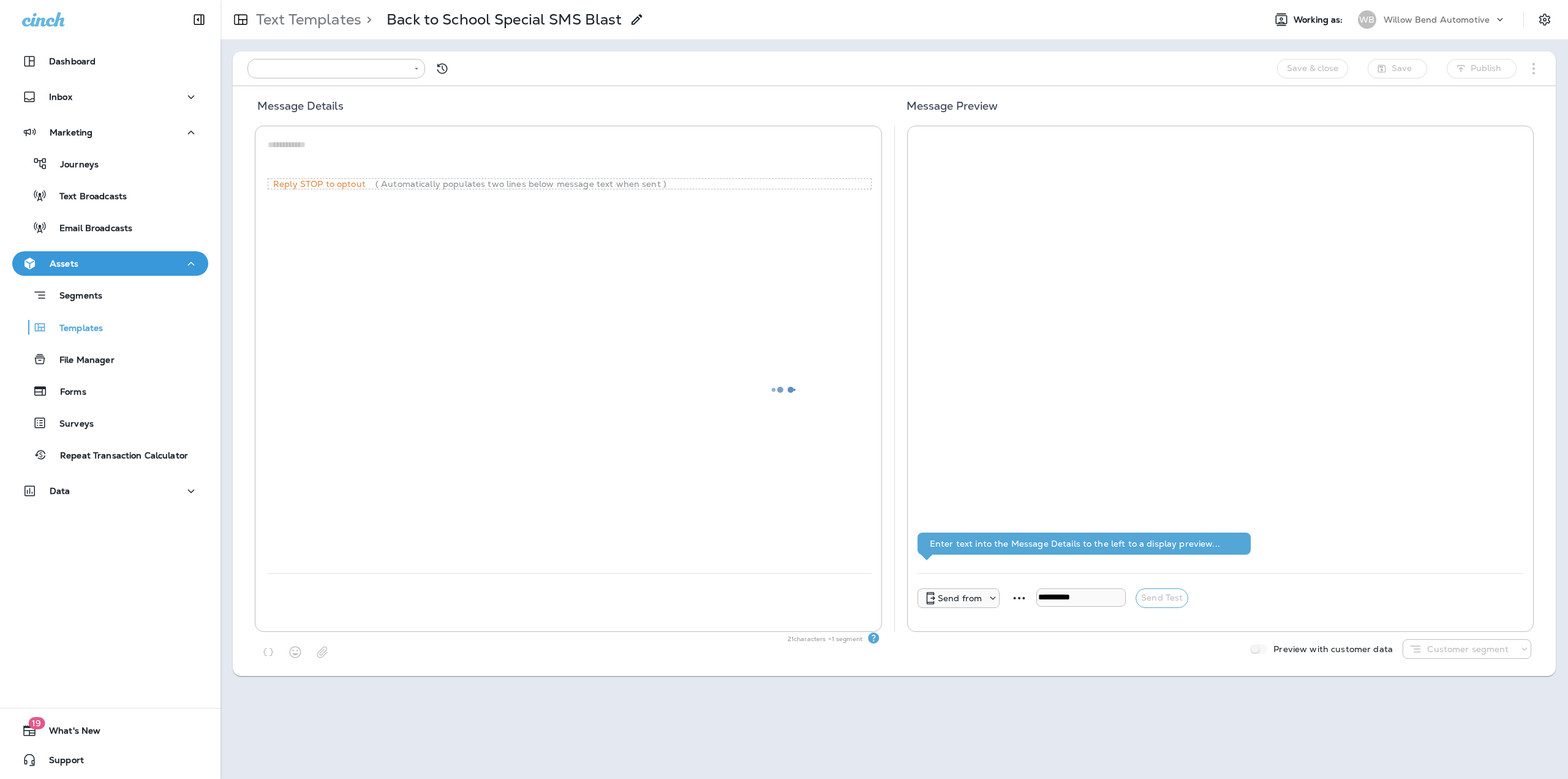
type input "**********"
type textarea "**********"
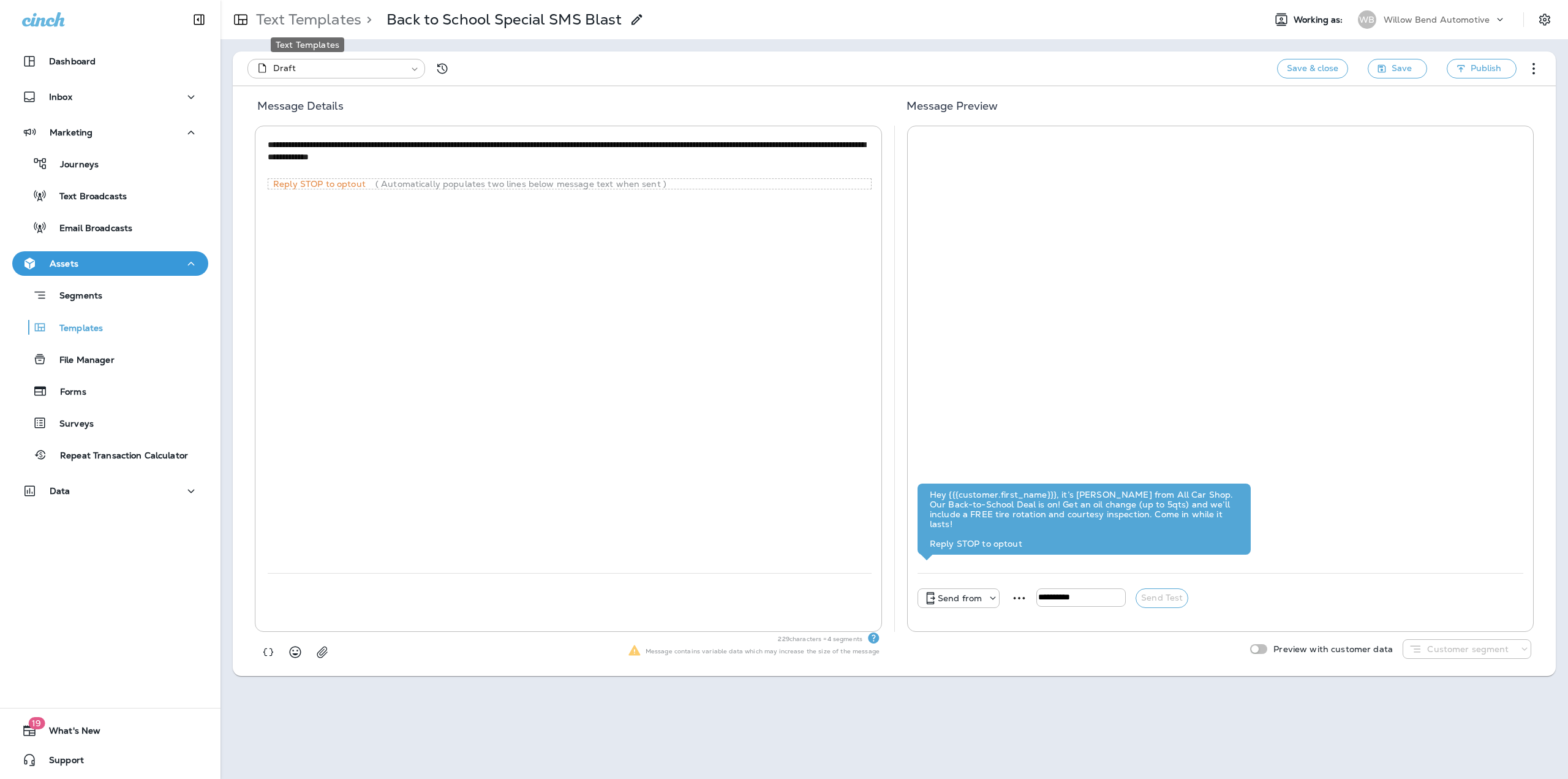
click at [290, 17] on p "Text Templates" at bounding box center [306, 19] width 110 height 18
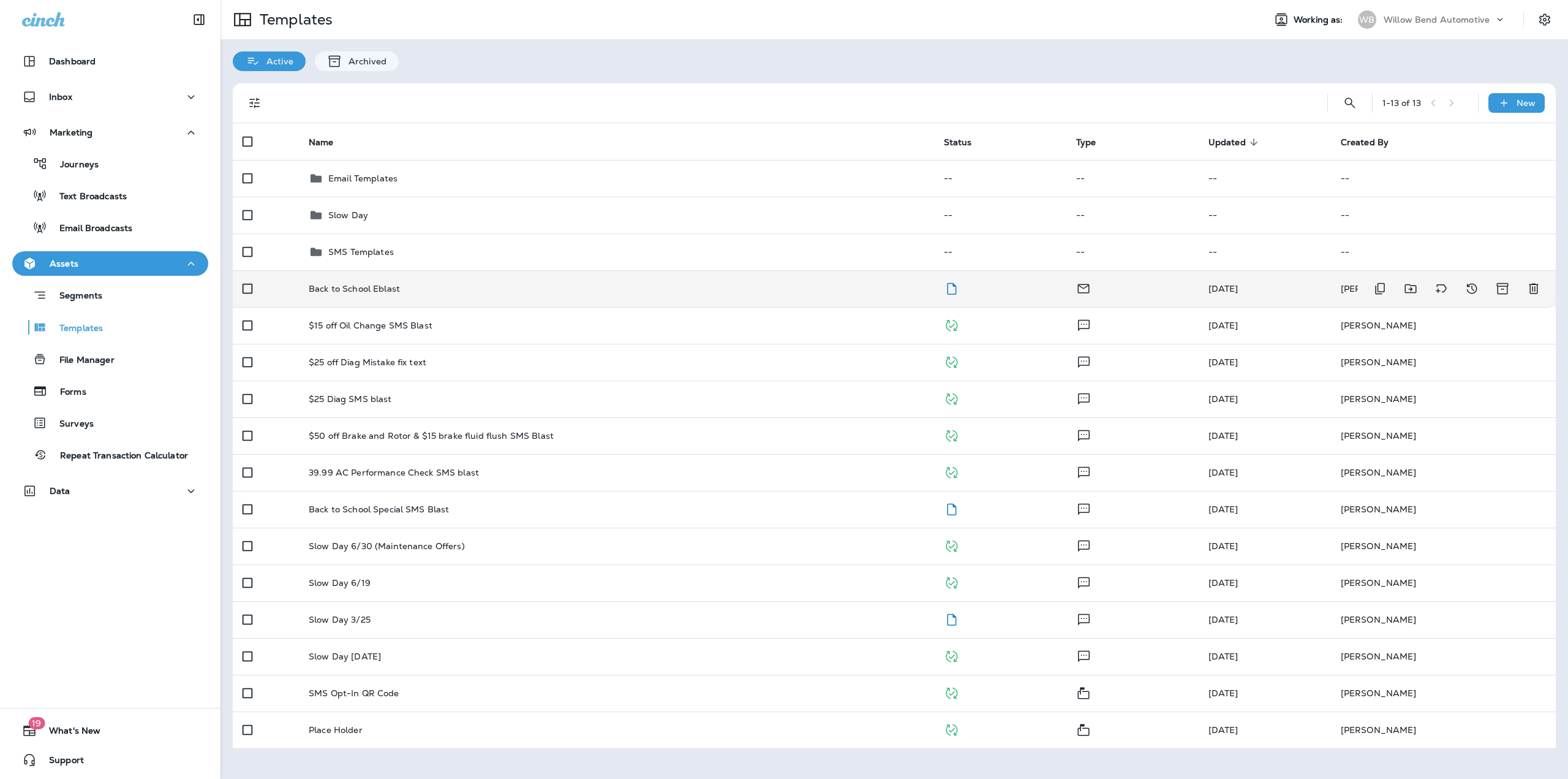
click at [403, 292] on div "Back to School Eblast" at bounding box center [616, 288] width 615 height 10
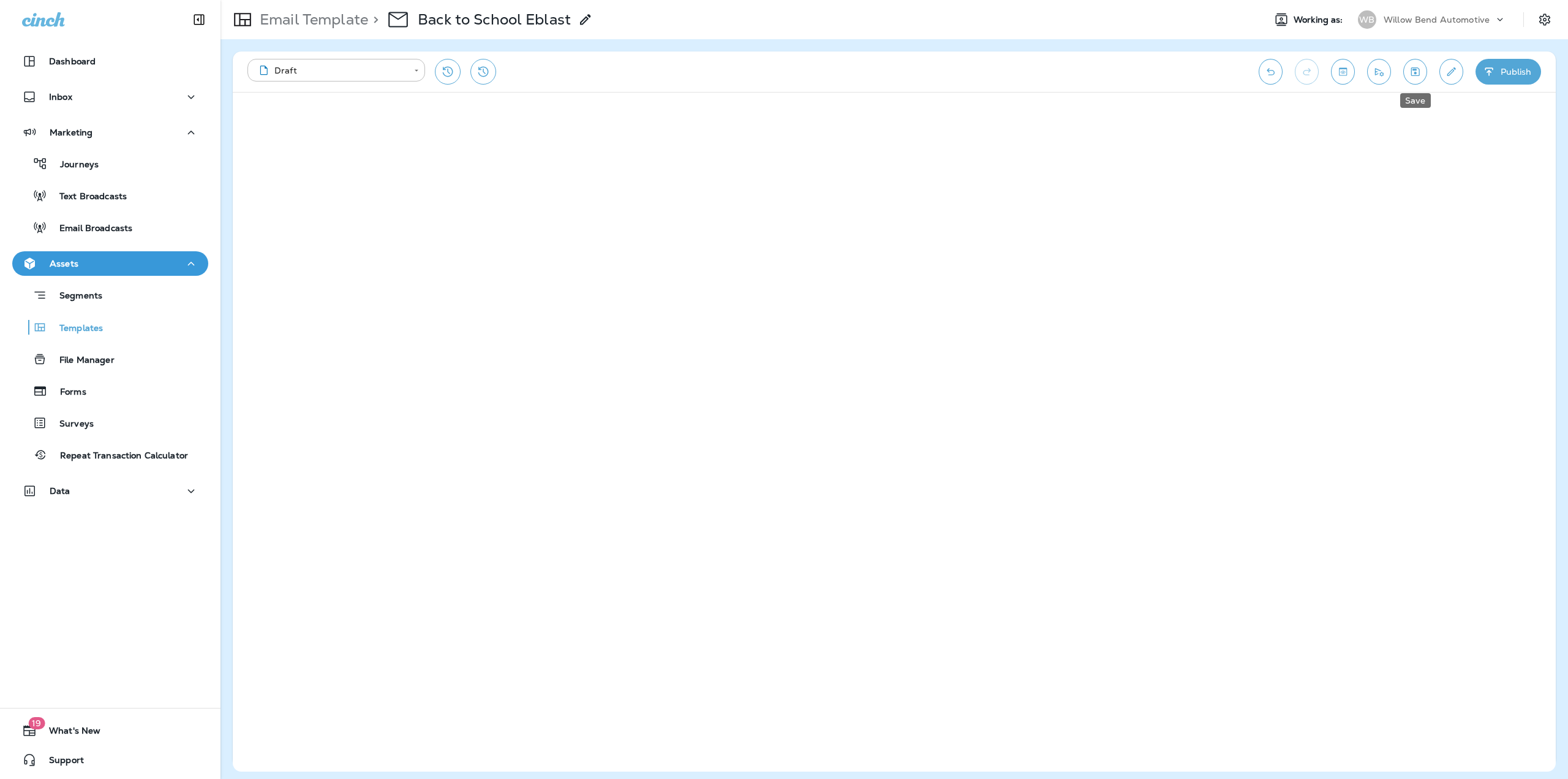
click at [1413, 73] on icon "Save" at bounding box center [1416, 71] width 13 height 12
click at [1501, 74] on button "Publish" at bounding box center [1508, 71] width 65 height 26
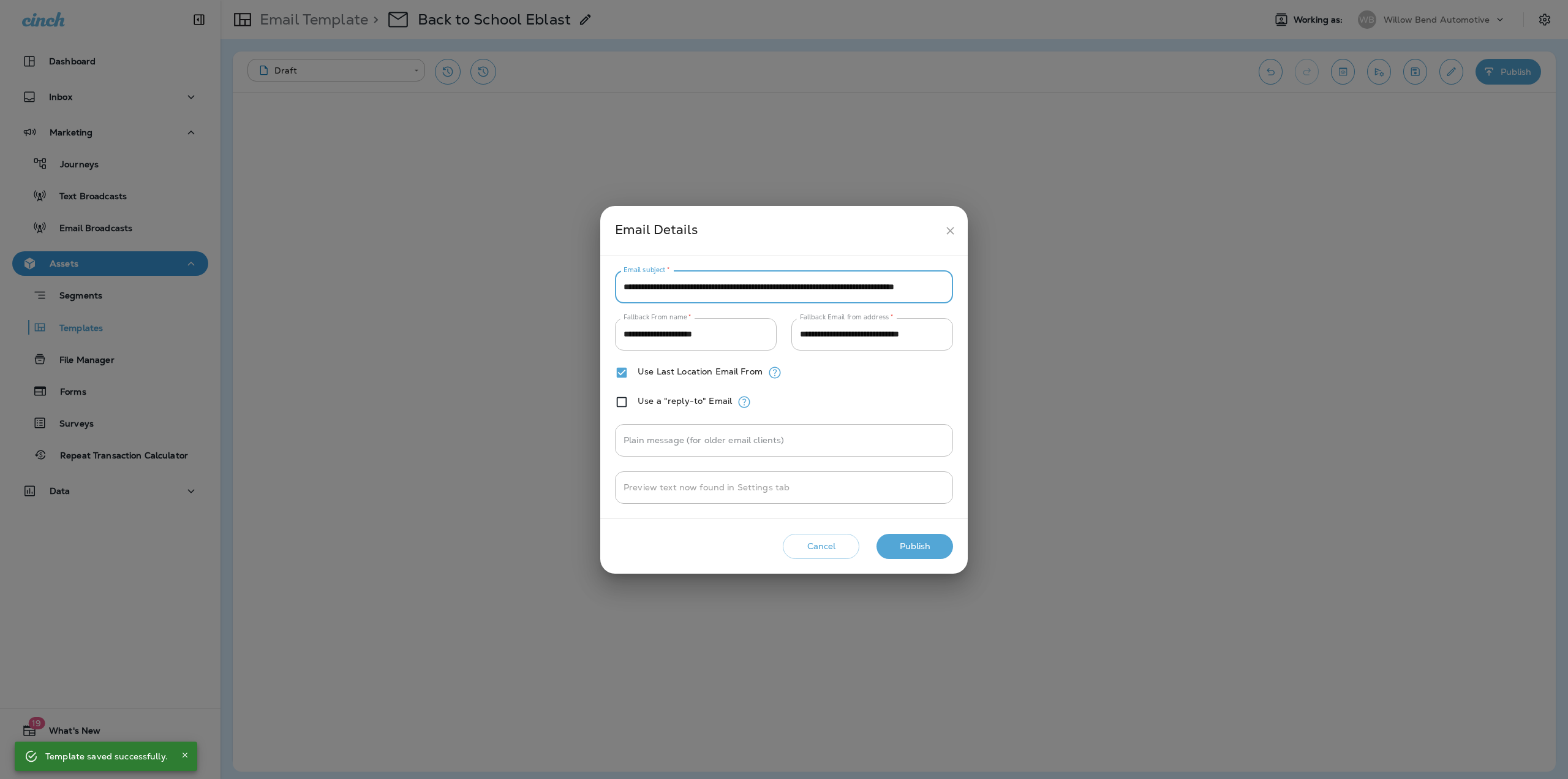
scroll to position [0, 54]
drag, startPoint x: 870, startPoint y: 289, endPoint x: 978, endPoint y: 293, distance: 108.1
click at [978, 293] on div "**********" at bounding box center [784, 389] width 1568 height 779
click at [802, 287] on input "**********" at bounding box center [784, 287] width 339 height 32
click at [840, 544] on button "Cancel" at bounding box center [821, 546] width 77 height 25
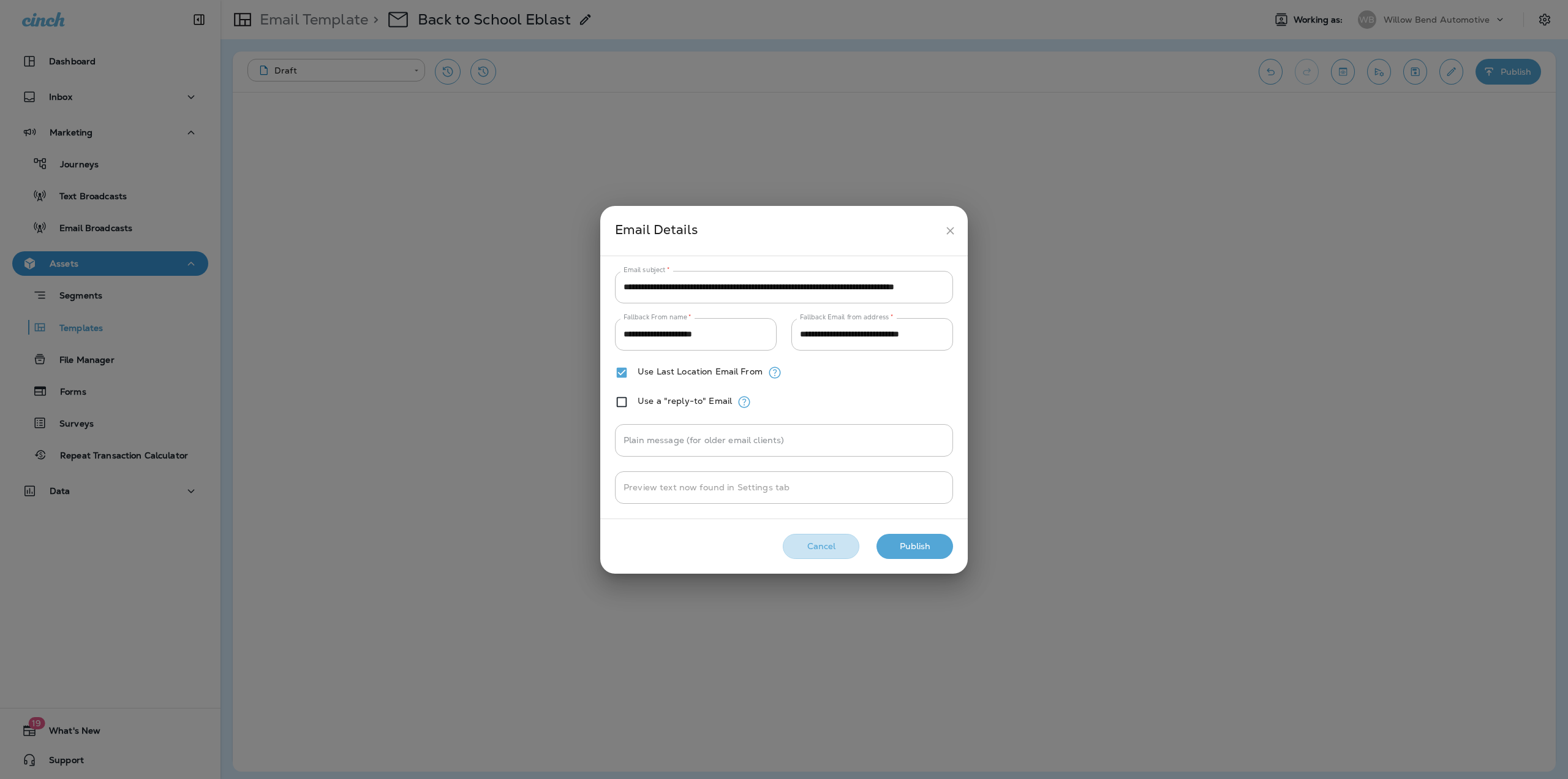
scroll to position [0, 0]
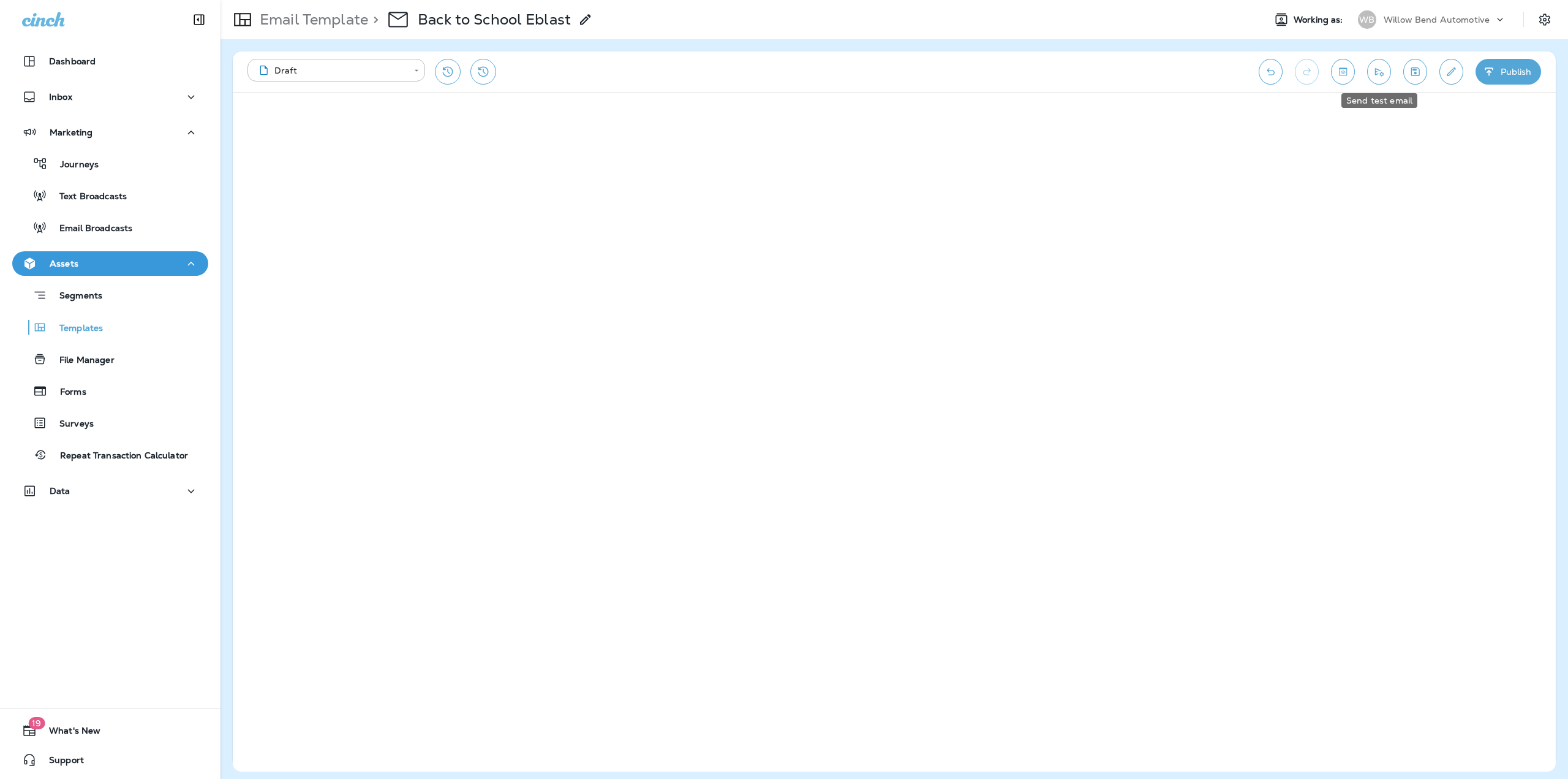
click at [1380, 68] on icon "Send test email" at bounding box center [1380, 71] width 13 height 12
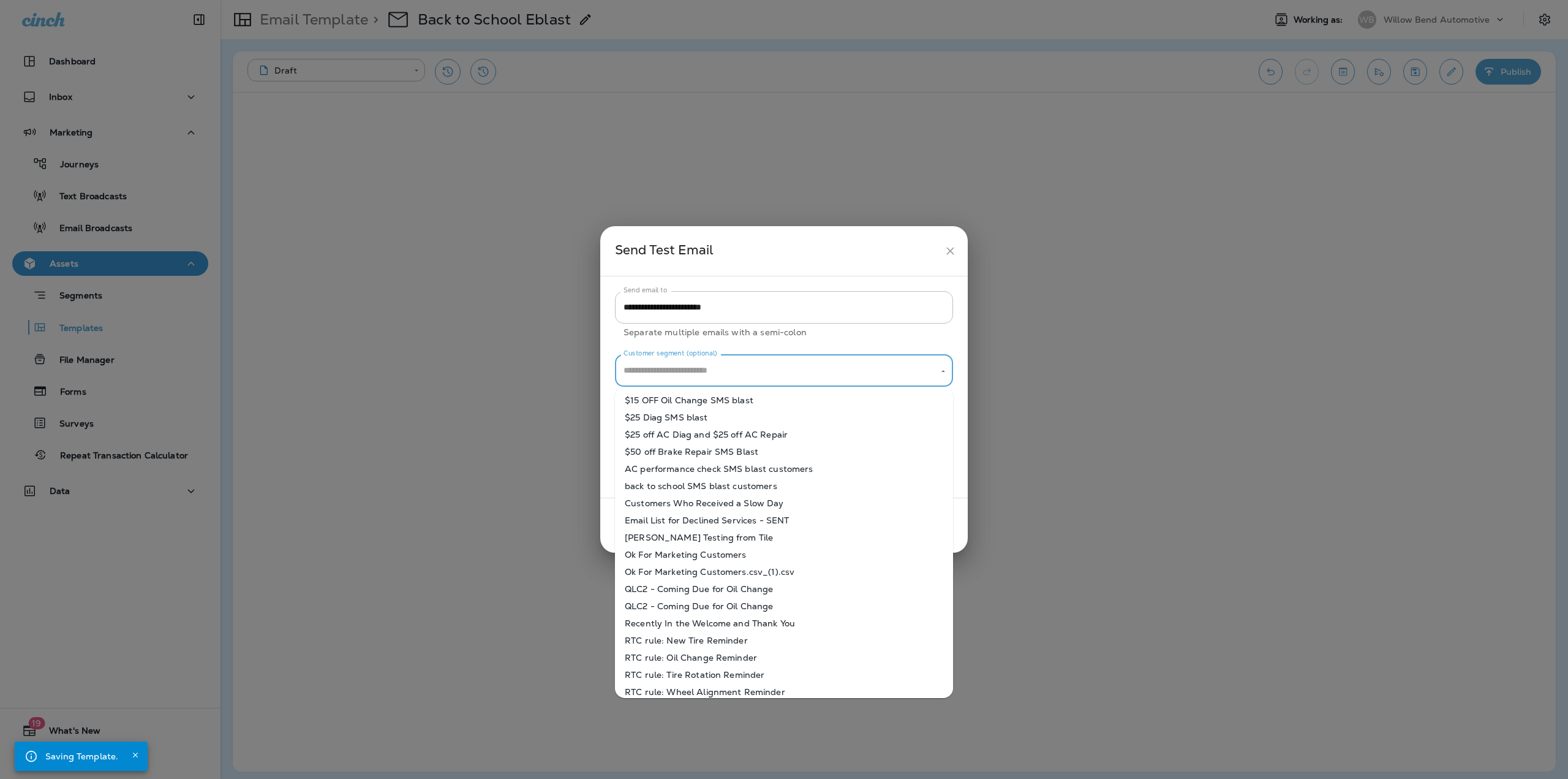
click at [751, 366] on input "Customer segment (optional)" at bounding box center [774, 370] width 308 height 21
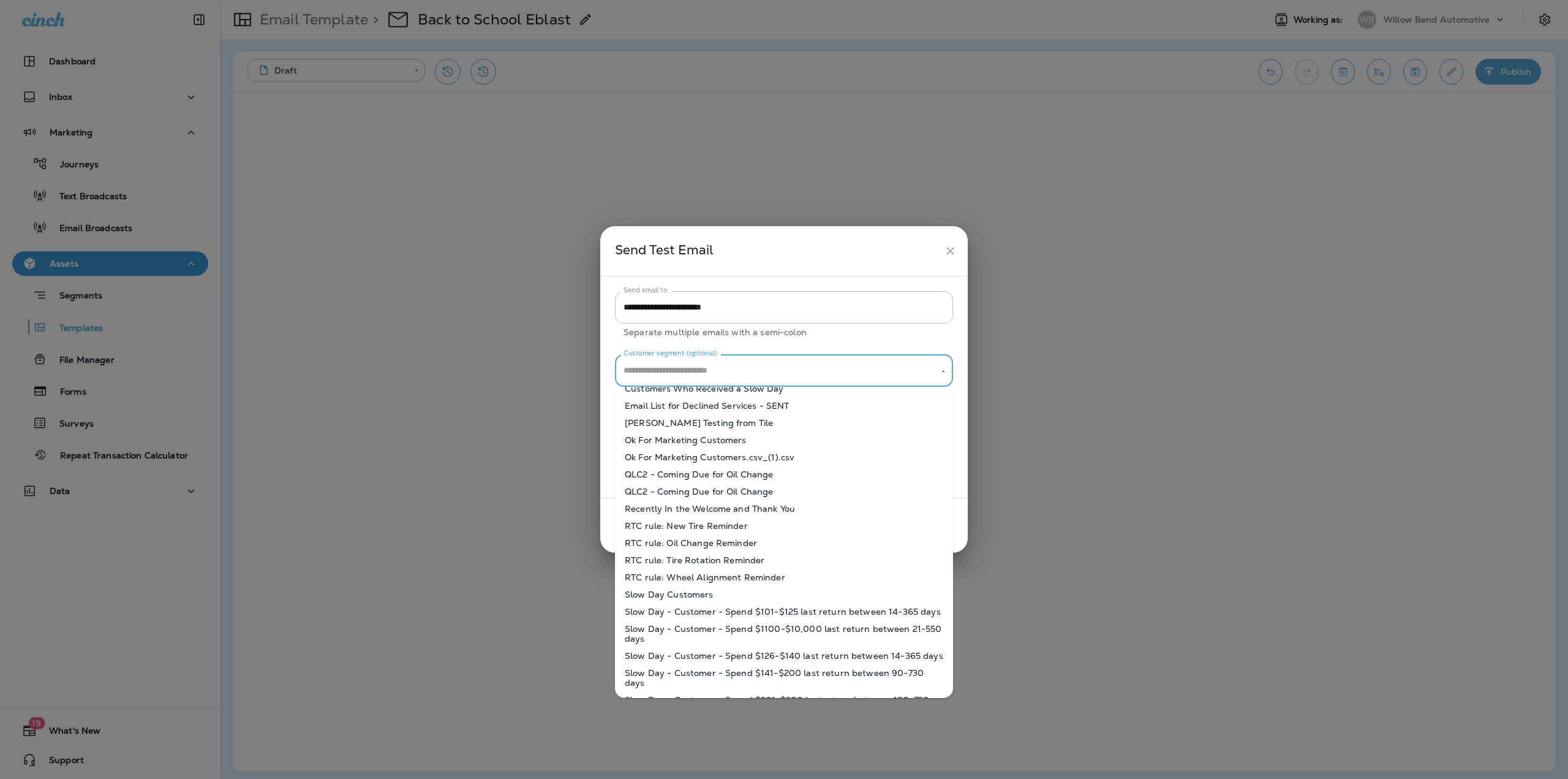
scroll to position [122, 0]
click at [701, 435] on li "Ok For Marketing Customers" at bounding box center [784, 432] width 339 height 17
type input "**********"
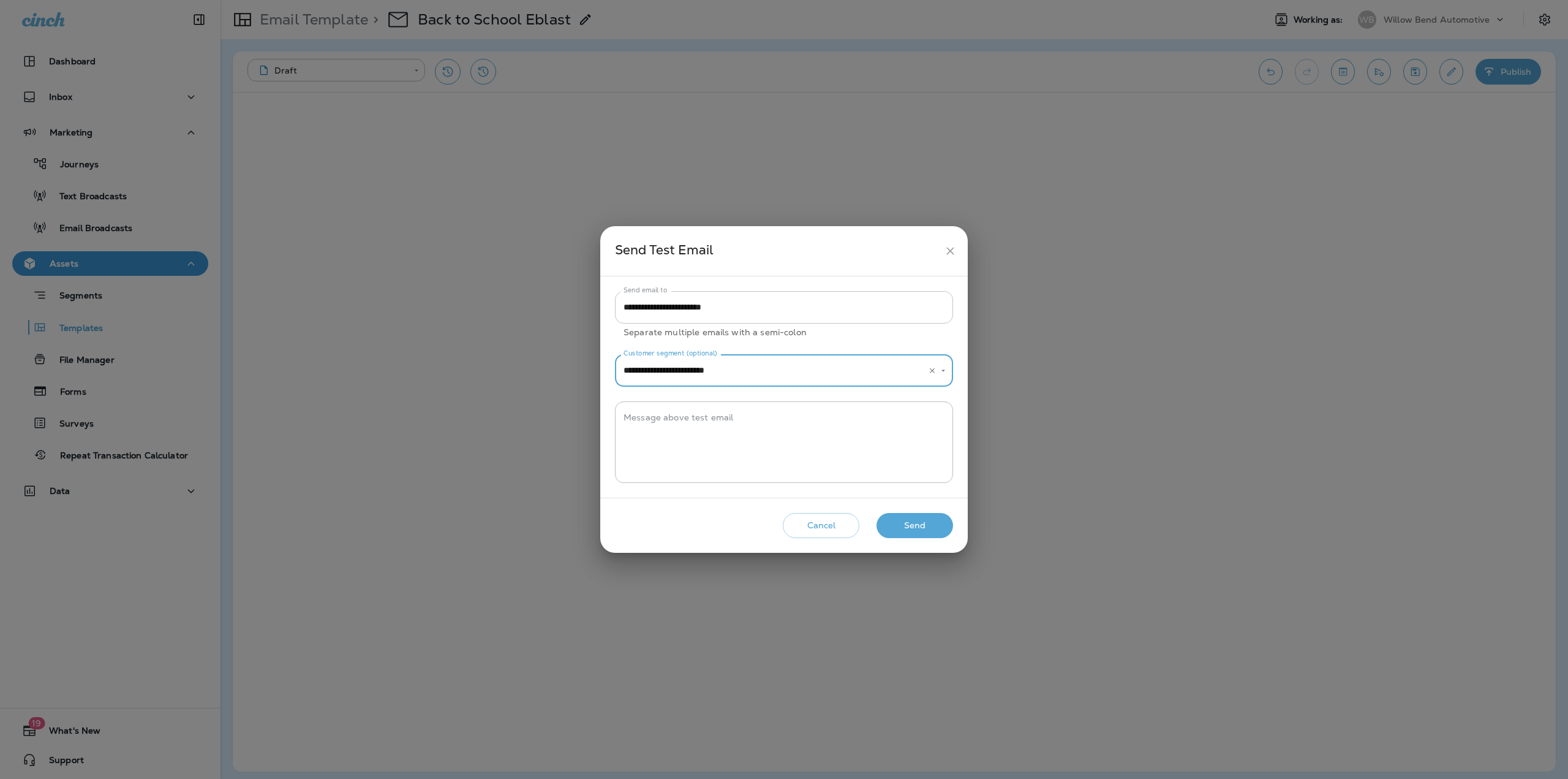
click at [794, 311] on input "**********" at bounding box center [784, 307] width 339 height 32
drag, startPoint x: 739, startPoint y: 309, endPoint x: 645, endPoint y: 305, distance: 94.1
click at [645, 305] on input "**********" at bounding box center [784, 307] width 339 height 32
click at [767, 309] on input "**********" at bounding box center [784, 307] width 339 height 32
paste input "**********"
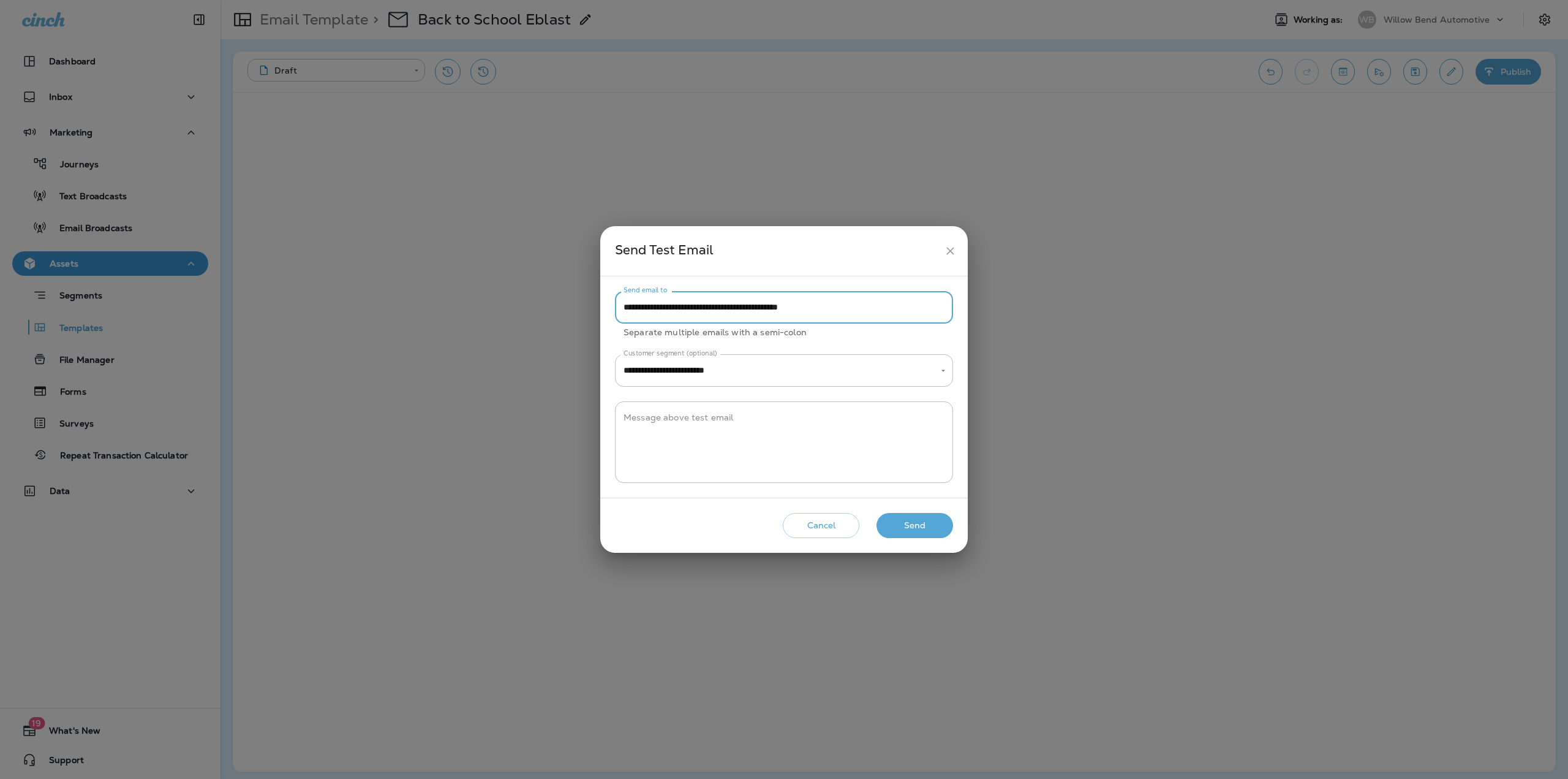
type input "**********"
click at [917, 533] on button "Send" at bounding box center [914, 525] width 77 height 25
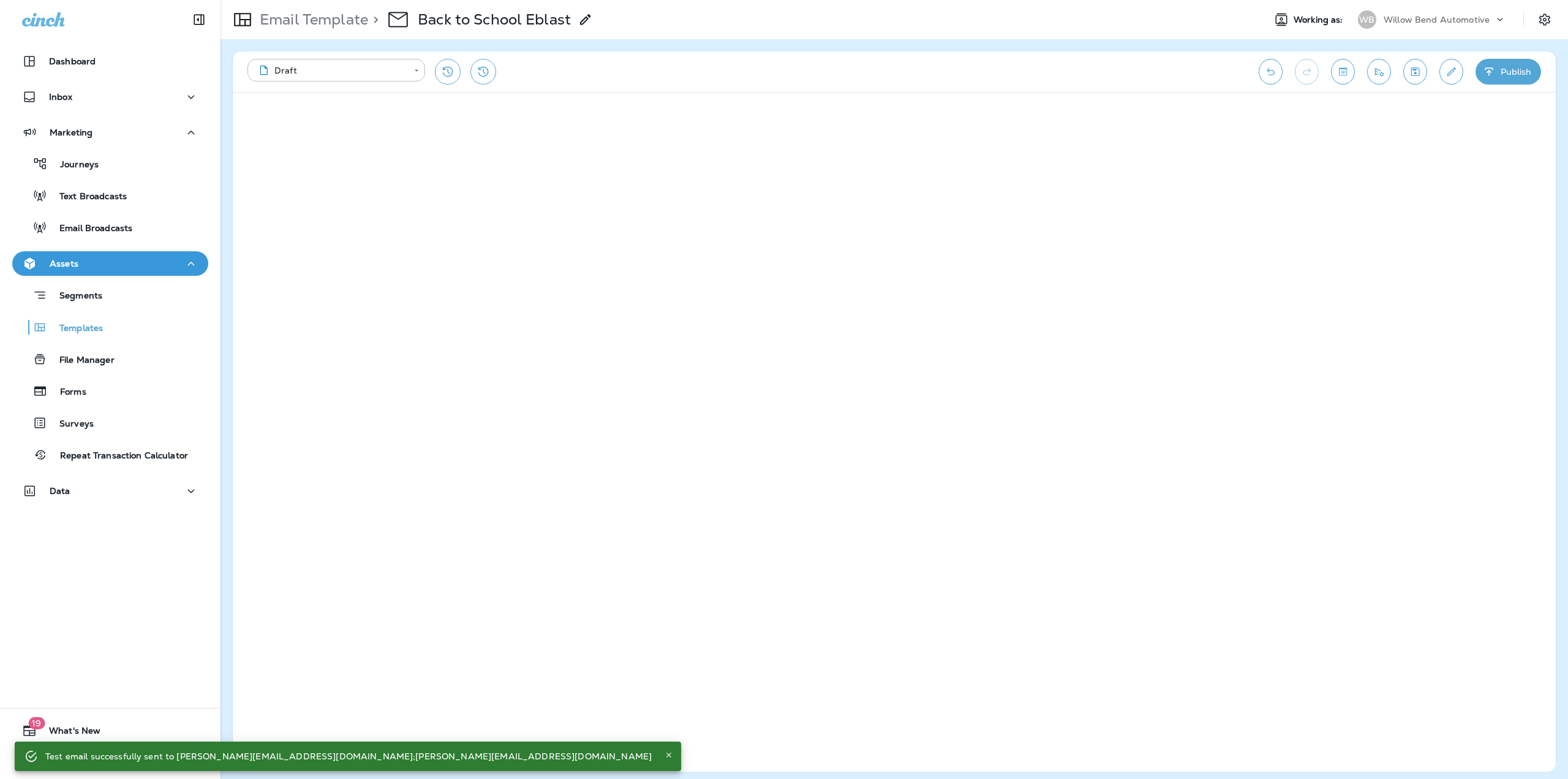
click at [1415, 77] on icon "Save" at bounding box center [1416, 71] width 13 height 12
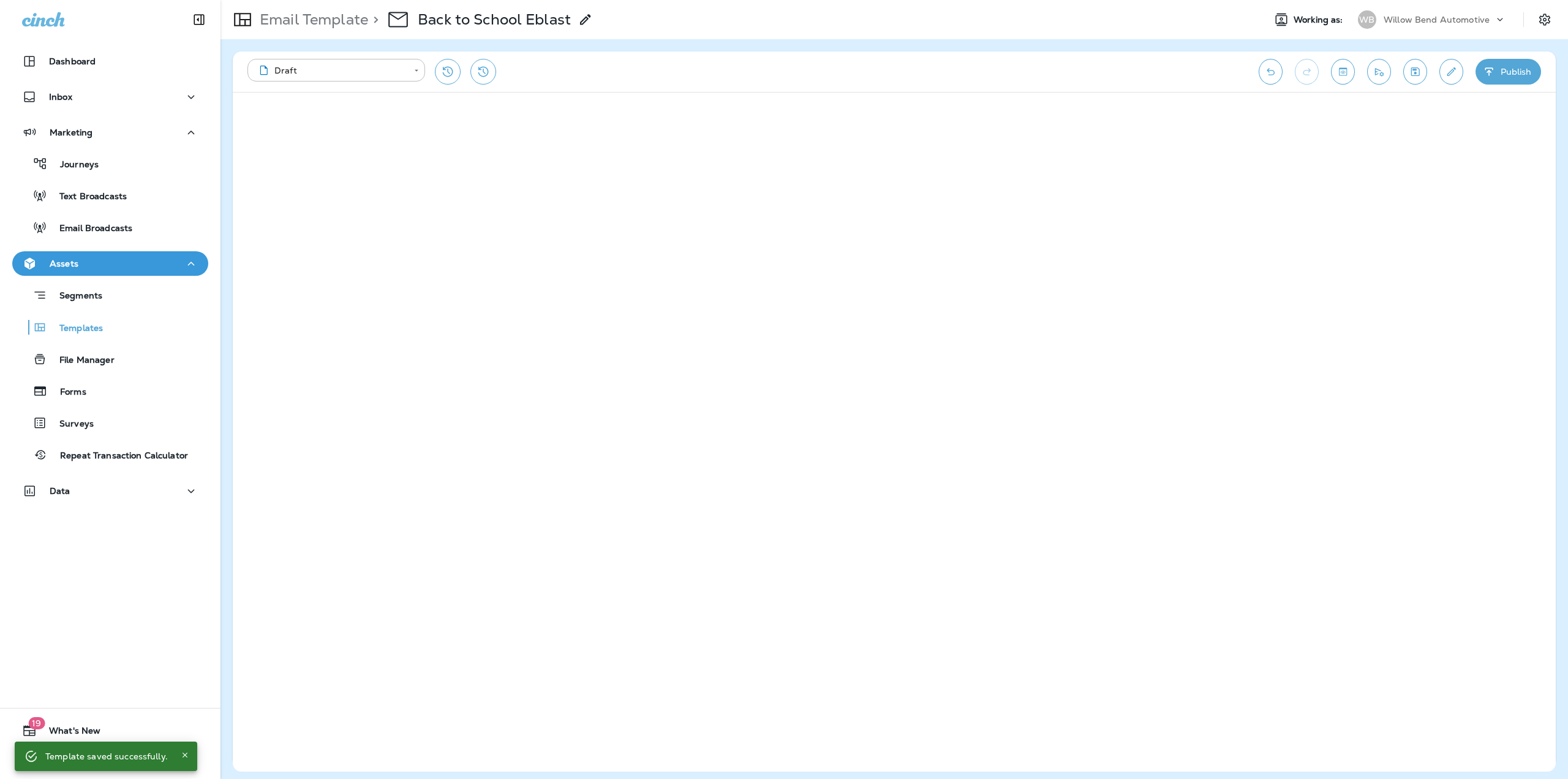
click at [1488, 79] on button "Publish" at bounding box center [1508, 71] width 65 height 26
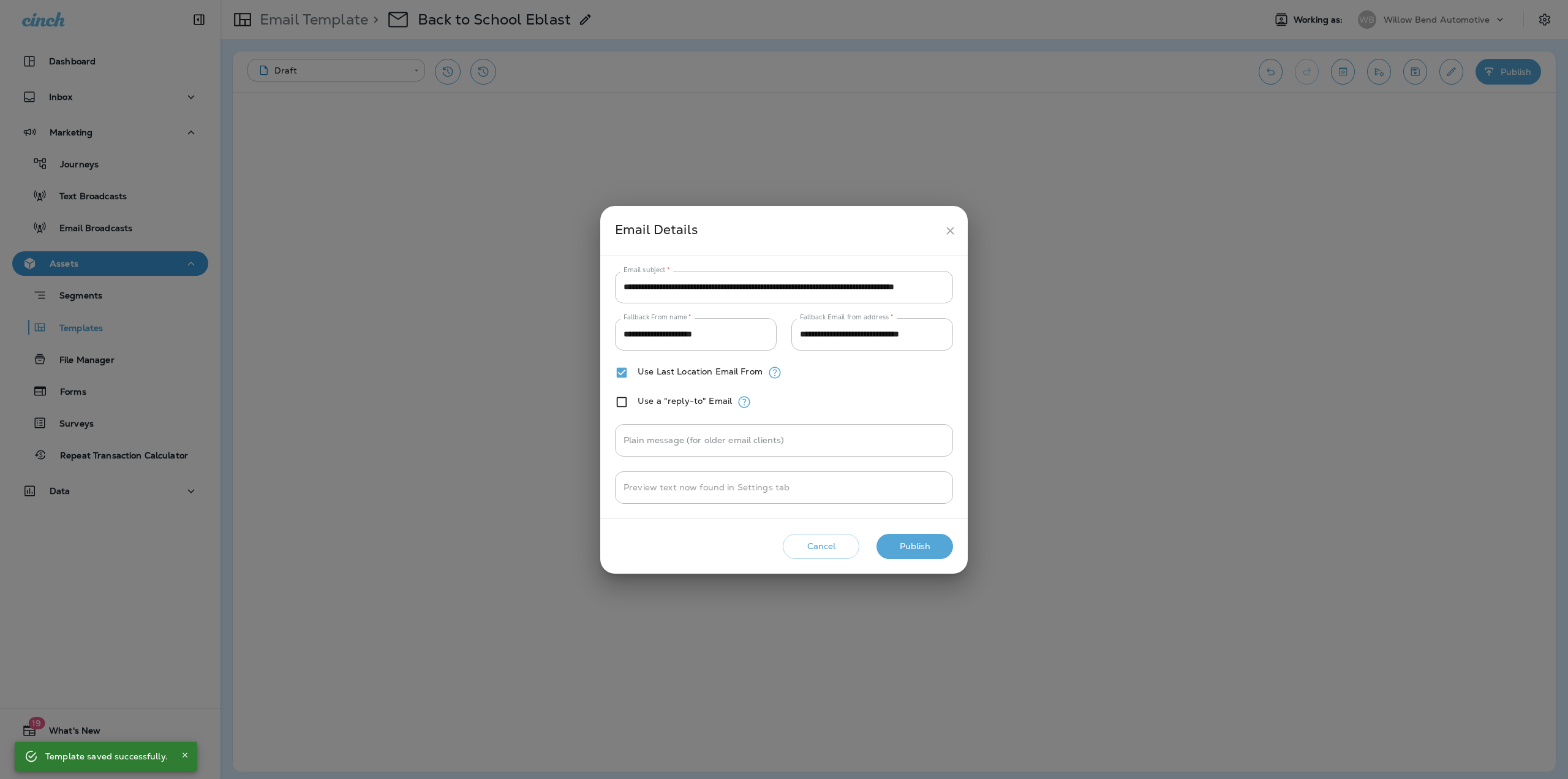
click at [925, 543] on button "Publish" at bounding box center [914, 546] width 77 height 25
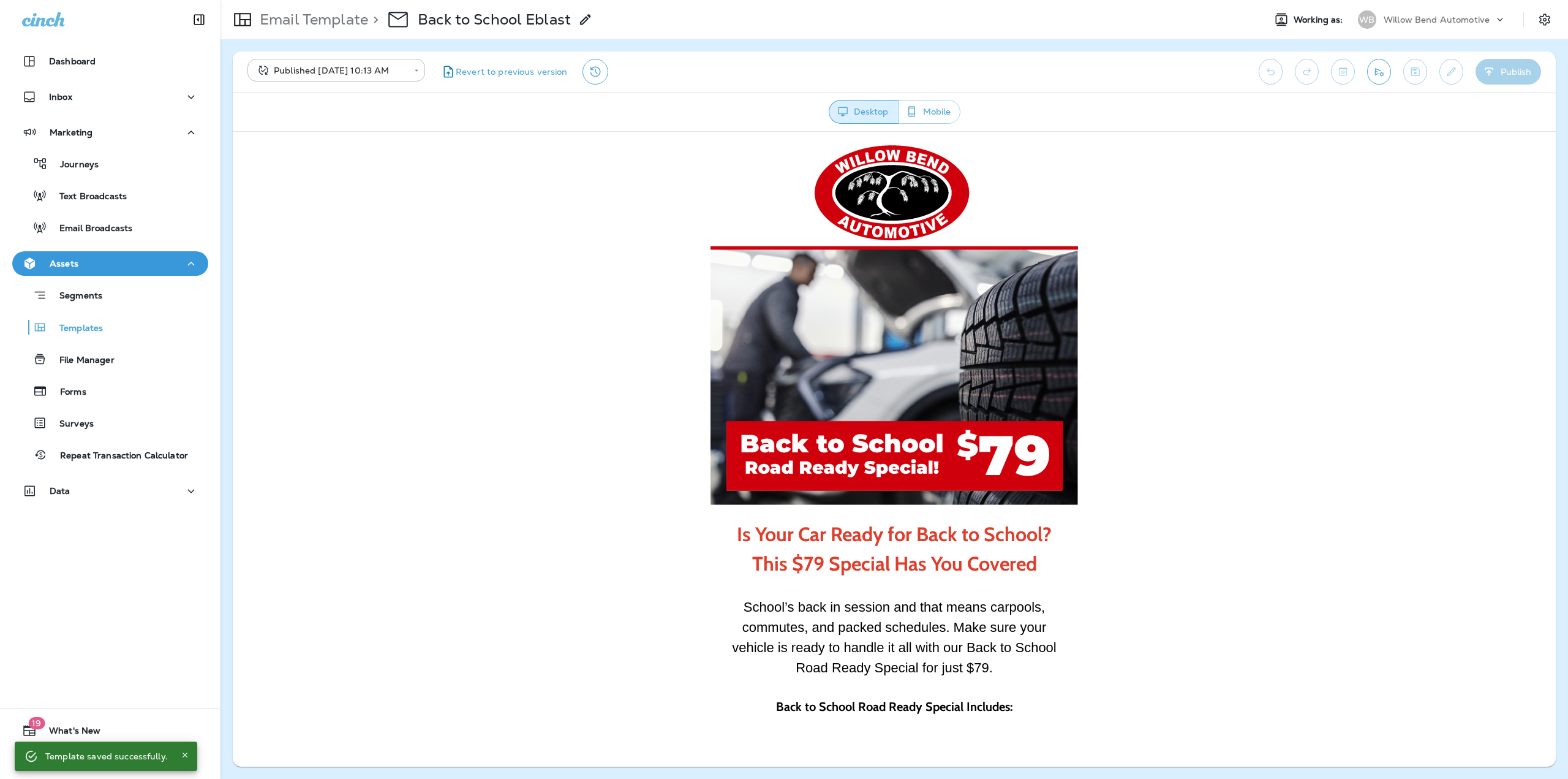
scroll to position [0, 0]
click at [1544, 22] on icon "Settings" at bounding box center [1545, 20] width 15 height 15
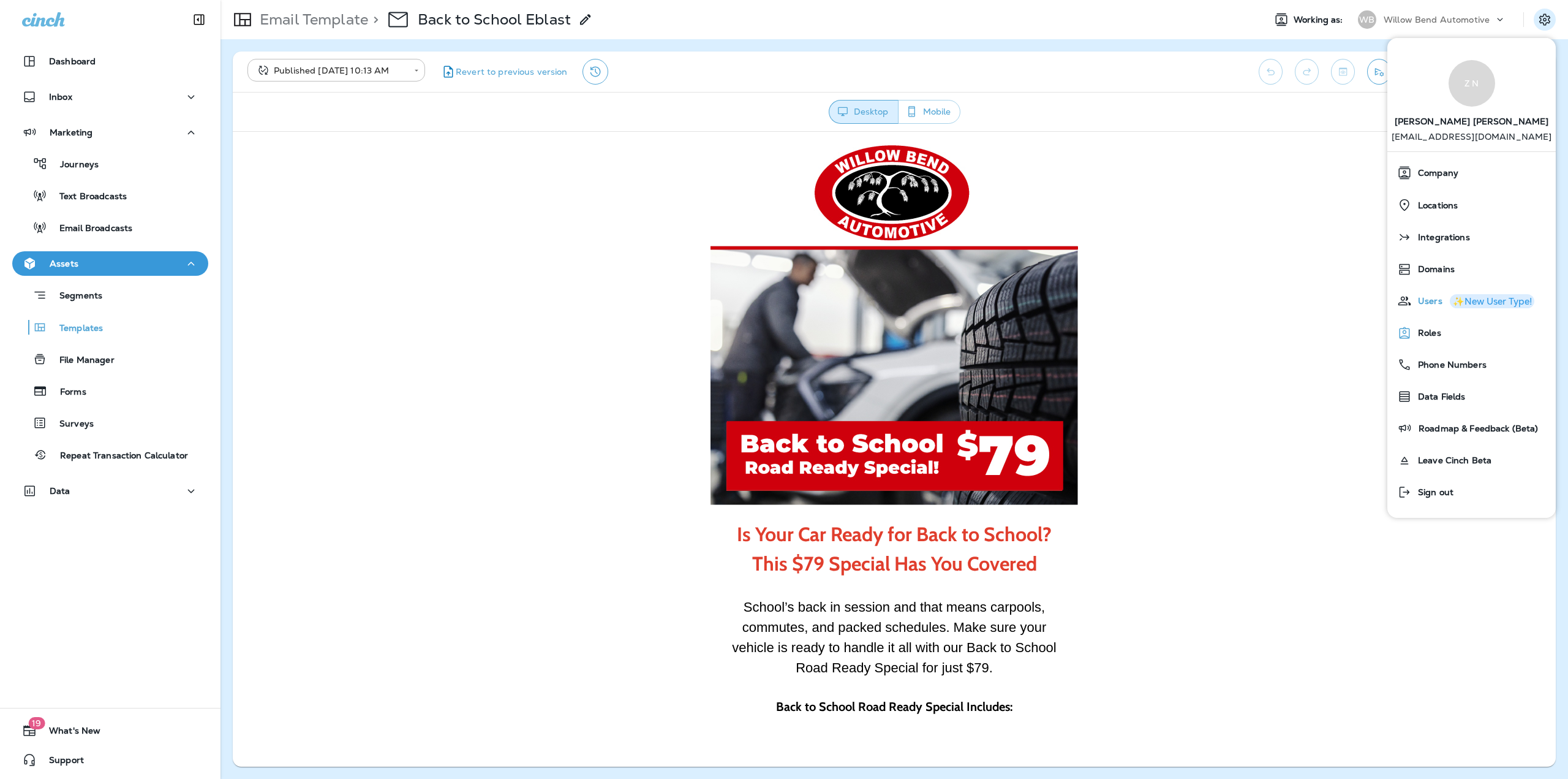
click at [1412, 310] on div "Users ✨New User Type!" at bounding box center [1471, 300] width 159 height 24
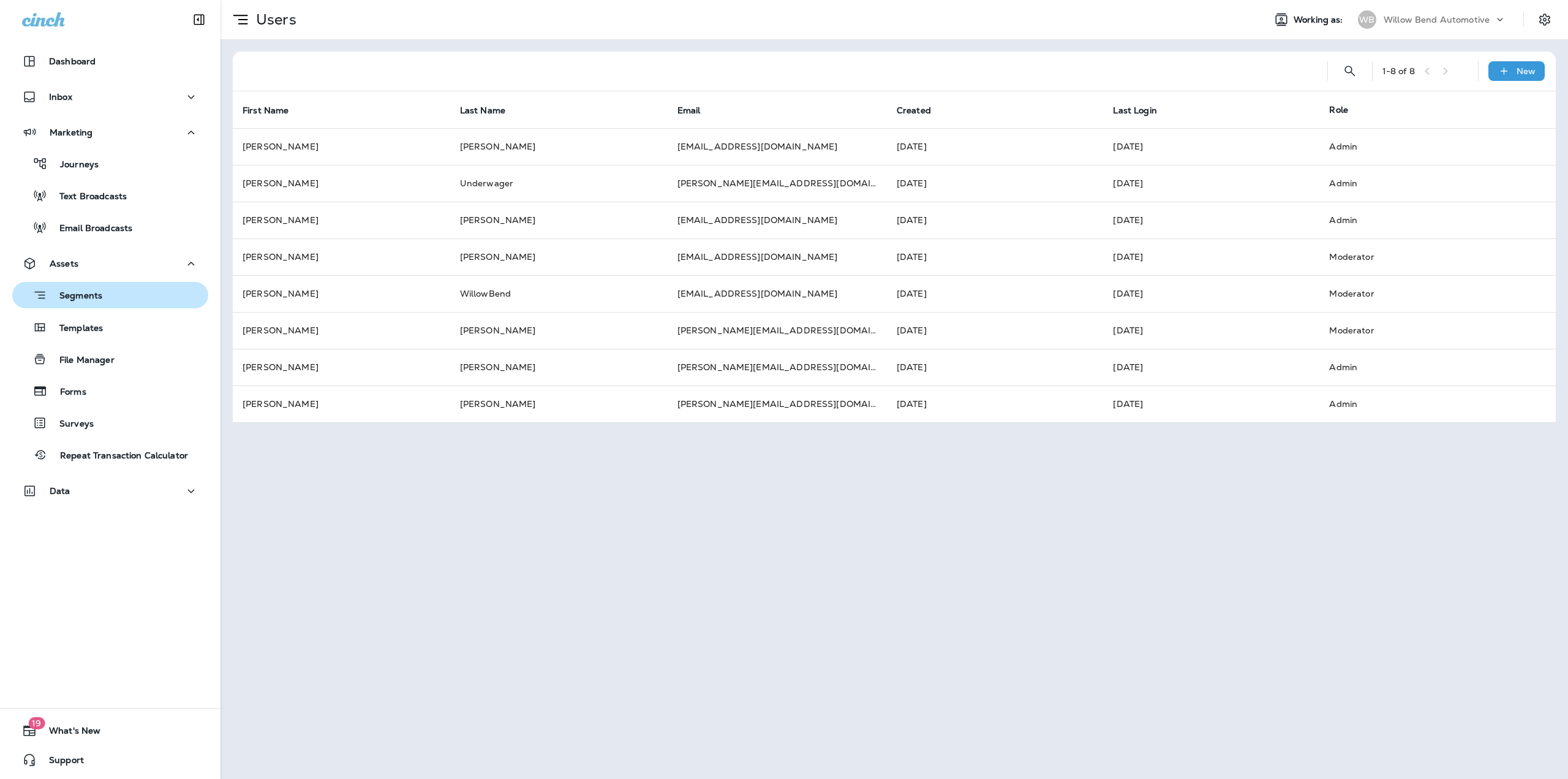
click at [81, 303] on div "Segments" at bounding box center [59, 295] width 85 height 19
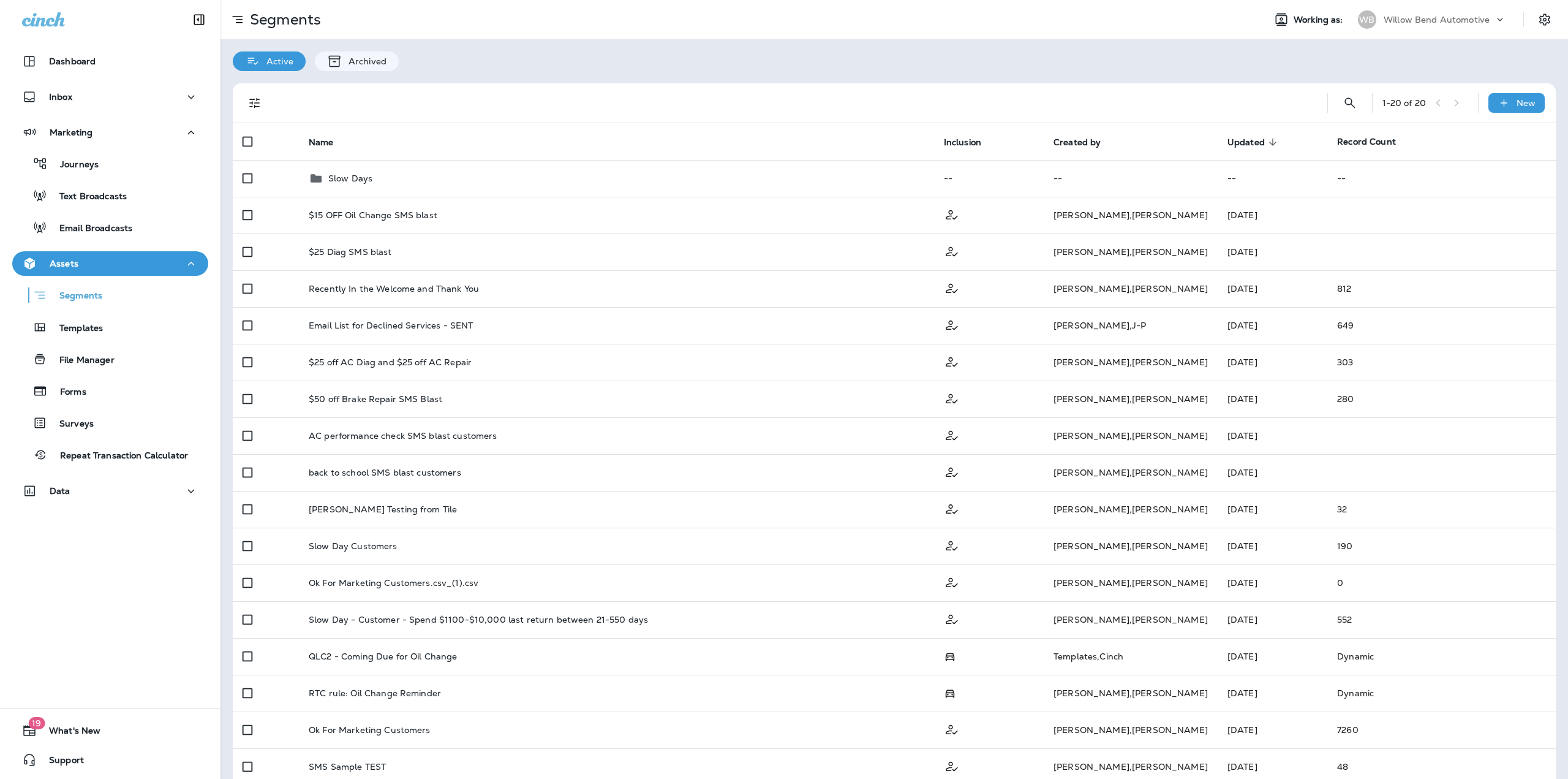
click at [1465, 14] on div "Willow Bend Automotive" at bounding box center [1439, 19] width 110 height 18
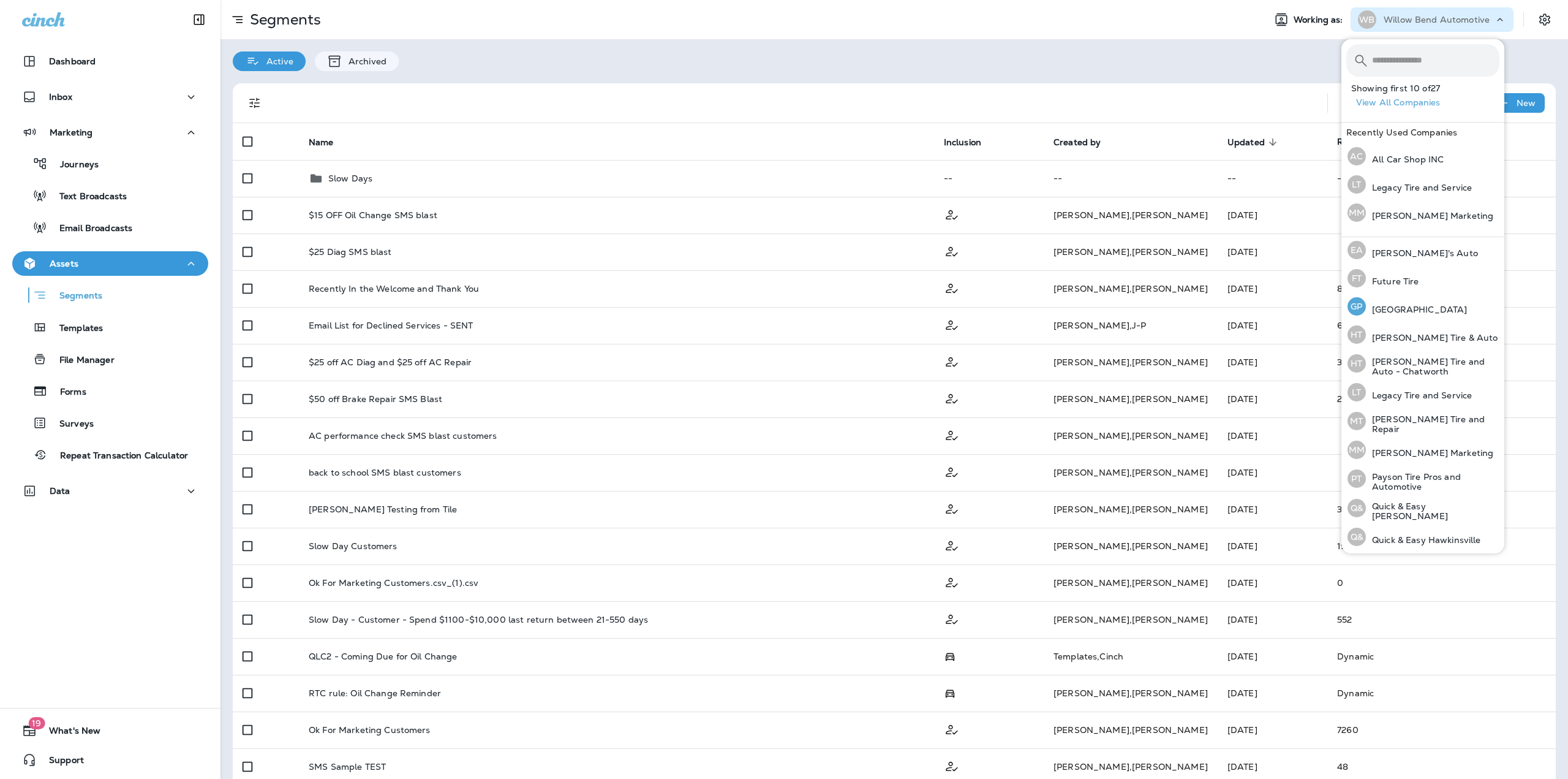
scroll to position [133, 0]
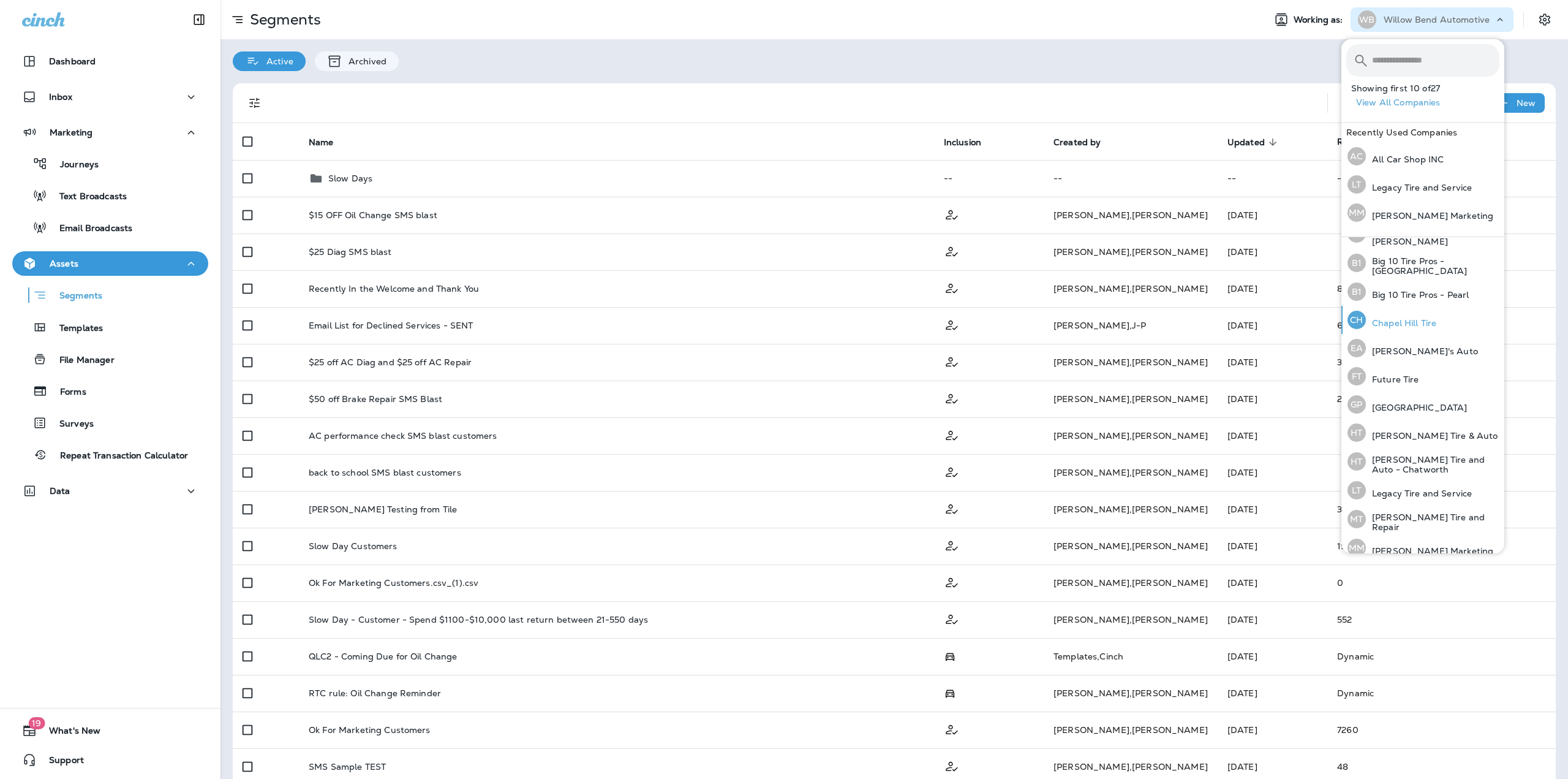
click at [1416, 309] on div "CH Chapel Hill Tire" at bounding box center [1392, 320] width 99 height 28
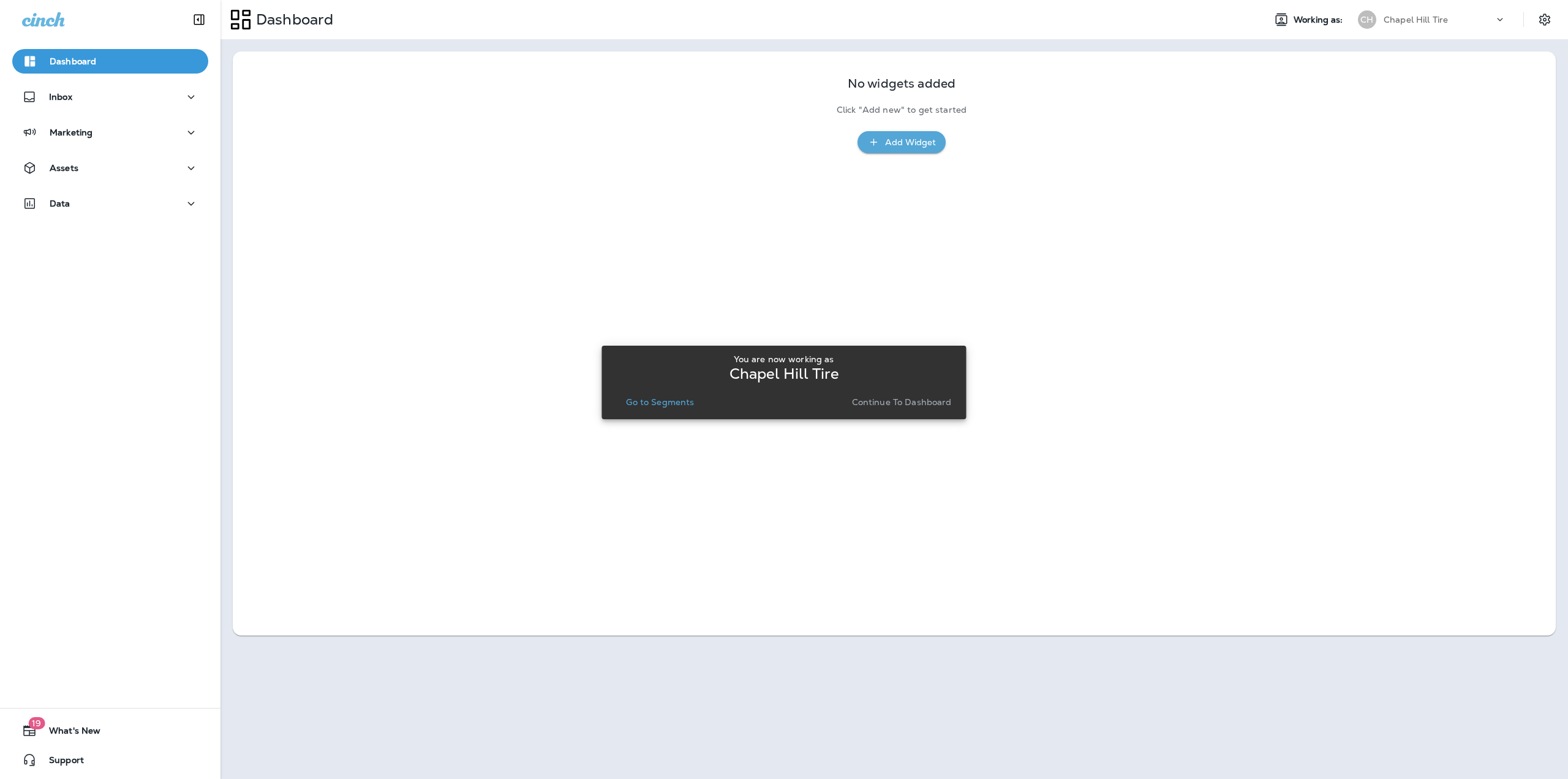
click at [687, 401] on p "Go to Segments" at bounding box center [659, 402] width 68 height 10
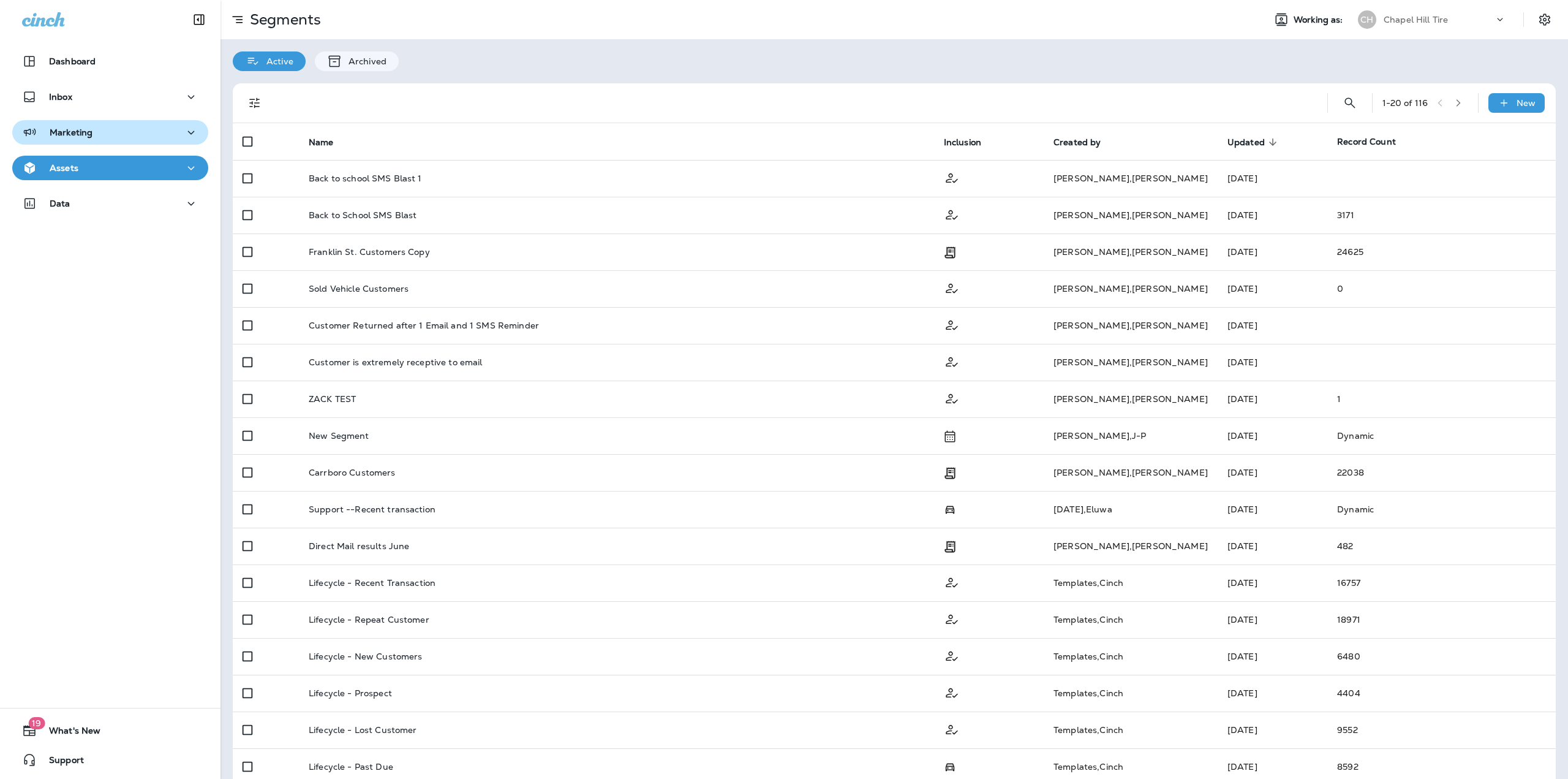
click at [123, 139] on div "Marketing" at bounding box center [110, 133] width 177 height 15
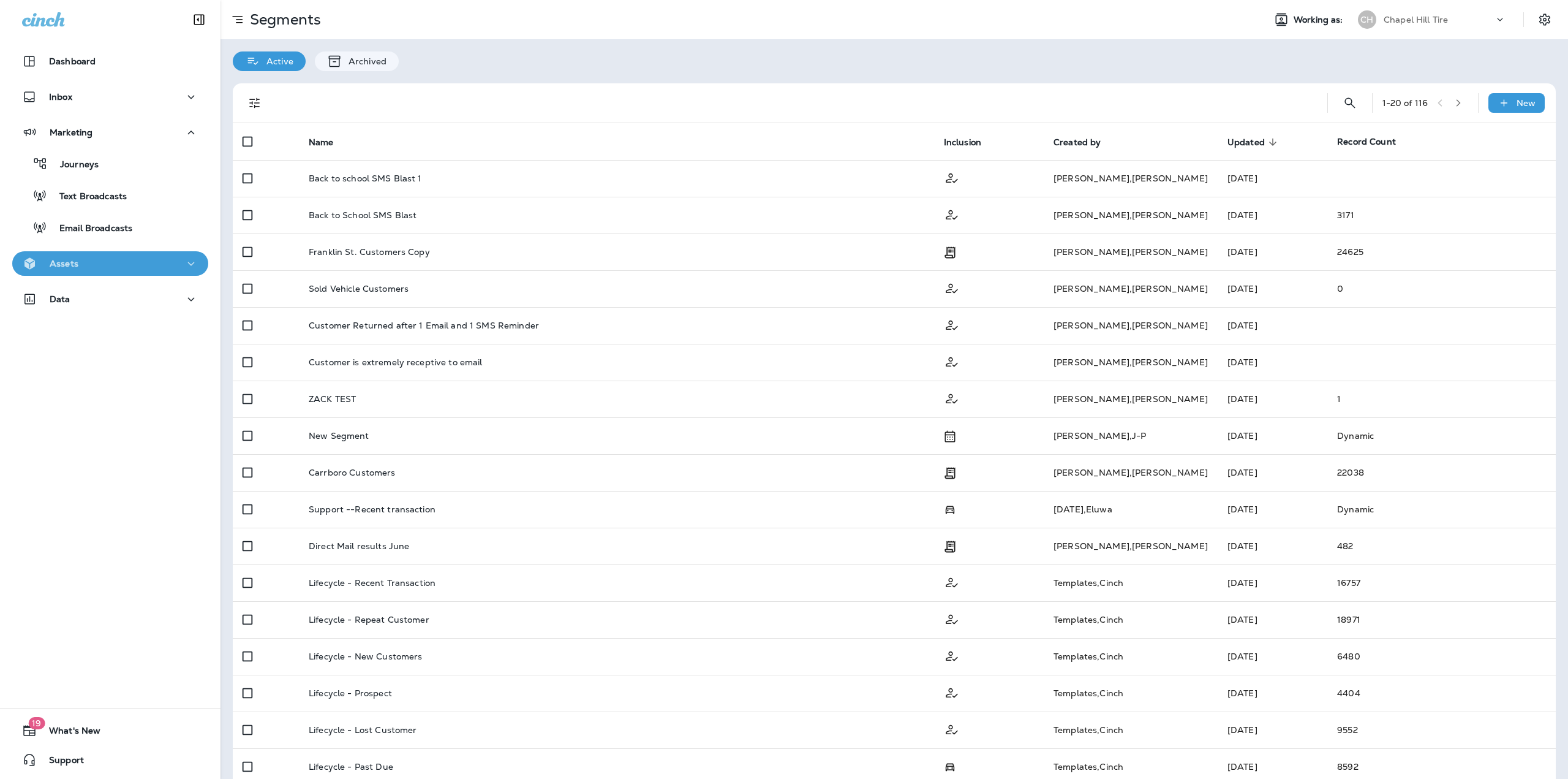
click at [117, 275] on button "Assets" at bounding box center [111, 263] width 196 height 24
click at [93, 327] on p "Templates" at bounding box center [75, 329] width 56 height 12
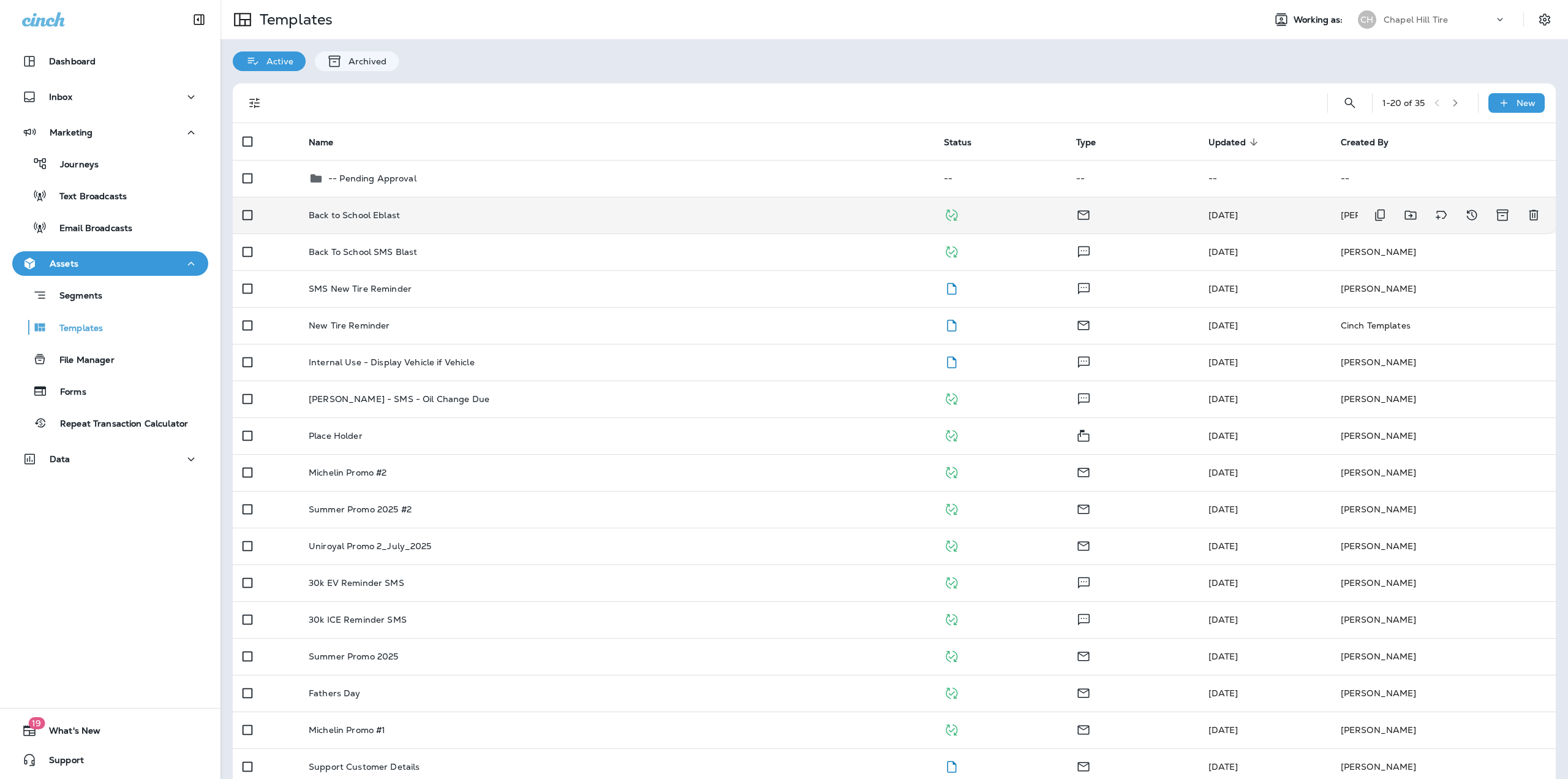
click at [423, 218] on div "Back to School Eblast" at bounding box center [616, 215] width 615 height 10
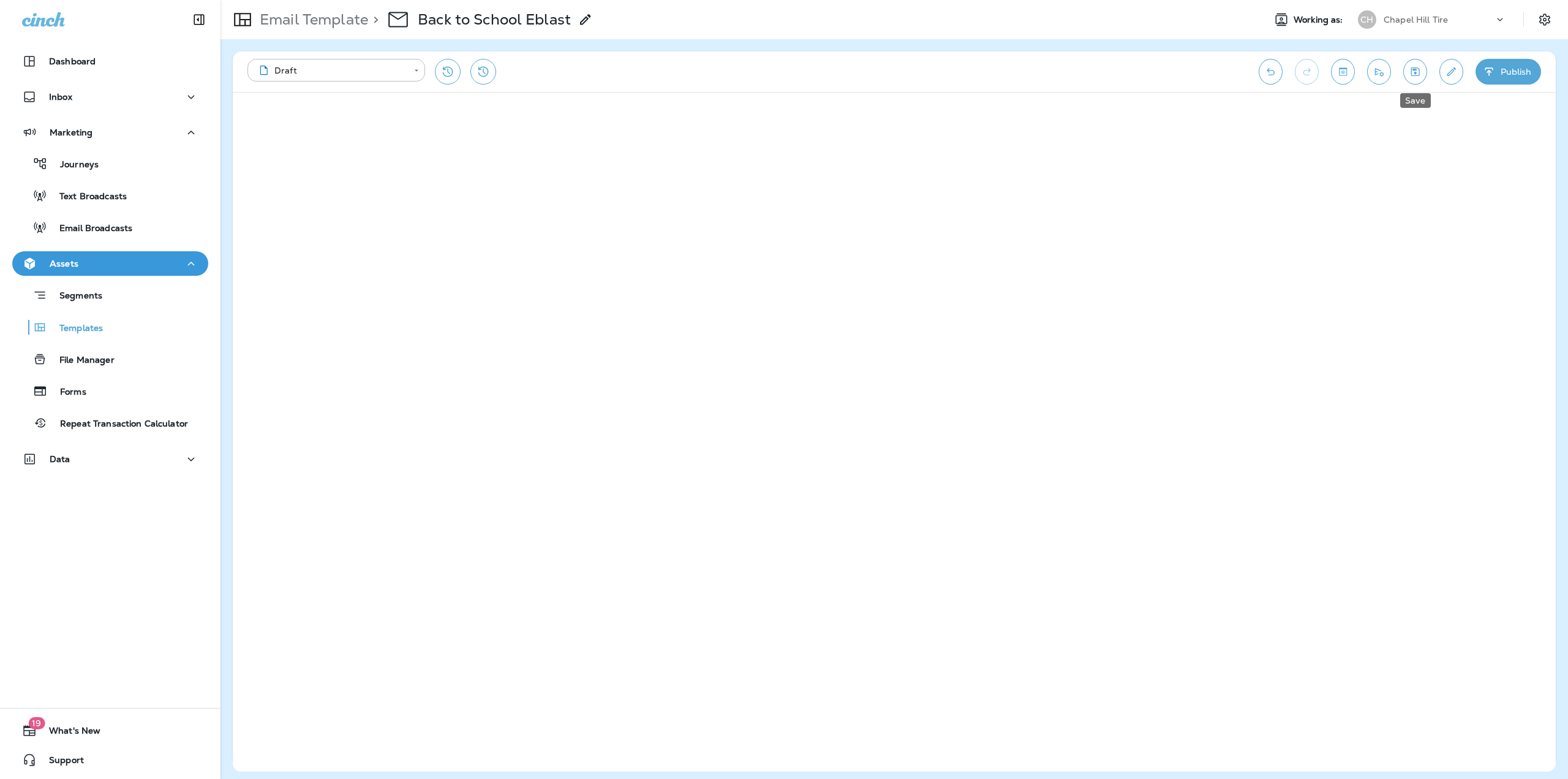
click at [1410, 70] on icon "Save" at bounding box center [1416, 71] width 13 height 12
click at [1497, 74] on button "Publish" at bounding box center [1508, 71] width 65 height 26
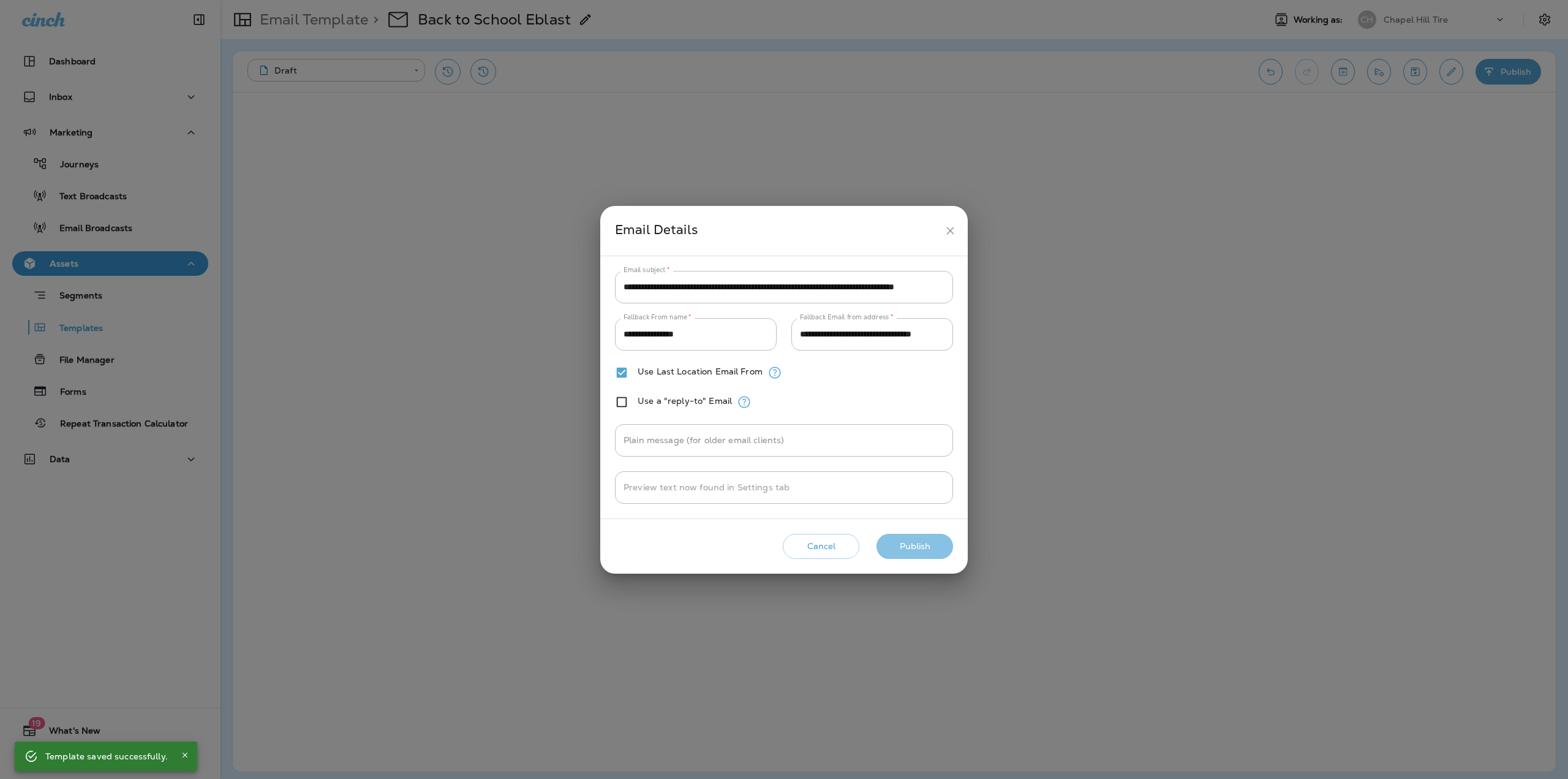
click at [901, 542] on button "Publish" at bounding box center [914, 546] width 77 height 25
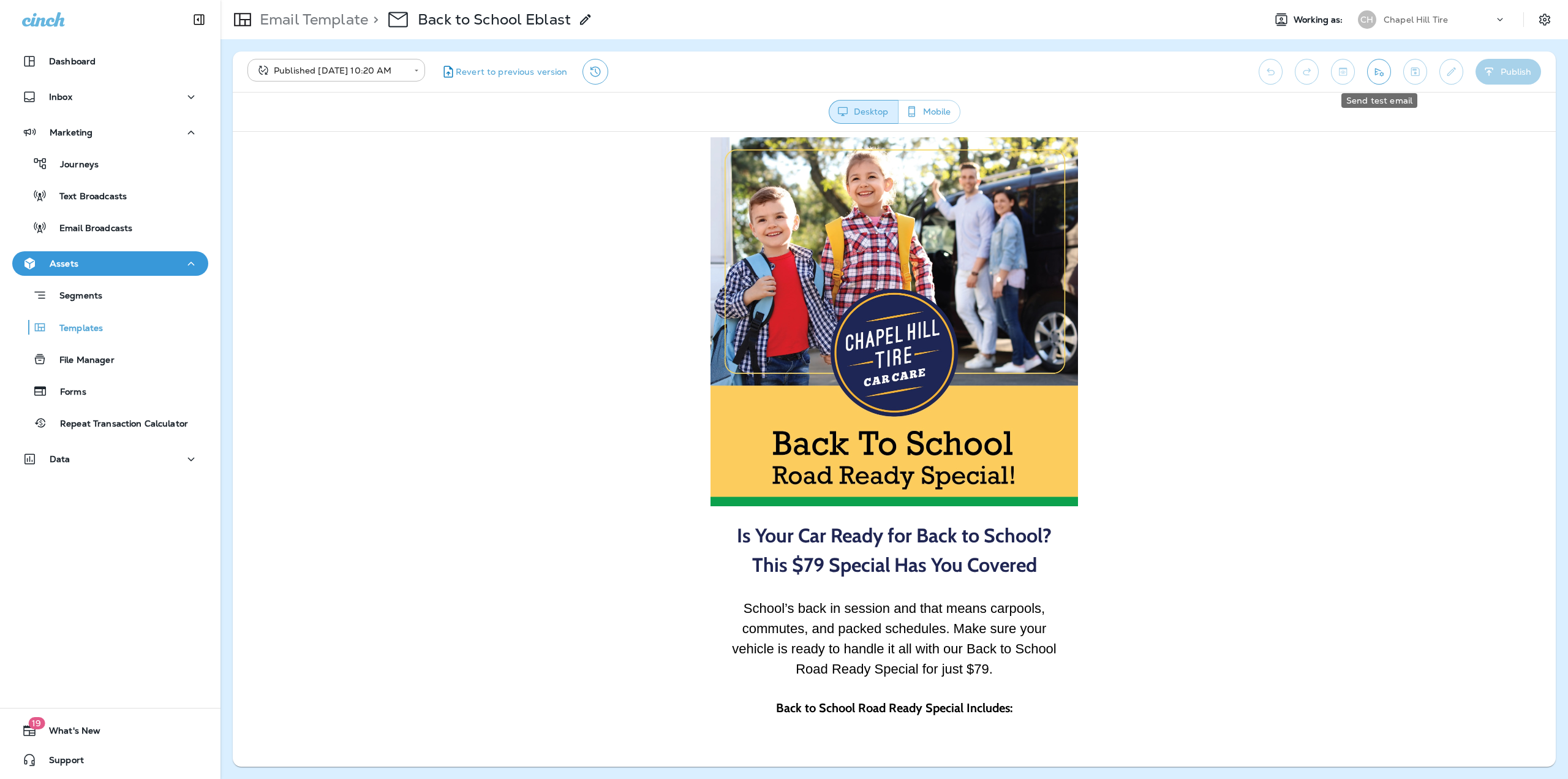
click at [1381, 75] on icon "Send test email" at bounding box center [1380, 72] width 9 height 8
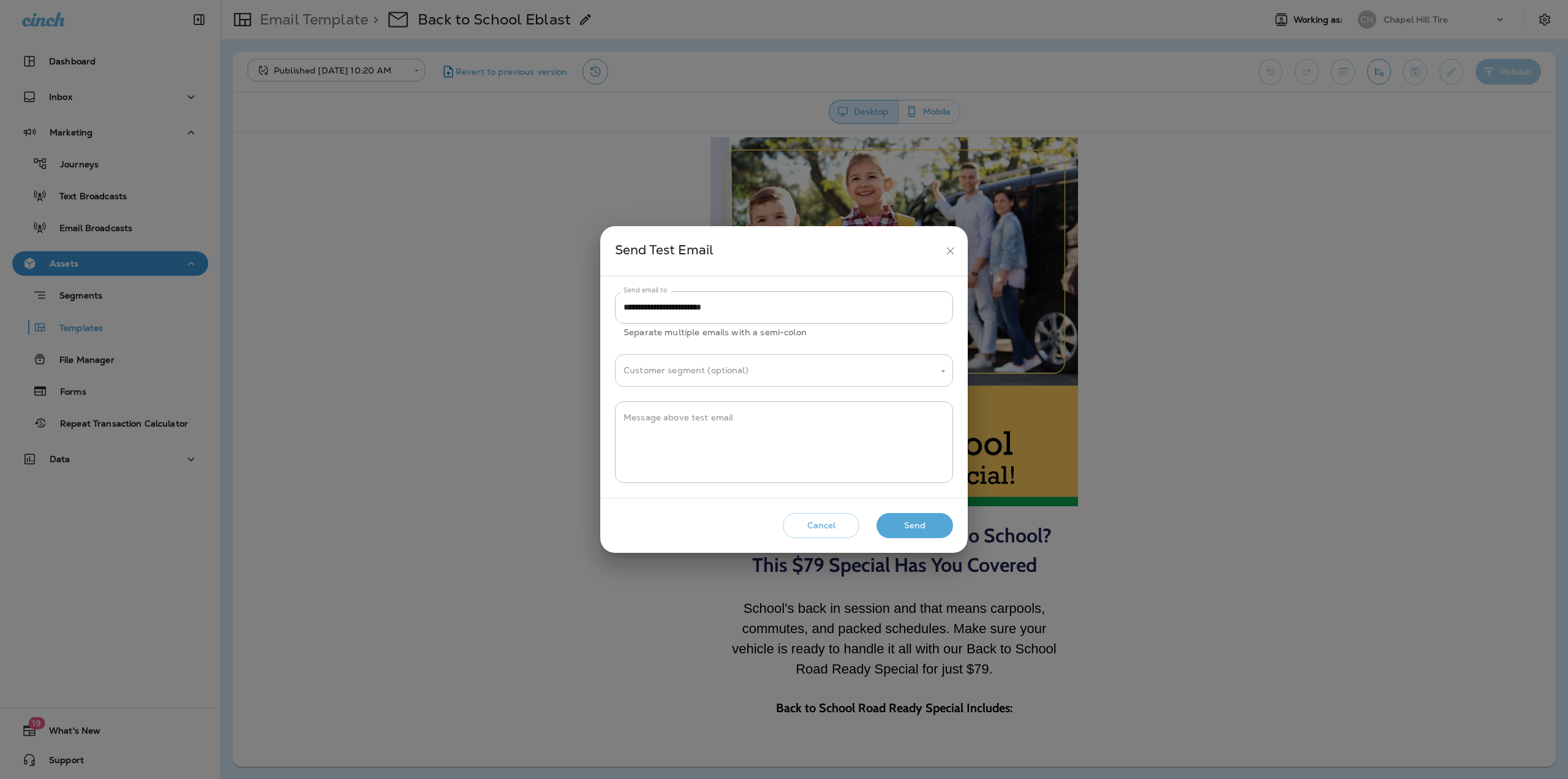
click at [761, 366] on input "Customer segment (optional)" at bounding box center [774, 370] width 308 height 21
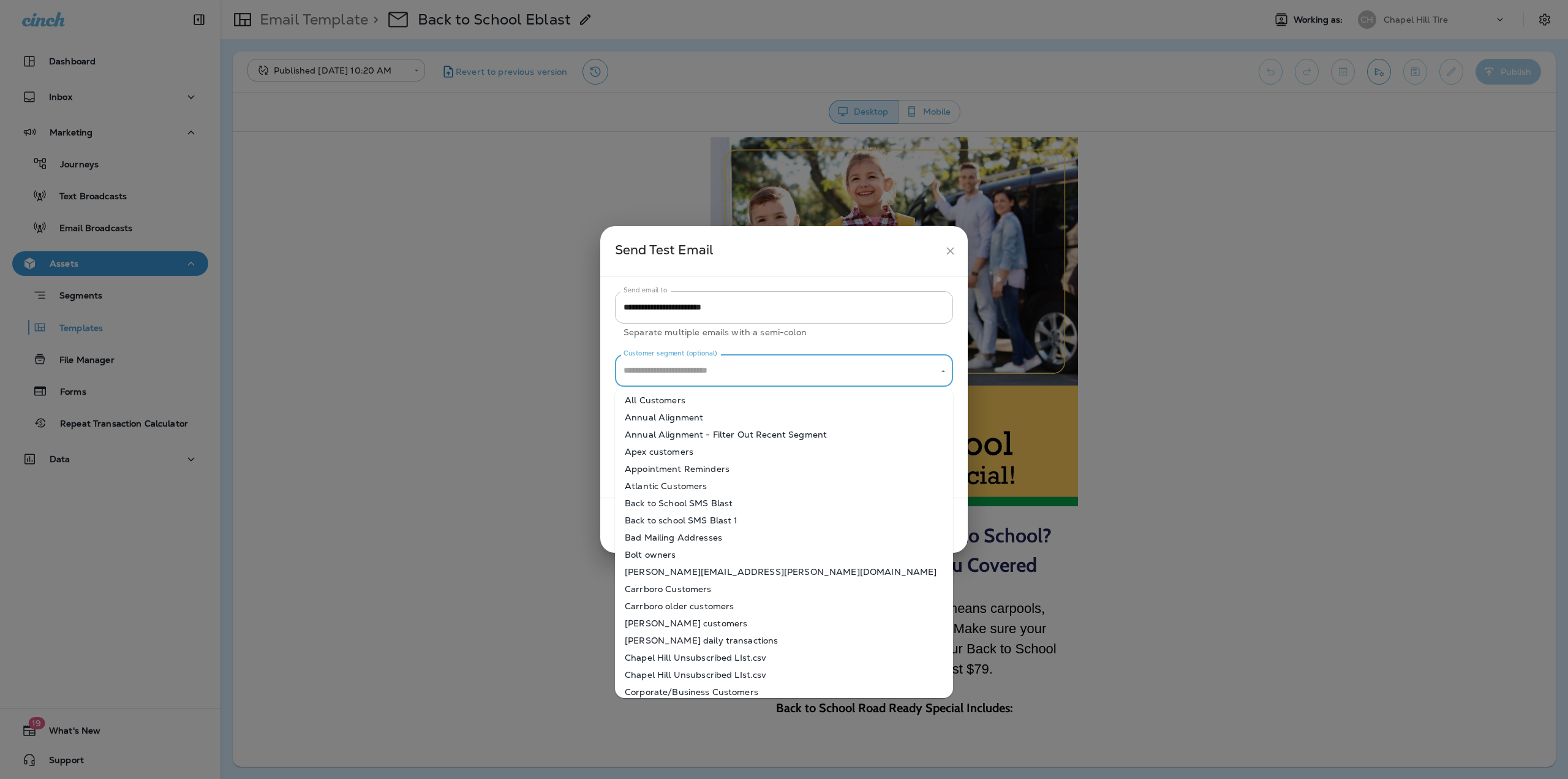
click at [712, 408] on li "All Customers" at bounding box center [784, 399] width 339 height 17
type input "**********"
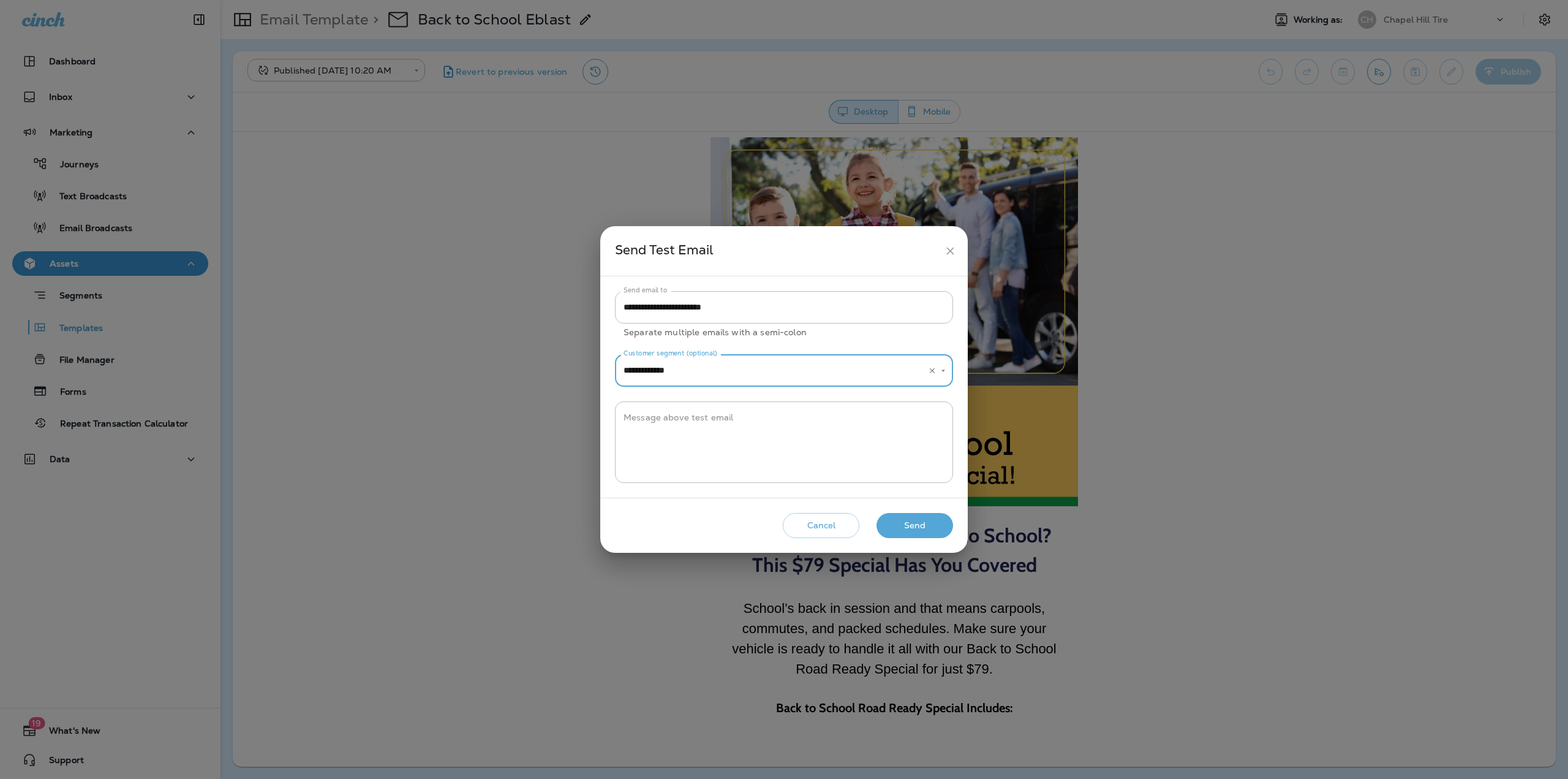
click at [891, 523] on button "Send" at bounding box center [914, 525] width 77 height 25
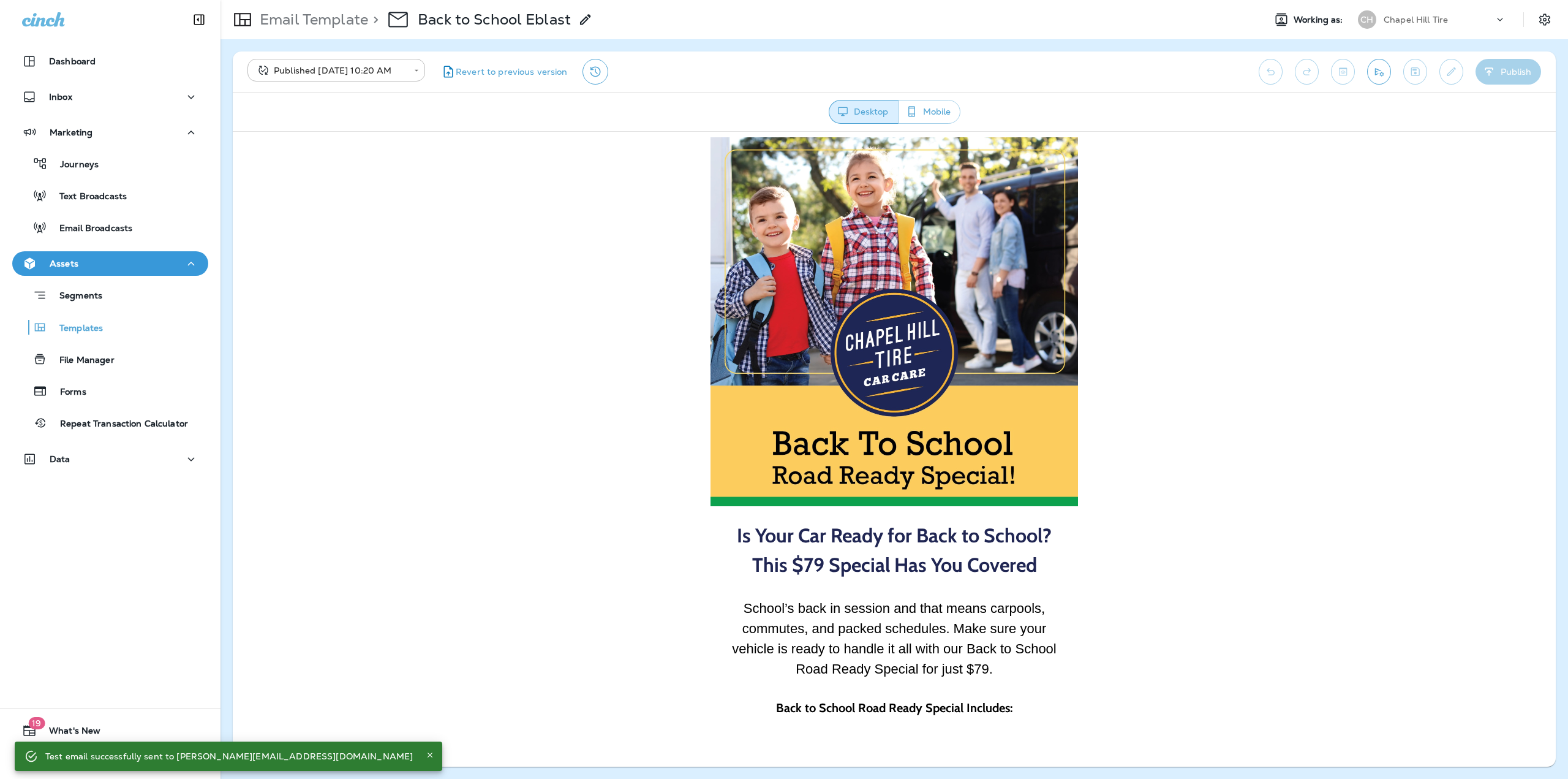
click at [306, 15] on p "Email Template" at bounding box center [311, 19] width 114 height 18
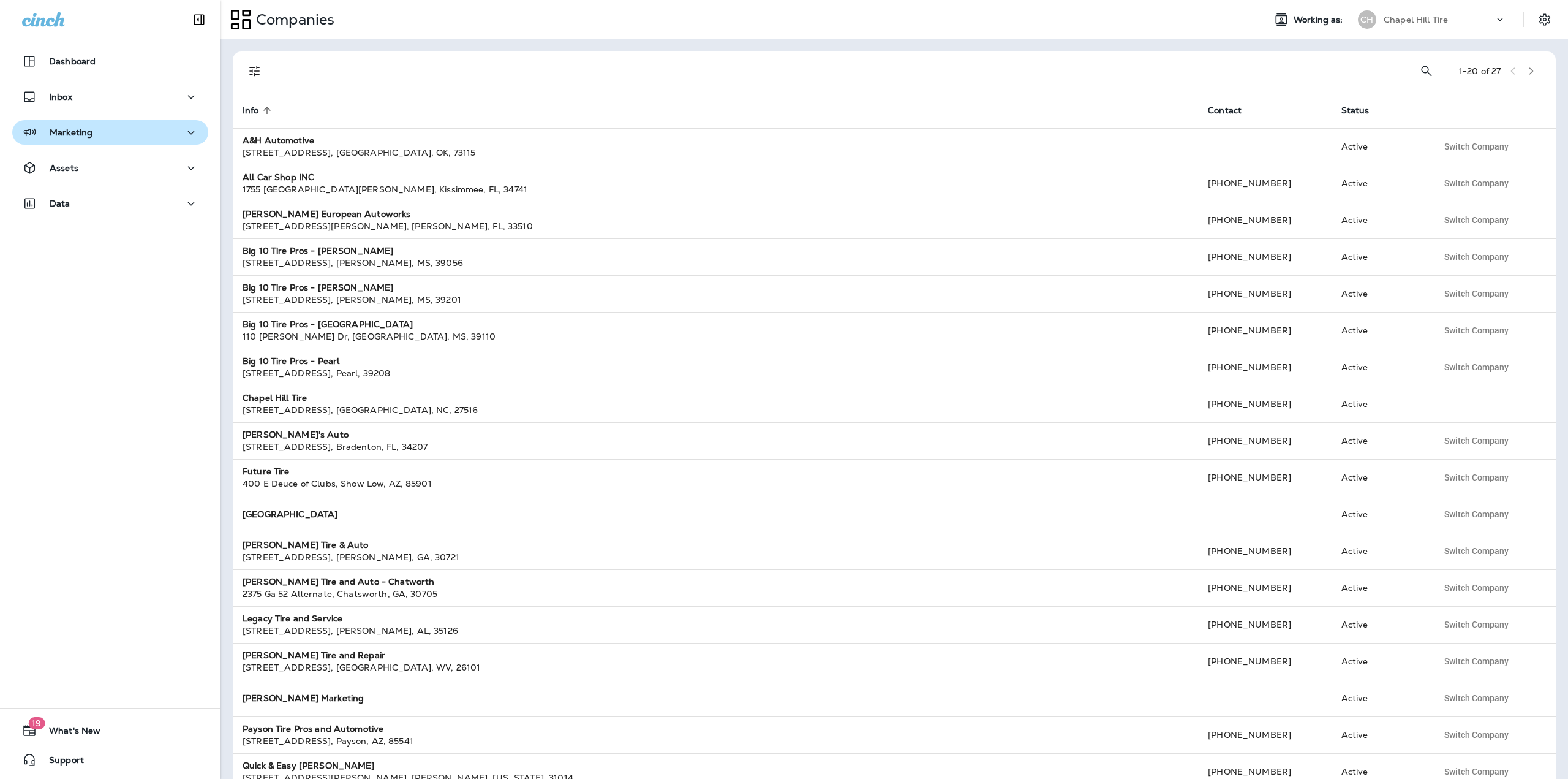
click at [144, 126] on div "Marketing" at bounding box center [110, 133] width 177 height 15
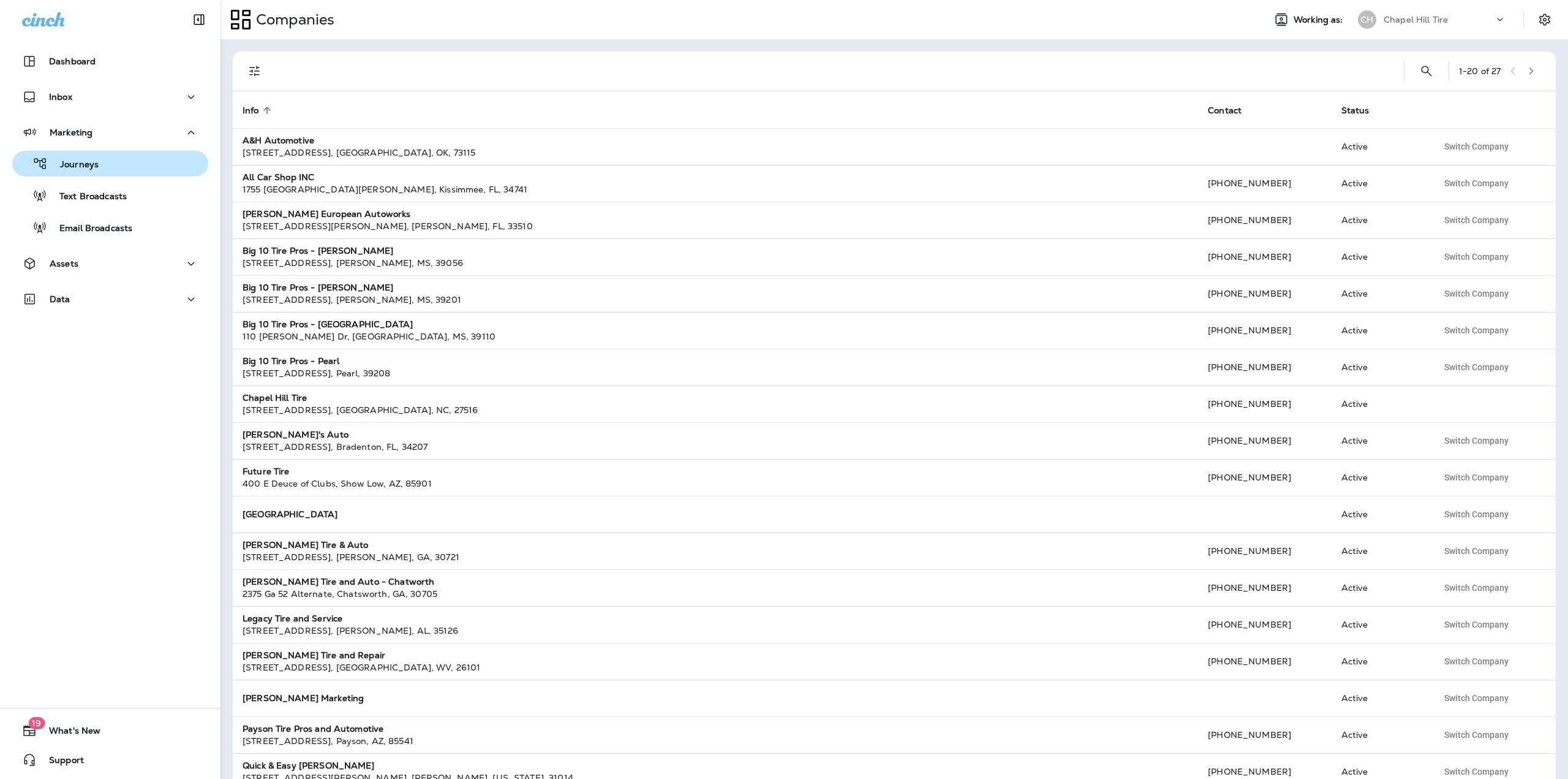
click at [112, 158] on div "Journeys" at bounding box center [110, 163] width 186 height 18
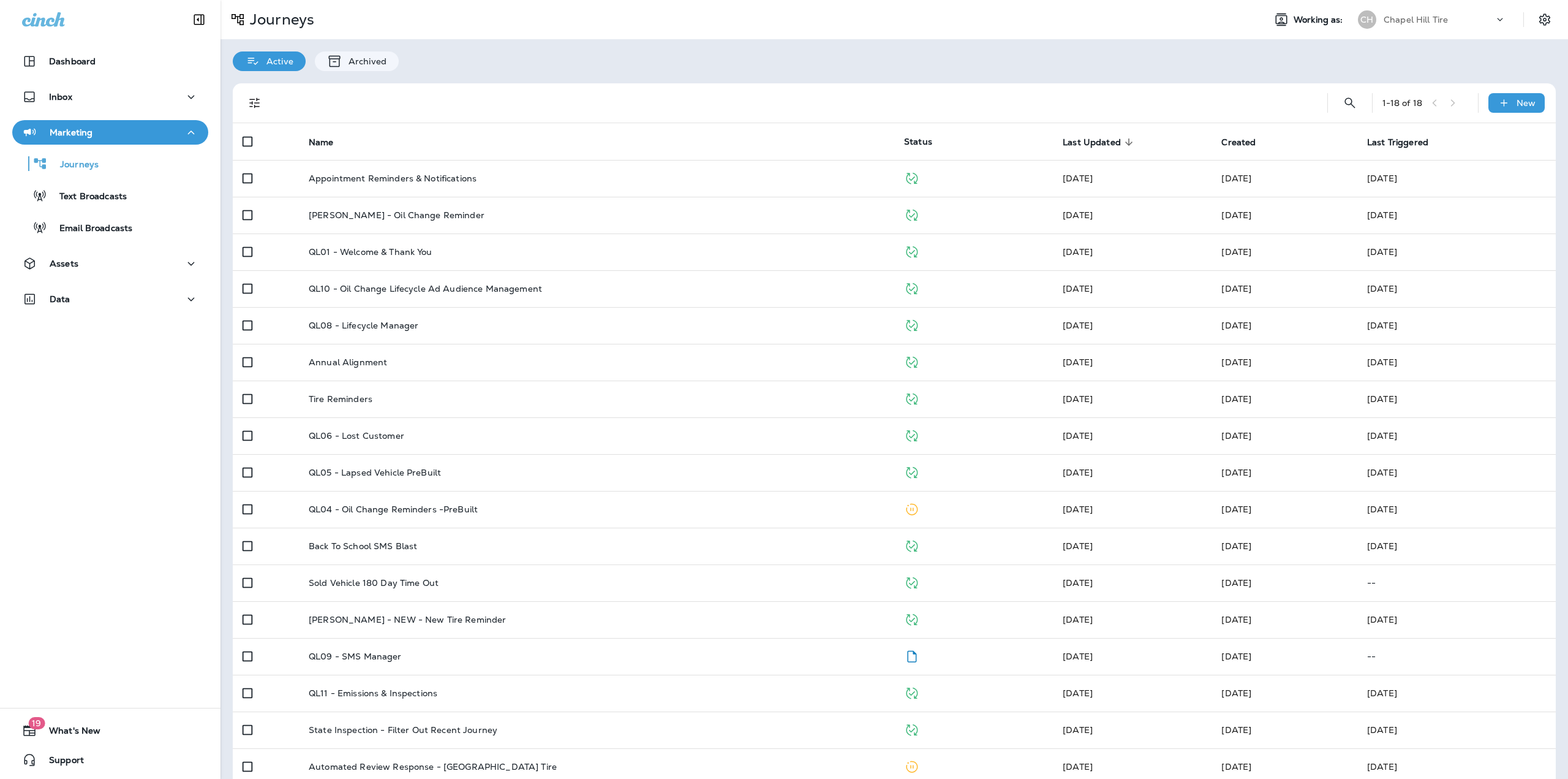
click at [1479, 15] on div "Chapel Hill Tire" at bounding box center [1439, 19] width 110 height 18
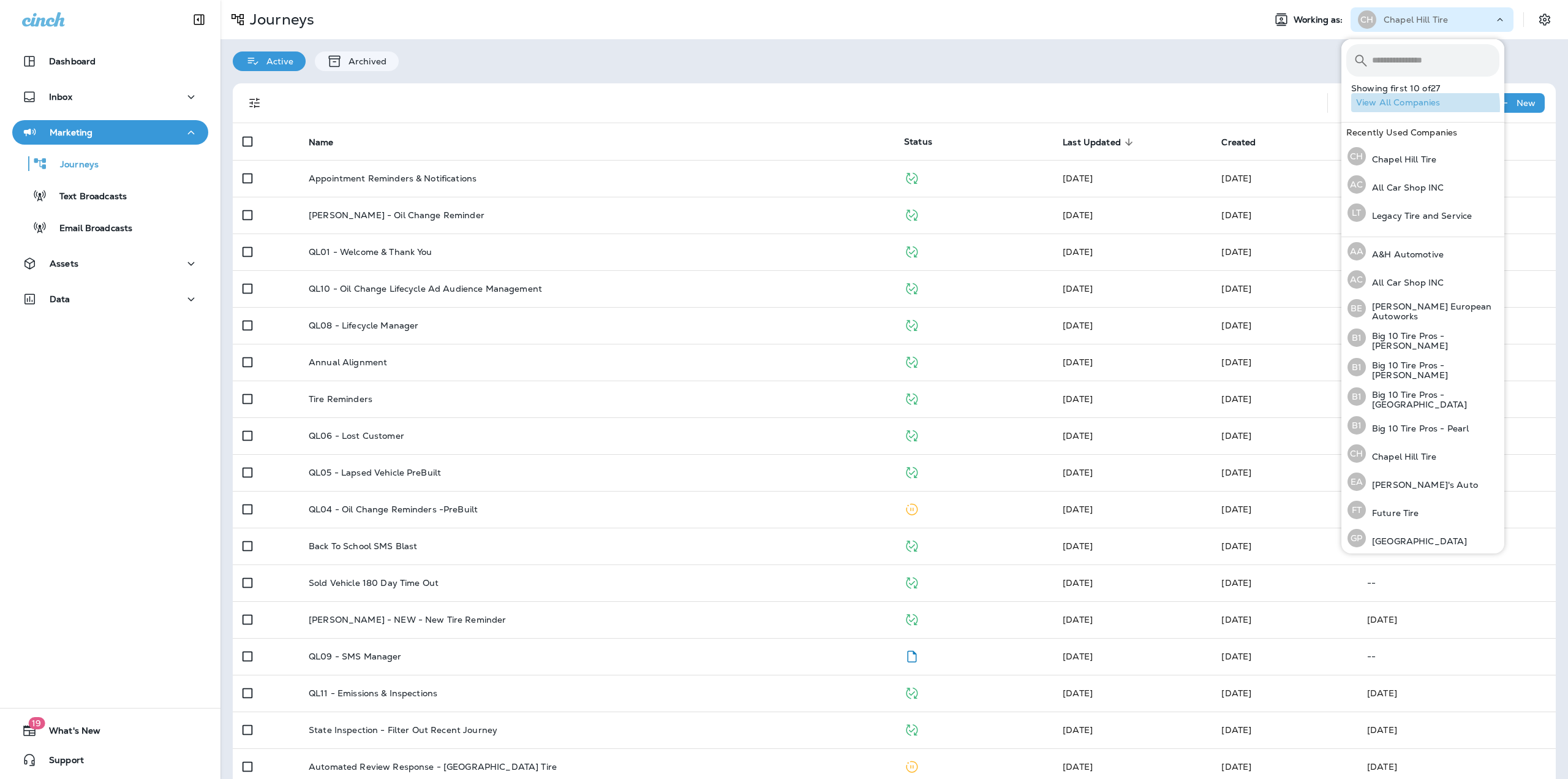
click at [1413, 106] on button "View All Companies" at bounding box center [1427, 103] width 153 height 19
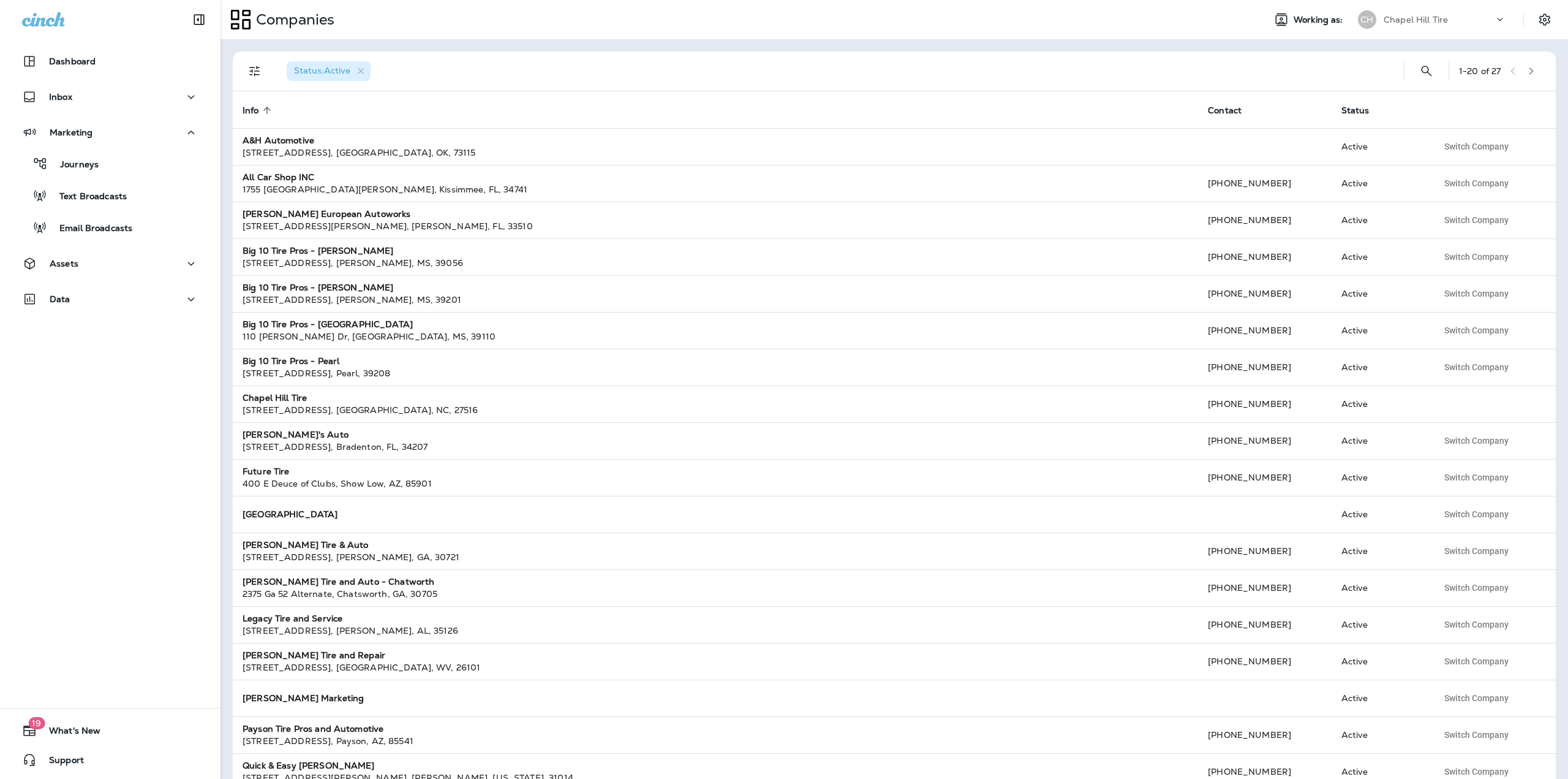
click at [1530, 73] on icon "button" at bounding box center [1532, 71] width 4 height 7
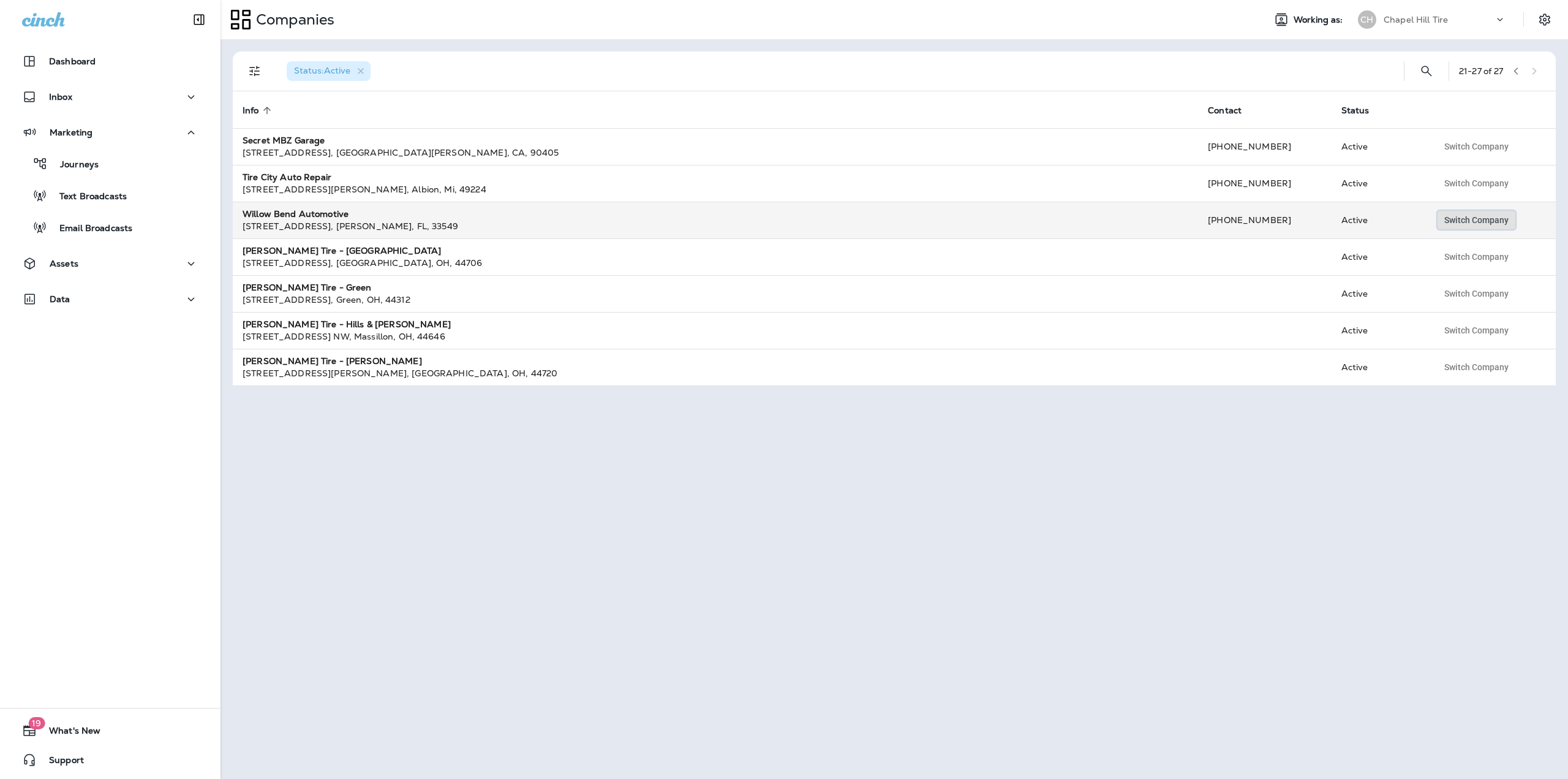
click at [1448, 221] on span "Switch Company" at bounding box center [1476, 220] width 64 height 9
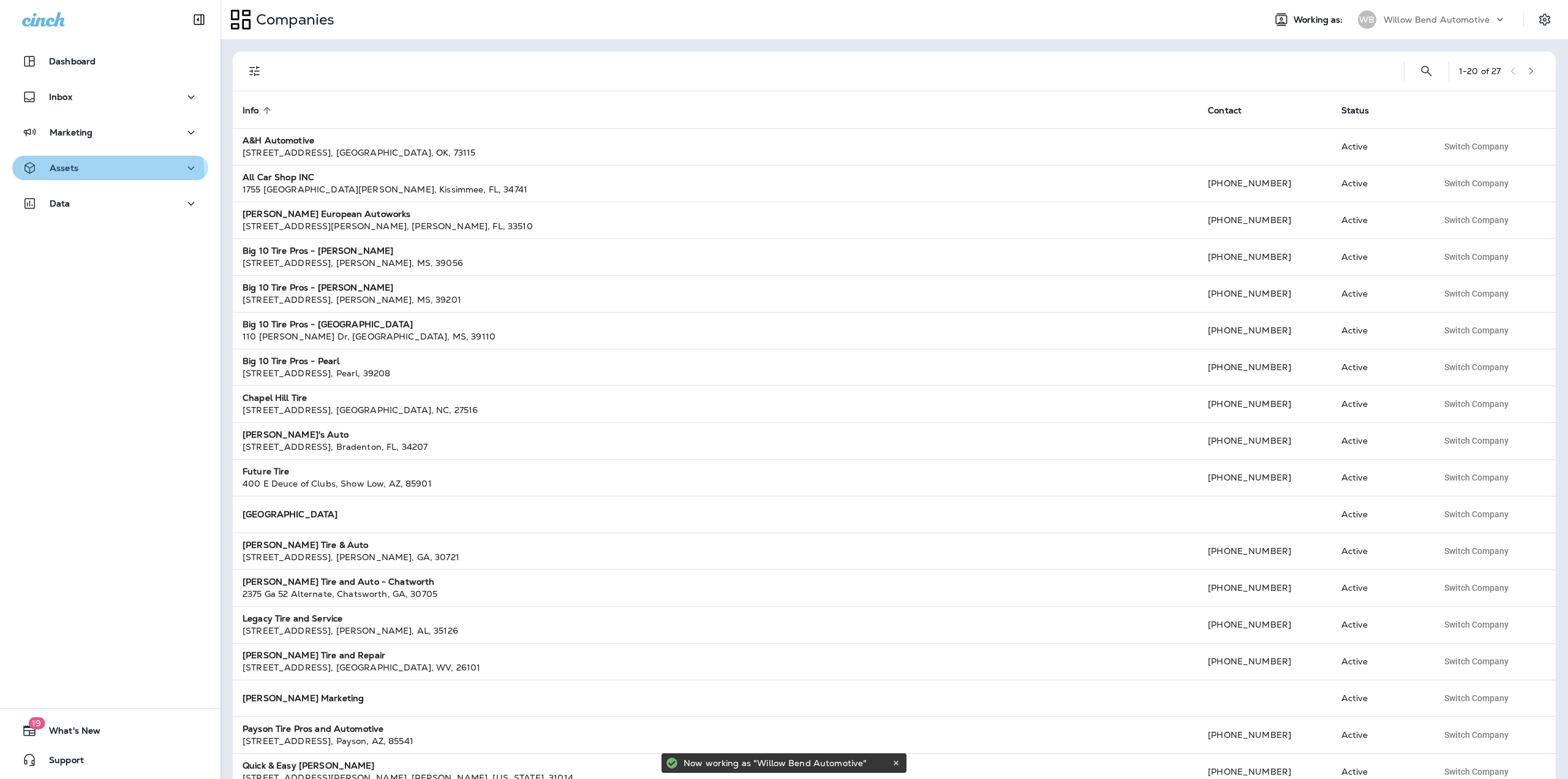
click at [100, 176] on button "Assets" at bounding box center [111, 167] width 196 height 24
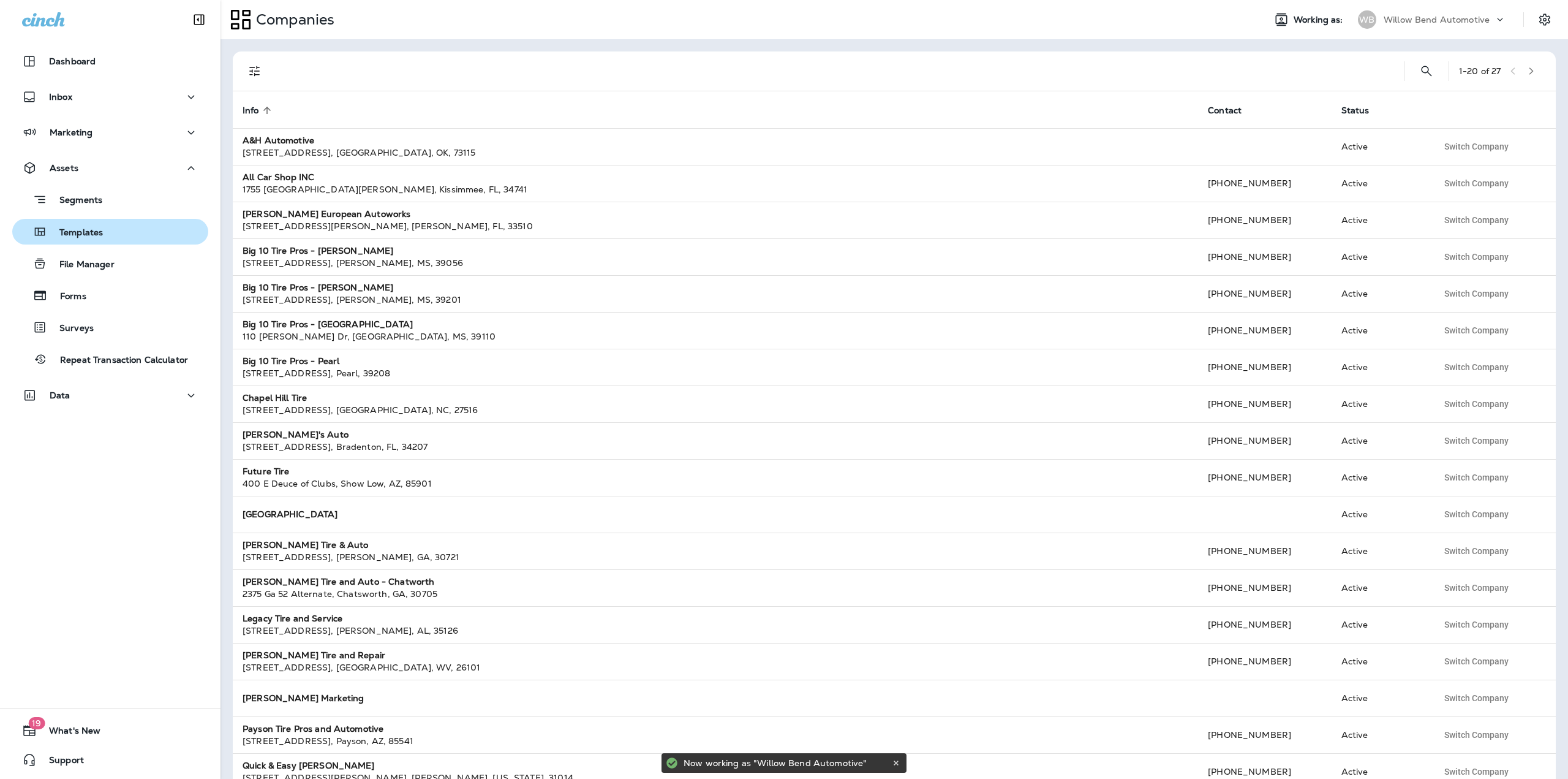
drag, startPoint x: 99, startPoint y: 228, endPoint x: 112, endPoint y: 233, distance: 13.9
click at [98, 229] on p "Templates" at bounding box center [75, 233] width 56 height 12
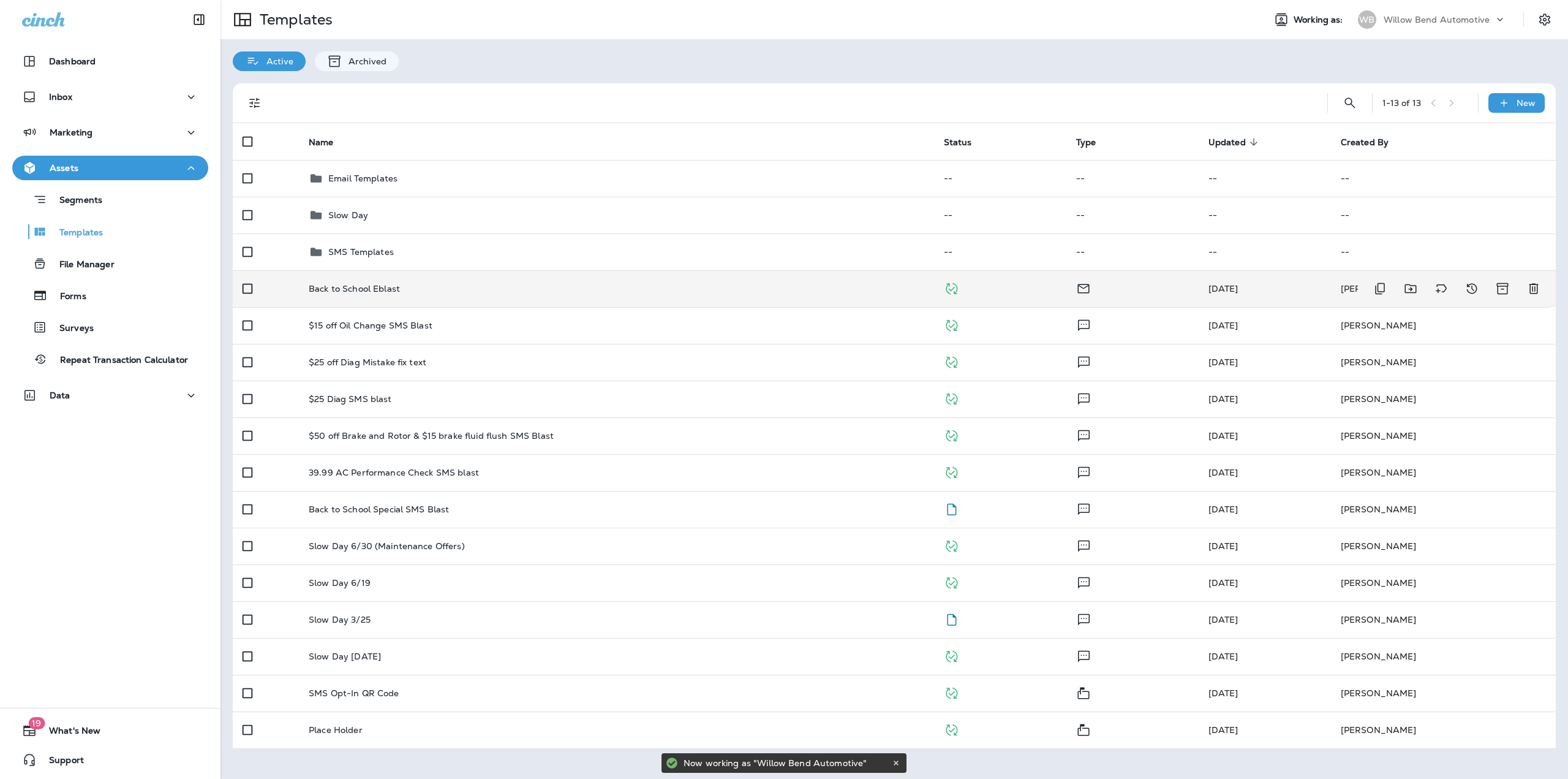
click at [368, 300] on td "Back to School Eblast" at bounding box center [616, 289] width 635 height 37
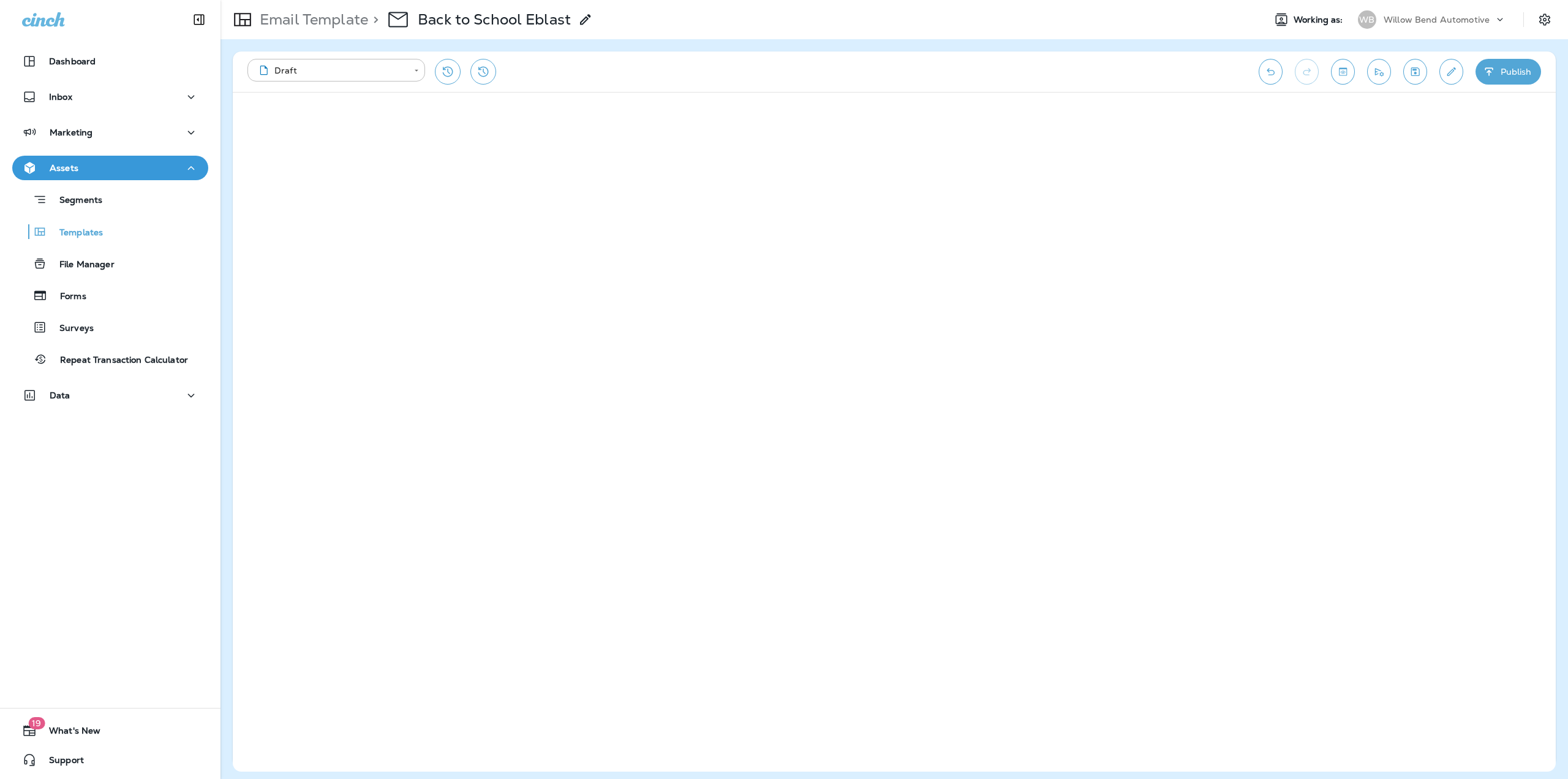
click at [1392, 21] on p "Willow Bend Automotive" at bounding box center [1437, 19] width 106 height 10
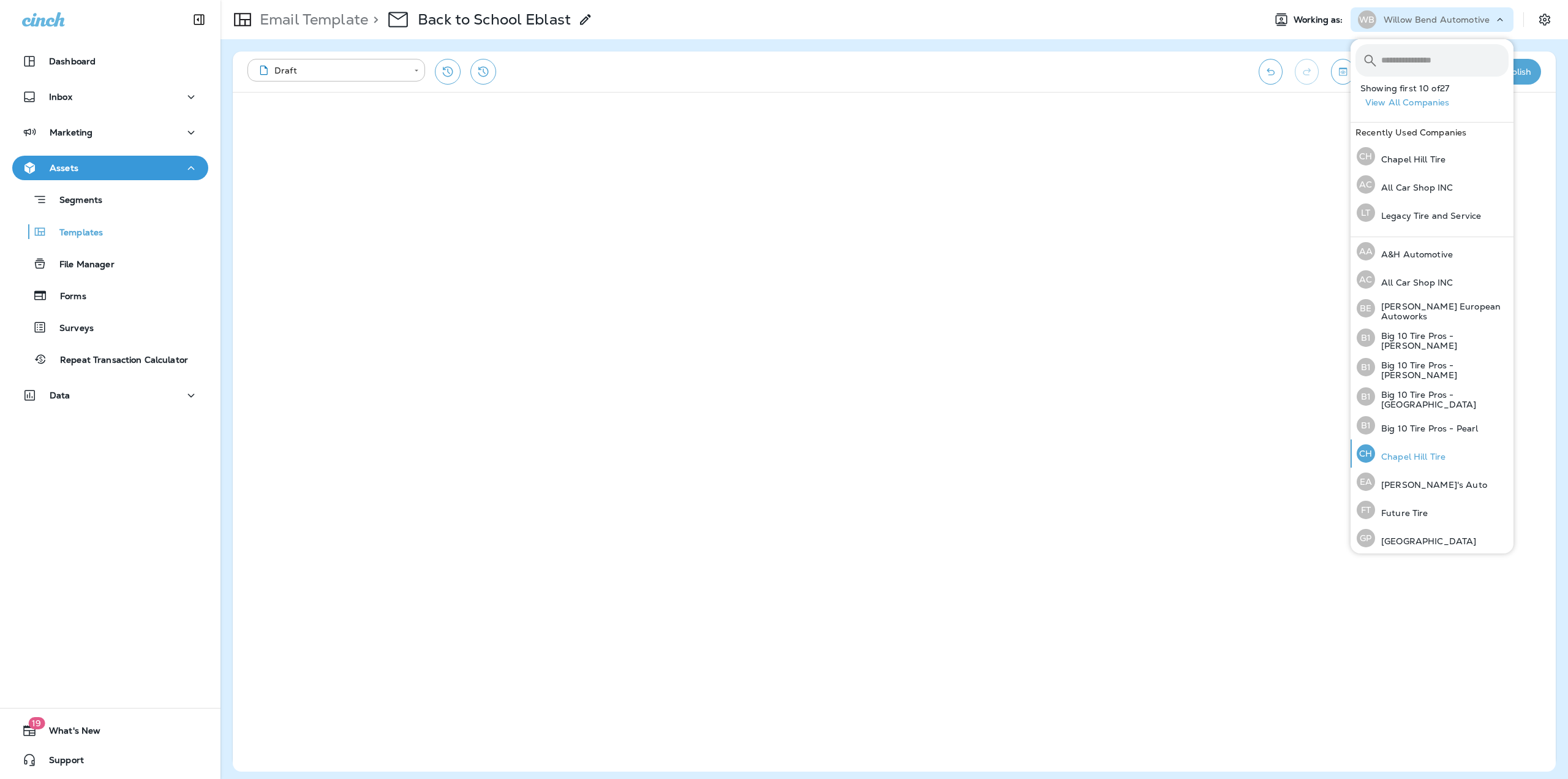
click at [1410, 458] on div "[GEOGRAPHIC_DATA] Tire" at bounding box center [1401, 453] width 99 height 28
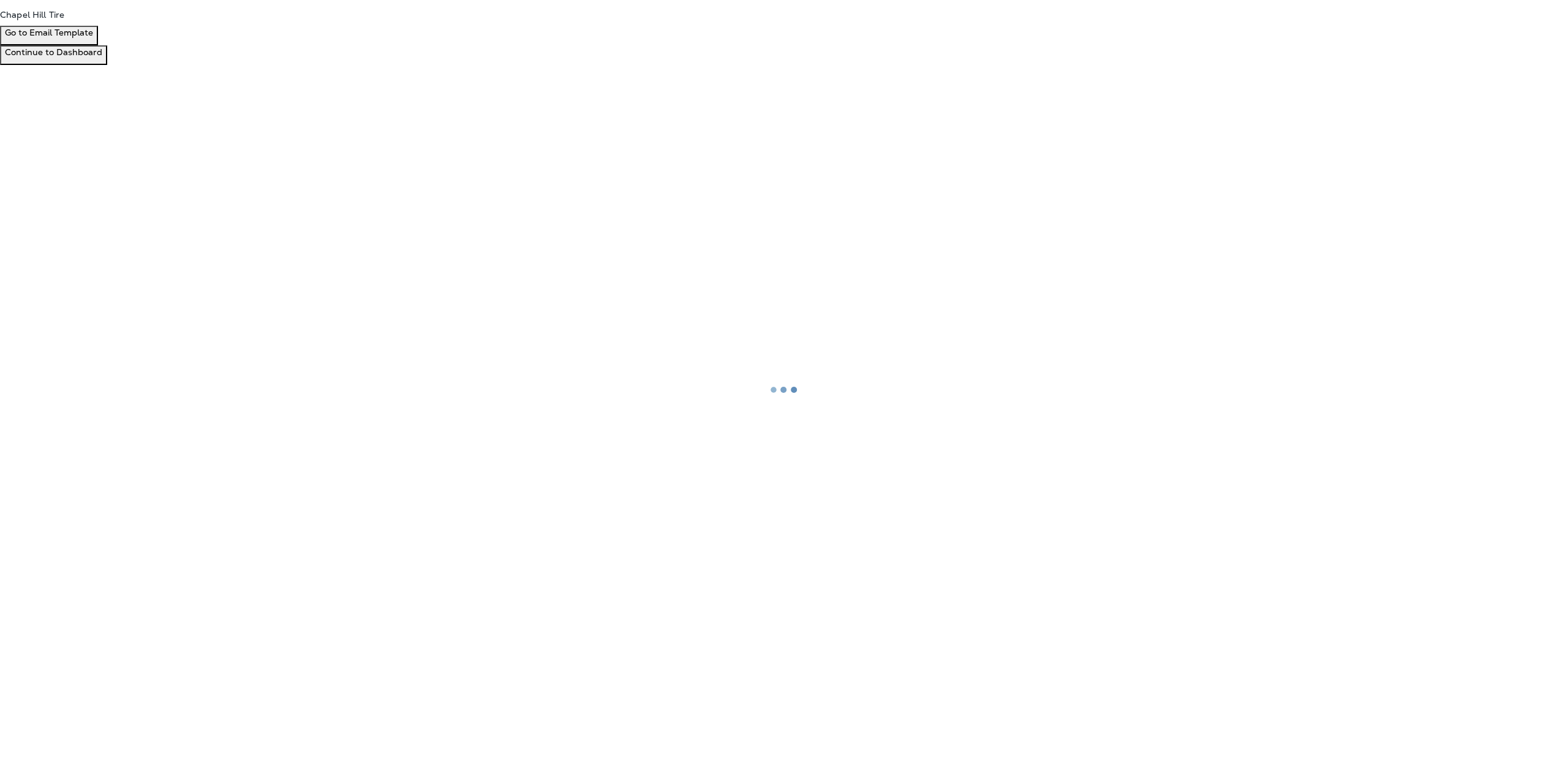
click at [93, 37] on p "Go to Email Template" at bounding box center [49, 32] width 88 height 10
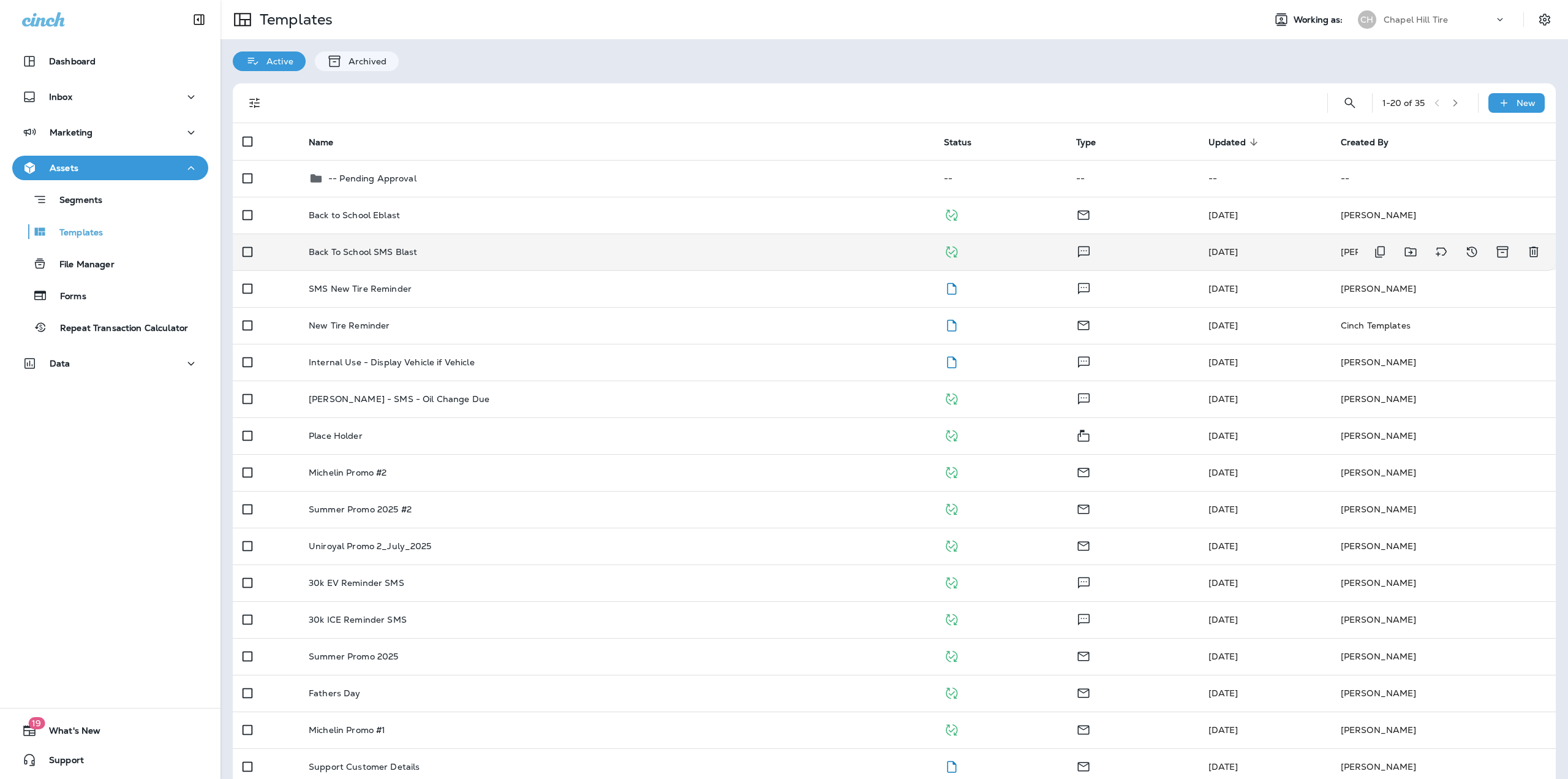
click at [387, 250] on p "Back To School SMS Blast" at bounding box center [363, 251] width 108 height 10
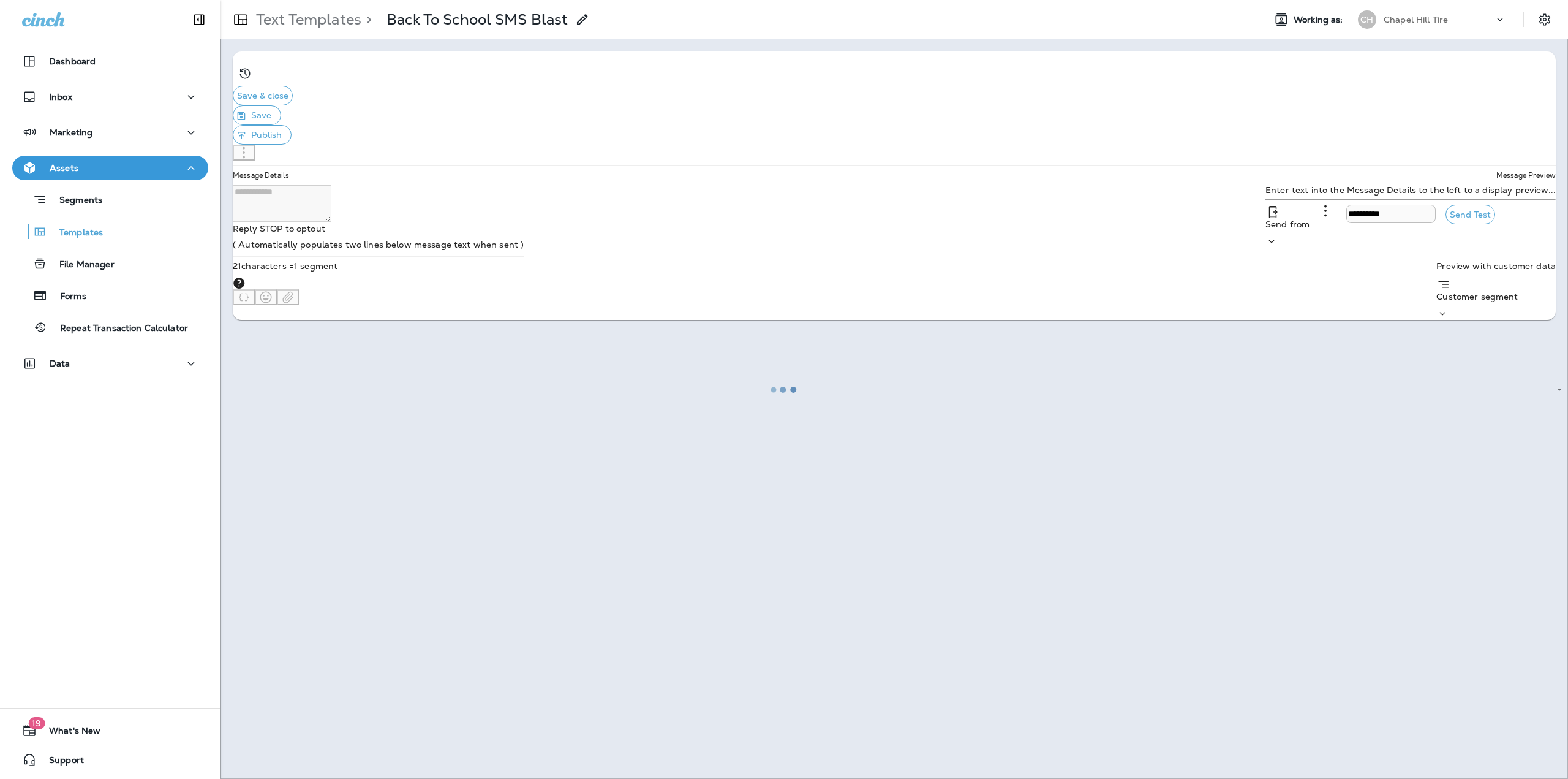
type input "**********"
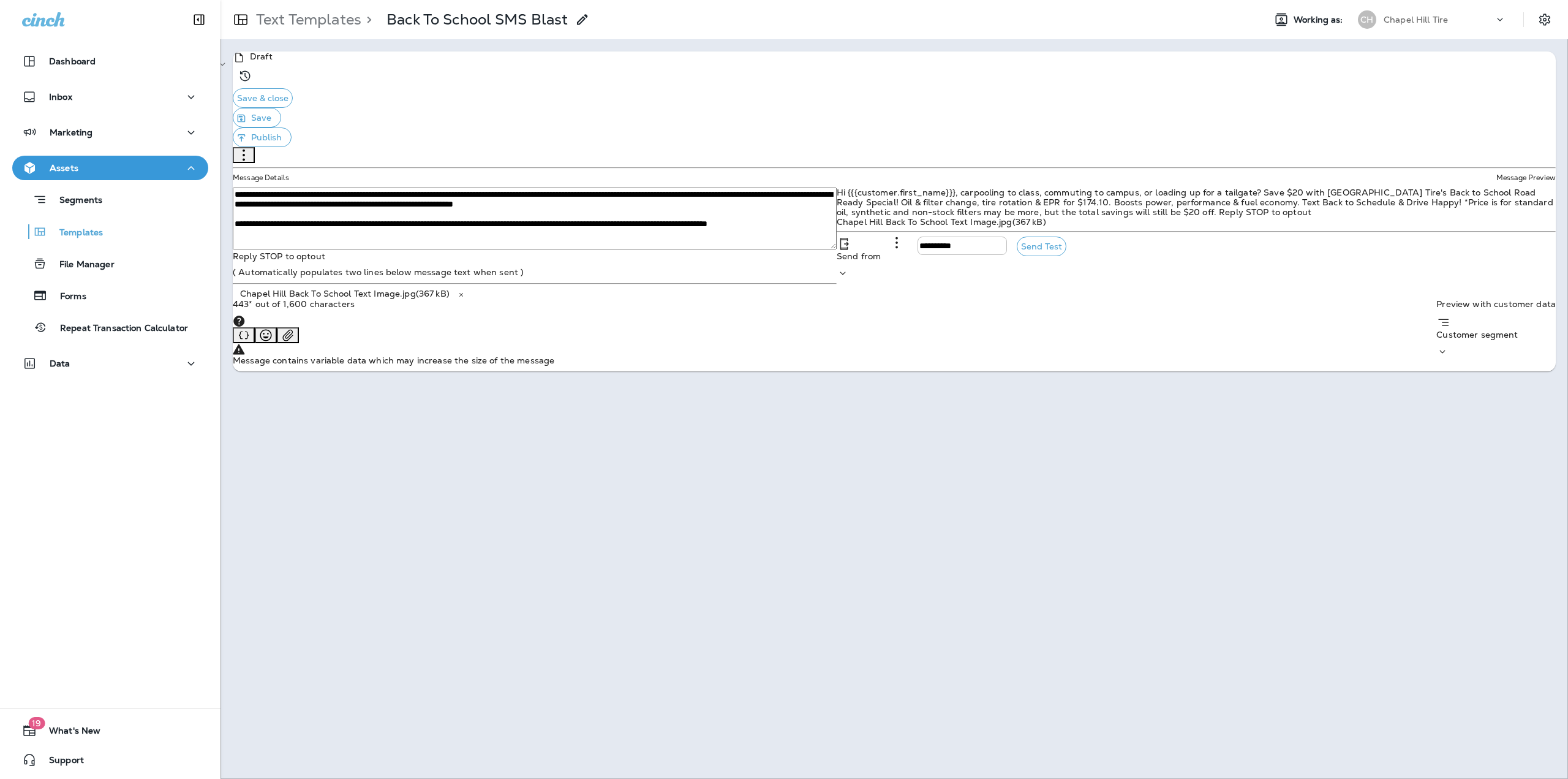
click at [451, 190] on textarea "**********" at bounding box center [535, 218] width 604 height 62
type textarea "**********"
click at [278, 21] on p "Text Templates" at bounding box center [306, 19] width 110 height 18
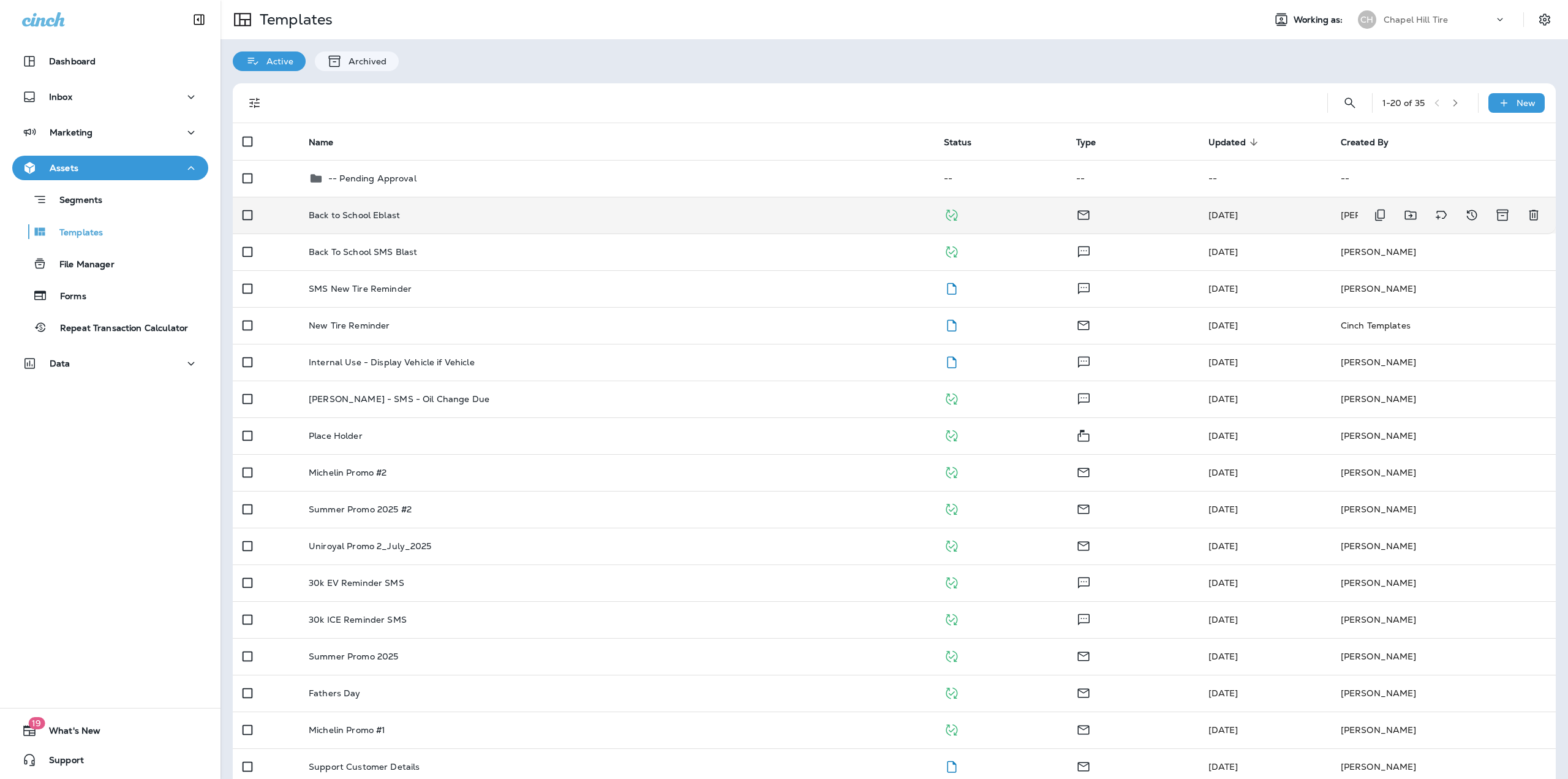
click at [402, 215] on div "Back to School Eblast" at bounding box center [616, 215] width 615 height 10
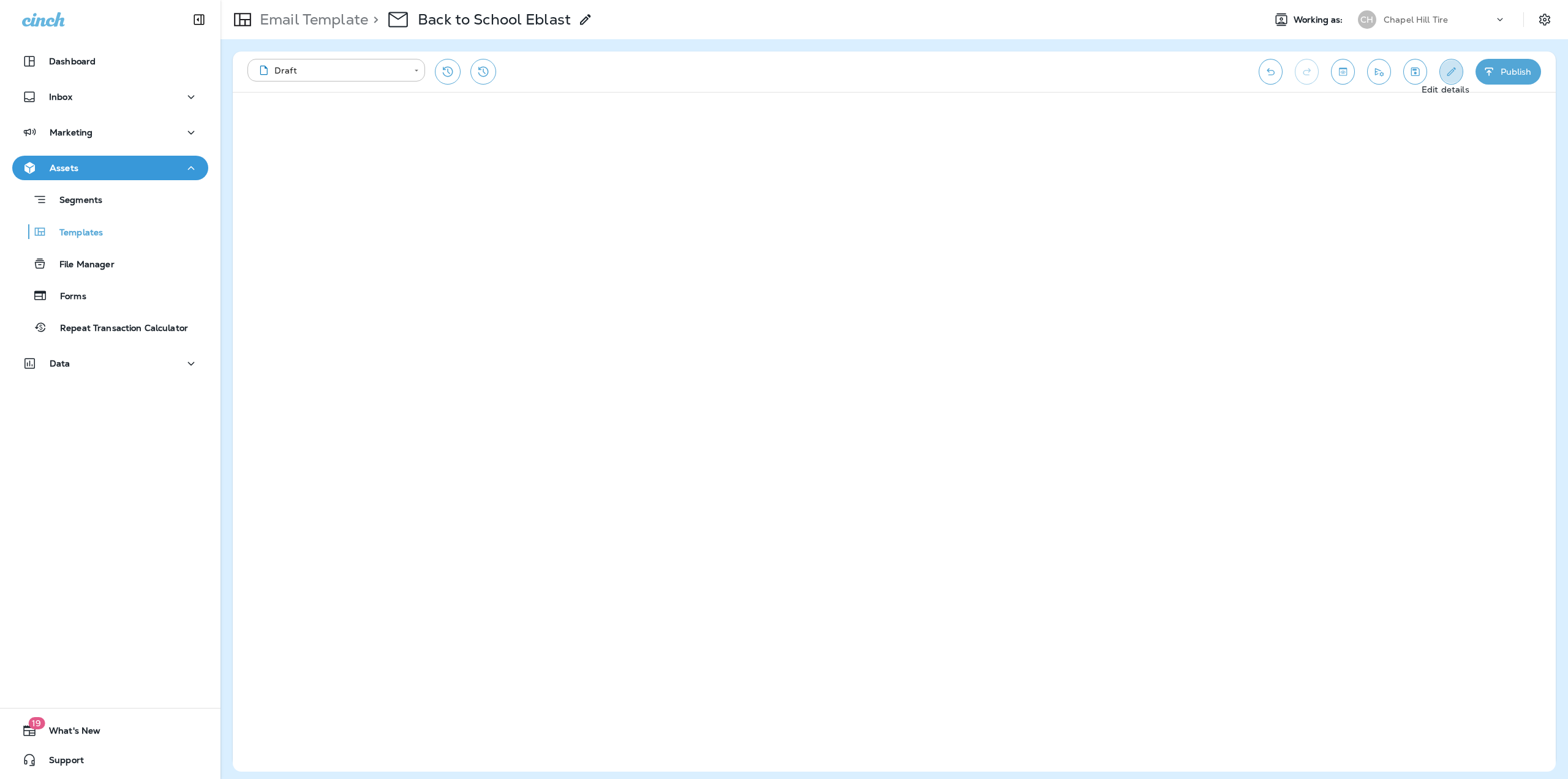
click at [1445, 66] on icon "Edit details" at bounding box center [1451, 71] width 13 height 12
click at [91, 63] on input "**********" at bounding box center [45, 56] width 91 height 13
drag, startPoint x: 925, startPoint y: 286, endPoint x: 595, endPoint y: 295, distance: 330.1
click at [595, 241] on div "**********" at bounding box center [784, 120] width 1568 height 241
paste input "text"
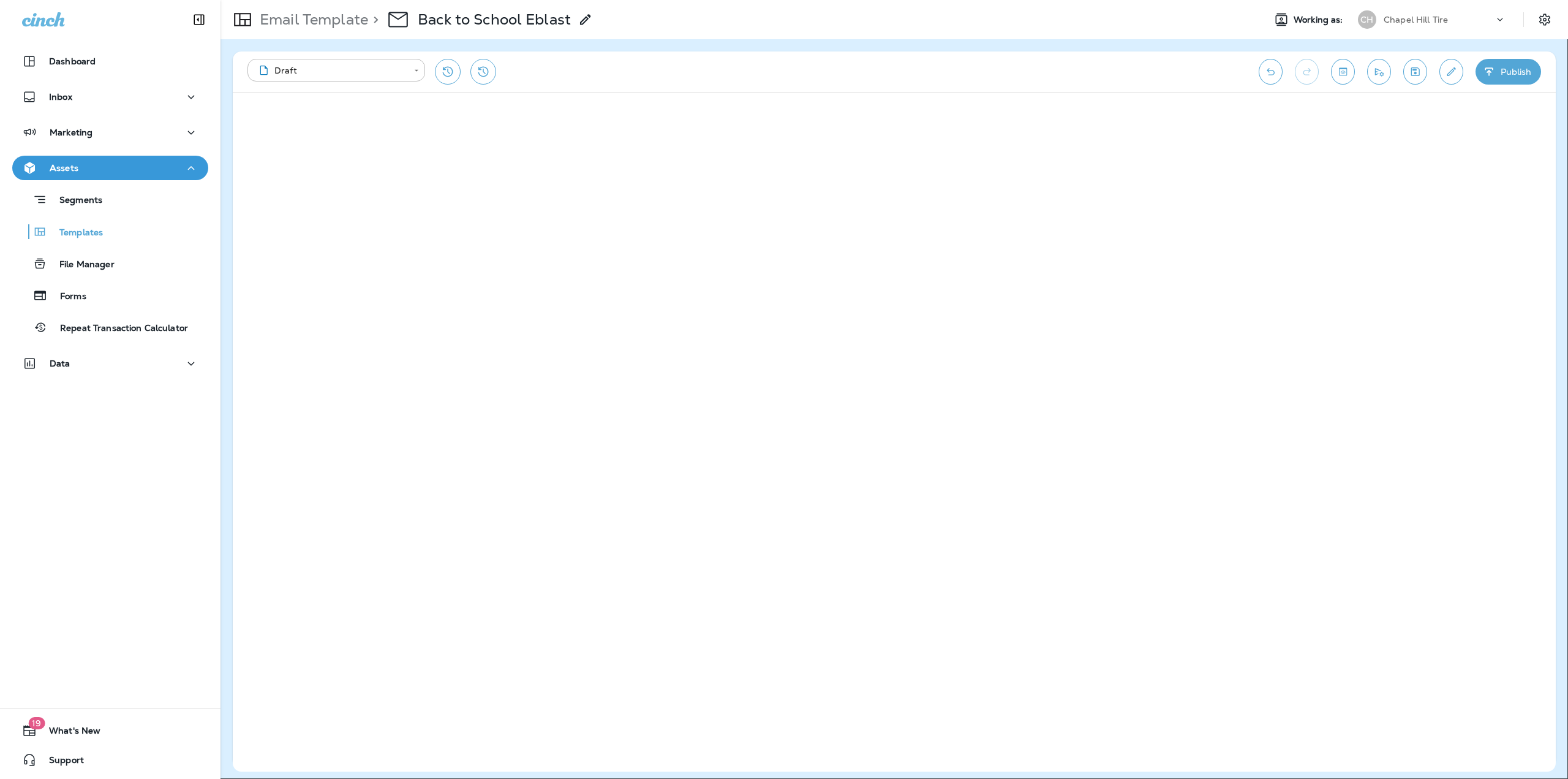
click at [91, 63] on input "**********" at bounding box center [45, 56] width 91 height 13
type input "**********"
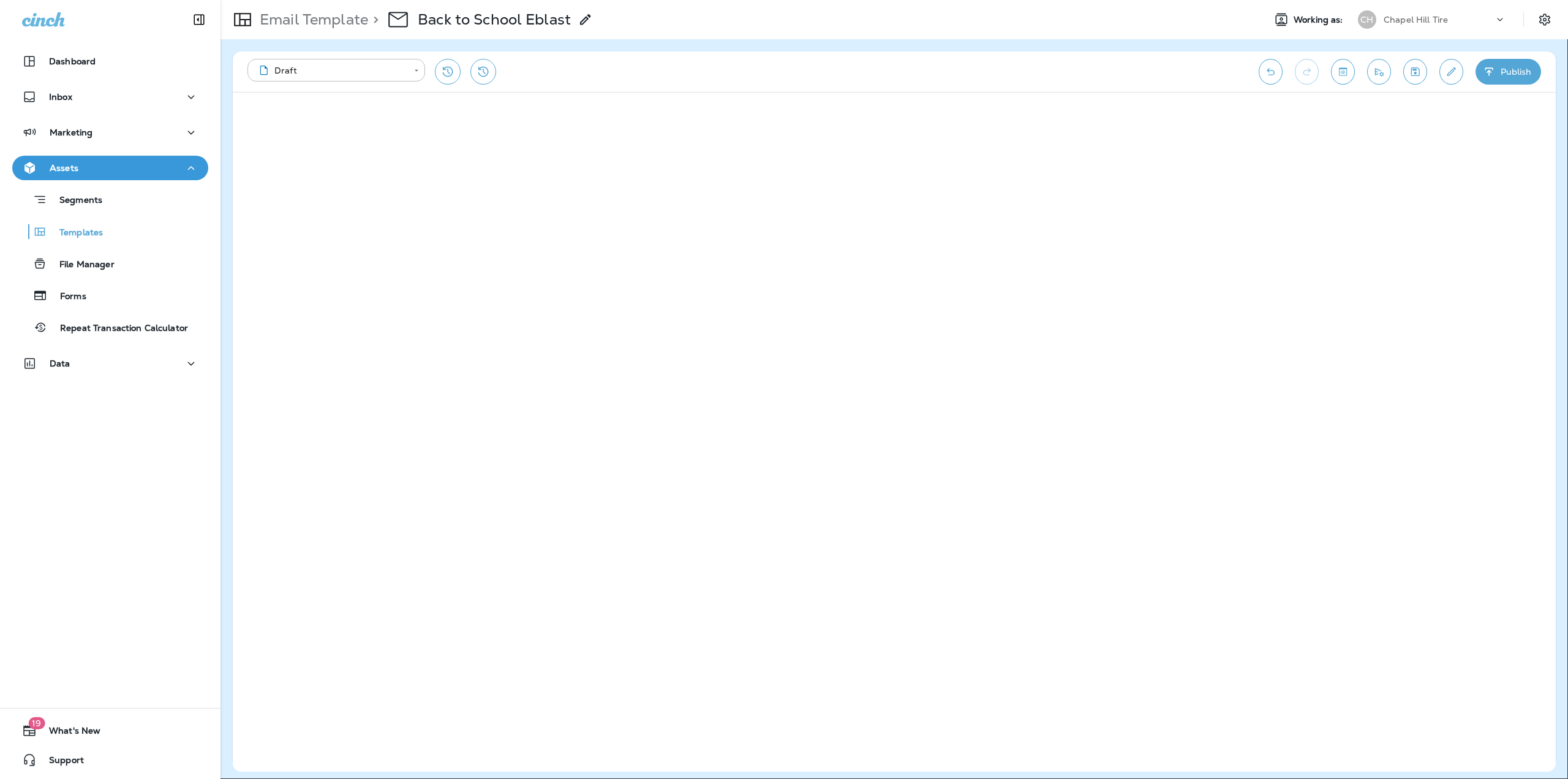
click at [68, 241] on button "Save" at bounding box center [53, 235] width 30 height 13
click at [1413, 73] on icon "Save" at bounding box center [1416, 71] width 13 height 12
click at [1515, 71] on button "Publish" at bounding box center [1508, 71] width 65 height 26
click at [78, 241] on button "Publish" at bounding box center [58, 235] width 40 height 13
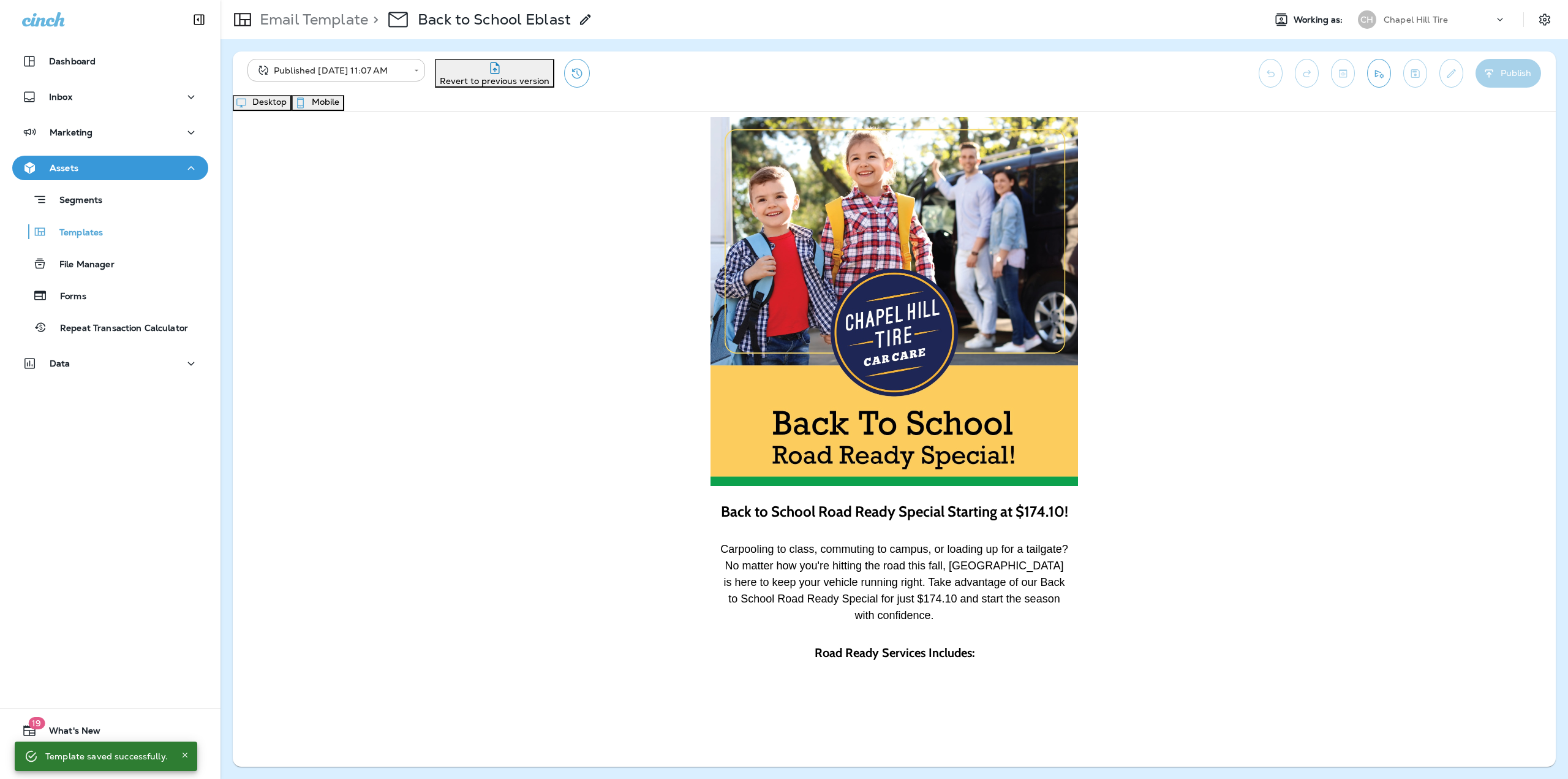
click at [1374, 75] on icon "Send test email" at bounding box center [1380, 73] width 13 height 12
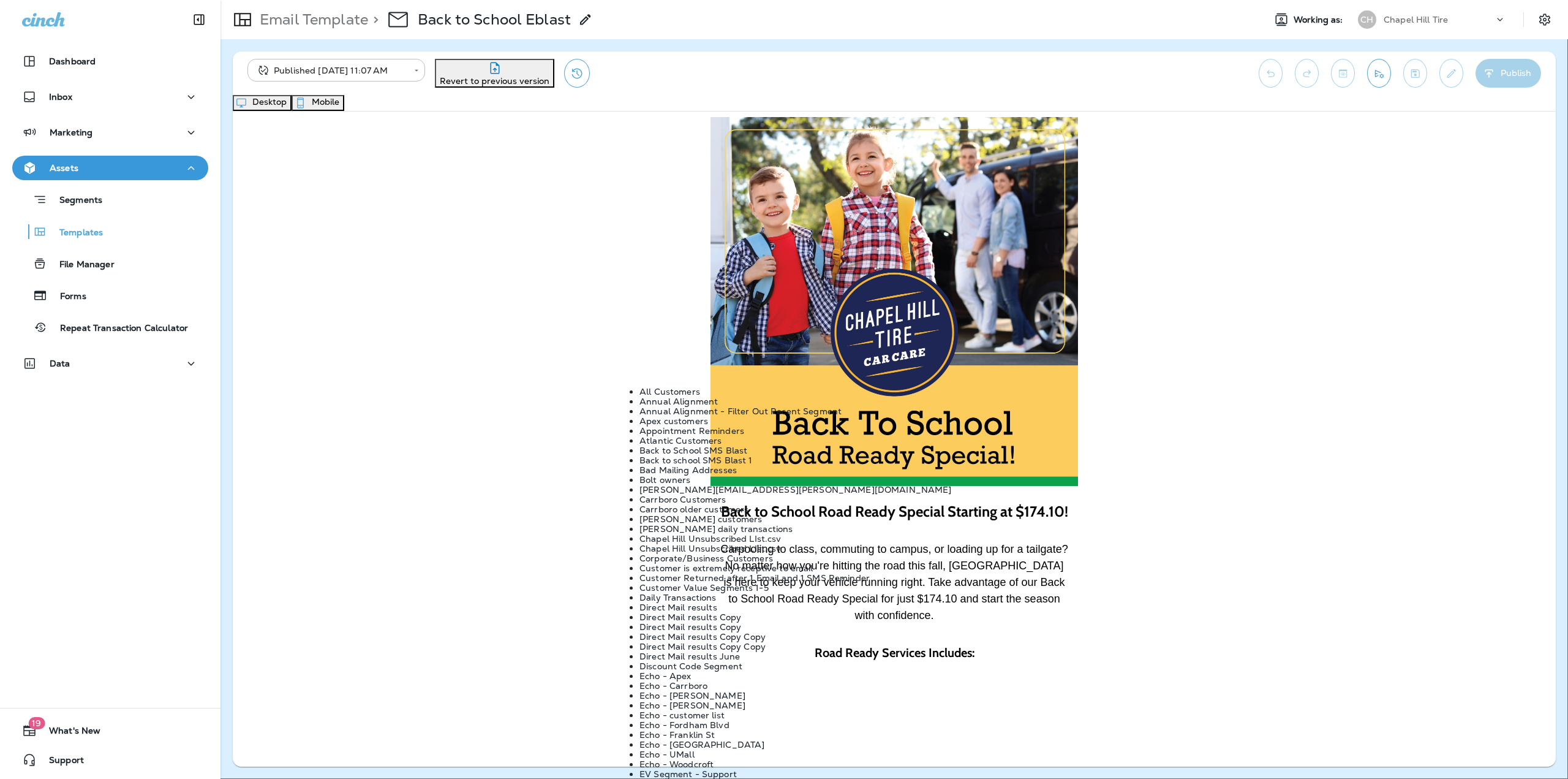
drag, startPoint x: 746, startPoint y: 363, endPoint x: 728, endPoint y: 383, distance: 26.9
click at [91, 106] on input "Customer segment (optional)" at bounding box center [45, 98] width 91 height 13
click at [695, 396] on li "All Customers" at bounding box center [796, 391] width 314 height 10
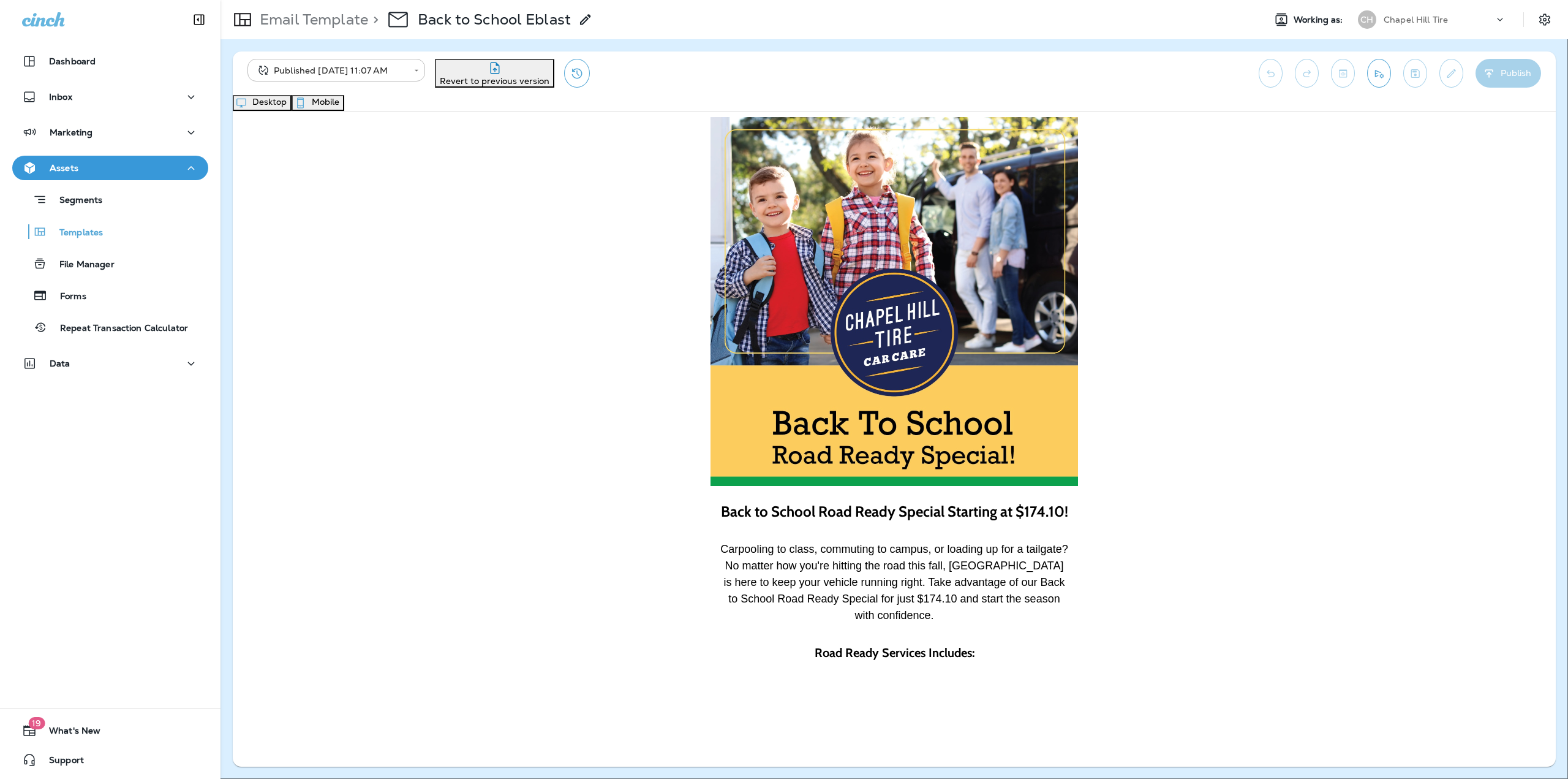
type input "**********"
click at [38, 218] on button "Cancel" at bounding box center [19, 212] width 38 height 13
click at [1388, 71] on button "Send test email" at bounding box center [1379, 73] width 24 height 29
type input "**********"
click at [69, 218] on button "Send" at bounding box center [53, 212] width 32 height 13
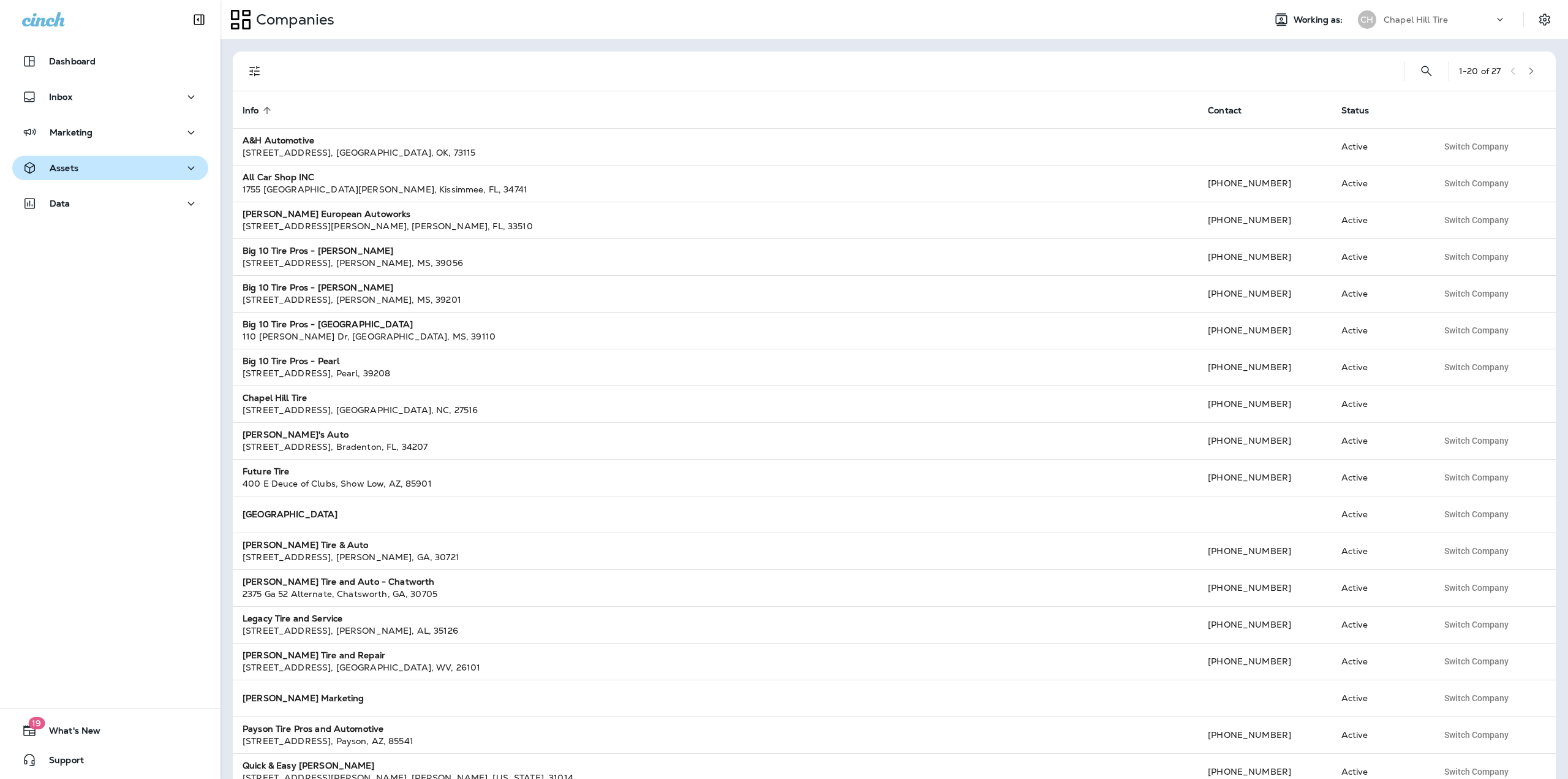
click at [81, 166] on div "Assets" at bounding box center [110, 168] width 177 height 15
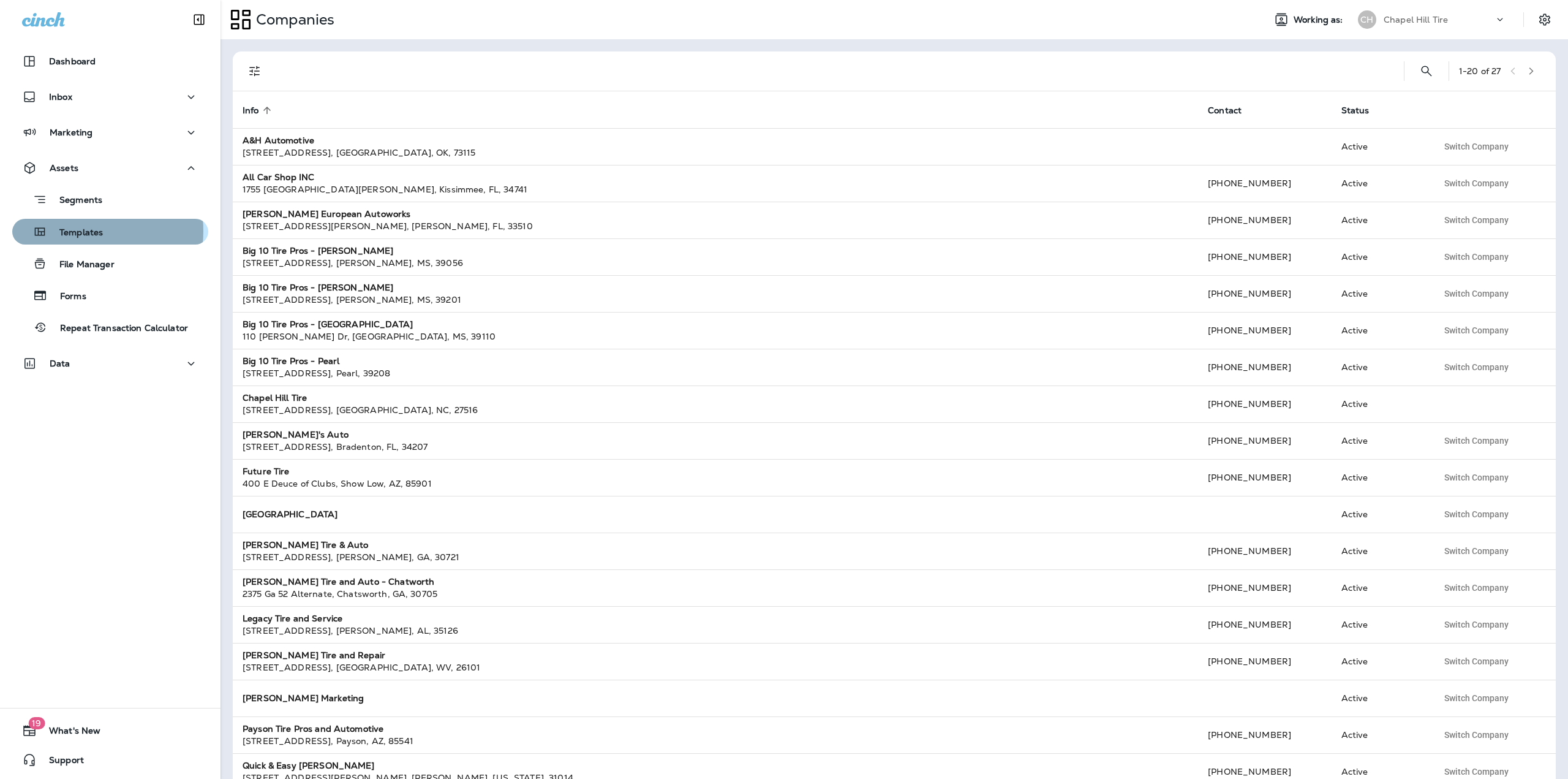
click at [71, 231] on p "Templates" at bounding box center [75, 233] width 56 height 12
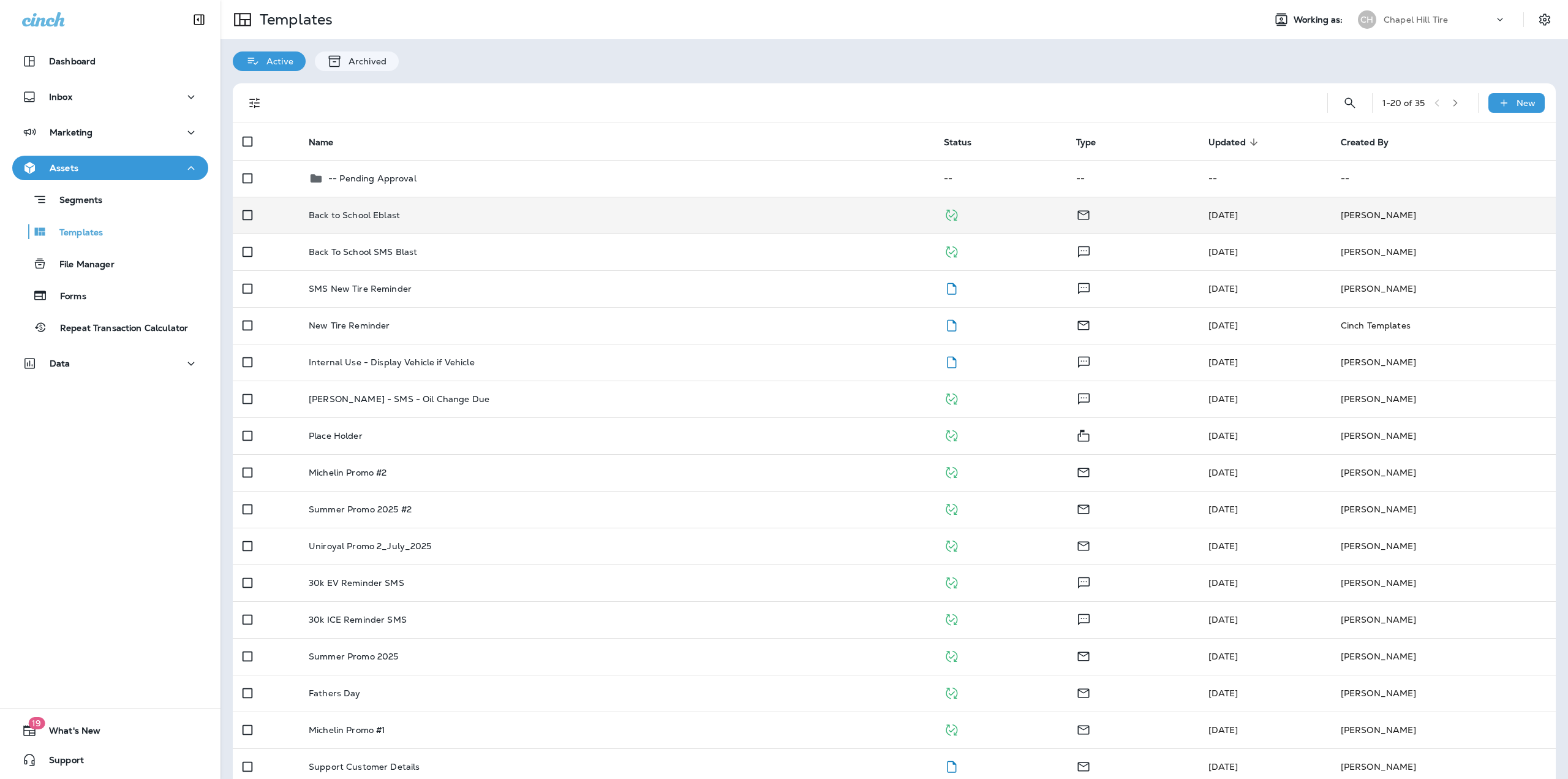
click at [418, 206] on td "Back to School Eblast" at bounding box center [616, 215] width 635 height 37
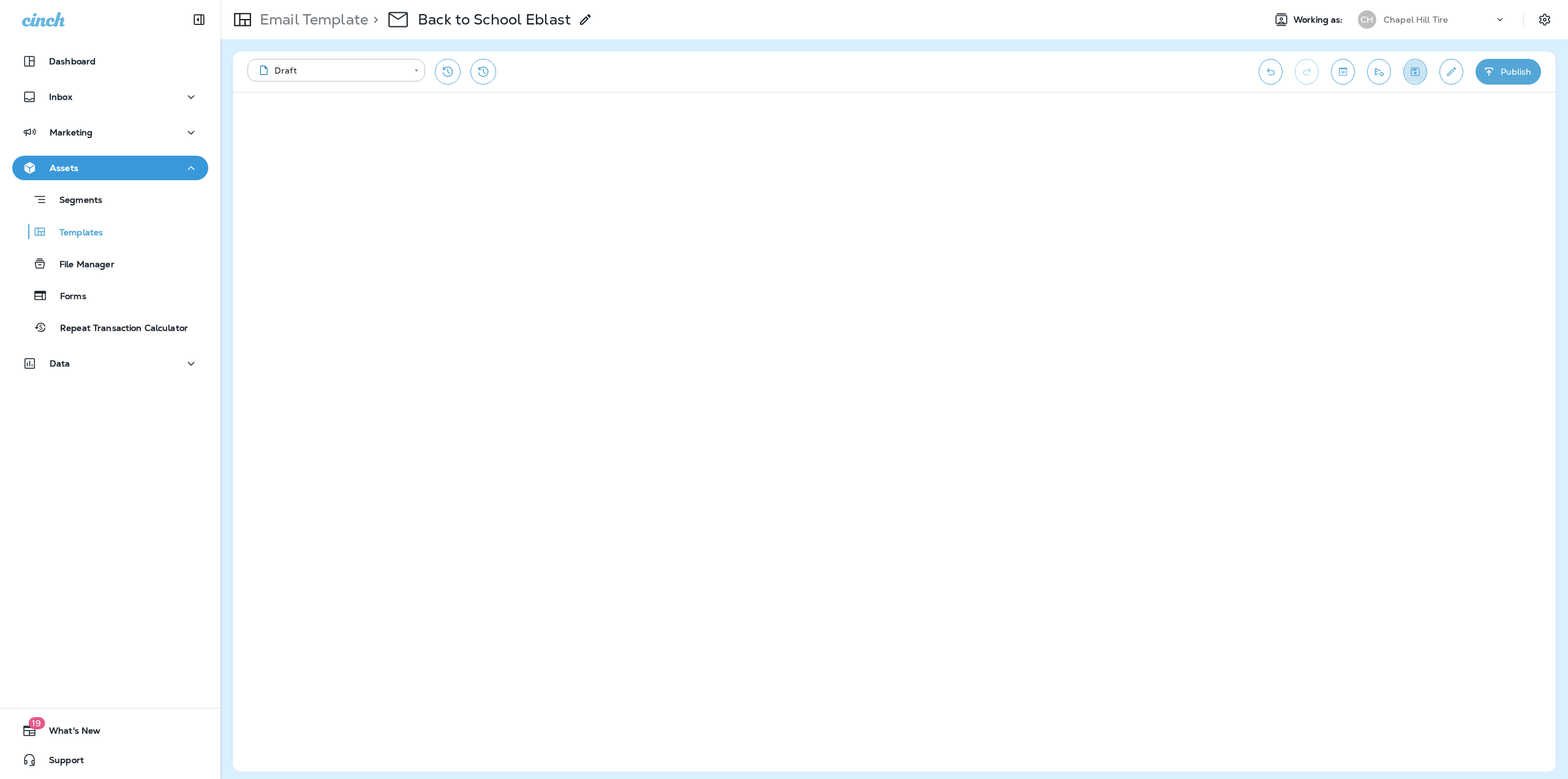
click at [1412, 75] on icon "Save" at bounding box center [1416, 71] width 13 height 12
click at [1512, 69] on button "Publish" at bounding box center [1508, 71] width 65 height 26
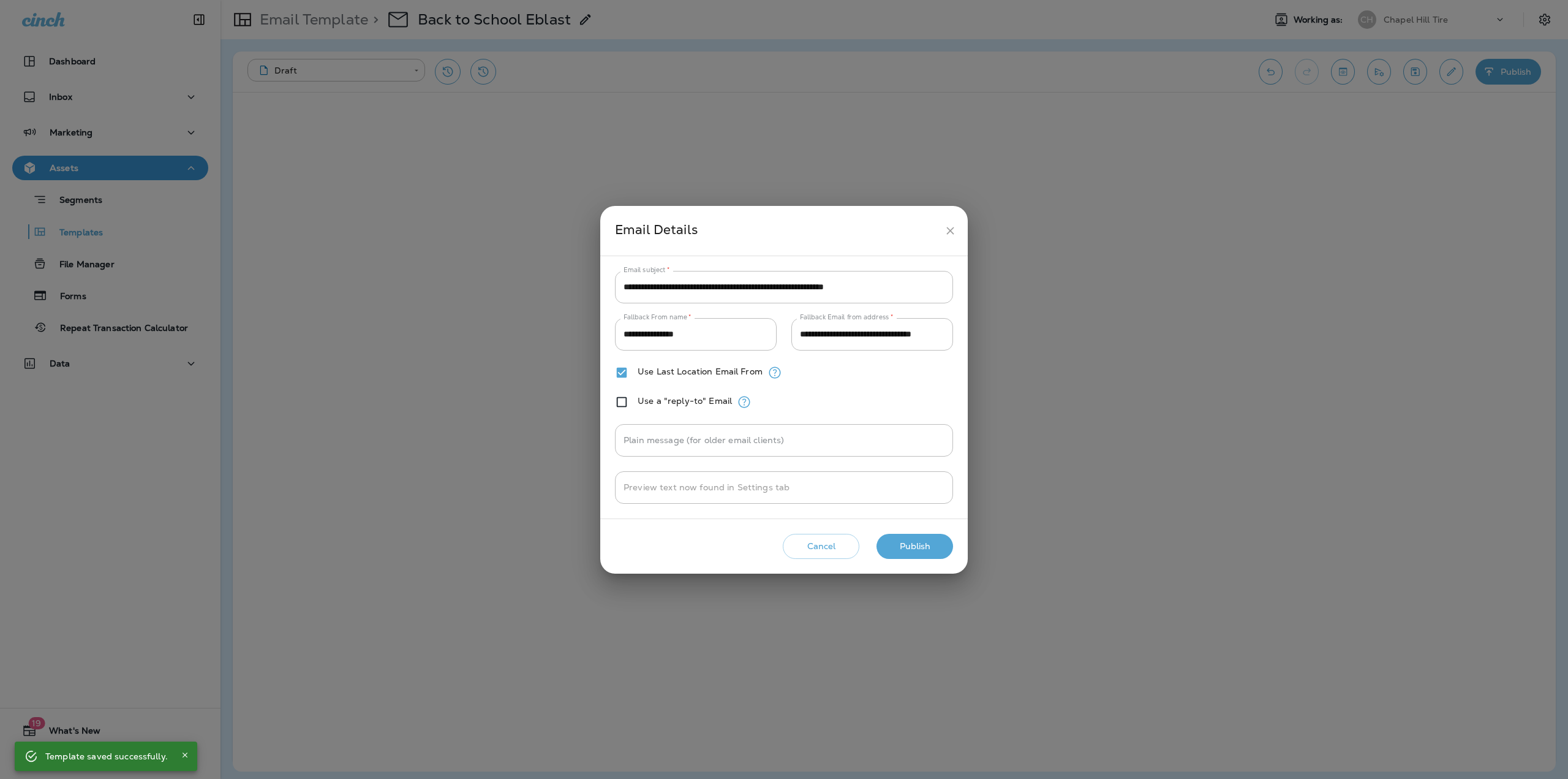
click at [914, 547] on button "Publish" at bounding box center [914, 546] width 77 height 25
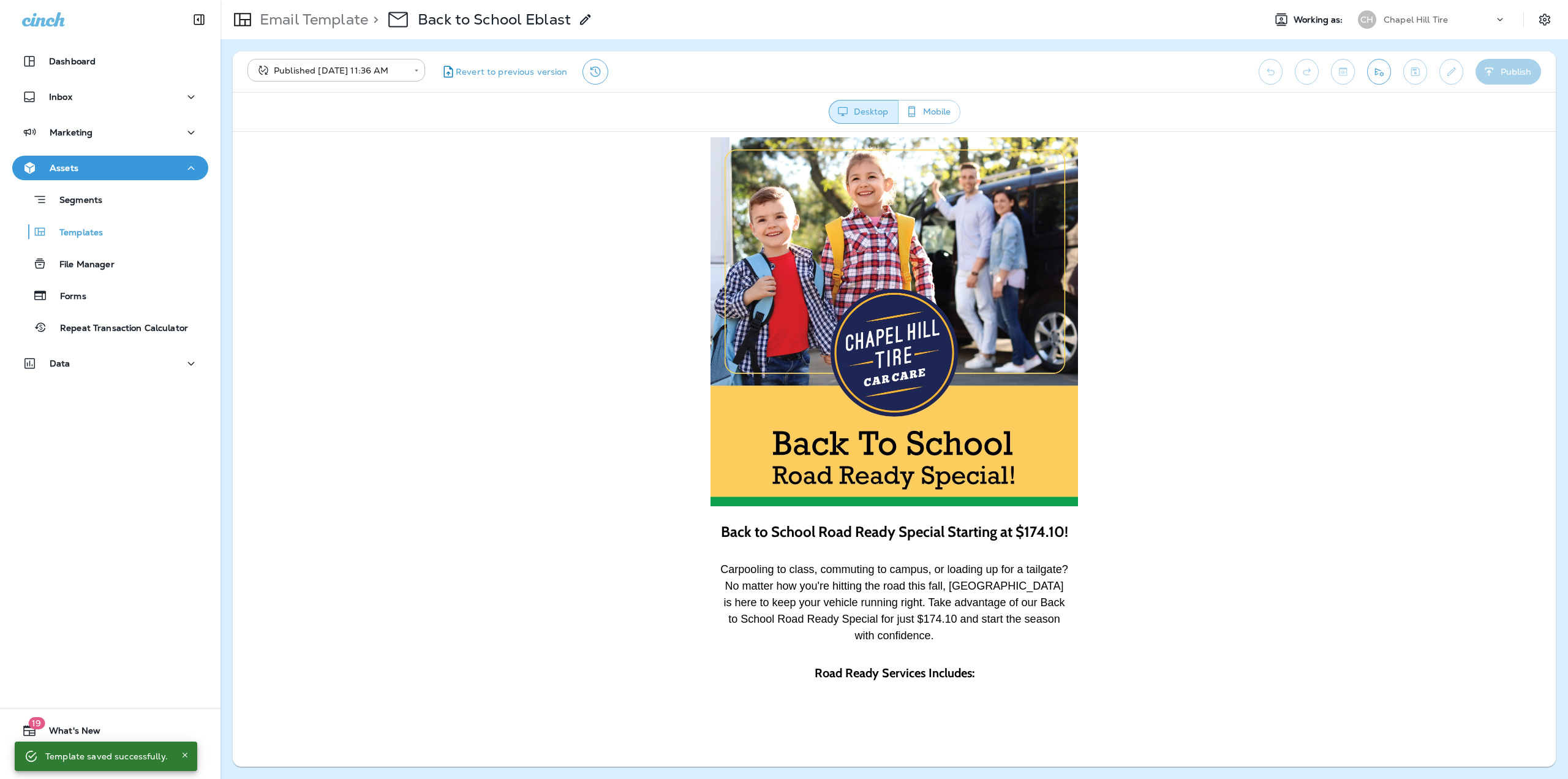
drag, startPoint x: 1265, startPoint y: 106, endPoint x: 1299, endPoint y: 108, distance: 34.1
click at [1295, 106] on div "Desktop Mobile" at bounding box center [895, 111] width 1309 height 24
click at [1375, 70] on icon "Send test email" at bounding box center [1380, 72] width 9 height 8
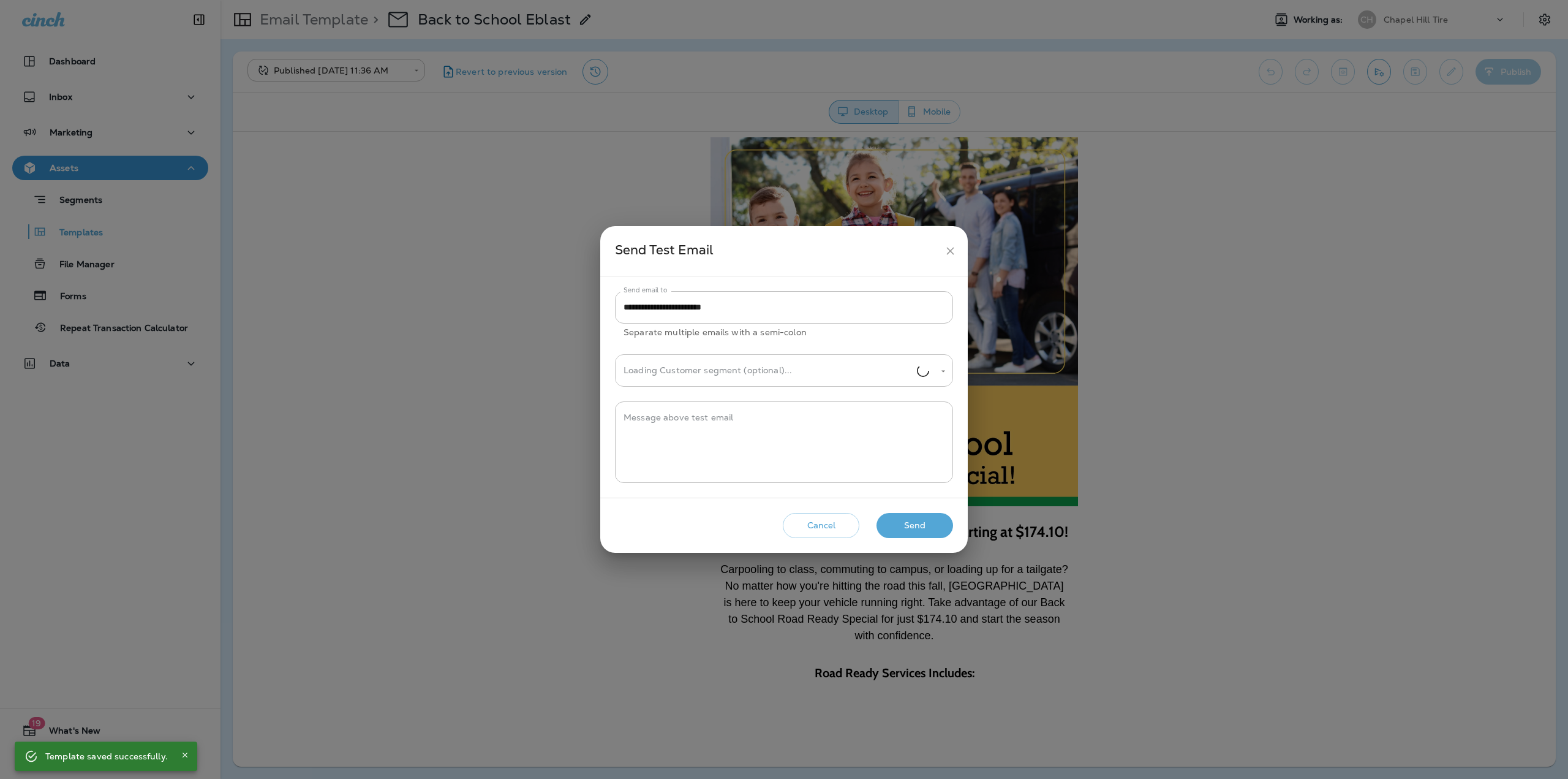
click at [723, 371] on input "Loading Customer segment (optional)..." at bounding box center [769, 370] width 297 height 21
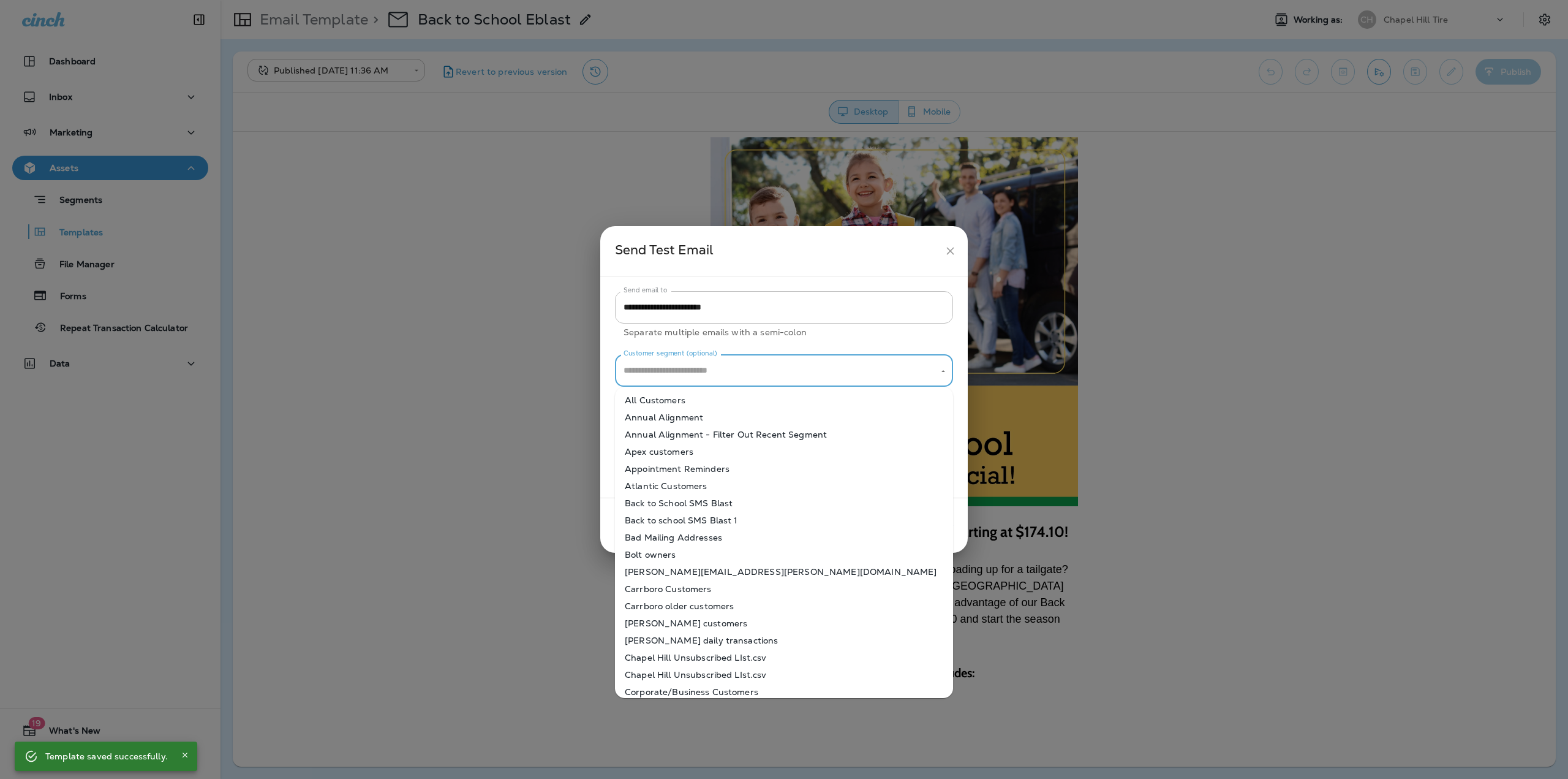
click at [674, 405] on li "All Customers" at bounding box center [784, 399] width 339 height 17
type input "**********"
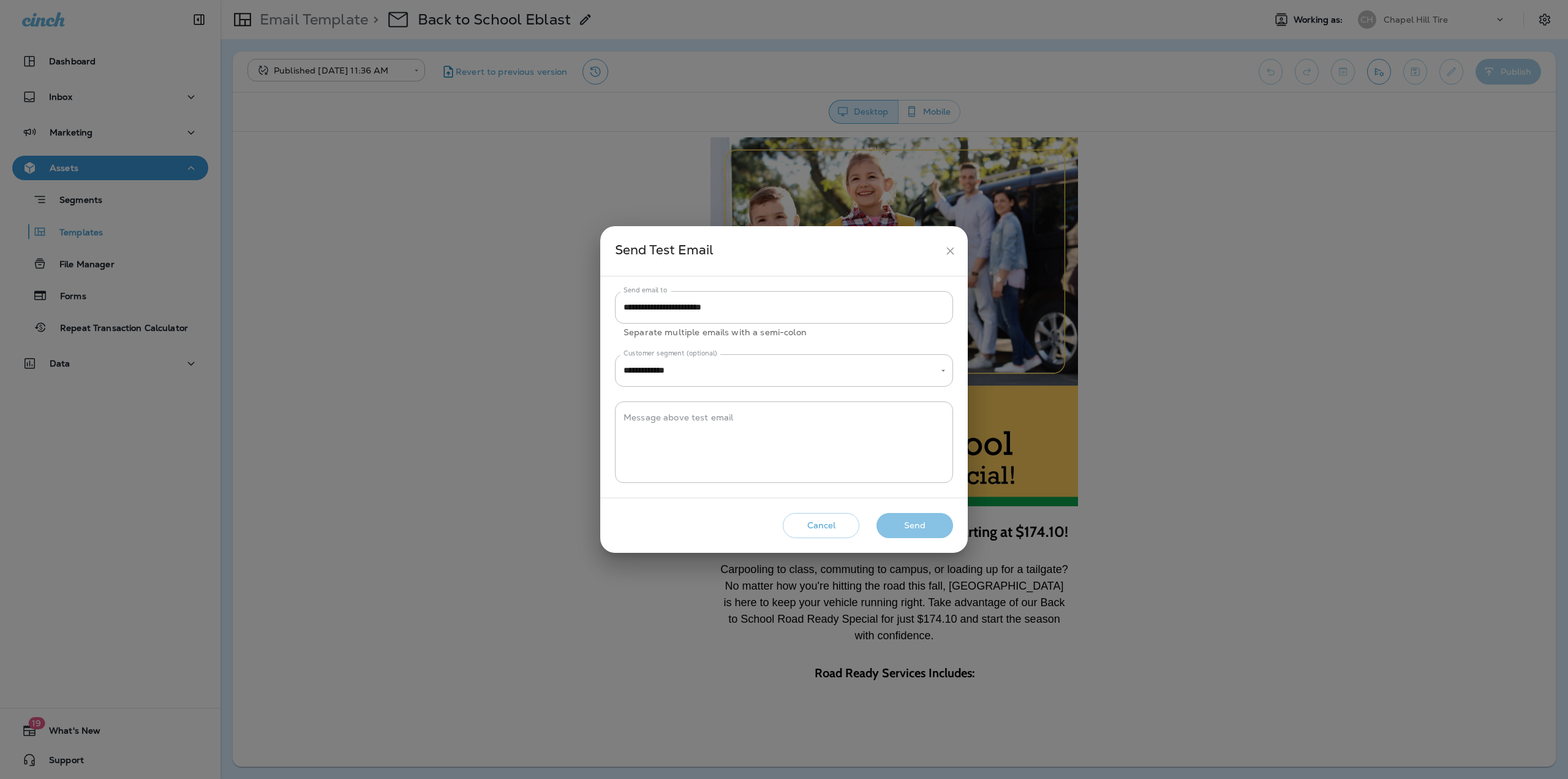
click at [894, 522] on button "Send" at bounding box center [914, 525] width 77 height 25
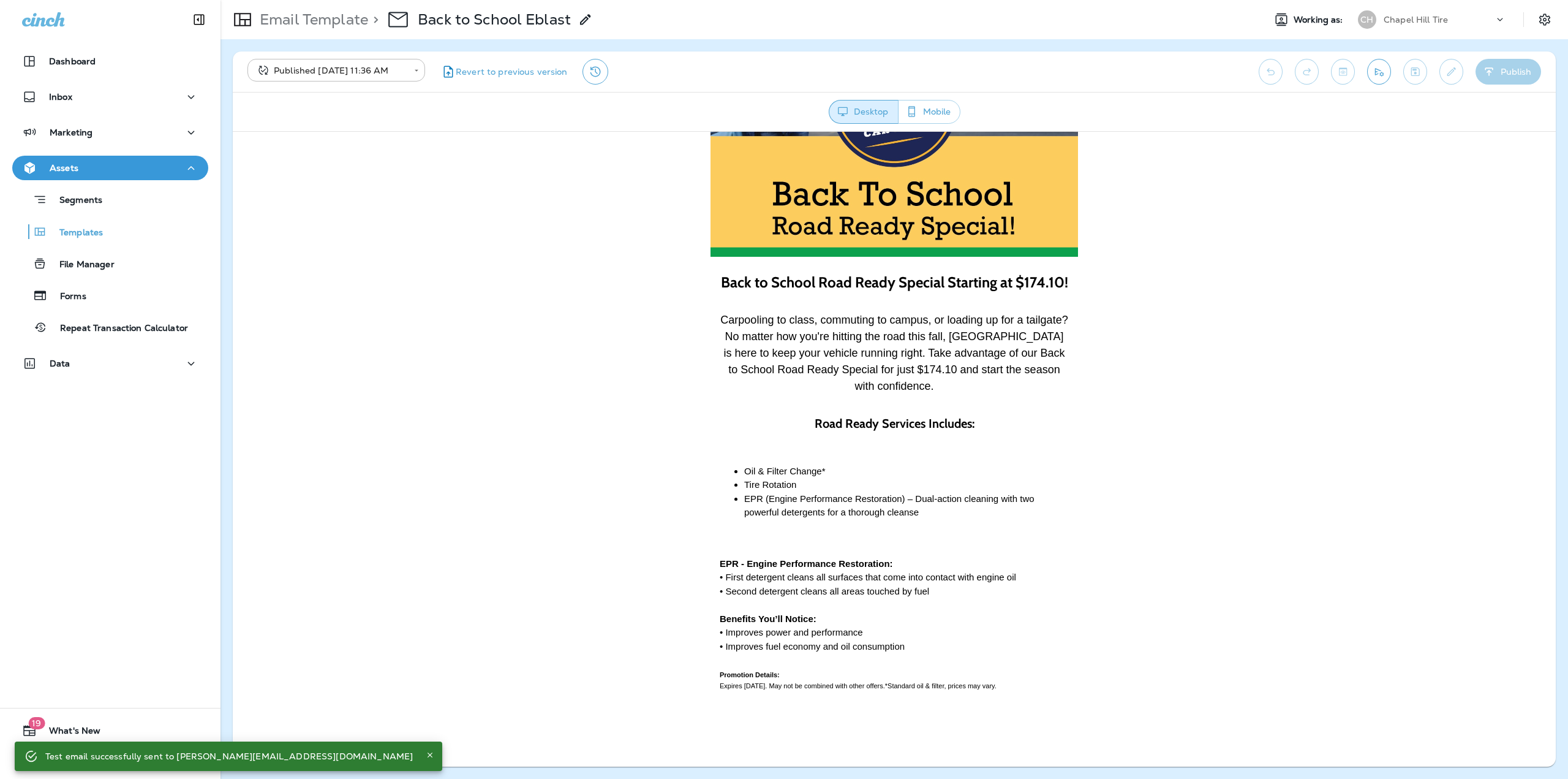
scroll to position [368, 0]
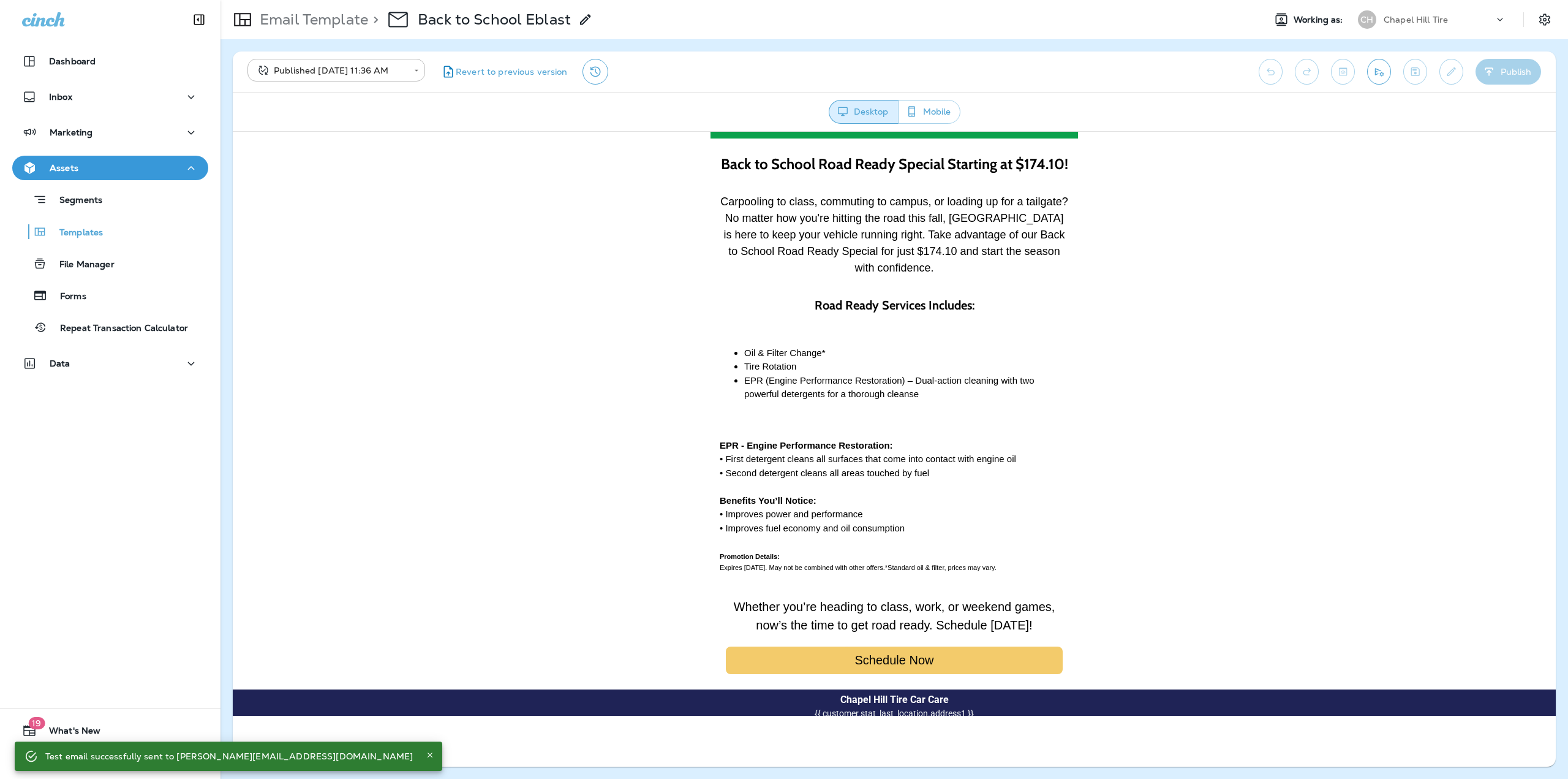
click at [810, 330] on td "Oil & Filter Change* Tire Rotation EPR (Engine Performance Restoration) – Dual-…" at bounding box center [895, 373] width 368 height 87
click at [371, 0] on body "**********" at bounding box center [784, 0] width 1568 height 0
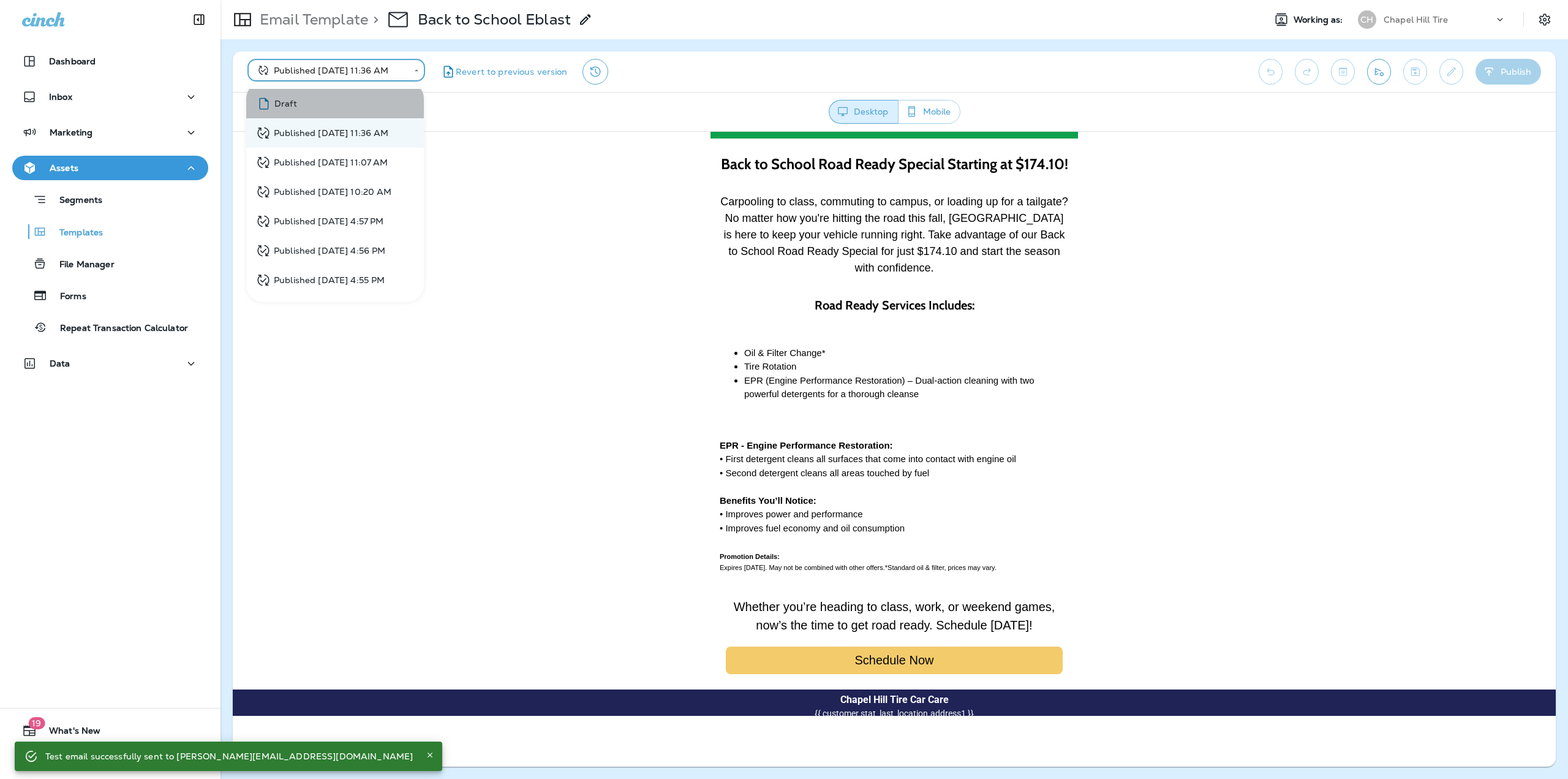
click at [293, 98] on div "Draft" at bounding box center [276, 103] width 41 height 15
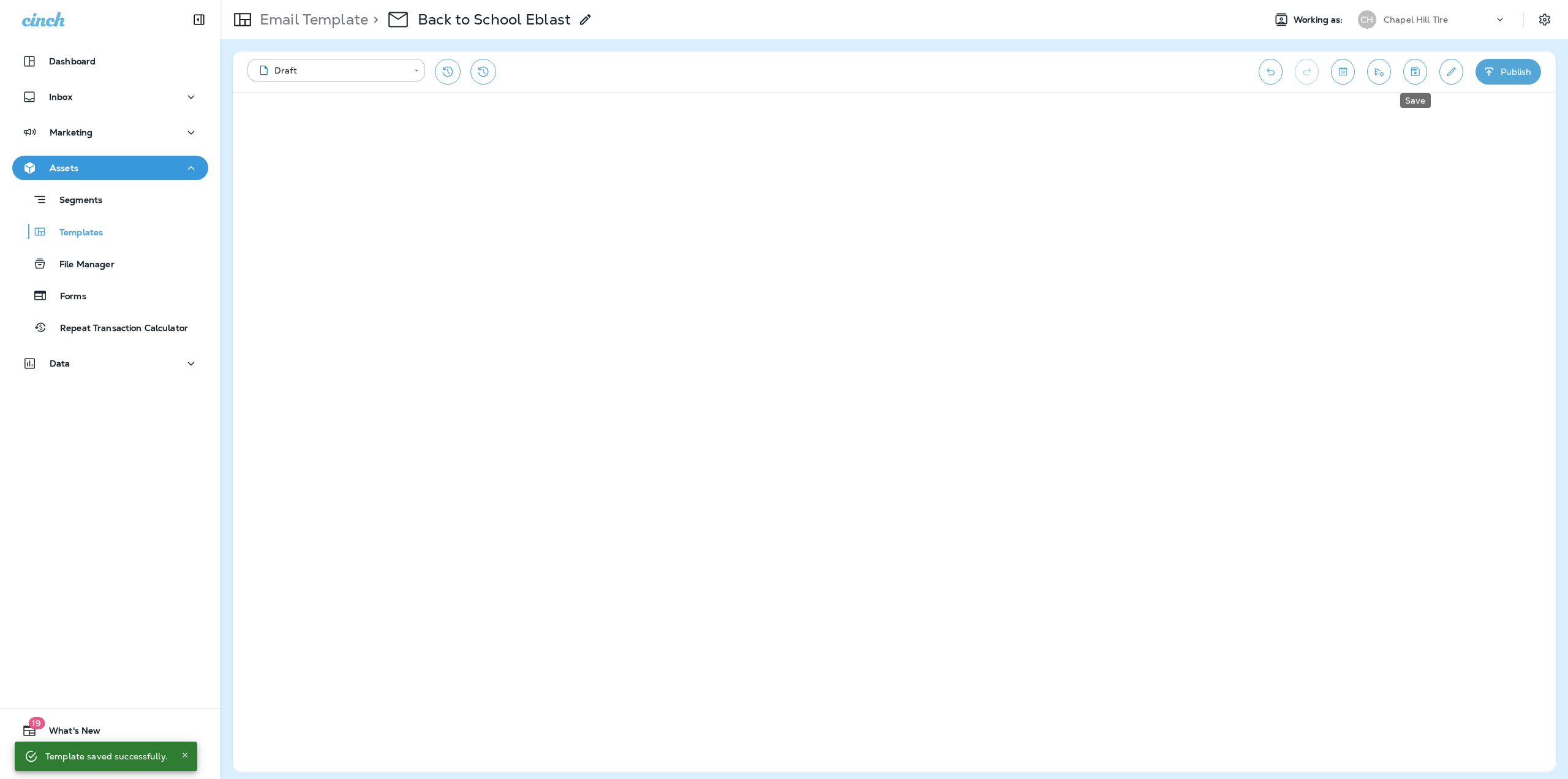
click at [1408, 69] on button "Save" at bounding box center [1415, 71] width 24 height 26
click at [1416, 75] on icon "Save" at bounding box center [1416, 72] width 9 height 9
click at [1412, 72] on icon "Save" at bounding box center [1416, 71] width 13 height 12
click at [1490, 68] on icon "button" at bounding box center [1489, 71] width 8 height 8
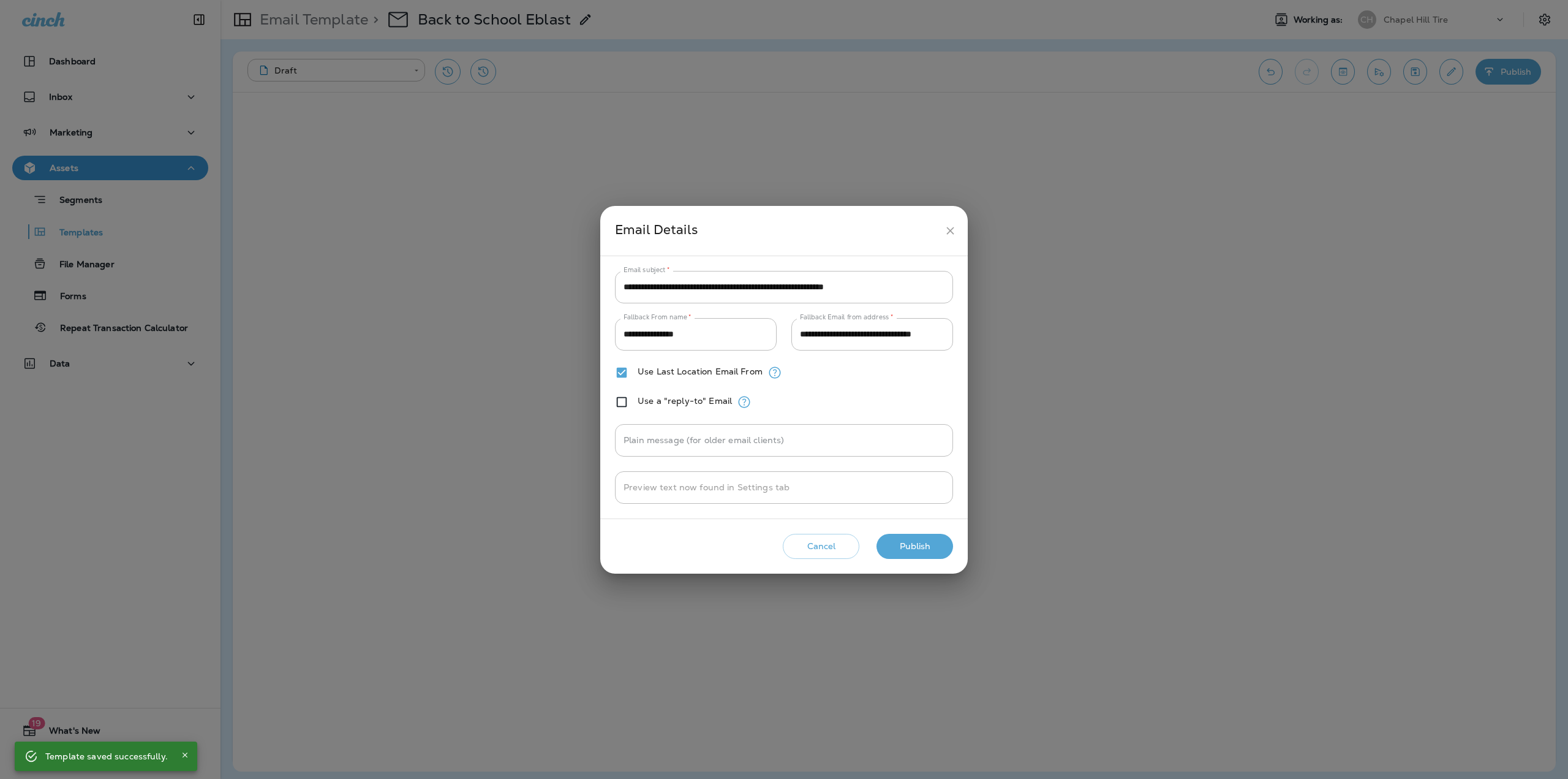
click at [903, 544] on button "Publish" at bounding box center [914, 546] width 77 height 25
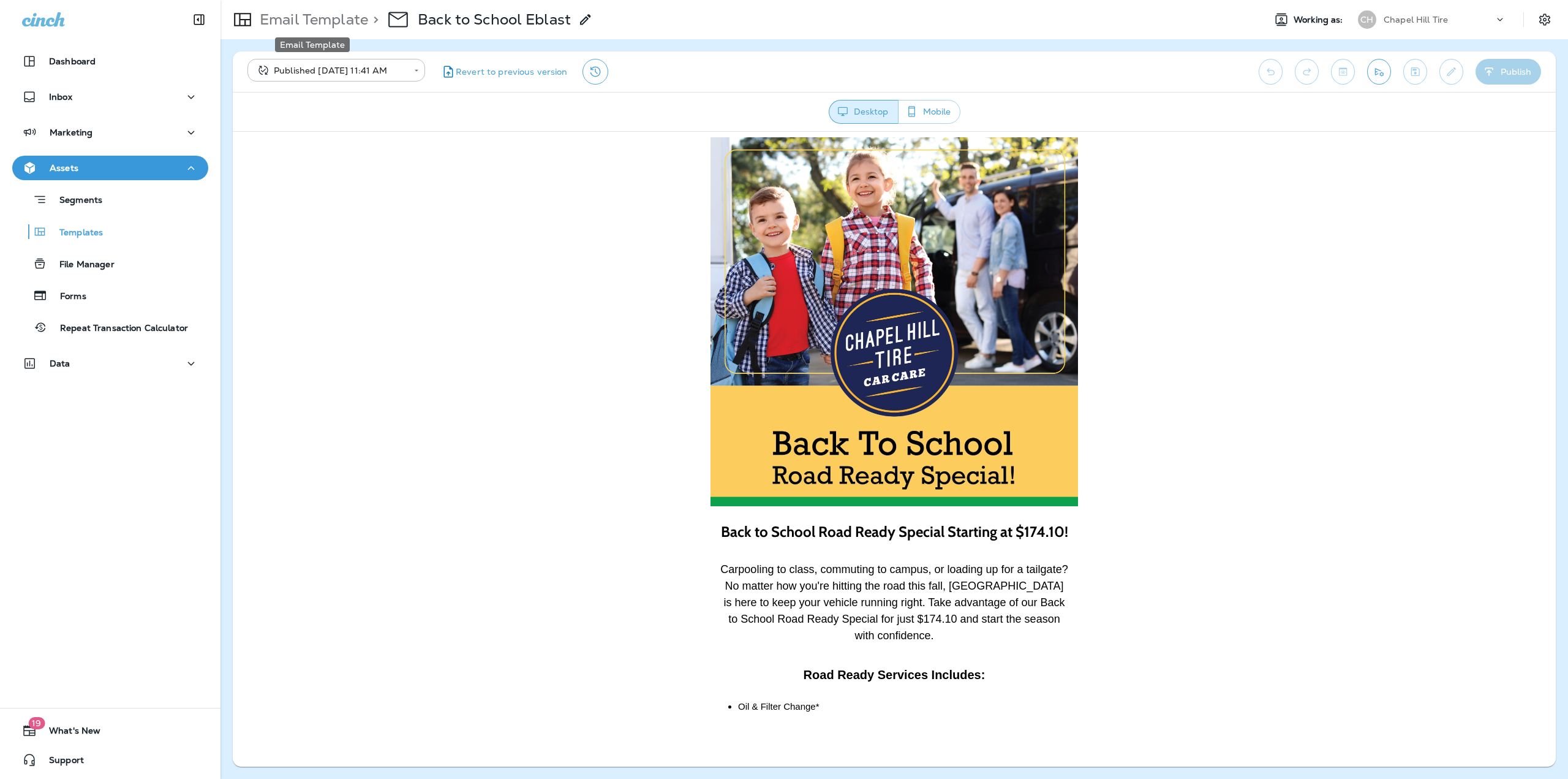
scroll to position [0, 0]
click at [320, 24] on p "Email Template" at bounding box center [311, 19] width 114 height 18
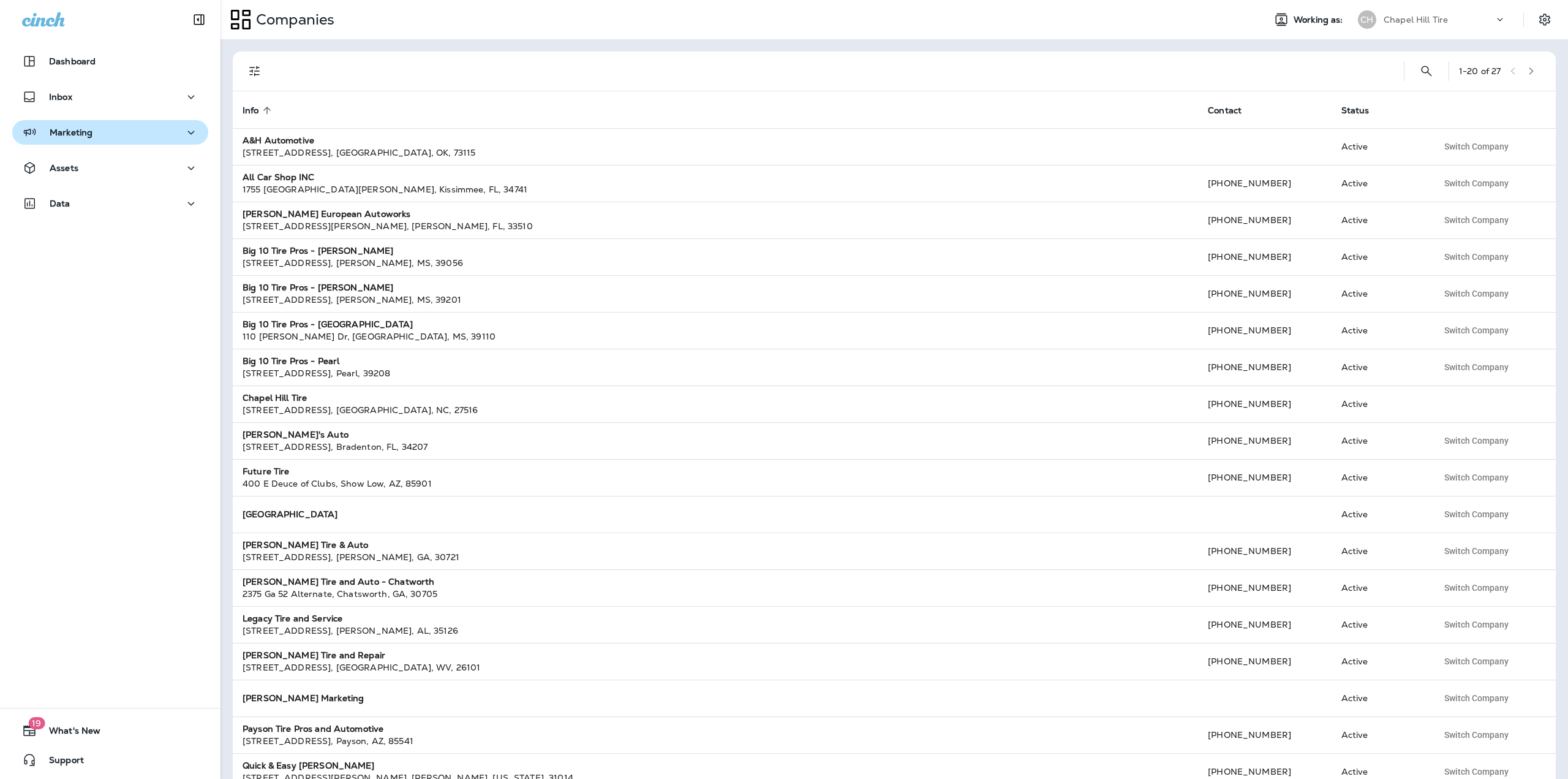
click at [119, 135] on div "Marketing" at bounding box center [110, 133] width 177 height 15
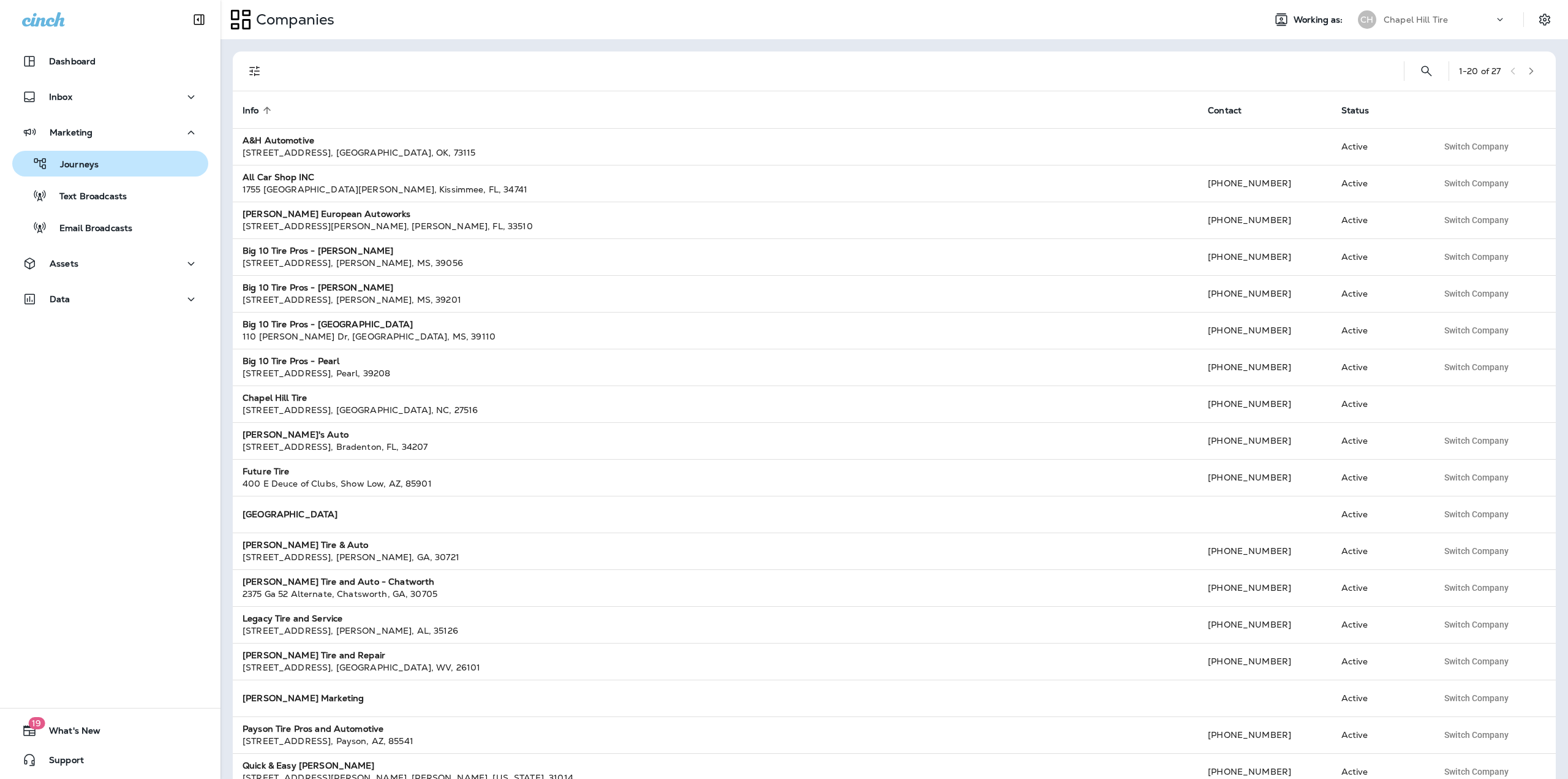
click at [91, 166] on p "Journeys" at bounding box center [73, 165] width 51 height 12
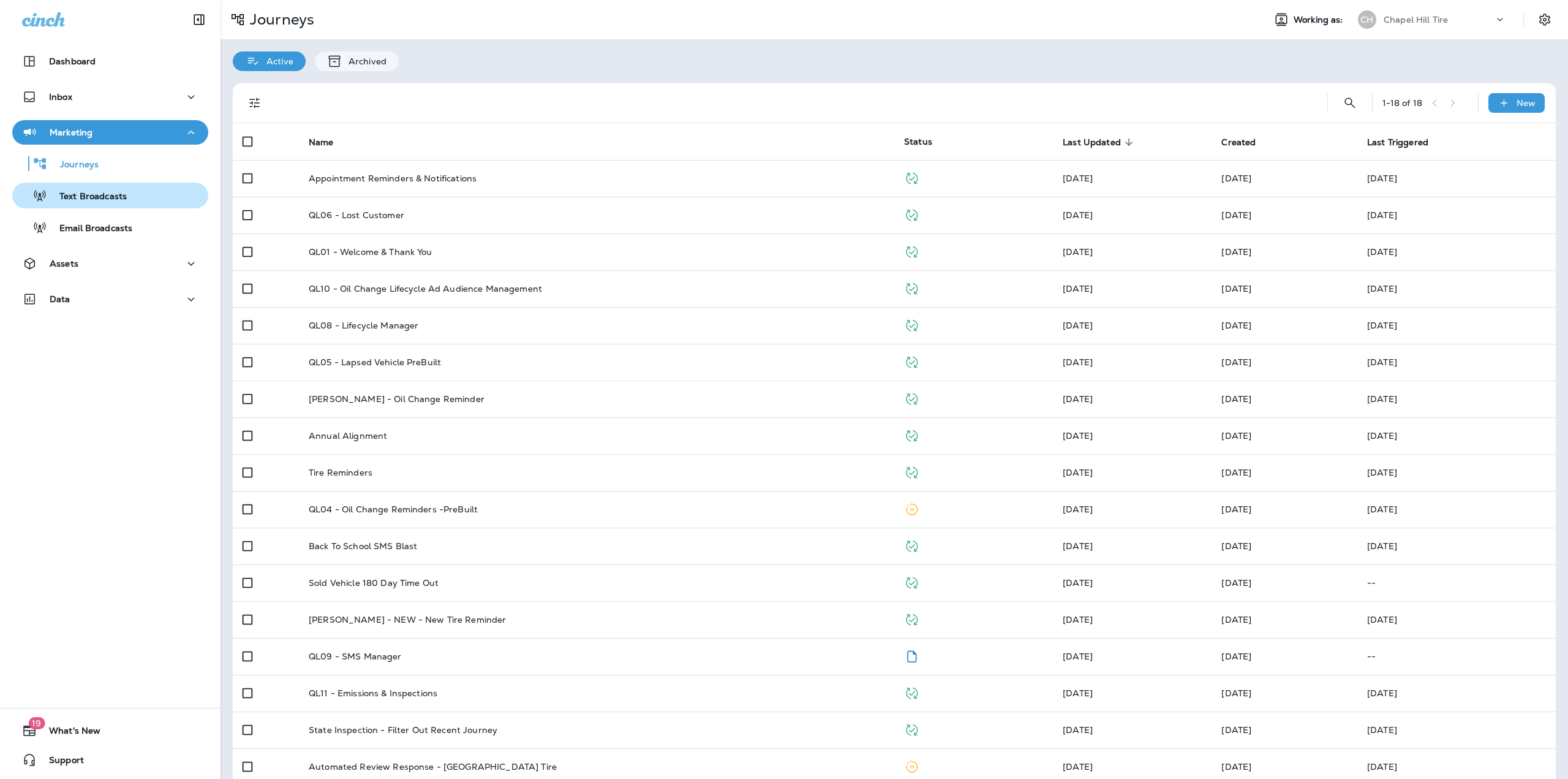
click at [136, 191] on div "Text Broadcasts" at bounding box center [110, 195] width 186 height 18
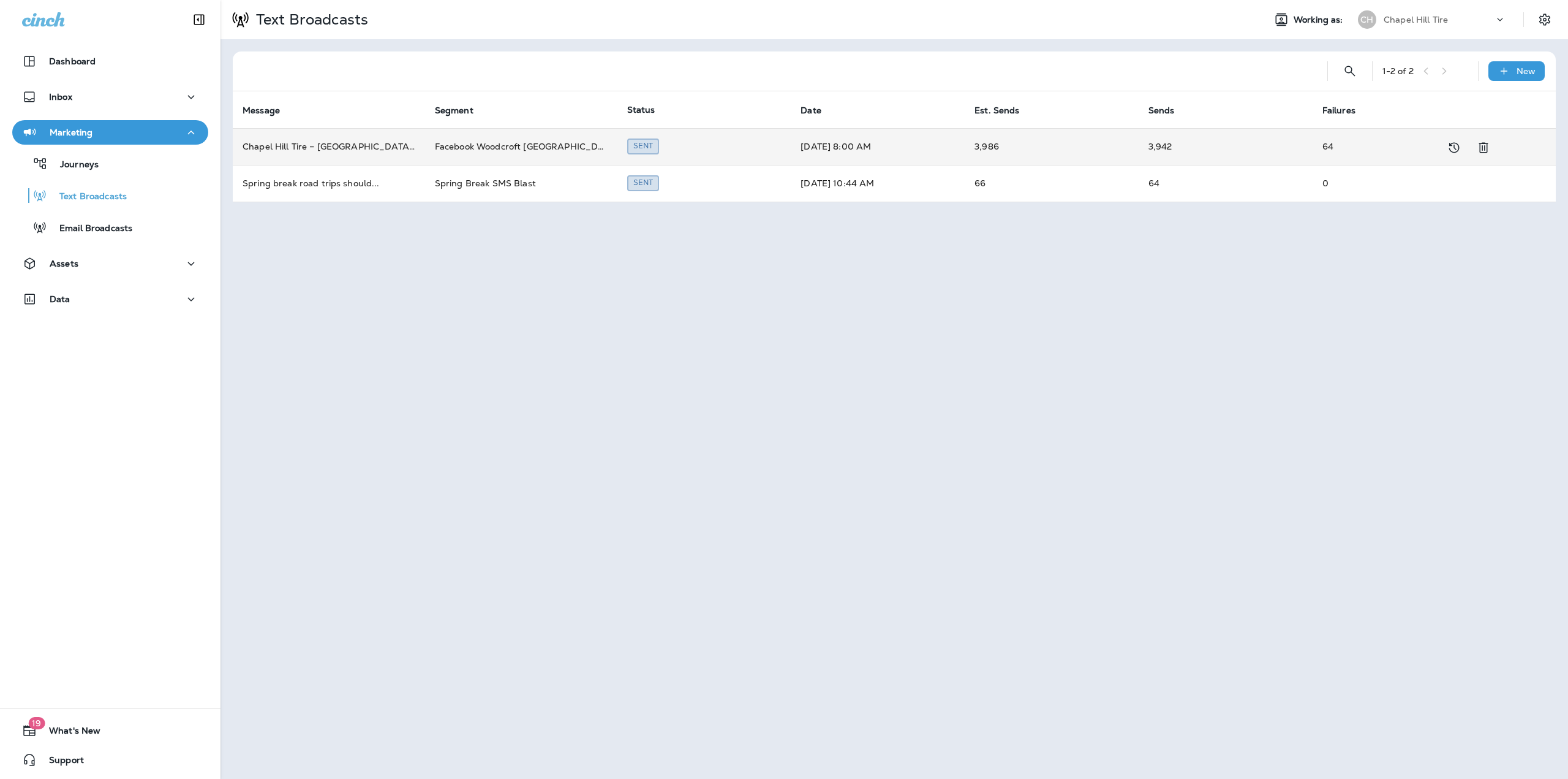
click at [506, 150] on td "Facebook Woodcroft [GEOGRAPHIC_DATA] List Copy" at bounding box center [521, 147] width 193 height 37
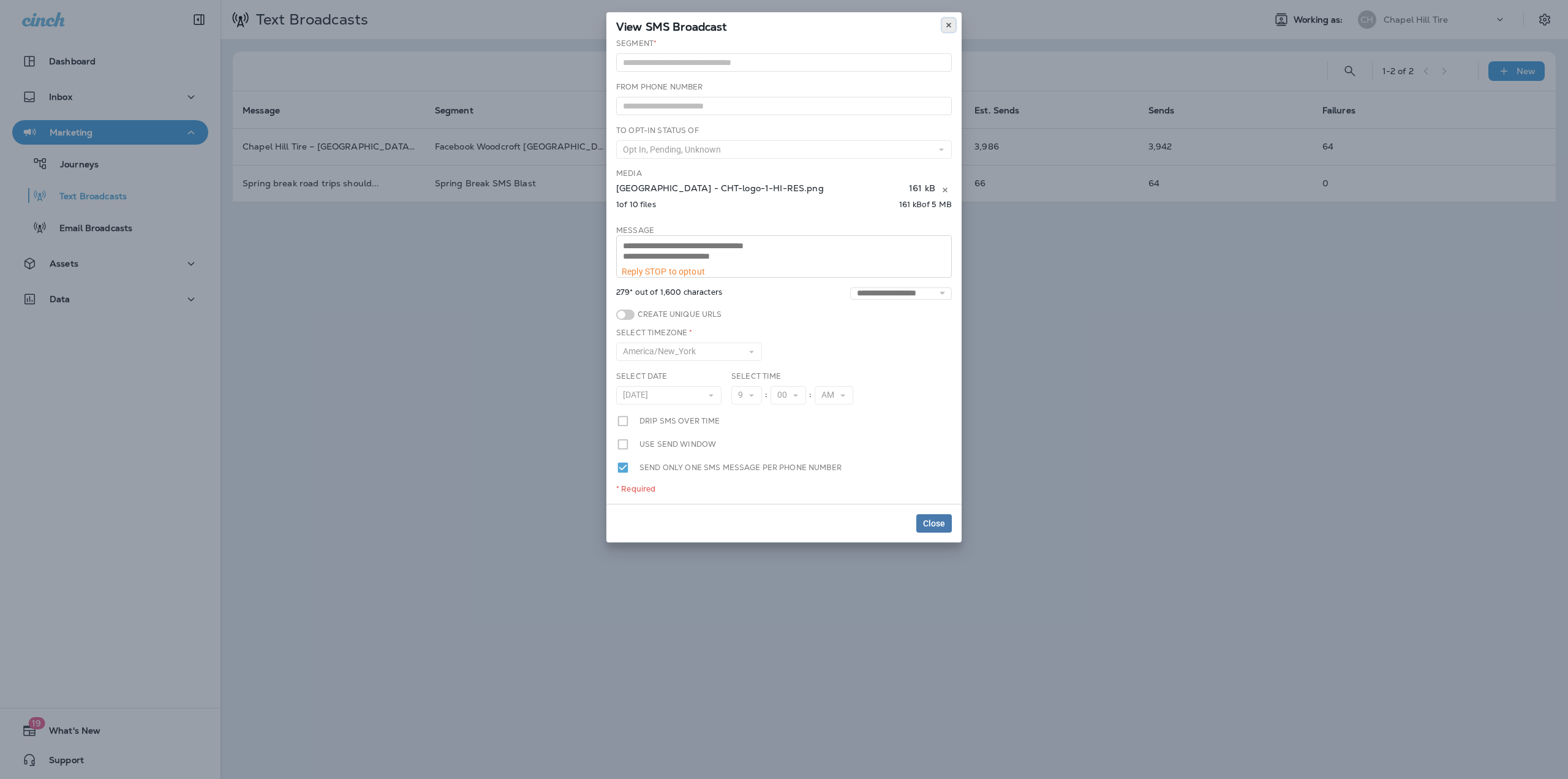
click at [951, 22] on icon at bounding box center [949, 25] width 7 height 7
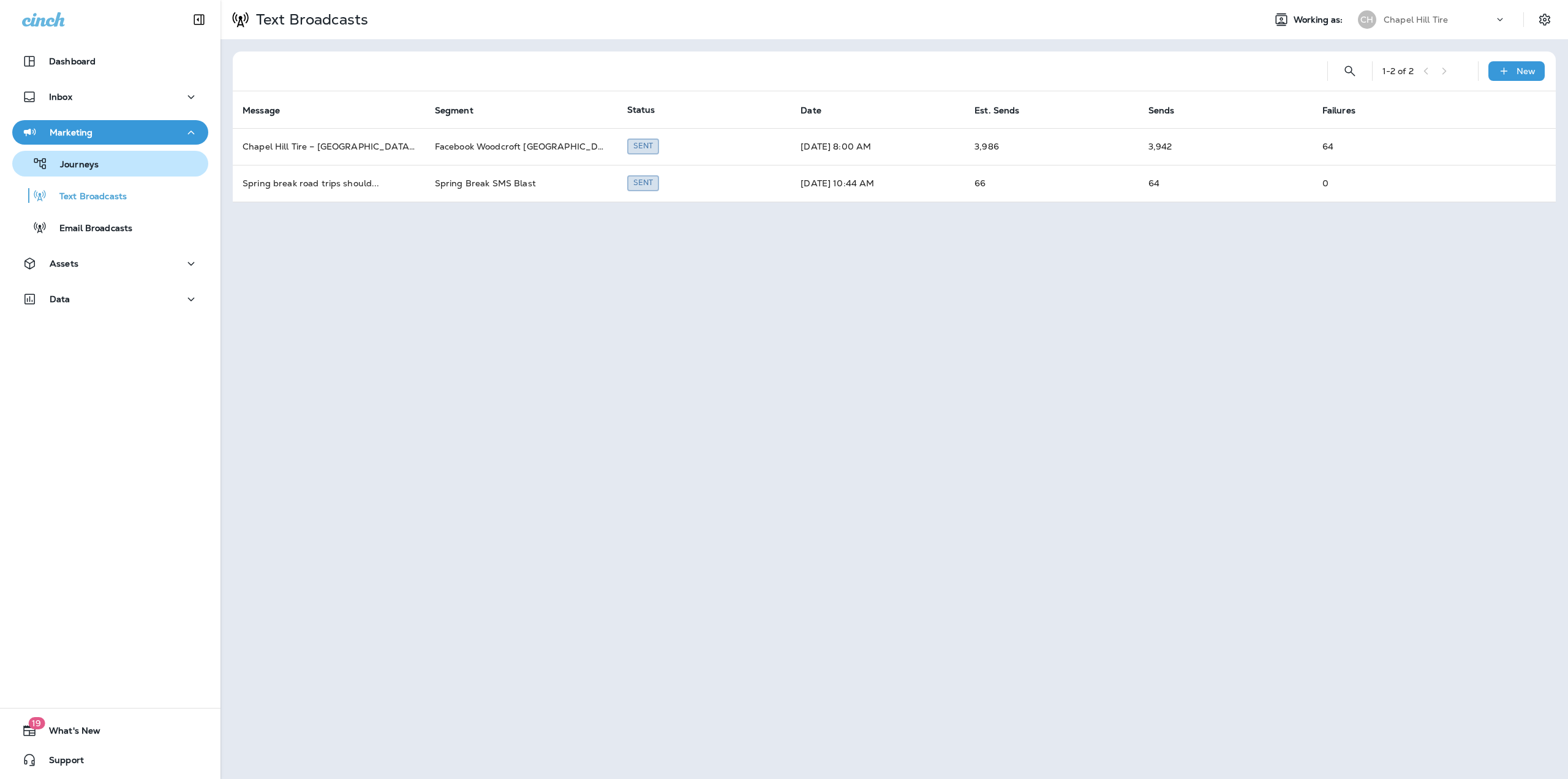
click at [133, 163] on div "Journeys" at bounding box center [110, 163] width 186 height 18
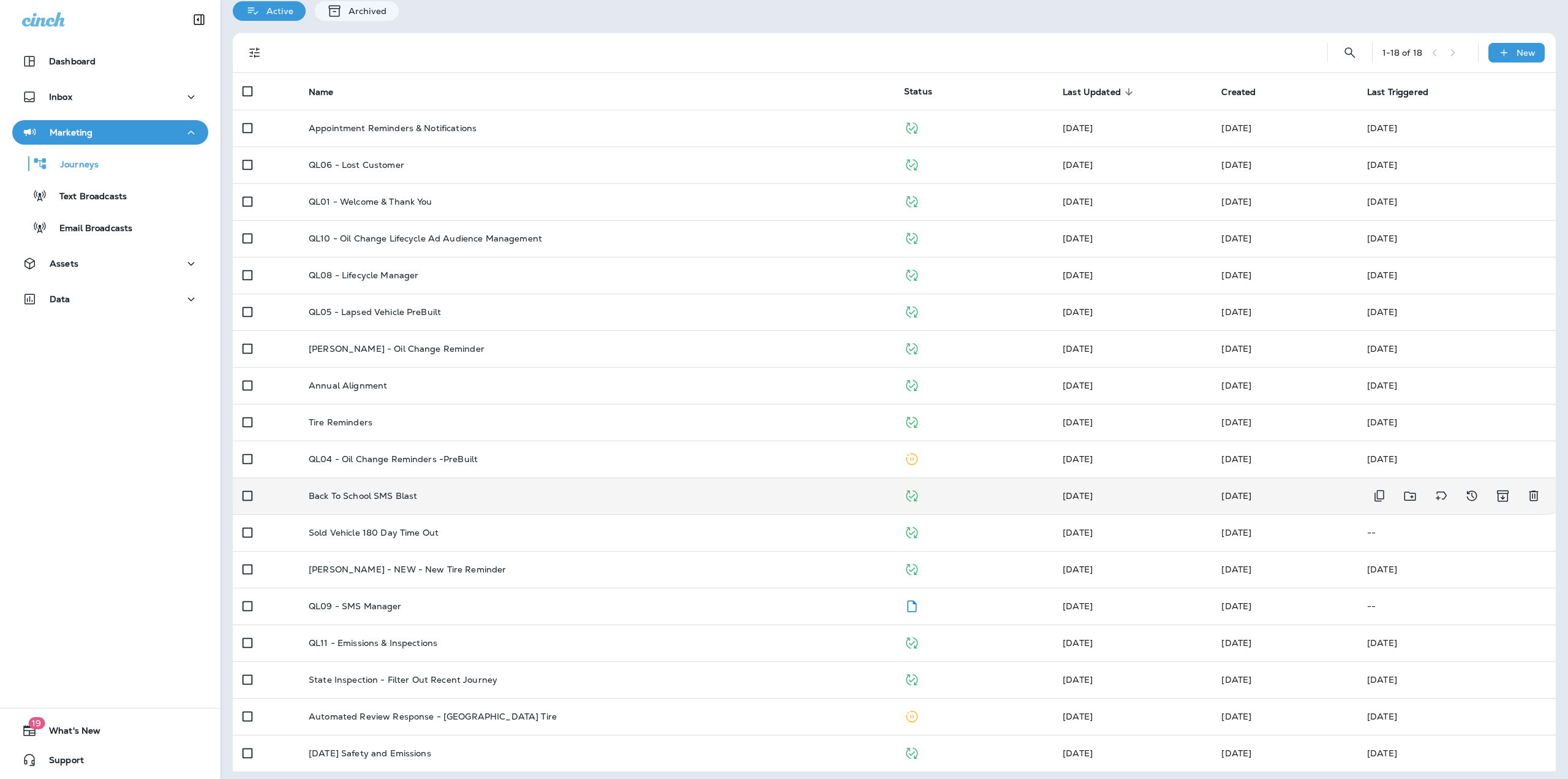
scroll to position [56, 0]
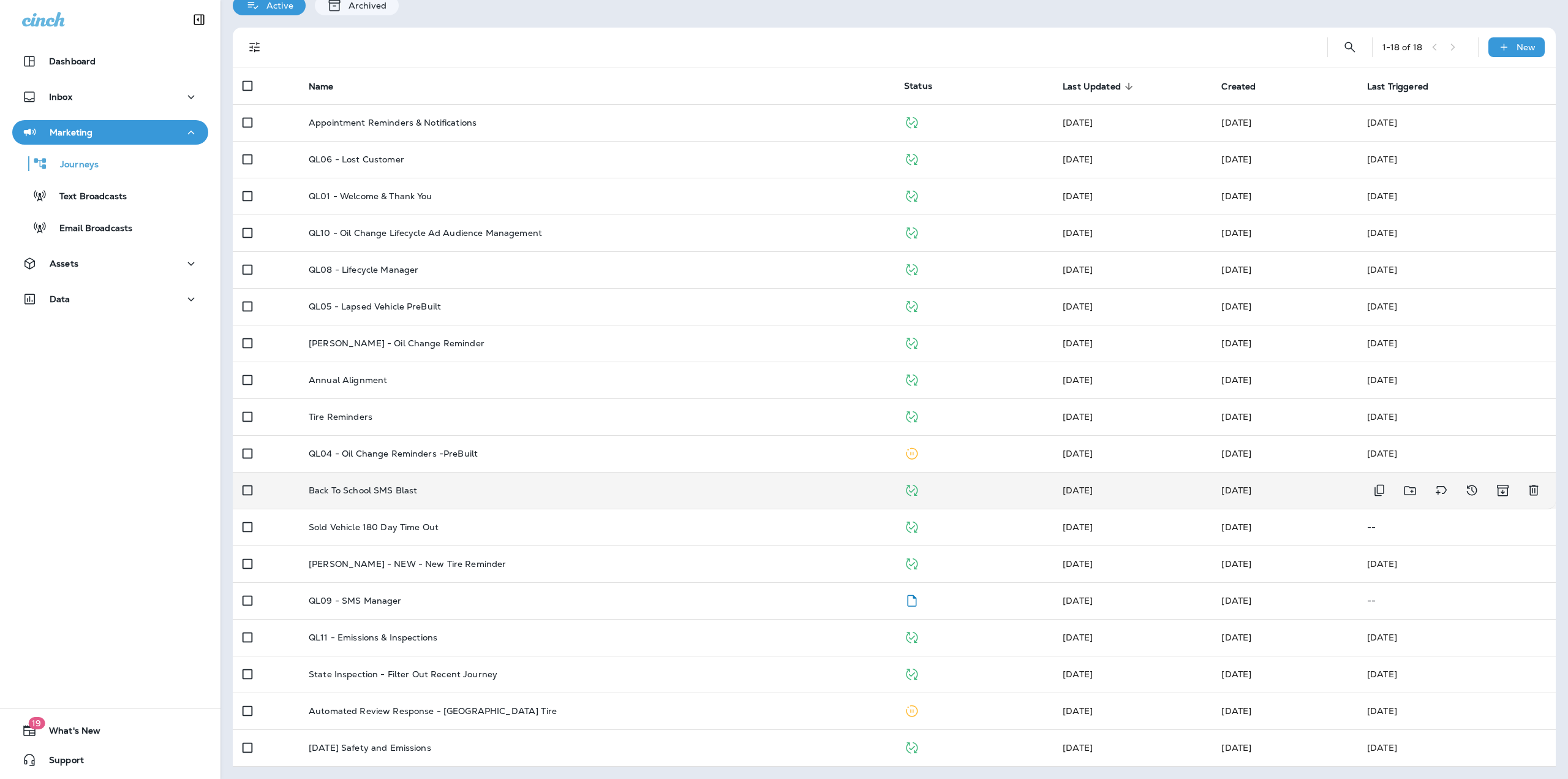
click at [467, 490] on div "Back To School SMS Blast" at bounding box center [596, 490] width 576 height 10
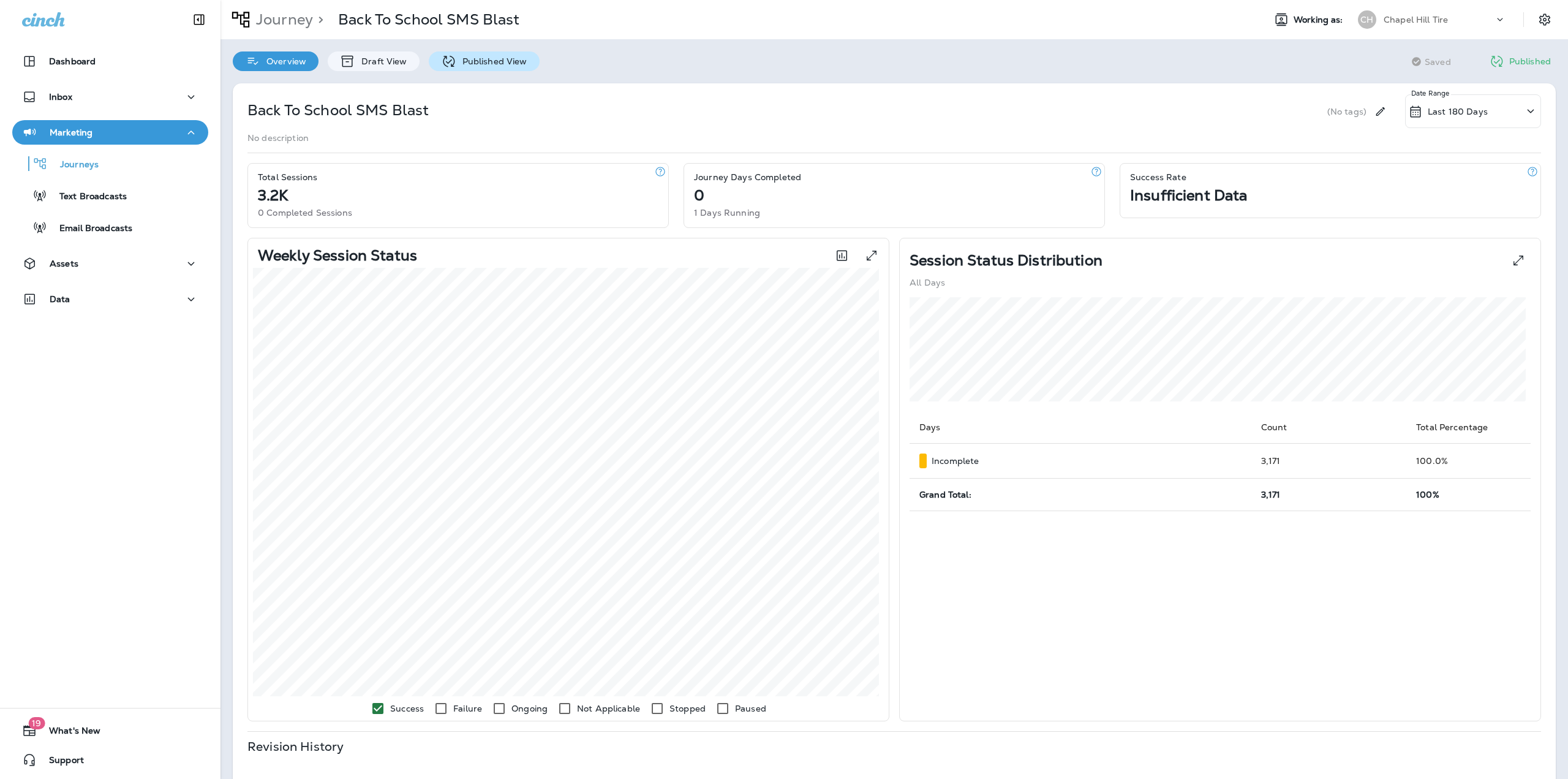
click at [466, 66] on p "Published View" at bounding box center [492, 61] width 71 height 10
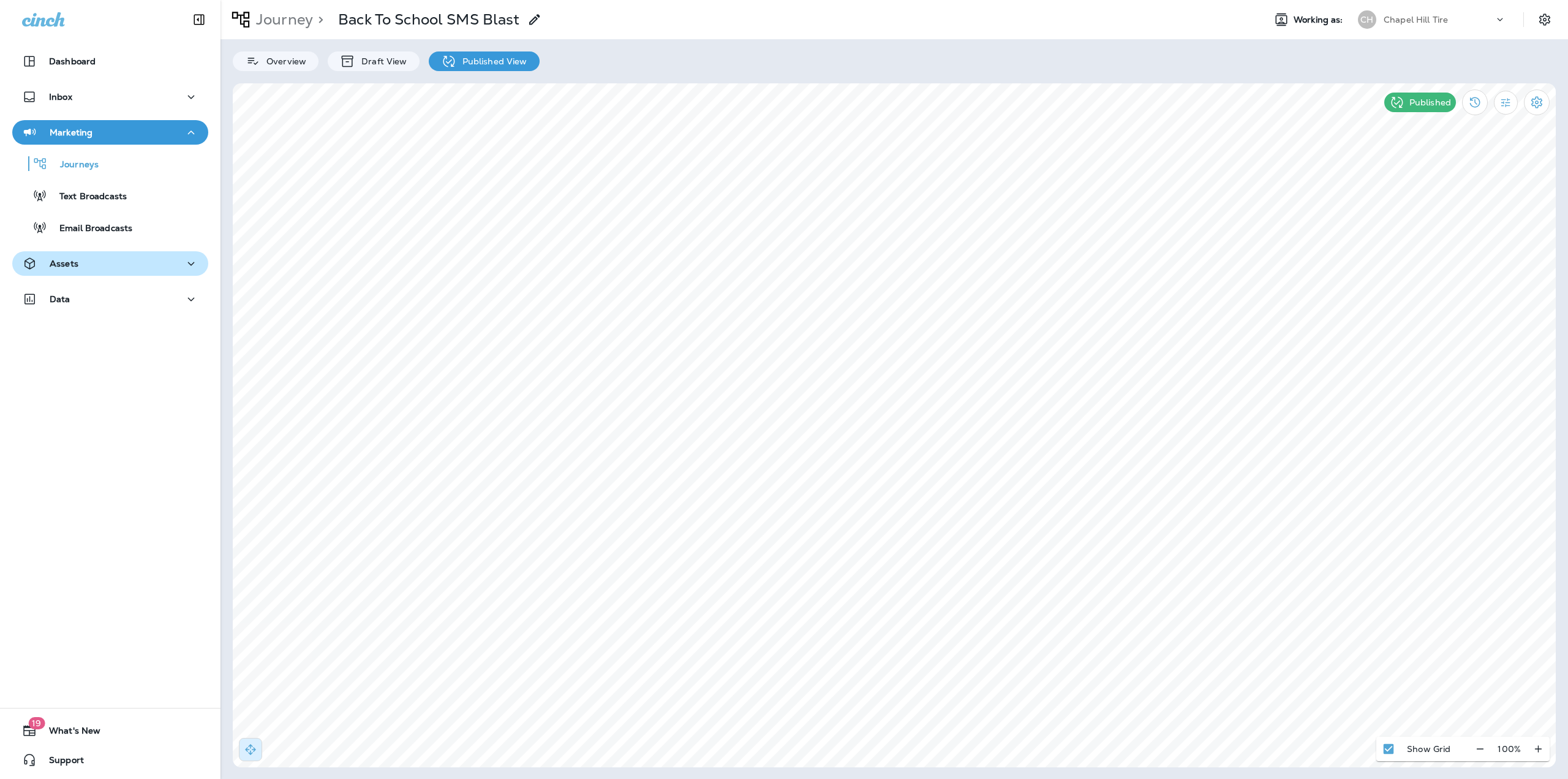
click at [174, 268] on div "Assets" at bounding box center [110, 263] width 177 height 15
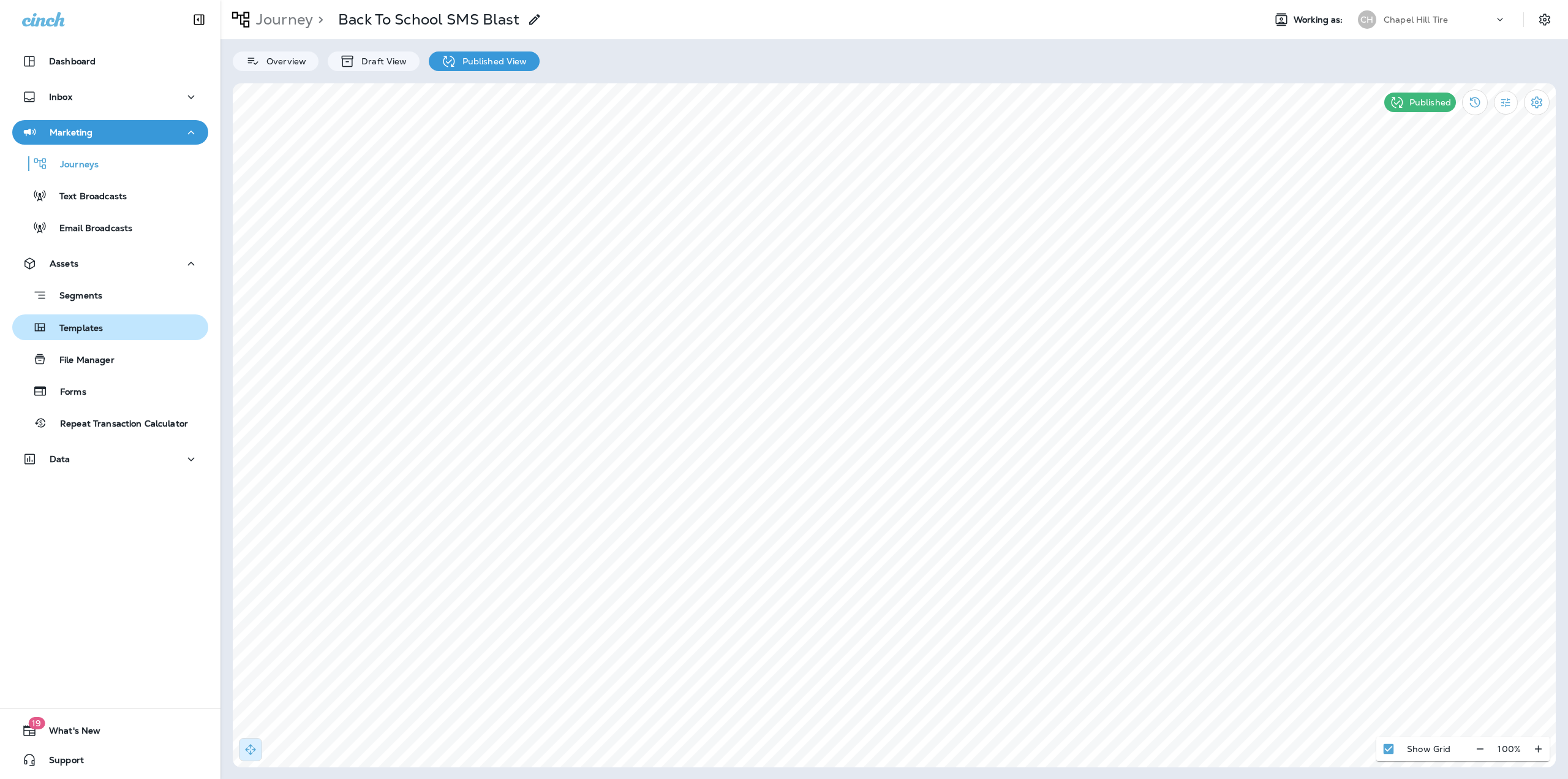
click at [101, 335] on div "Templates" at bounding box center [59, 327] width 86 height 18
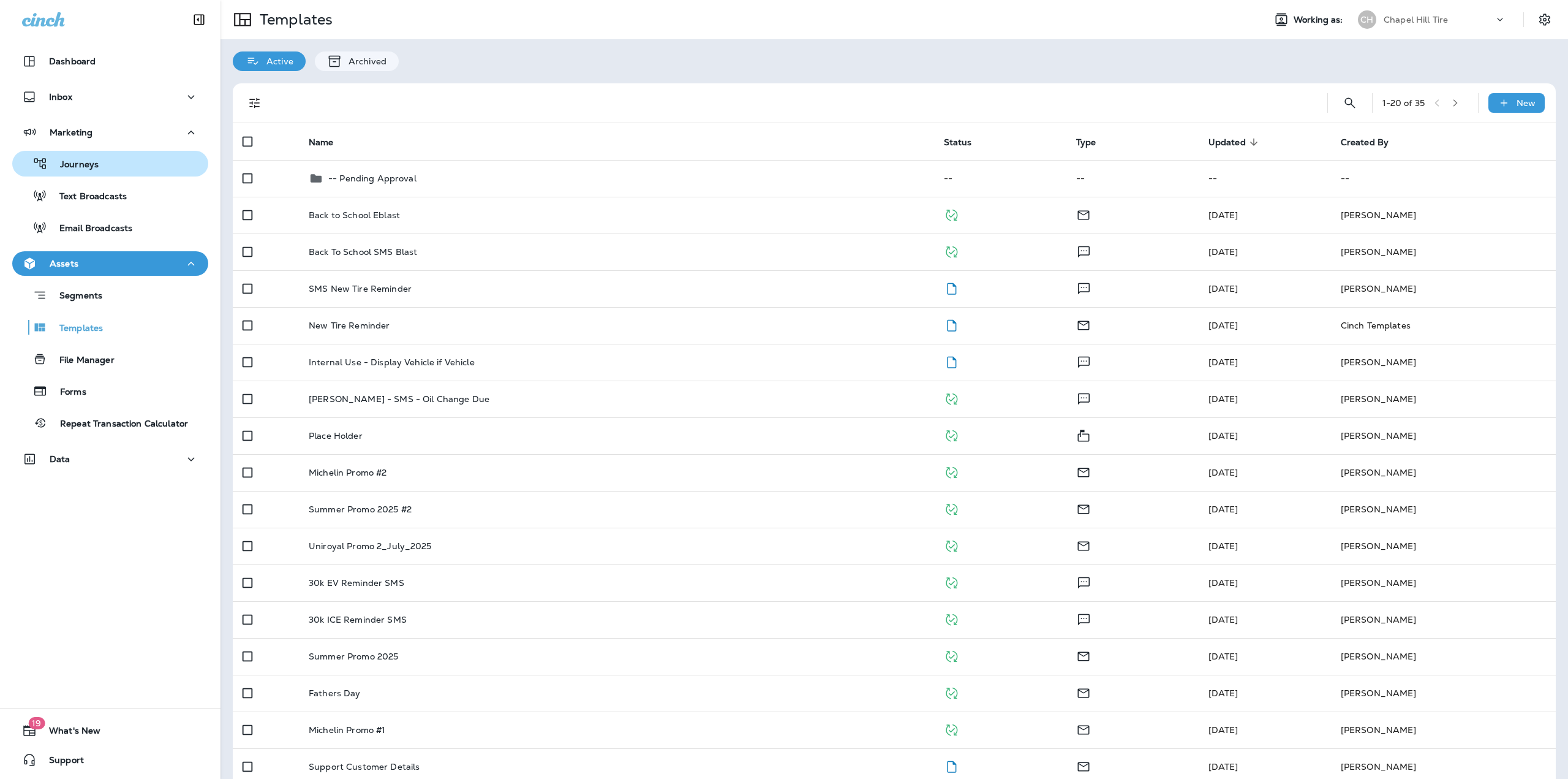
click at [108, 160] on div "Journeys" at bounding box center [110, 163] width 186 height 18
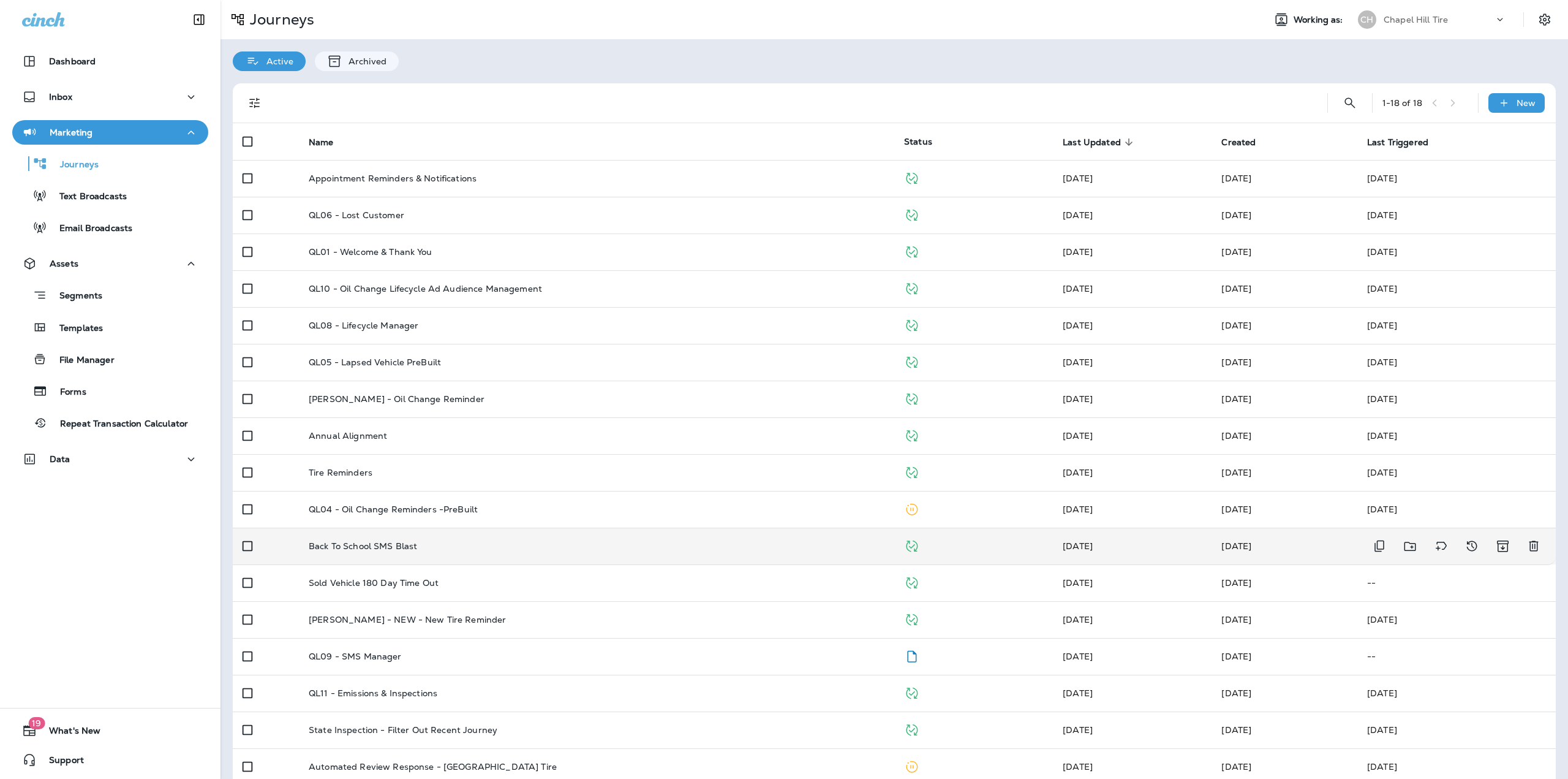
click at [432, 545] on div "Back To School SMS Blast" at bounding box center [596, 545] width 576 height 10
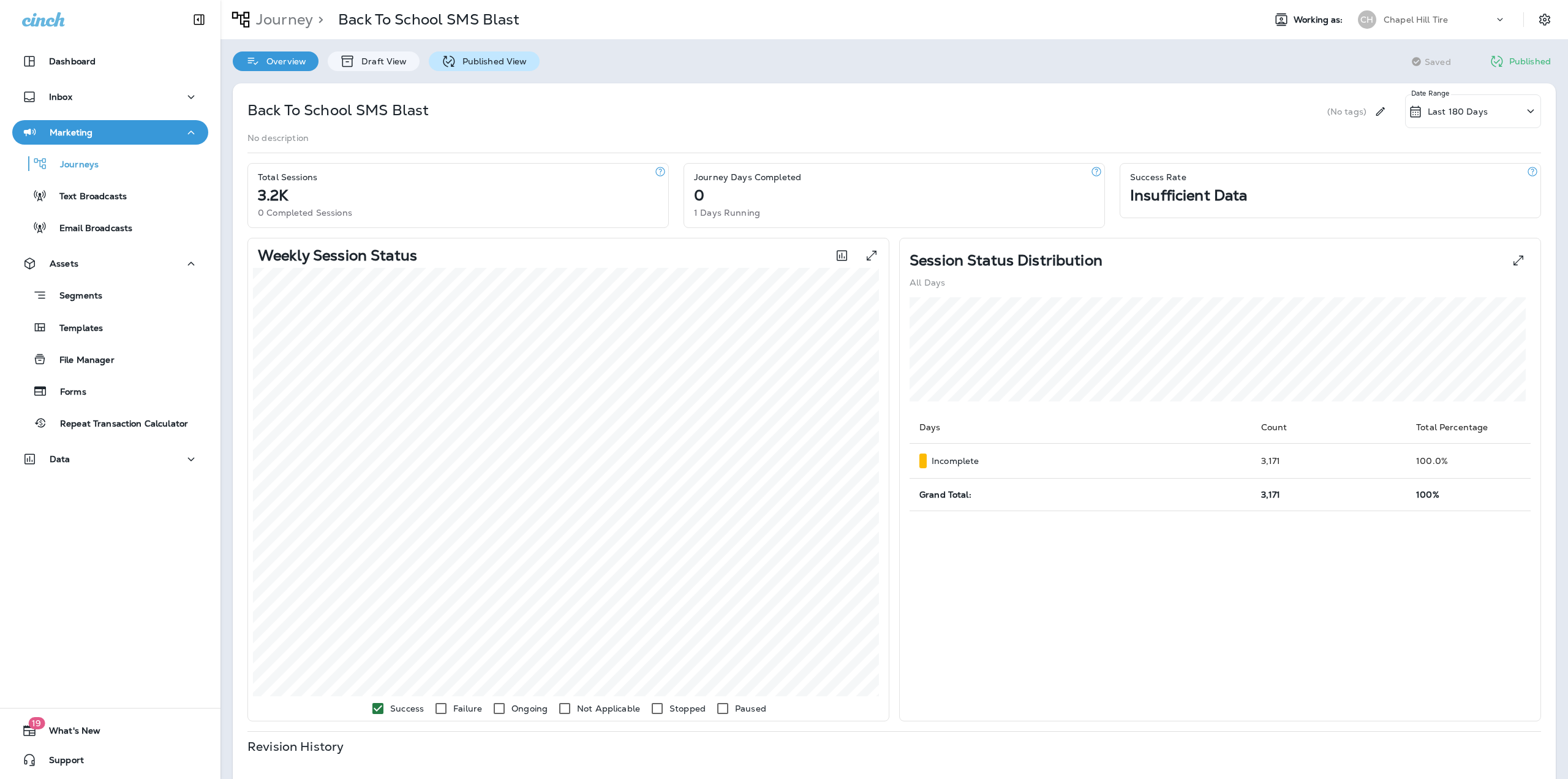
click at [473, 64] on p "Published View" at bounding box center [492, 61] width 71 height 10
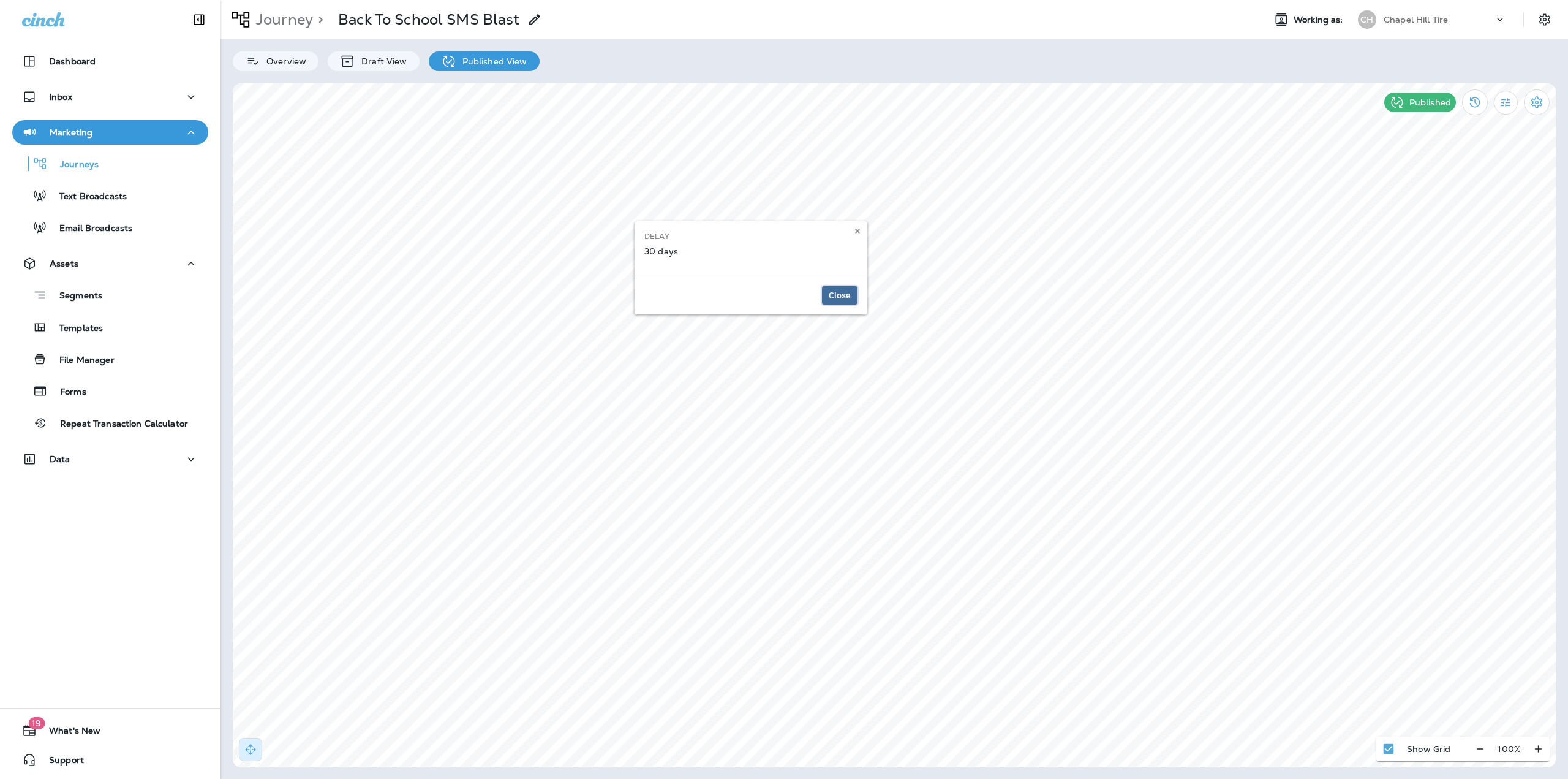
click at [850, 292] on button "Close" at bounding box center [840, 295] width 35 height 18
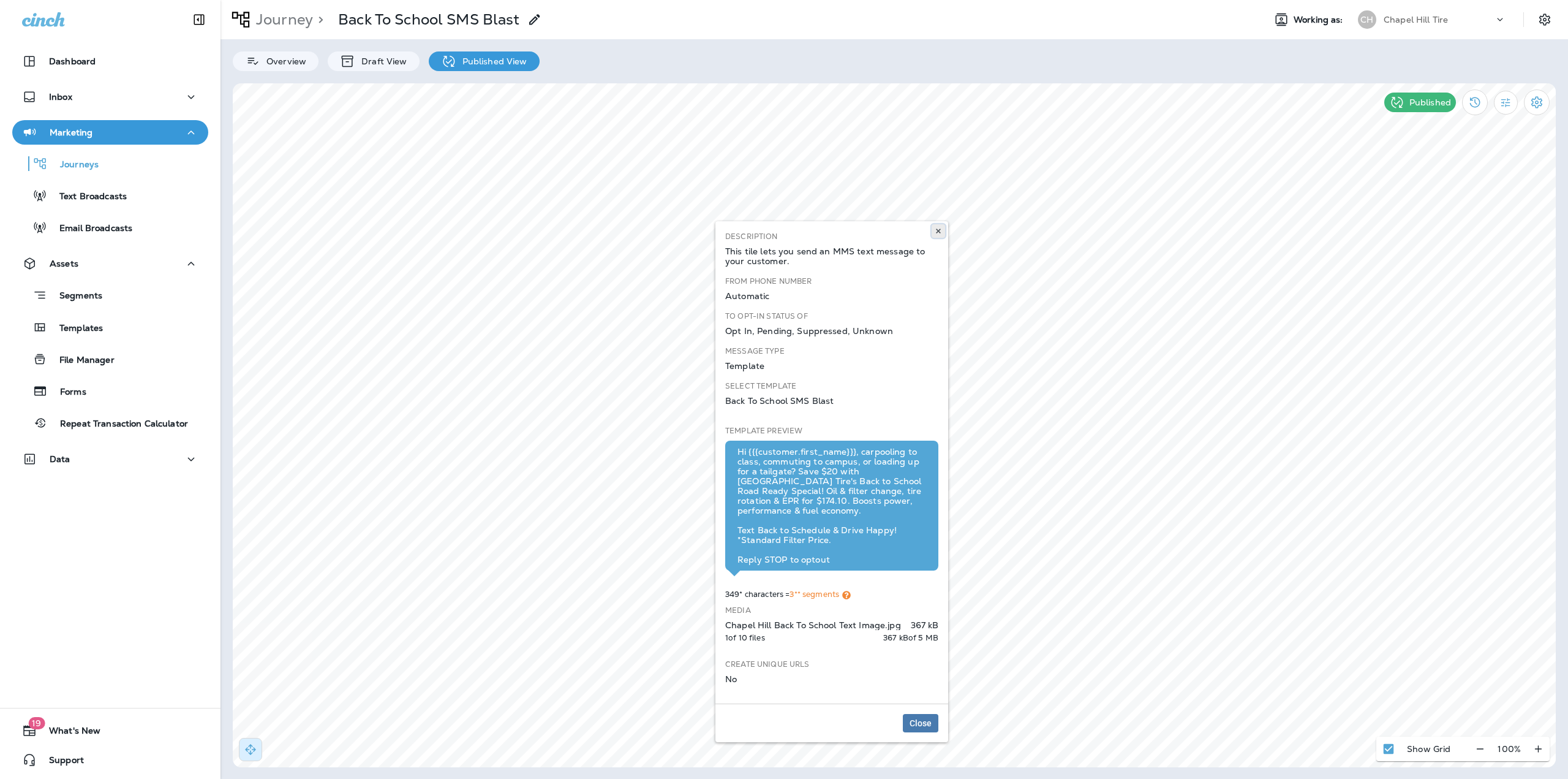
click at [939, 231] on use at bounding box center [939, 231] width 4 height 5
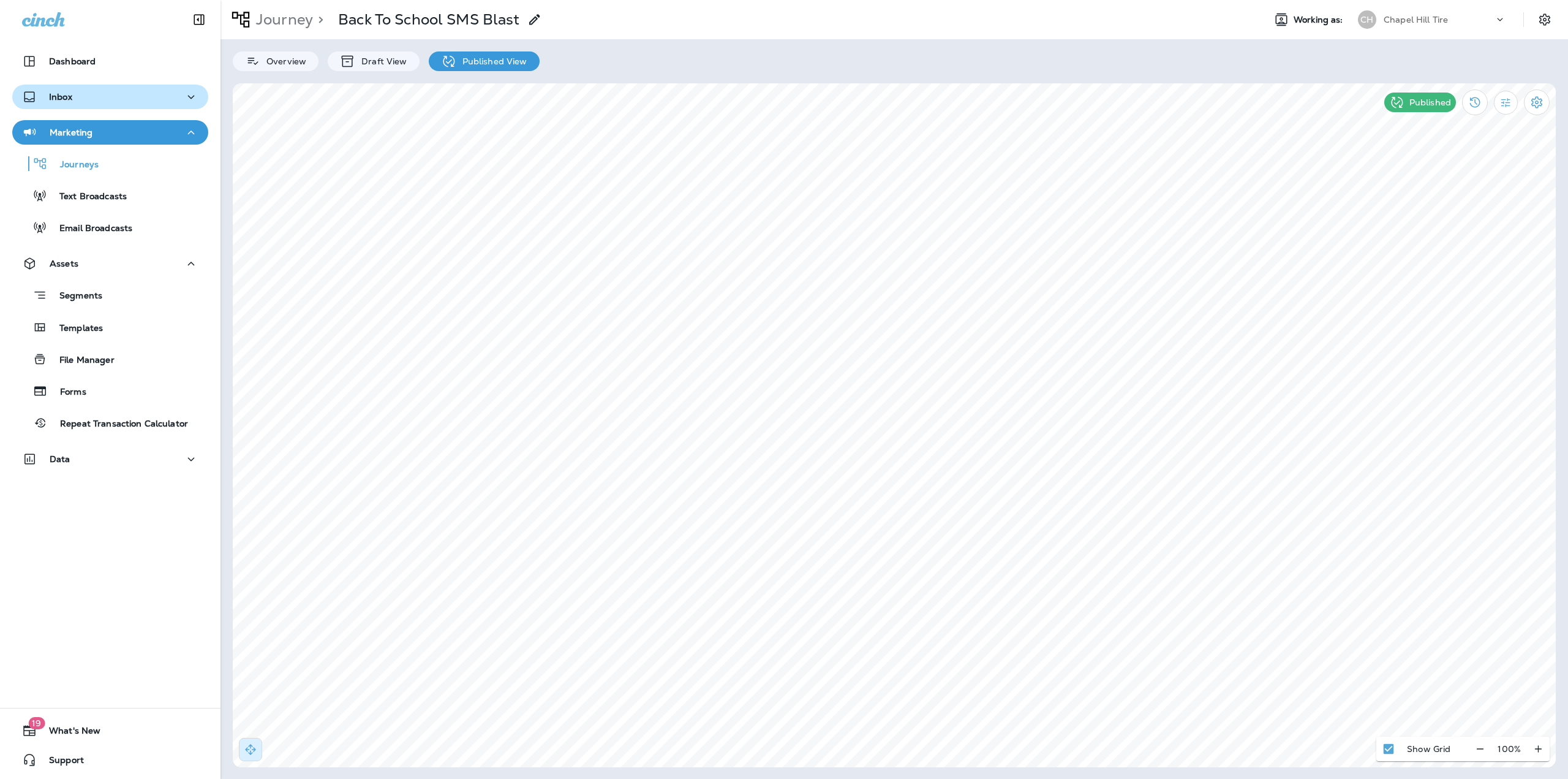
click at [136, 99] on div "Inbox" at bounding box center [110, 97] width 177 height 15
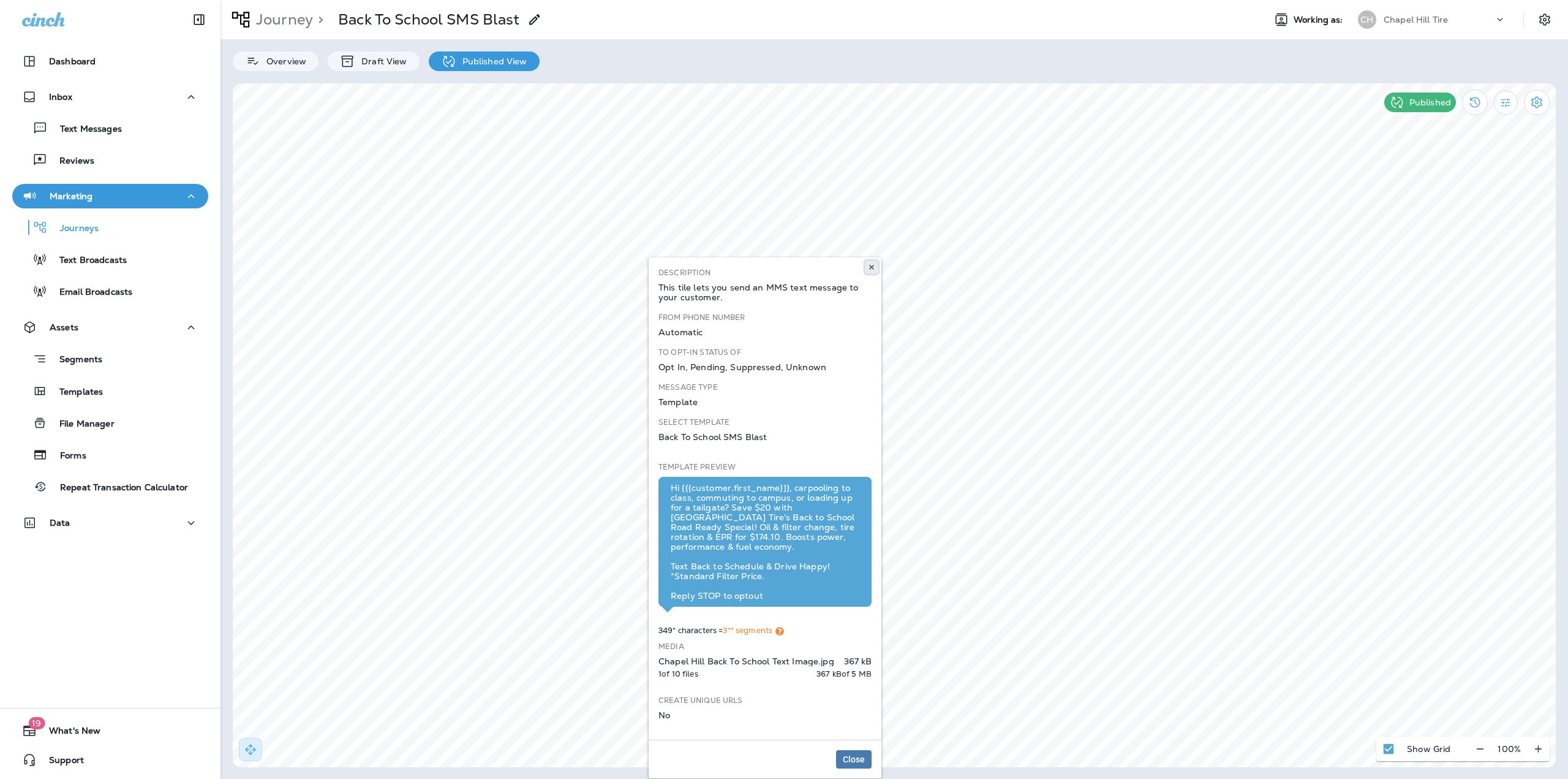
click at [870, 267] on use at bounding box center [871, 267] width 4 height 5
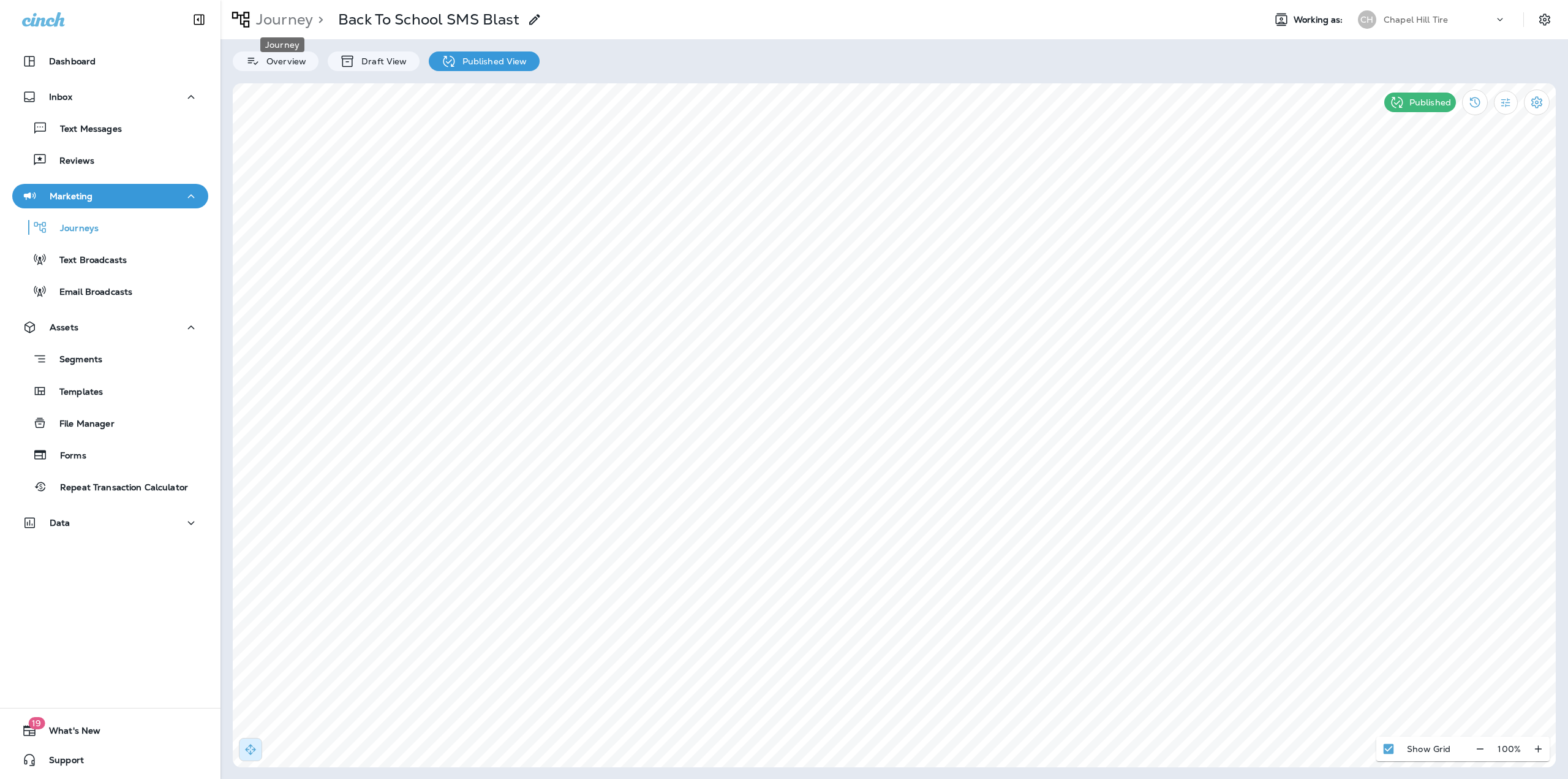
click at [264, 22] on p "Journey" at bounding box center [282, 19] width 62 height 18
